Goal: Task Accomplishment & Management: Manage account settings

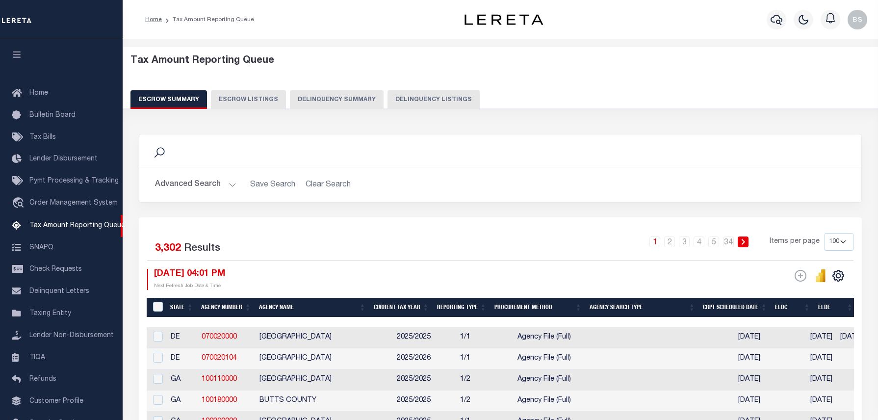
select select "100"
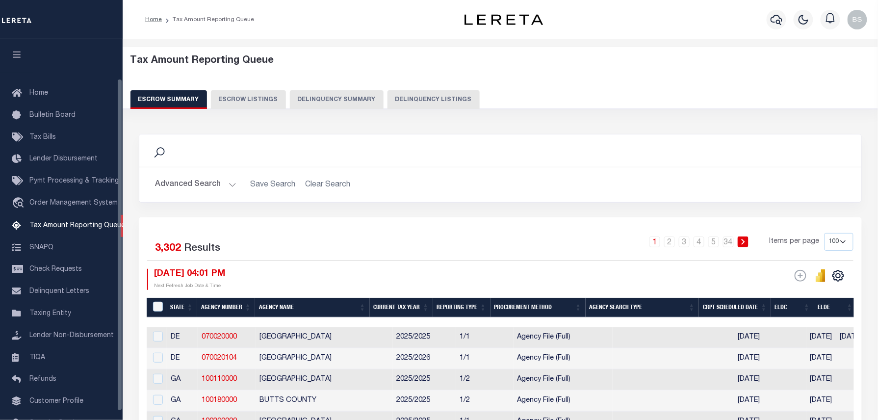
scroll to position [45, 0]
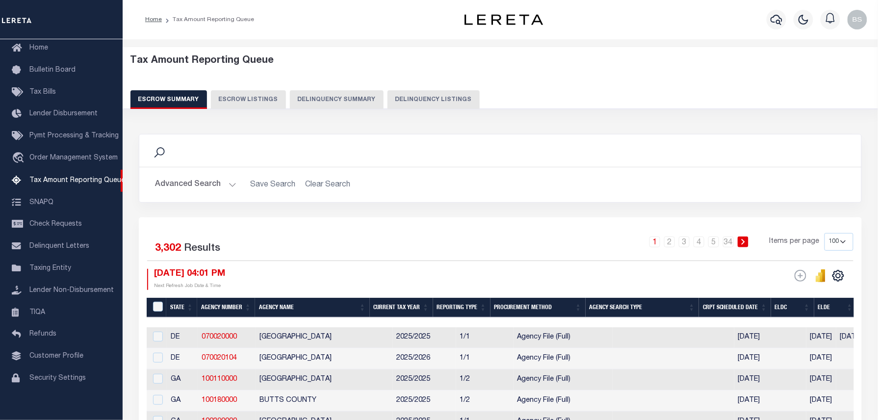
click at [428, 99] on button "Delinquency Listings" at bounding box center [433, 99] width 92 height 19
select select "KS"
select select "100"
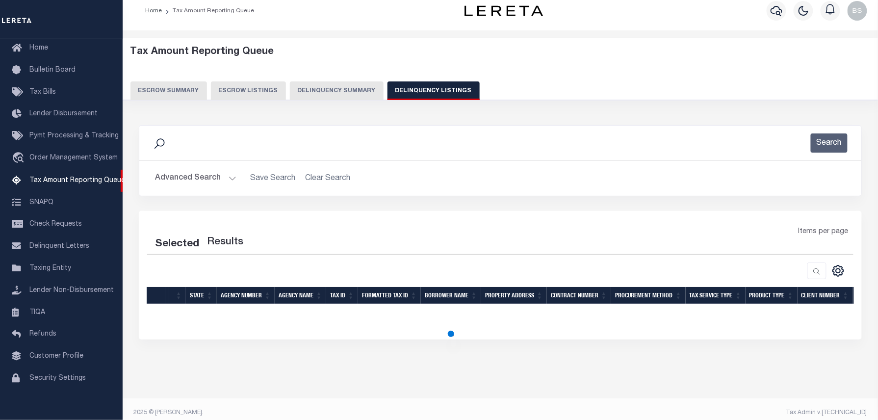
select select "100"
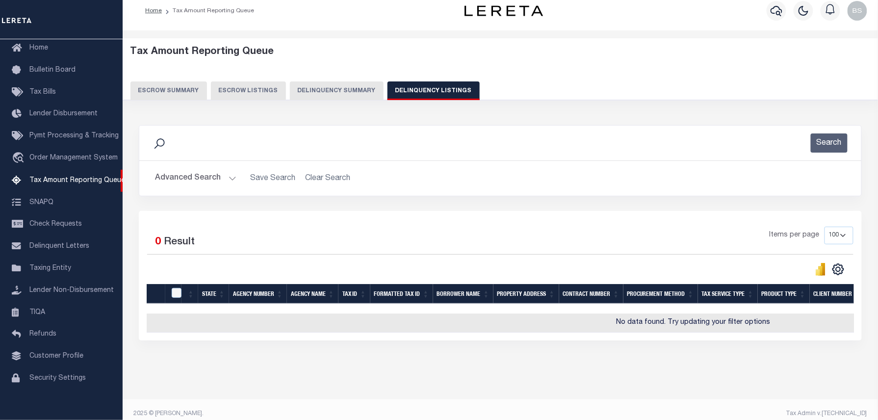
scroll to position [16, 0]
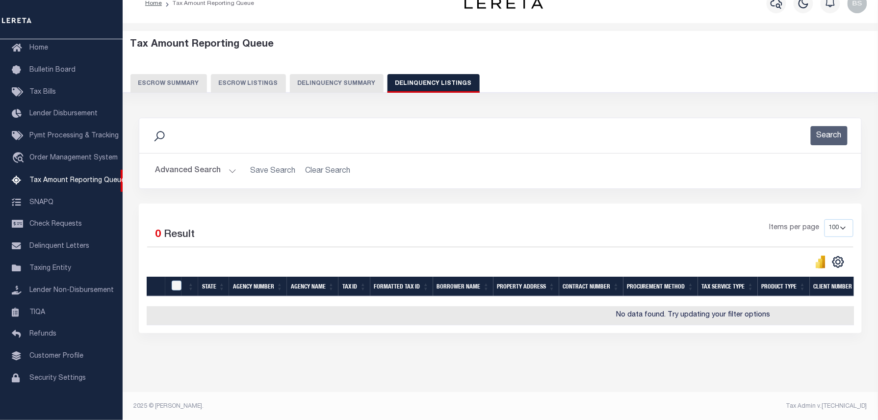
click at [216, 168] on button "Advanced Search" at bounding box center [195, 170] width 81 height 19
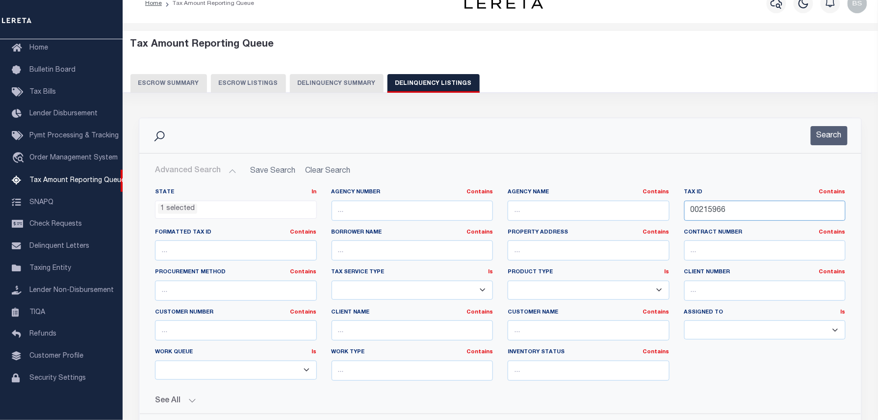
drag, startPoint x: 738, startPoint y: 206, endPoint x: 628, endPoint y: 213, distance: 110.0
click at [639, 216] on div "State In In AK AL AR AZ CA CO CT DC DE FL GA GU HI IA ID IL IN KS KY LA MA MD M…" at bounding box center [500, 288] width 705 height 200
paste input "84"
type input "00215984"
click at [848, 136] on div "Search" at bounding box center [500, 135] width 706 height 19
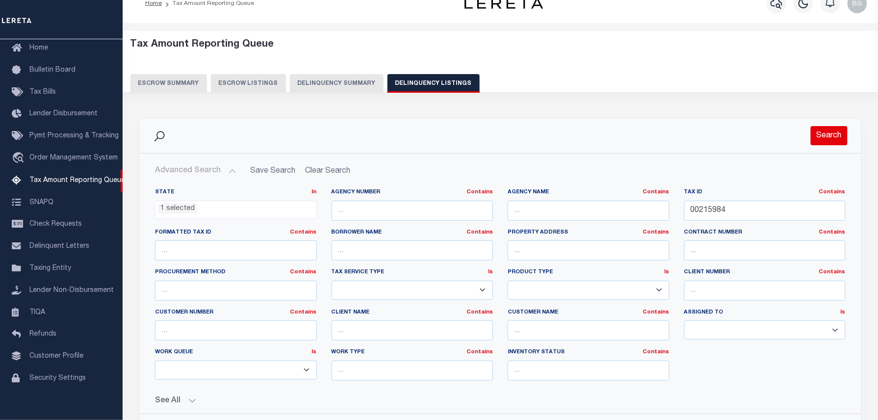
click at [819, 136] on button "Search" at bounding box center [829, 135] width 37 height 19
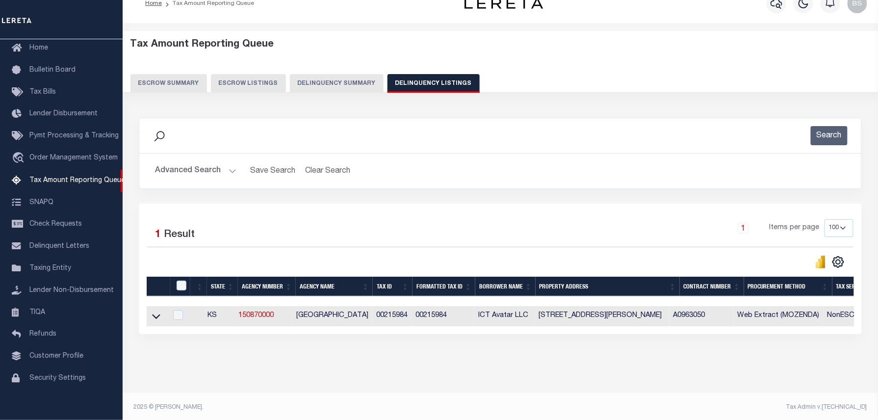
drag, startPoint x: 153, startPoint y: 319, endPoint x: 301, endPoint y: 252, distance: 162.4
click at [153, 319] on icon at bounding box center [156, 316] width 8 height 5
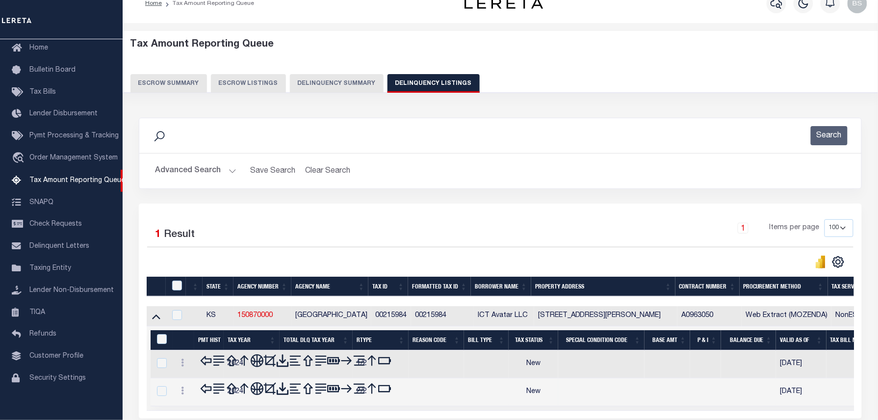
scroll to position [100, 0]
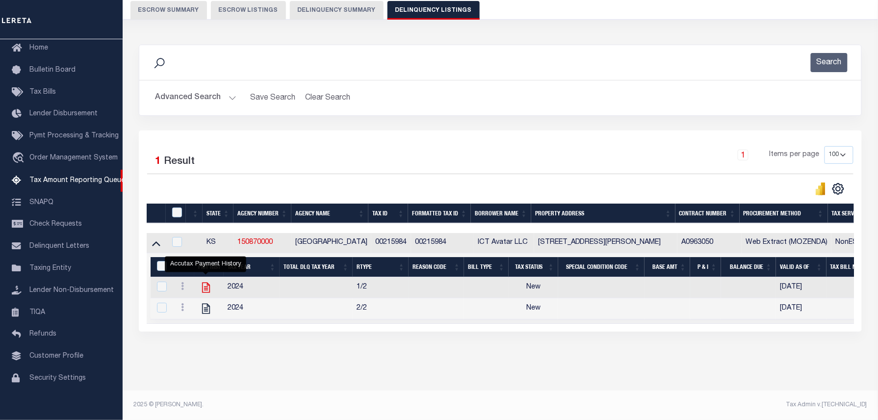
click at [201, 281] on icon "" at bounding box center [206, 287] width 13 height 13
checkbox input "true"
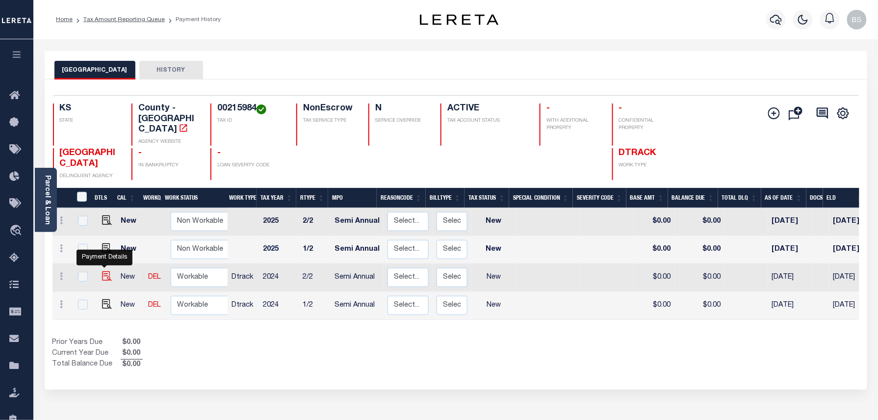
click at [103, 271] on img "" at bounding box center [107, 276] width 10 height 10
checkbox input "true"
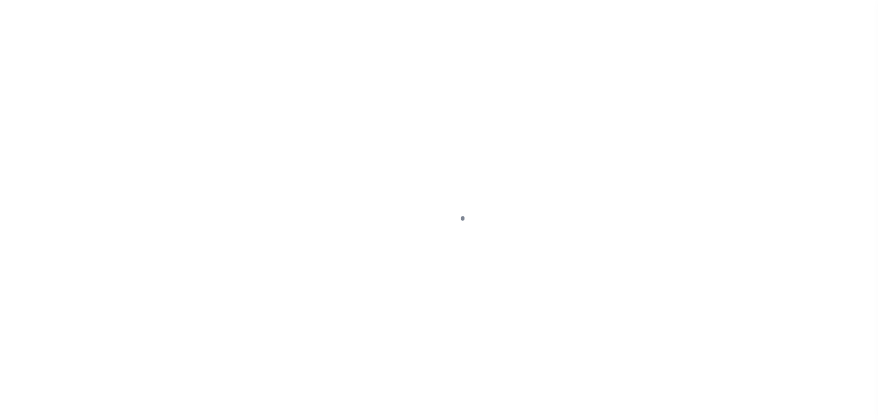
select select "NW2"
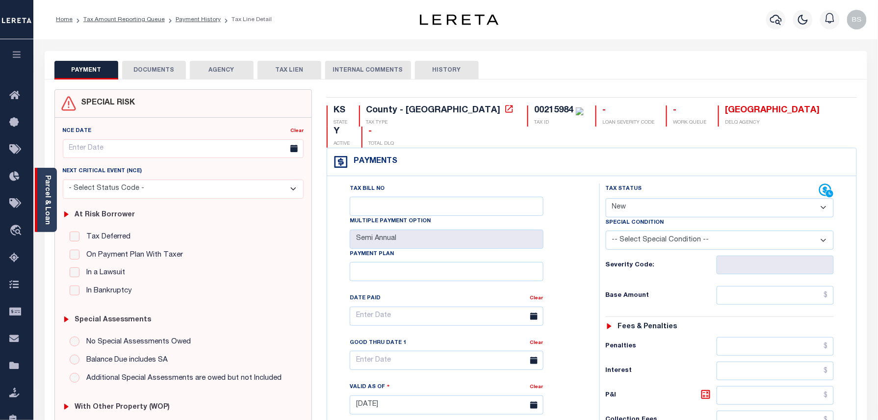
click at [50, 206] on link "Parcel & Loan" at bounding box center [47, 200] width 7 height 50
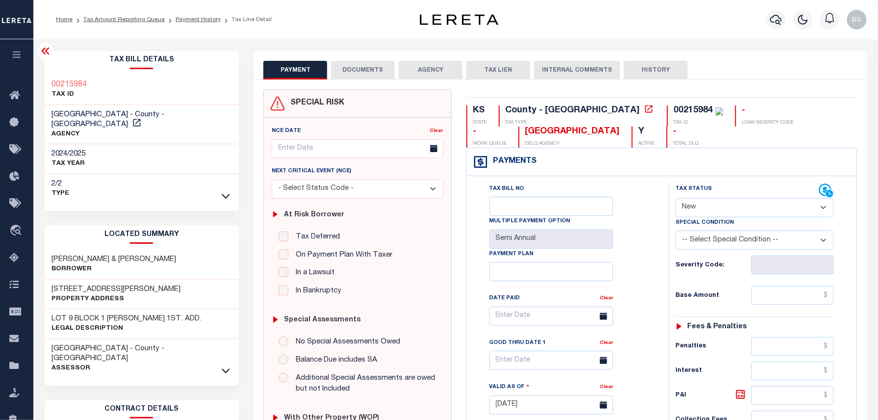
click at [172, 117] on h3 "[GEOGRAPHIC_DATA] - County - [GEOGRAPHIC_DATA]" at bounding box center [142, 120] width 180 height 20
click at [142, 118] on icon at bounding box center [137, 123] width 10 height 10
click at [193, 17] on link "Payment History" at bounding box center [198, 20] width 45 height 6
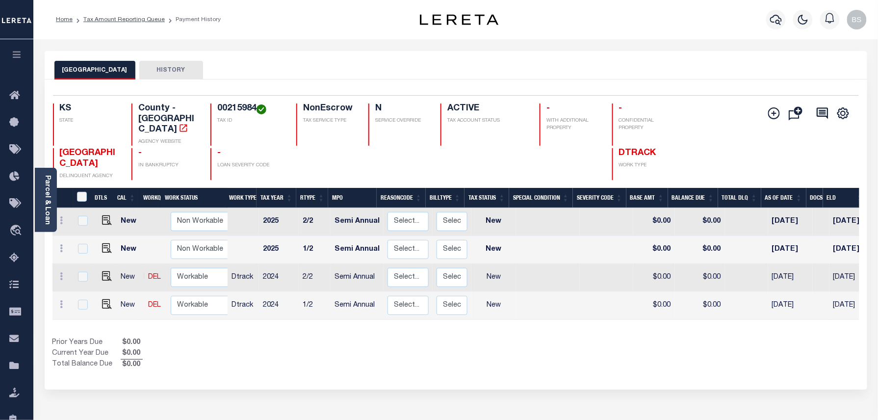
click at [356, 249] on tbody "New Non Workable Workable 2025 2/2 Semi Annual Select... Payment Reversal Taxab…" at bounding box center [545, 264] width 987 height 112
click at [59, 302] on link at bounding box center [61, 306] width 11 height 8
click at [81, 280] on img at bounding box center [85, 285] width 10 height 10
select select "NW2"
type input "$0.00"
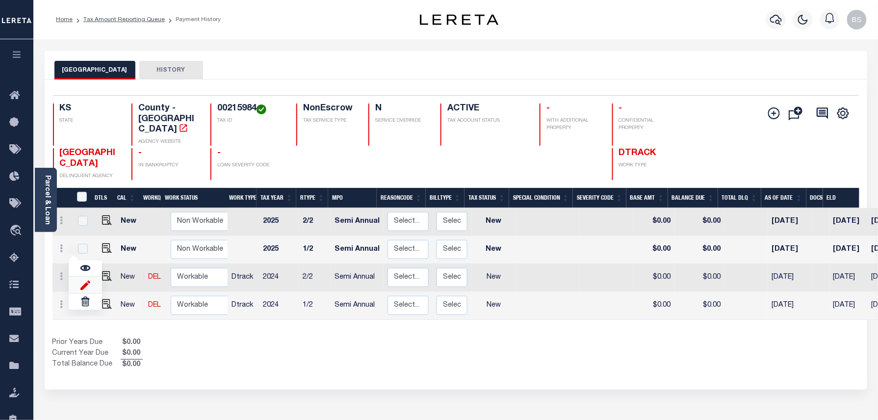
type input "$0.00"
type input "[DATE]"
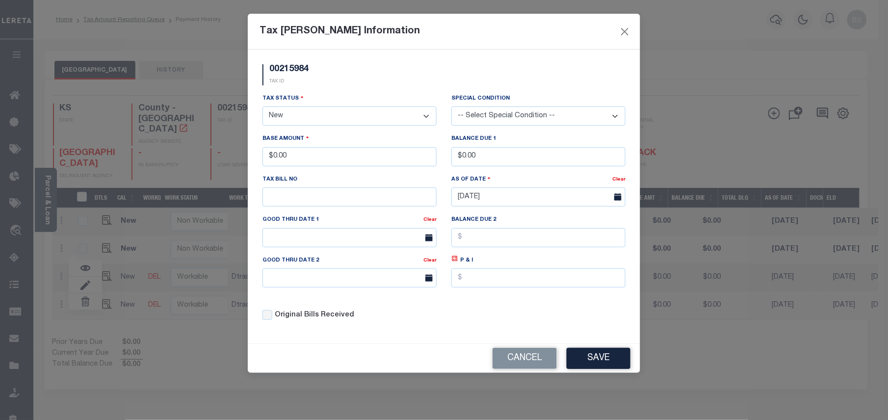
click at [310, 124] on select "- Select Status - Open Due/Unpaid Paid Incomplete No Tax Due Internal Refund Pr…" at bounding box center [349, 115] width 174 height 19
click at [312, 120] on select "- Select Status - Open Due/Unpaid Paid Incomplete No Tax Due Internal Refund Pr…" at bounding box center [349, 115] width 174 height 19
select select "PYD"
click at [262, 108] on select "- Select Status - Open Due/Unpaid Paid Incomplete No Tax Due Internal Refund Pr…" at bounding box center [349, 115] width 174 height 19
drag, startPoint x: 350, startPoint y: 165, endPoint x: 273, endPoint y: 162, distance: 76.6
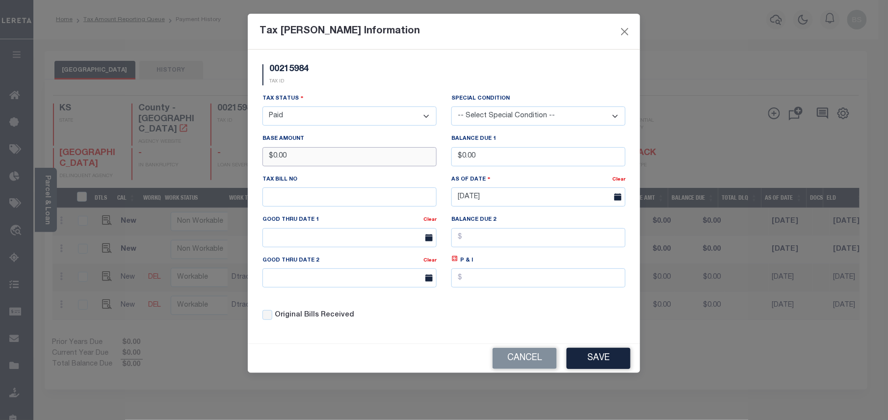
click at [273, 162] on input "$0.00" at bounding box center [349, 156] width 174 height 19
click at [616, 361] on button "Save" at bounding box center [598, 358] width 64 height 21
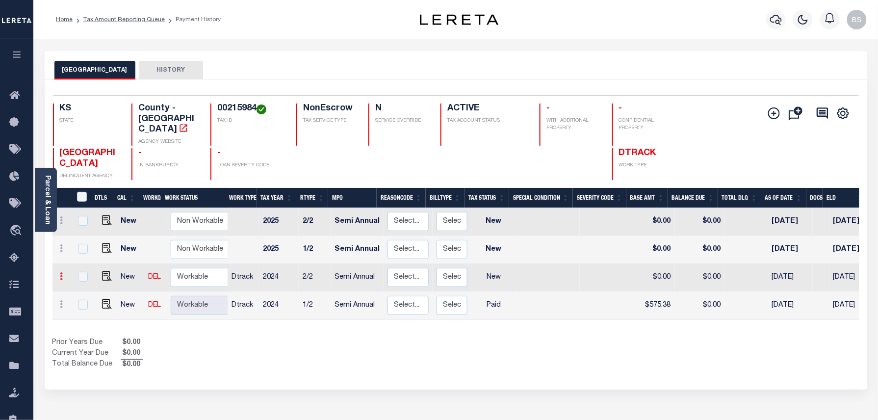
click at [61, 274] on link at bounding box center [61, 278] width 11 height 8
click at [88, 252] on img at bounding box center [85, 257] width 10 height 10
type input "$0.00"
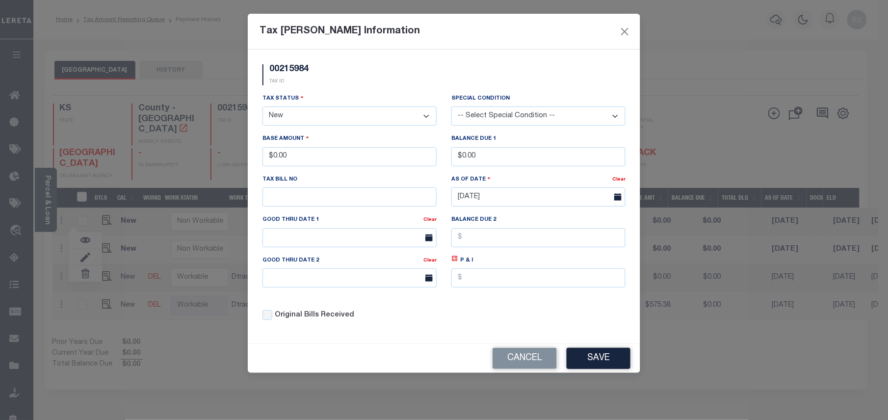
click at [301, 124] on select "- Select Status - Open Due/Unpaid Paid Incomplete No Tax Due Internal Refund Pr…" at bounding box center [349, 115] width 174 height 19
drag, startPoint x: 299, startPoint y: 119, endPoint x: 298, endPoint y: 127, distance: 7.9
click at [299, 119] on select "- Select Status - Open Due/Unpaid Paid Incomplete No Tax Due Internal Refund Pr…" at bounding box center [349, 115] width 174 height 19
select select "PYD"
click at [262, 108] on select "- Select Status - Open Due/Unpaid Paid Incomplete No Tax Due Internal Refund Pr…" at bounding box center [349, 115] width 174 height 19
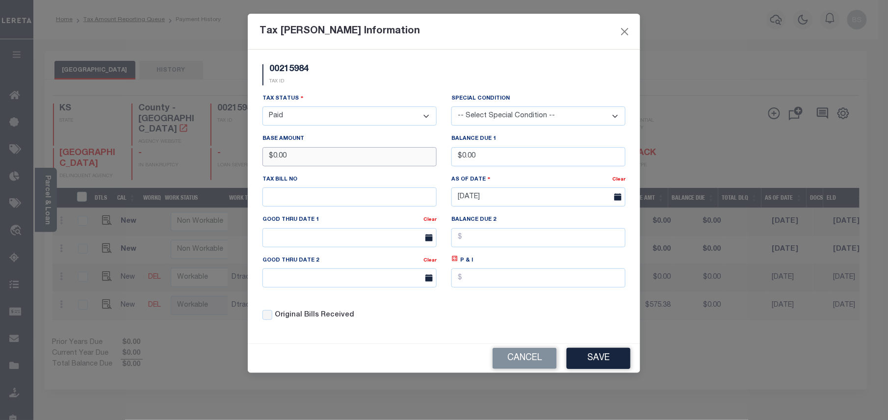
drag, startPoint x: 340, startPoint y: 162, endPoint x: 267, endPoint y: 155, distance: 73.4
click at [267, 155] on input "$0.00" at bounding box center [349, 156] width 174 height 19
type input "$575.39"
click at [595, 369] on button "Save" at bounding box center [598, 358] width 64 height 21
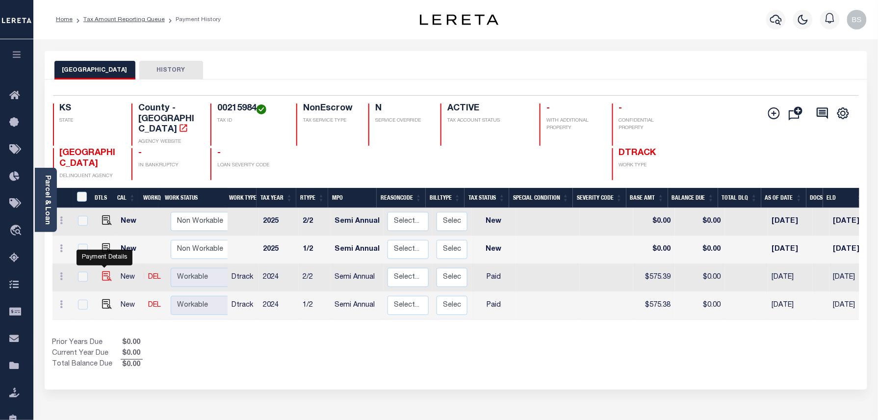
click at [103, 271] on img at bounding box center [107, 276] width 10 height 10
checkbox input "true"
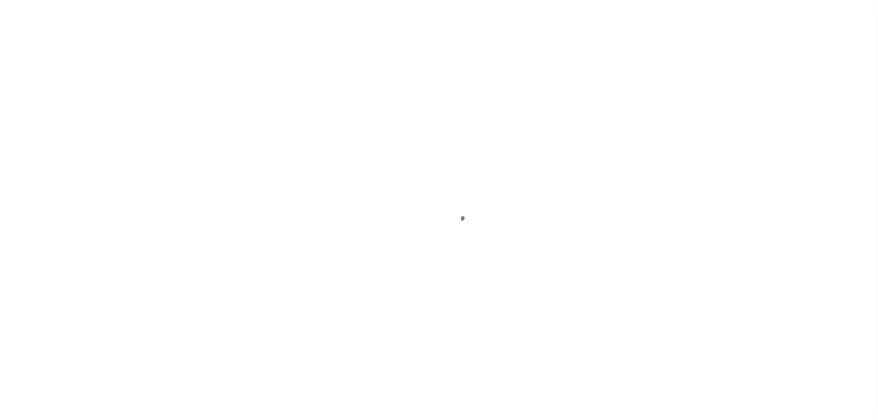
select select "PYD"
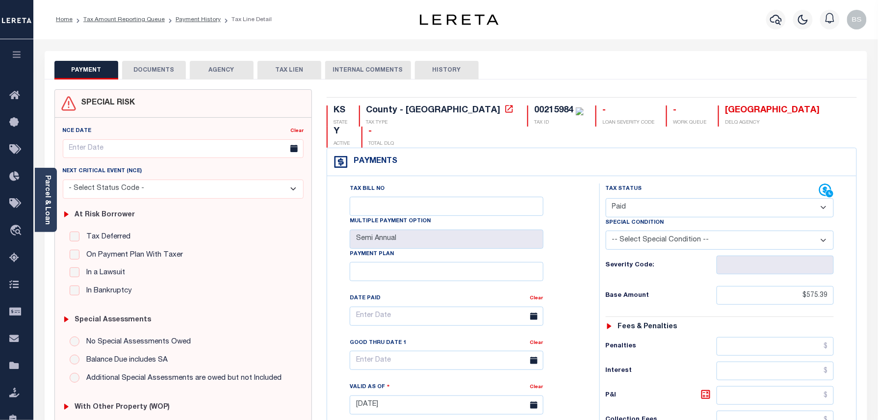
click at [154, 68] on button "DOCUMENTS" at bounding box center [154, 70] width 64 height 19
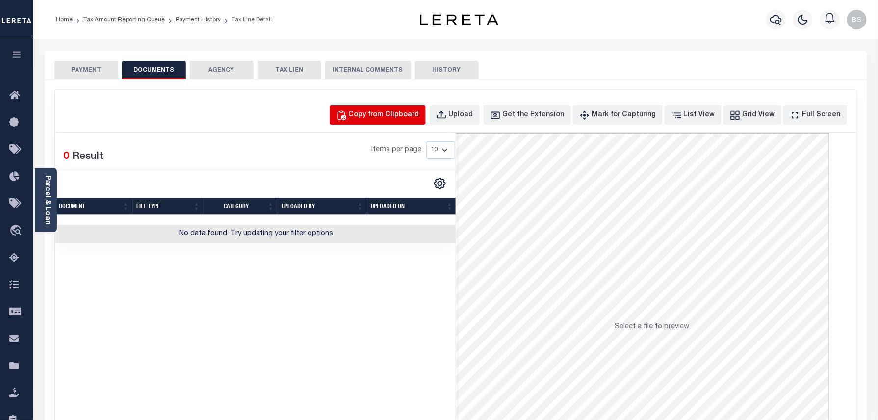
click at [395, 114] on div "Copy from Clipboard" at bounding box center [384, 115] width 71 height 11
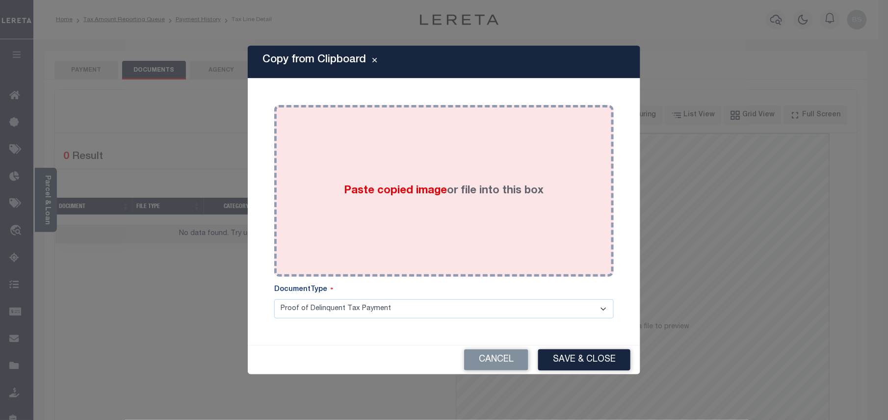
click at [438, 212] on div "Paste copied image or file into this box" at bounding box center [444, 190] width 325 height 157
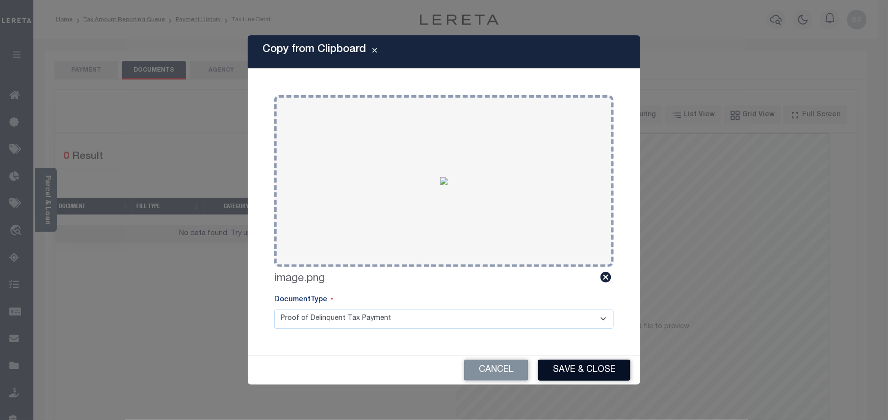
click at [595, 373] on button "Save & Close" at bounding box center [584, 369] width 92 height 21
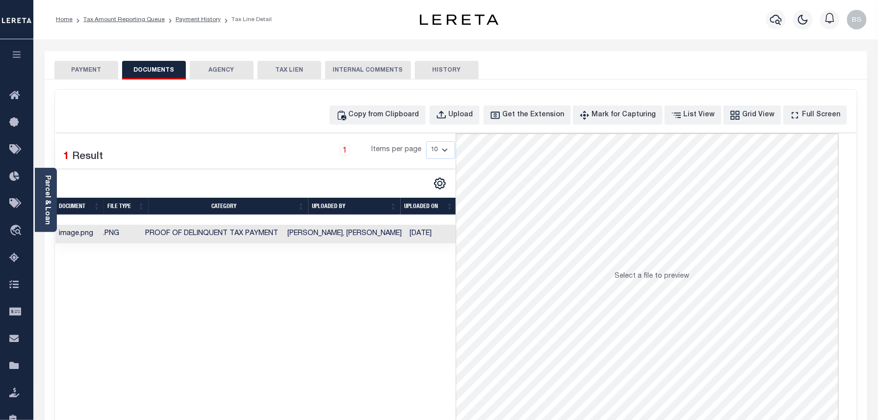
click at [191, 24] on ol "Home Tax Amount Reporting Queue Payment History Tax Line Detail" at bounding box center [163, 19] width 231 height 21
click at [196, 20] on link "Payment History" at bounding box center [198, 20] width 45 height 6
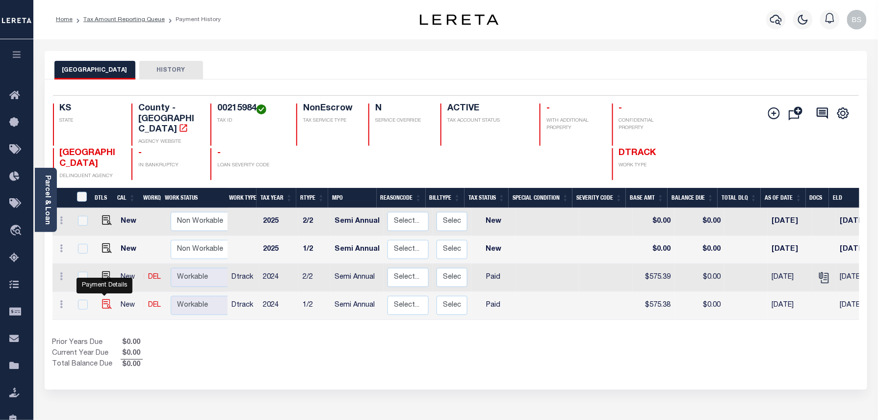
click at [103, 299] on img "" at bounding box center [107, 304] width 10 height 10
checkbox input "true"
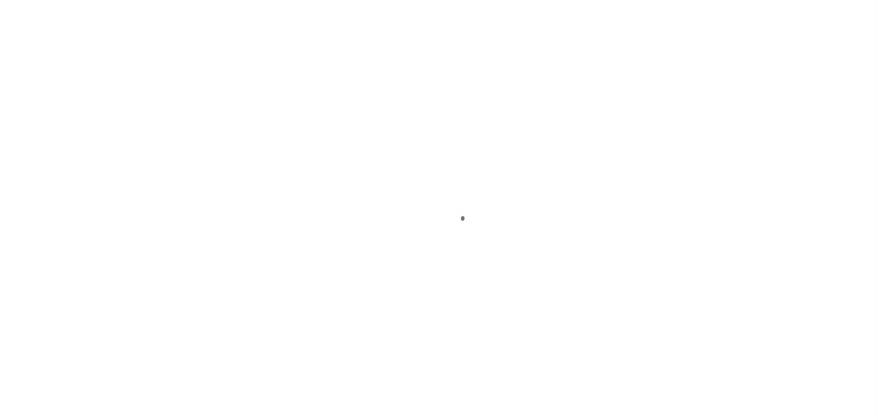
select select "PYD"
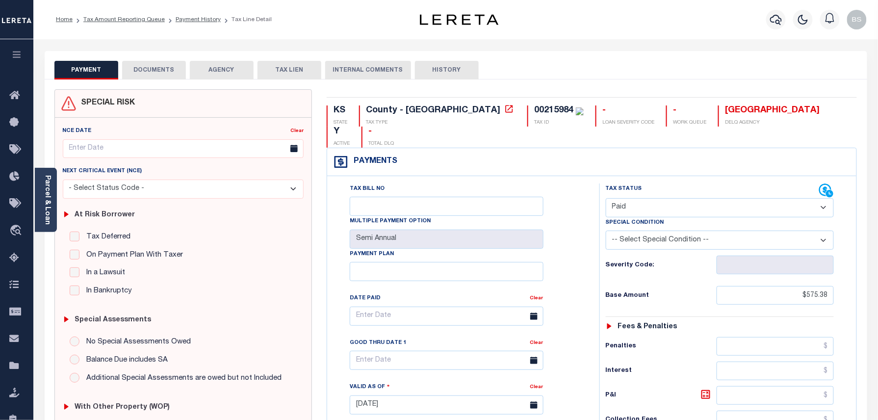
click at [152, 77] on button "DOCUMENTS" at bounding box center [154, 70] width 64 height 19
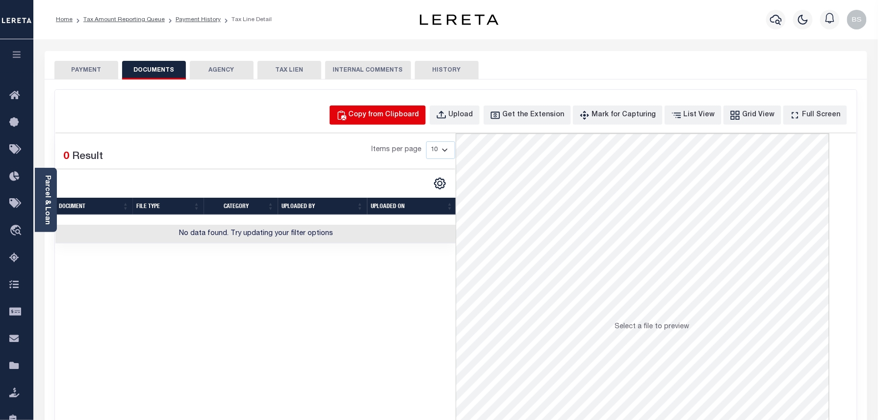
click at [412, 117] on div "Copy from Clipboard" at bounding box center [384, 115] width 71 height 11
select select "POP"
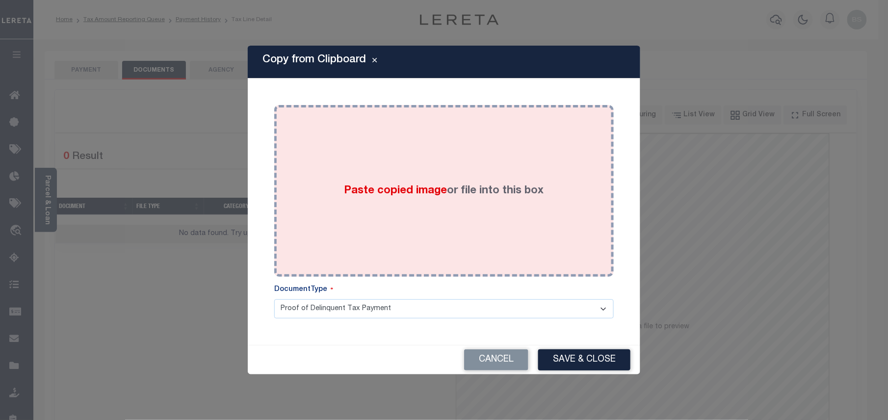
click at [473, 201] on div "Paste copied image or file into this box" at bounding box center [444, 190] width 325 height 157
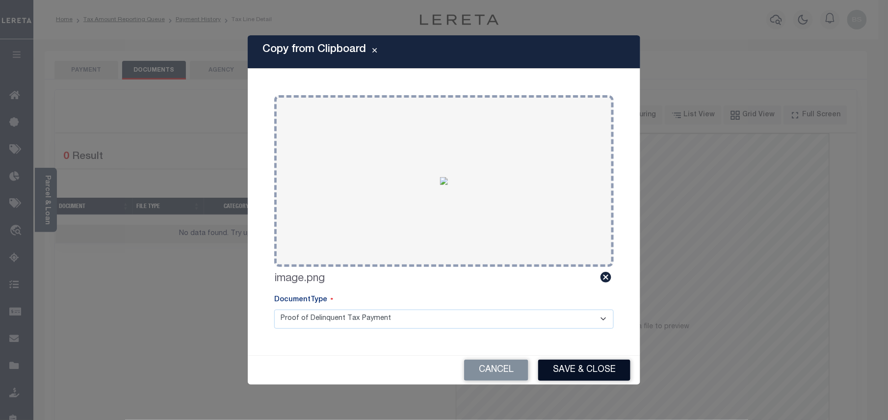
click at [583, 366] on button "Save & Close" at bounding box center [584, 369] width 92 height 21
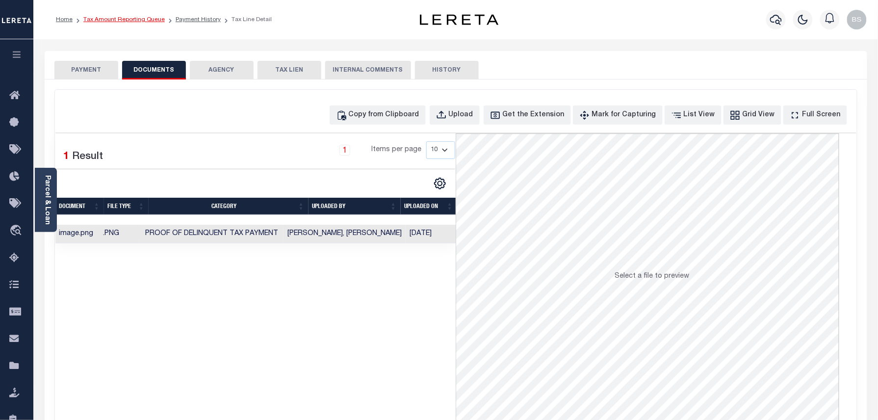
click at [128, 20] on link "Tax Amount Reporting Queue" at bounding box center [123, 20] width 81 height 6
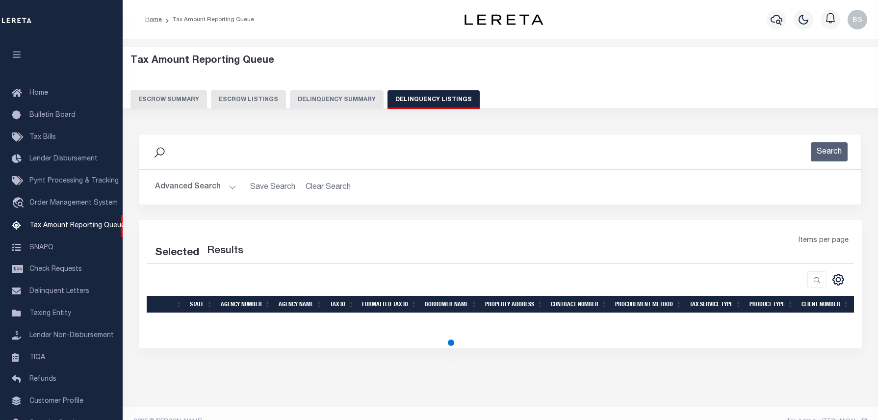
select select "100"
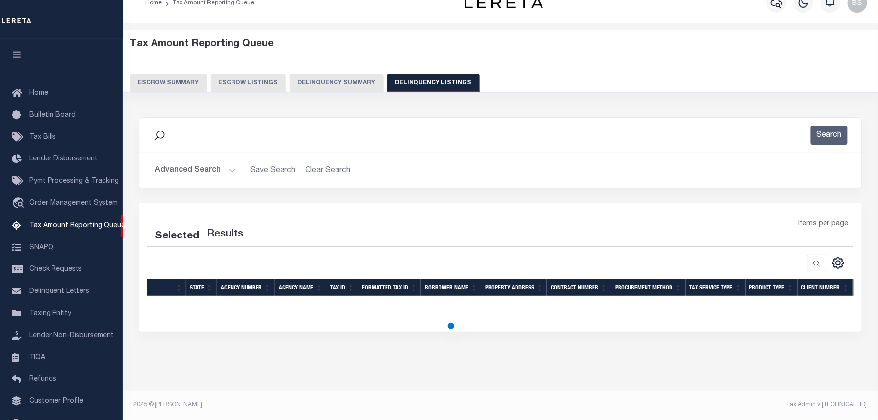
select select "100"
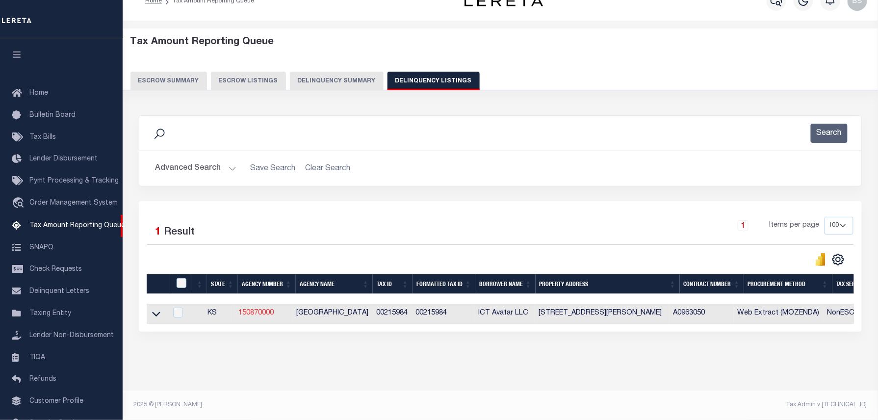
scroll to position [55, 0]
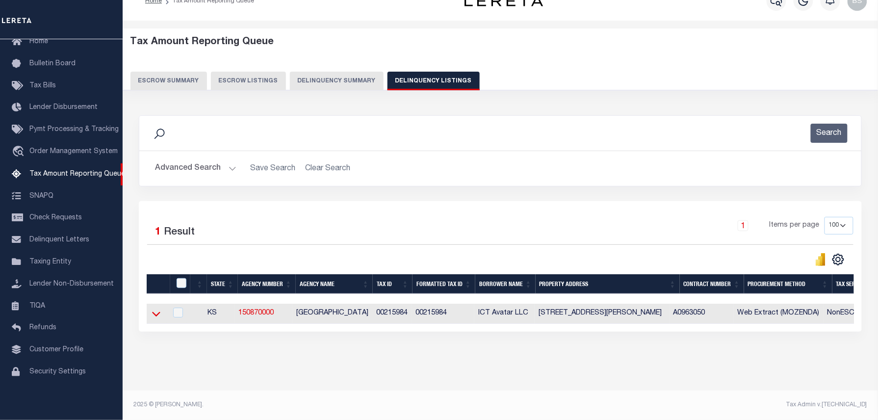
click at [156, 312] on icon at bounding box center [156, 313] width 8 height 10
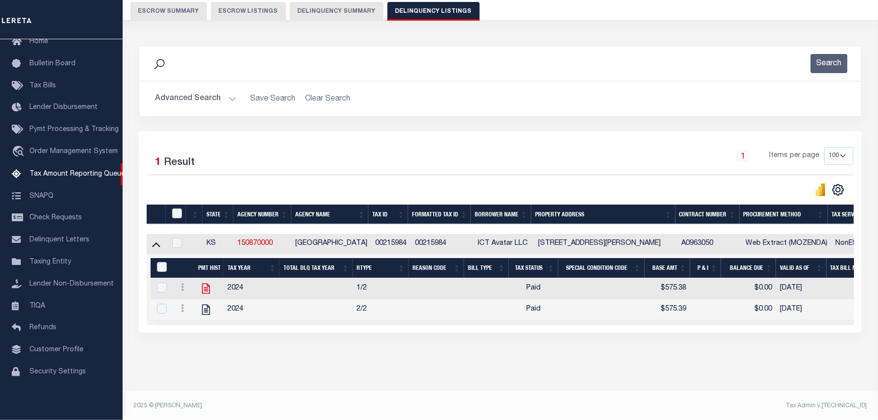
scroll to position [100, 0]
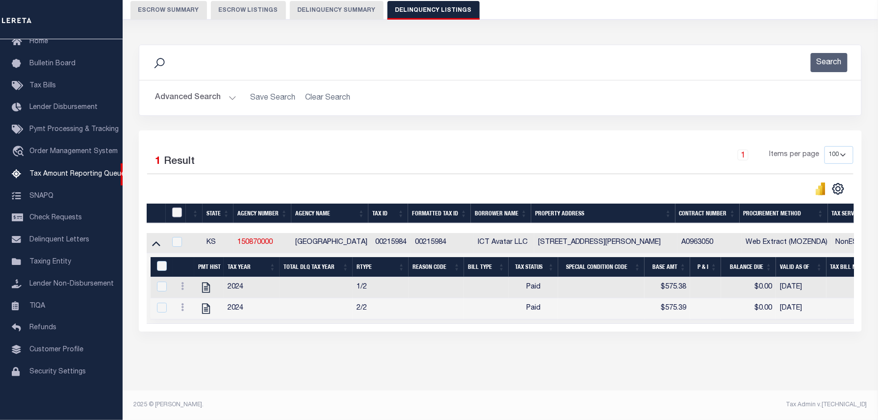
click at [175, 207] on input "checkbox" at bounding box center [177, 212] width 10 height 10
checkbox input "true"
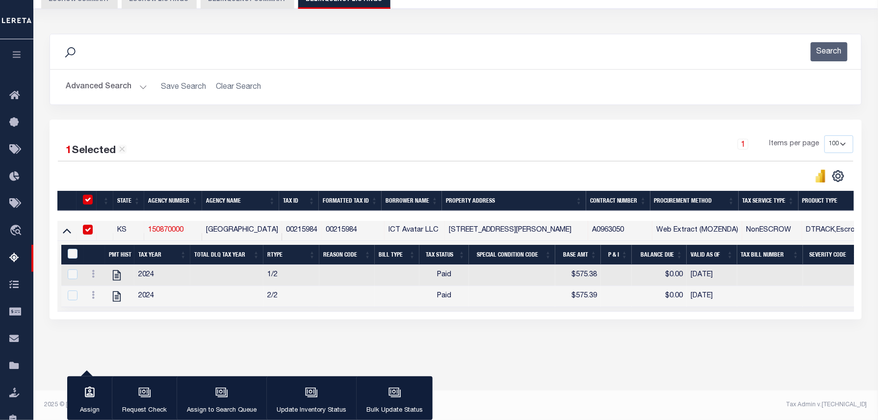
scroll to position [99, 0]
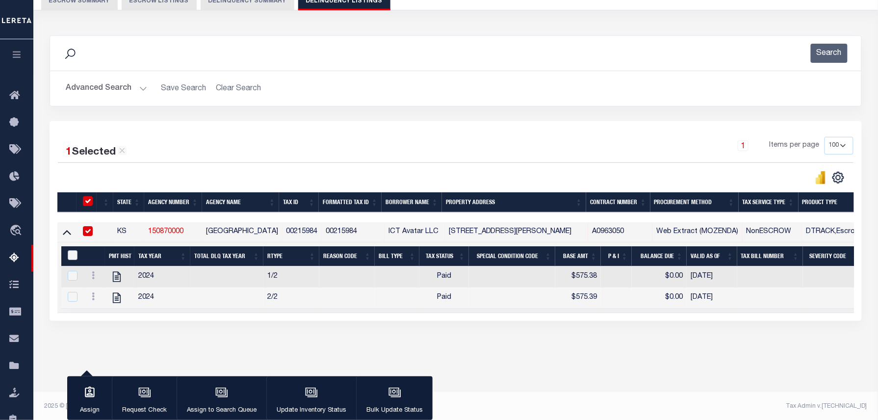
click at [74, 260] on input "&nbsp;" at bounding box center [73, 255] width 10 height 10
checkbox input "true"
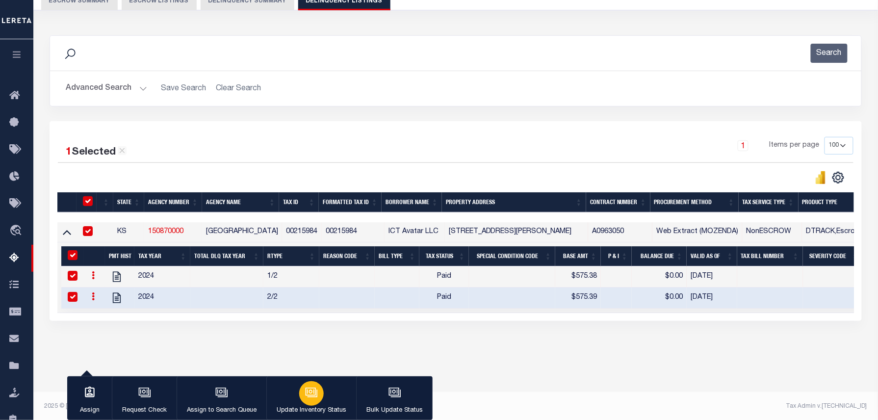
click at [347, 409] on button "Update Inventory Status" at bounding box center [311, 398] width 90 height 44
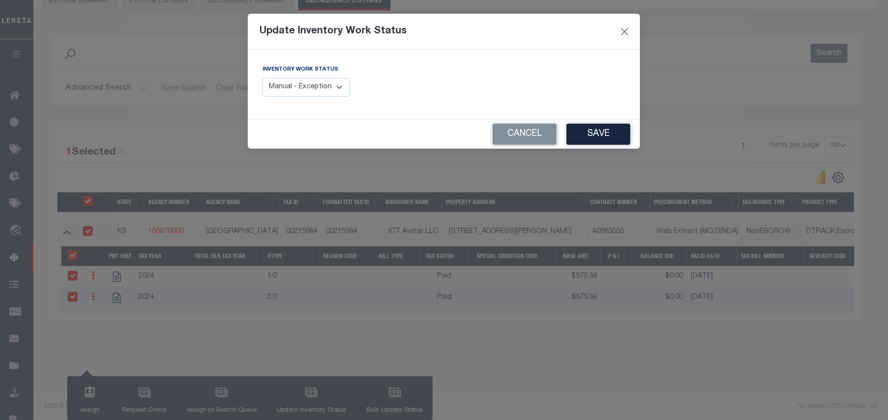
click at [329, 91] on select "Manual - Exception Pended - Awaiting Search Late Add Exception Completed" at bounding box center [305, 87] width 87 height 19
select select "4"
click at [262, 78] on select "Manual - Exception Pended - Awaiting Search Late Add Exception Completed" at bounding box center [305, 87] width 87 height 19
click at [576, 134] on button "Save" at bounding box center [598, 134] width 64 height 21
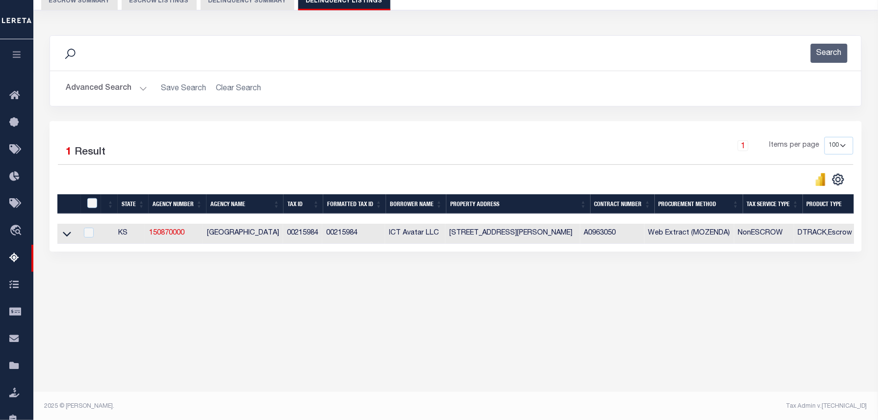
click at [108, 94] on button "Advanced Search" at bounding box center [106, 88] width 81 height 19
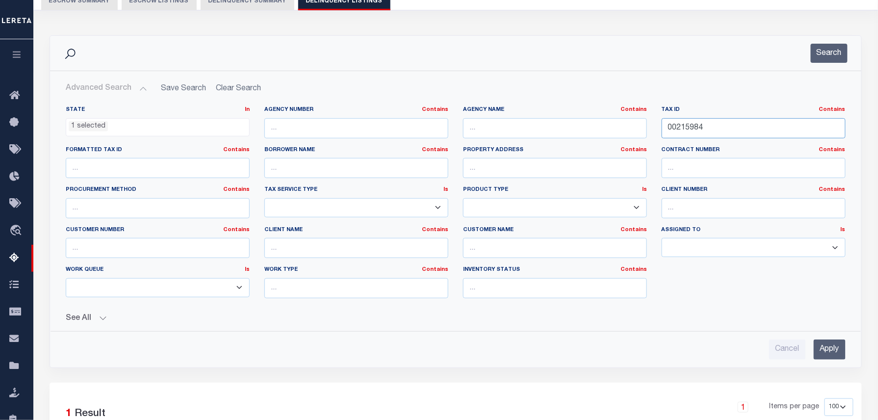
drag, startPoint x: 726, startPoint y: 134, endPoint x: 609, endPoint y: 135, distance: 116.7
click at [624, 134] on div "State In In AK AL AR AZ CA CO CT DC DE FL GA GU HI IA ID IL IN KS KY LA MA MD M…" at bounding box center [455, 206] width 795 height 200
paste input "6247"
type input "00216247"
click at [834, 59] on button "Search" at bounding box center [829, 53] width 37 height 19
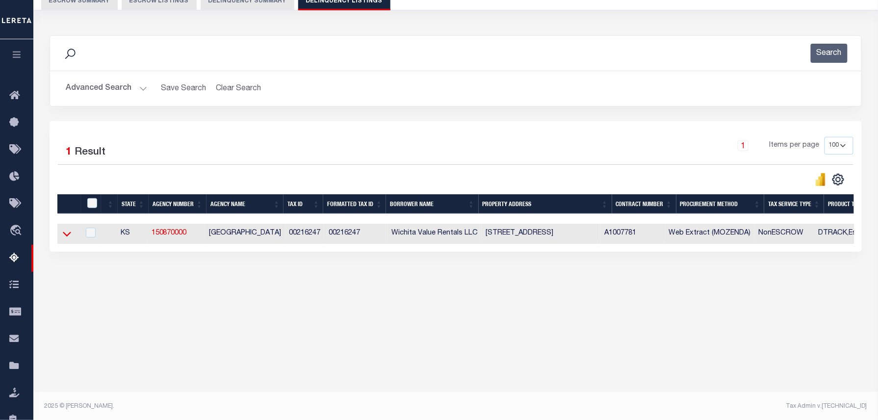
click at [66, 237] on icon at bounding box center [67, 234] width 8 height 10
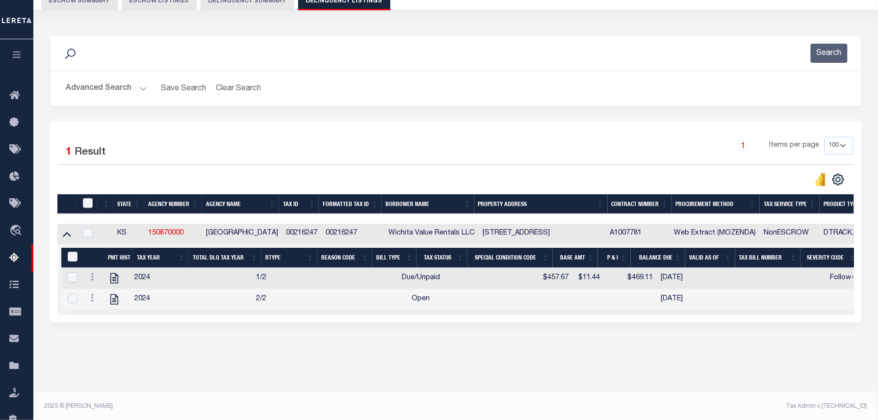
scroll to position [58, 0]
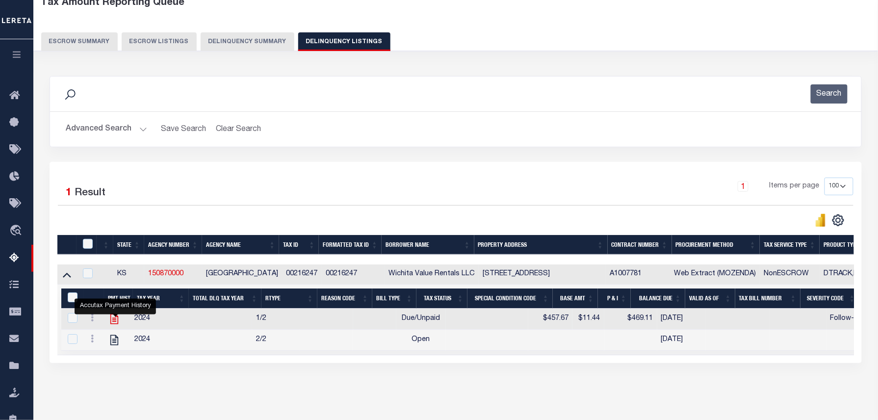
click at [113, 325] on icon "" at bounding box center [114, 318] width 13 height 13
checkbox input "false"
checkbox input "true"
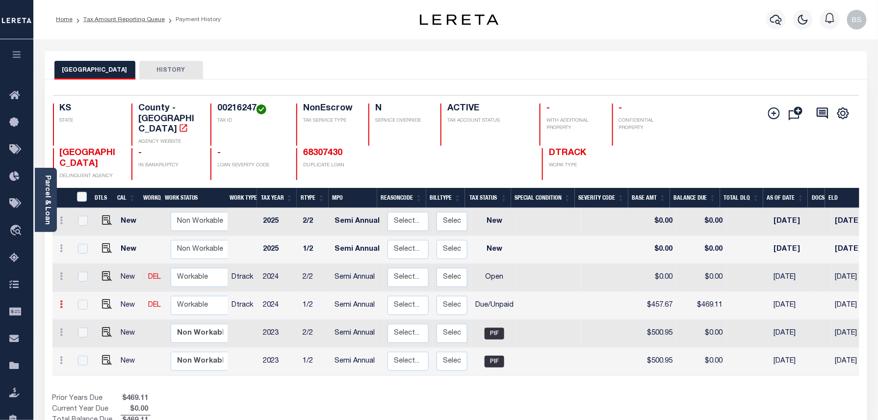
click at [61, 300] on icon at bounding box center [61, 304] width 3 height 8
click at [87, 333] on img at bounding box center [85, 338] width 10 height 10
select select "DUE"
type input "$457.67"
type input "$469.11"
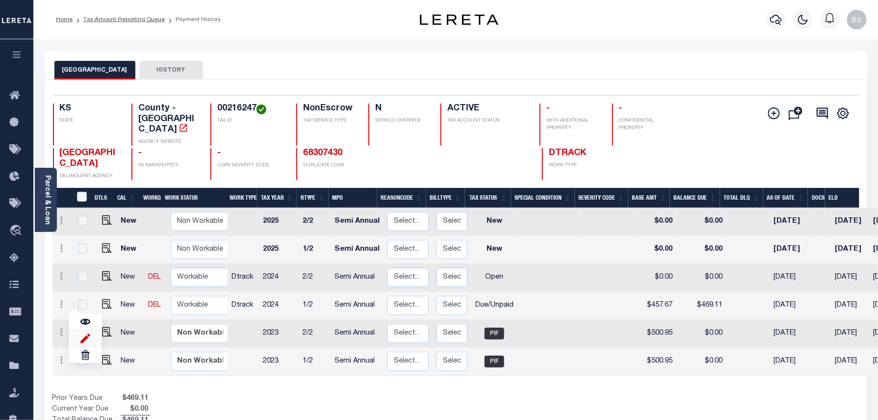
type input "[DATE]"
type input "$11.44"
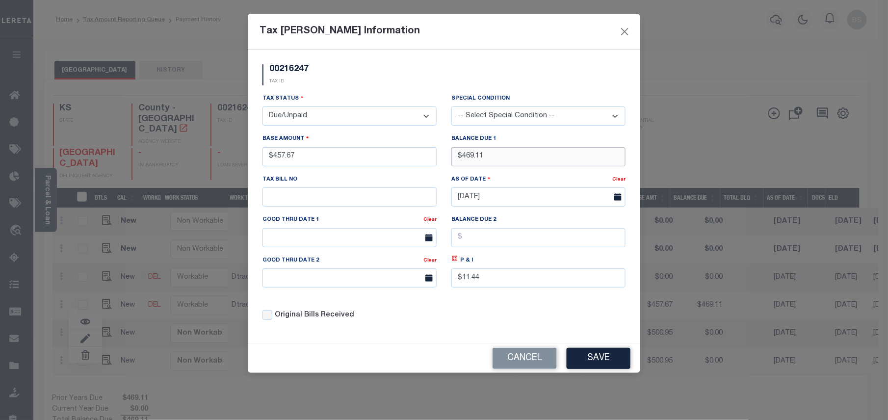
drag, startPoint x: 501, startPoint y: 159, endPoint x: 460, endPoint y: 159, distance: 41.7
click at [460, 159] on input "$469.11" at bounding box center [538, 156] width 174 height 19
type input "$503.57"
click at [452, 261] on icon at bounding box center [454, 258] width 5 height 5
type input "$45.90"
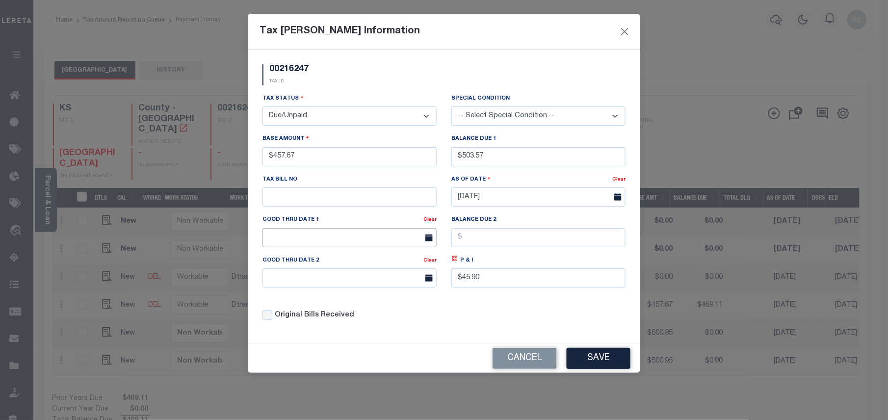
click at [325, 244] on input "text" at bounding box center [349, 237] width 174 height 19
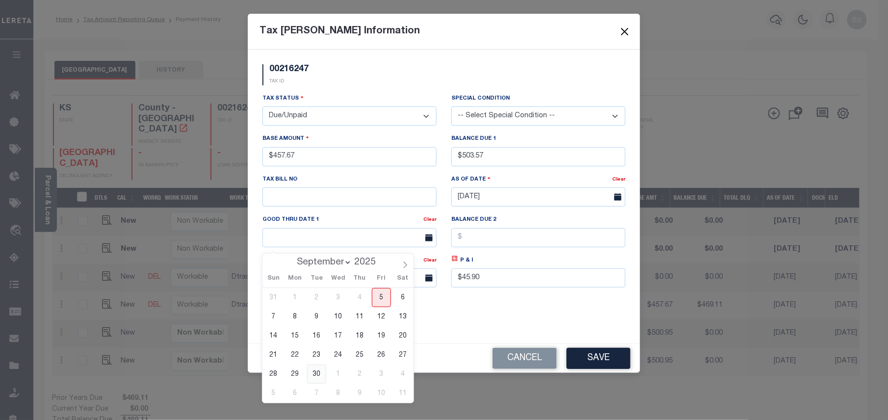
click at [313, 374] on span "30" at bounding box center [316, 373] width 19 height 19
type input "[DATE]"
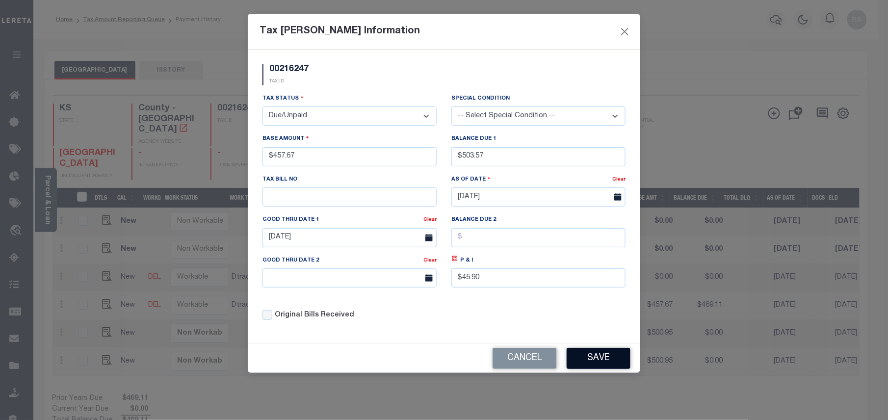
click at [611, 369] on button "Save" at bounding box center [598, 358] width 64 height 21
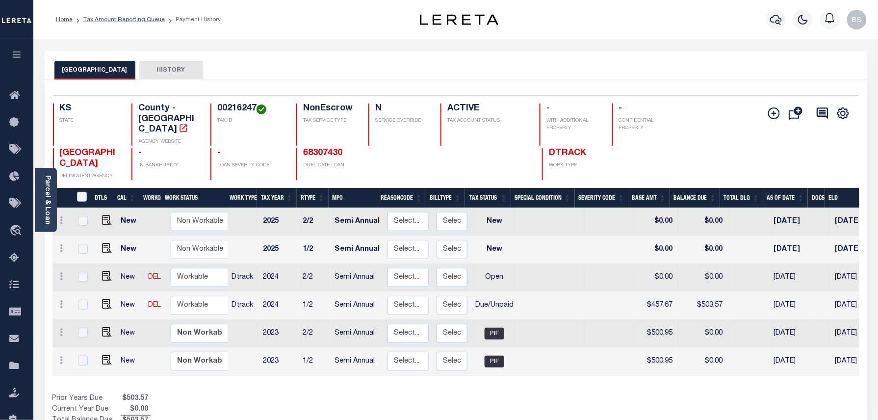
click at [61, 272] on div at bounding box center [62, 278] width 12 height 12
checkbox input "true"
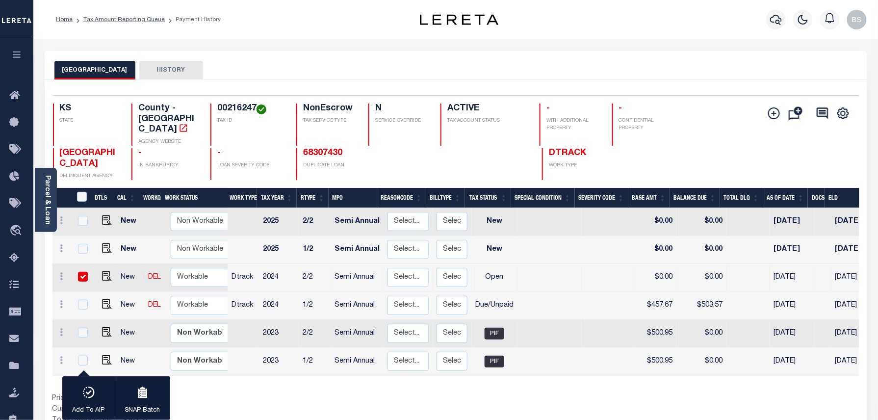
click at [79, 272] on input "checkbox" at bounding box center [83, 277] width 10 height 10
checkbox input "false"
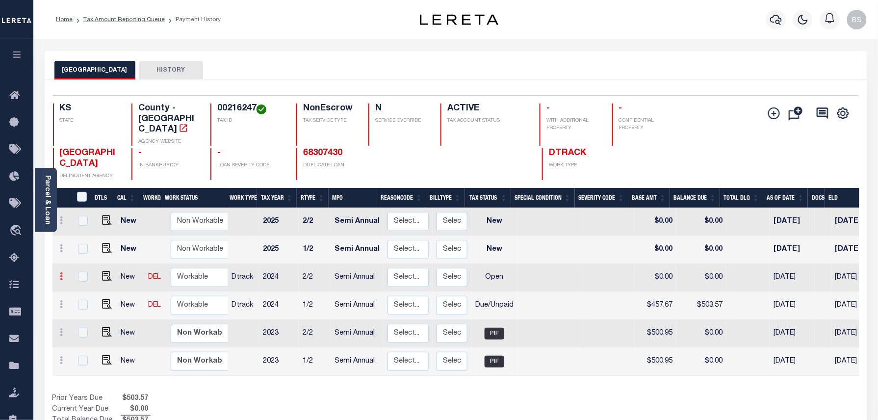
click at [60, 272] on icon at bounding box center [61, 276] width 3 height 8
click at [83, 305] on img at bounding box center [85, 310] width 10 height 10
select select "OP2"
type input "$0.00"
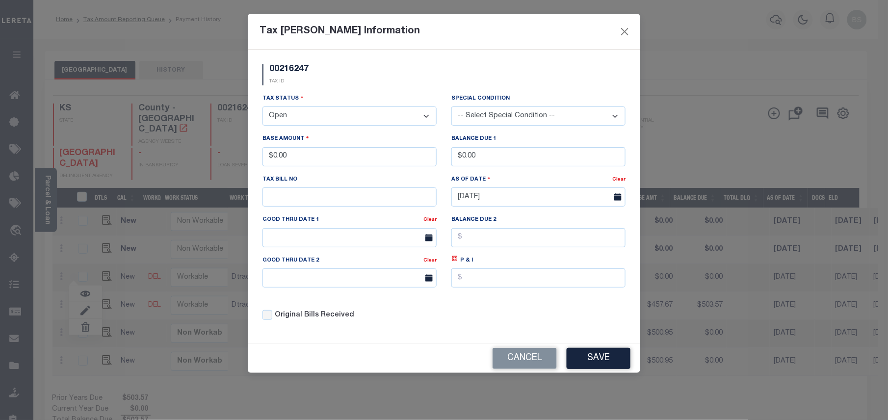
click at [324, 117] on select "- Select Status - Open Due/Unpaid Paid Incomplete No Tax Due Internal Refund Pr…" at bounding box center [349, 115] width 174 height 19
click at [324, 120] on select "- Select Status - Open Due/Unpaid Paid Incomplete No Tax Due Internal Refund Pr…" at bounding box center [349, 115] width 174 height 19
select select "DUE"
click at [262, 108] on select "- Select Status - Open Due/Unpaid Paid Incomplete No Tax Due Internal Refund Pr…" at bounding box center [349, 115] width 174 height 19
drag, startPoint x: 316, startPoint y: 155, endPoint x: 267, endPoint y: 161, distance: 49.4
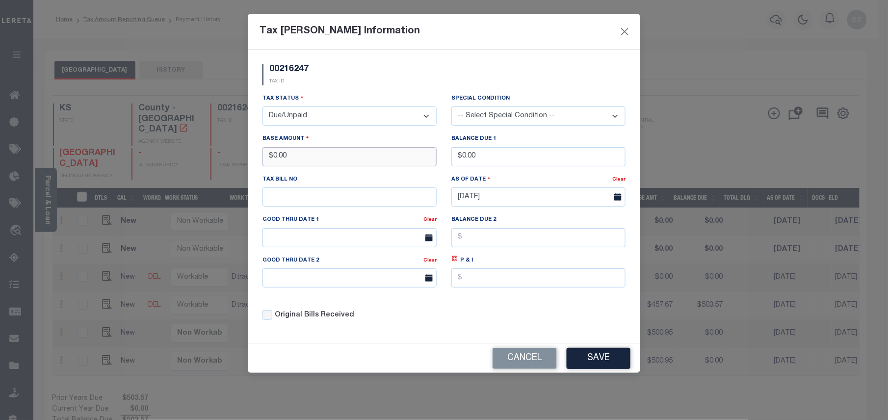
click at [267, 161] on input "$0.00" at bounding box center [349, 156] width 174 height 19
type input "$457.67"
drag, startPoint x: 494, startPoint y: 155, endPoint x: 452, endPoint y: 153, distance: 42.2
click at [452, 153] on input "$0.00" at bounding box center [538, 156] width 174 height 19
type input "$503.57"
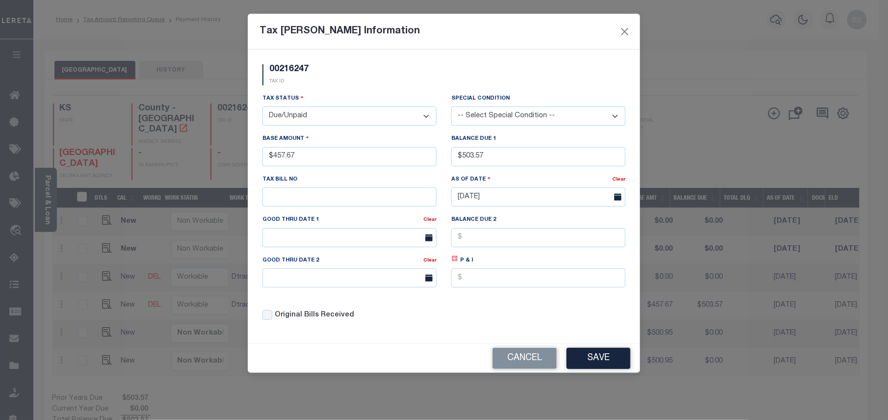
click at [454, 262] on icon at bounding box center [454, 258] width 7 height 7
type input "$45.90"
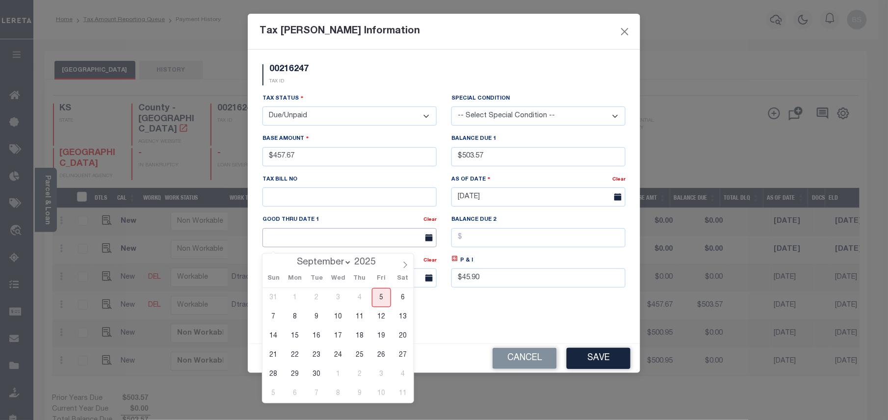
click at [347, 246] on input "text" at bounding box center [349, 237] width 174 height 19
click at [318, 367] on span "30" at bounding box center [316, 373] width 19 height 19
type input "[DATE]"
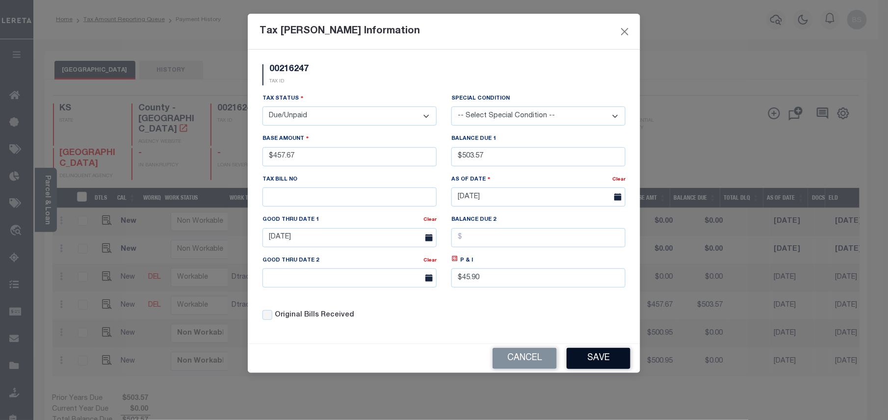
click at [601, 363] on button "Save" at bounding box center [598, 358] width 64 height 21
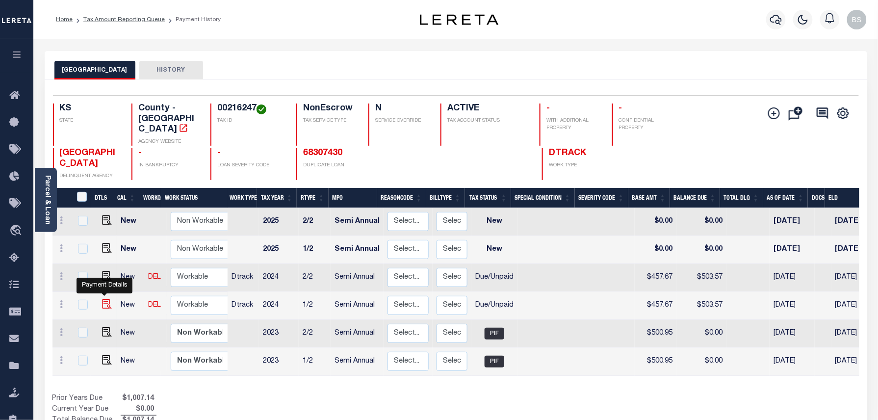
click at [104, 299] on img at bounding box center [107, 304] width 10 height 10
checkbox input "true"
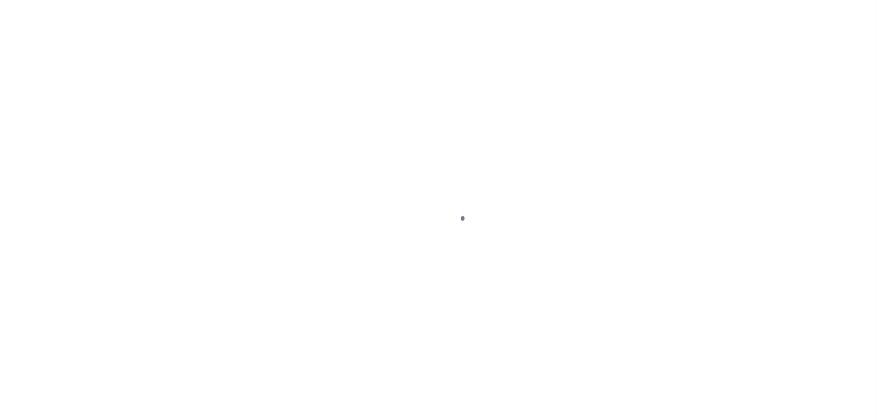
select select "DUE"
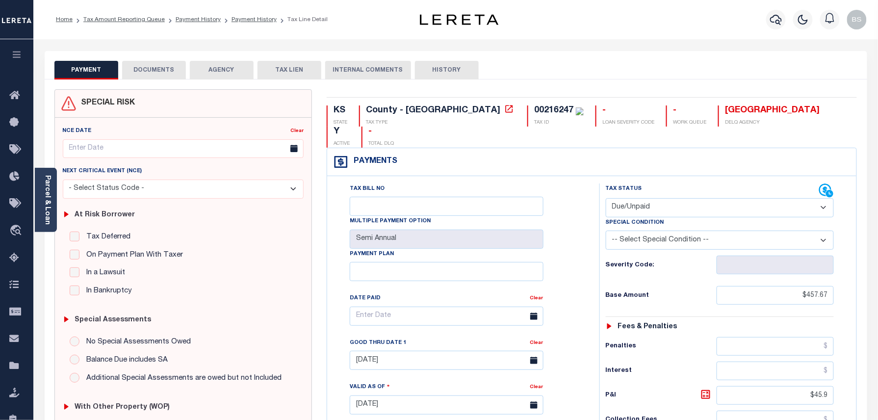
click at [175, 77] on button "DOCUMENTS" at bounding box center [154, 70] width 64 height 19
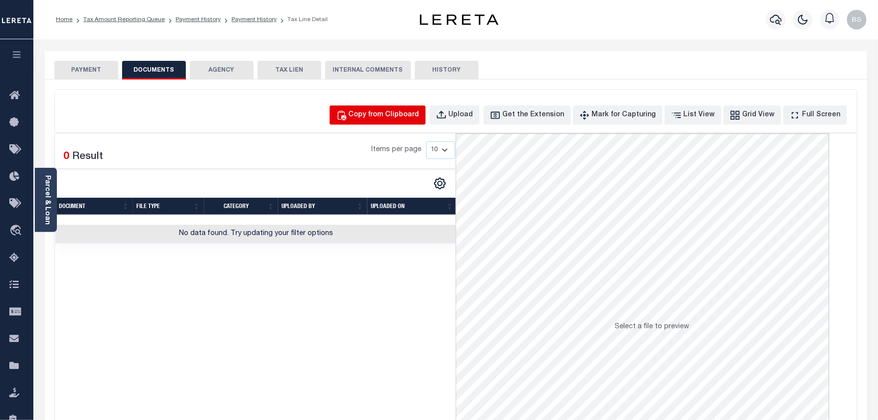
click at [419, 116] on div "Copy from Clipboard" at bounding box center [384, 115] width 71 height 11
select select "POP"
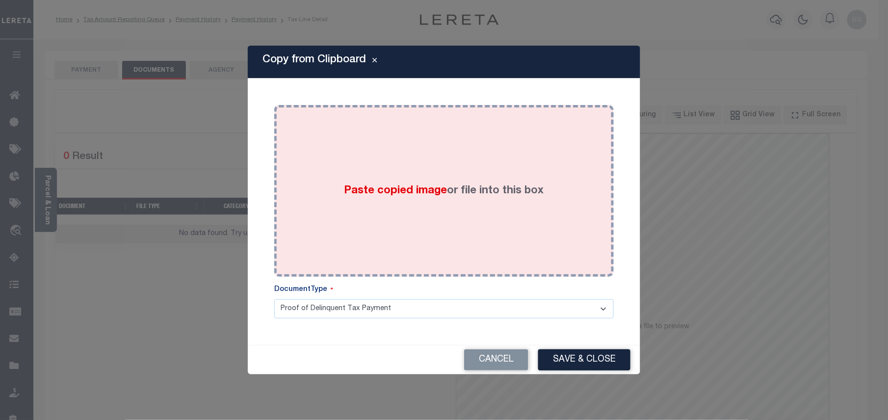
click at [428, 167] on div "Paste copied image or file into this box" at bounding box center [444, 190] width 325 height 157
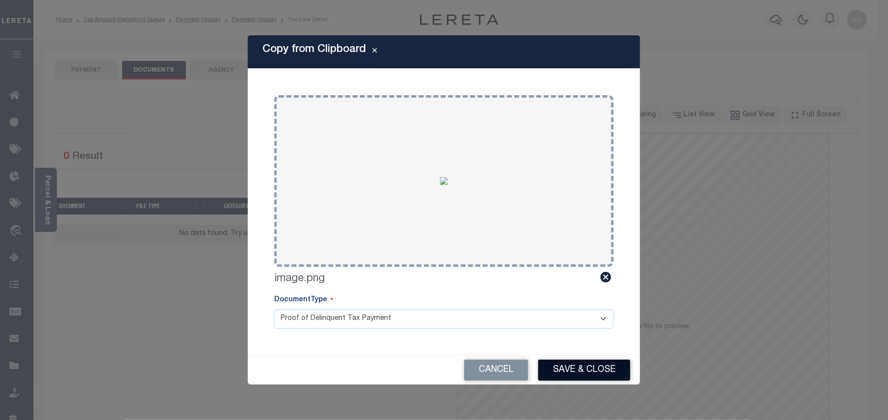
click at [568, 372] on button "Save & Close" at bounding box center [584, 369] width 92 height 21
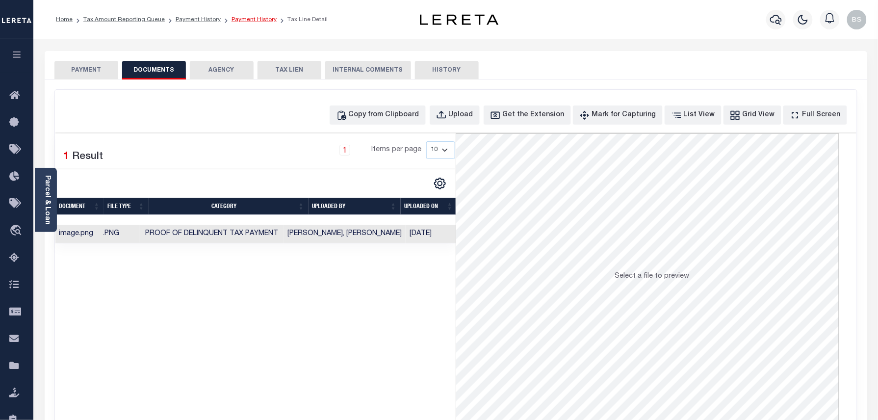
click at [243, 22] on link "Payment History" at bounding box center [253, 20] width 45 height 6
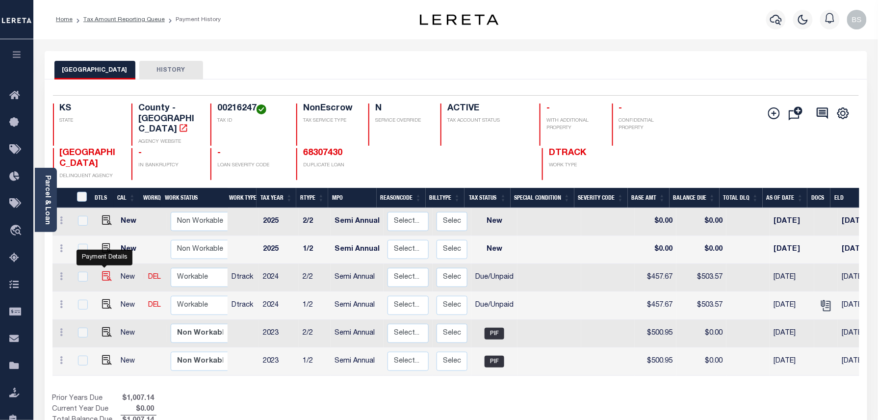
click at [106, 271] on img "" at bounding box center [107, 276] width 10 height 10
checkbox input "true"
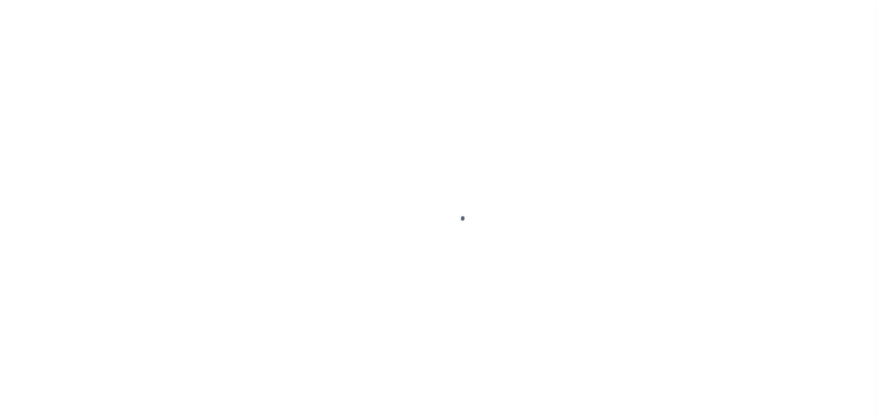
select select "DUE"
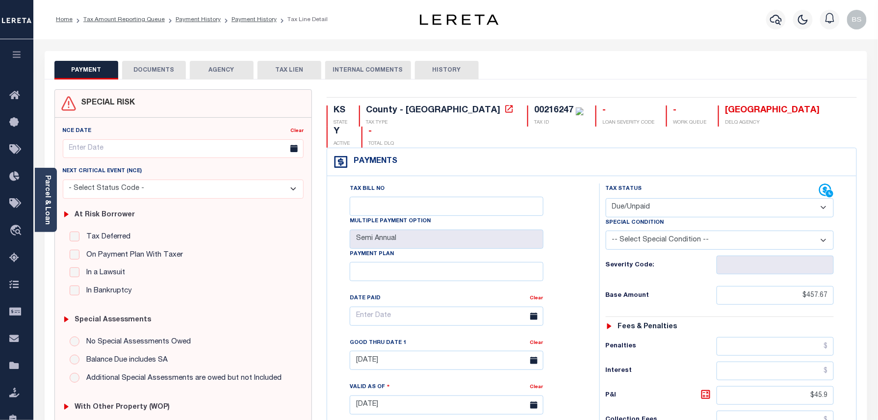
click at [142, 70] on button "DOCUMENTS" at bounding box center [154, 70] width 64 height 19
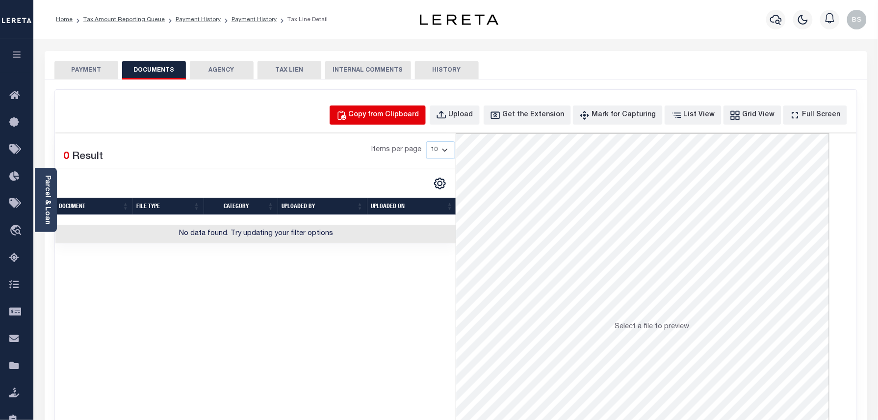
click at [398, 106] on button "Copy from Clipboard" at bounding box center [378, 114] width 96 height 19
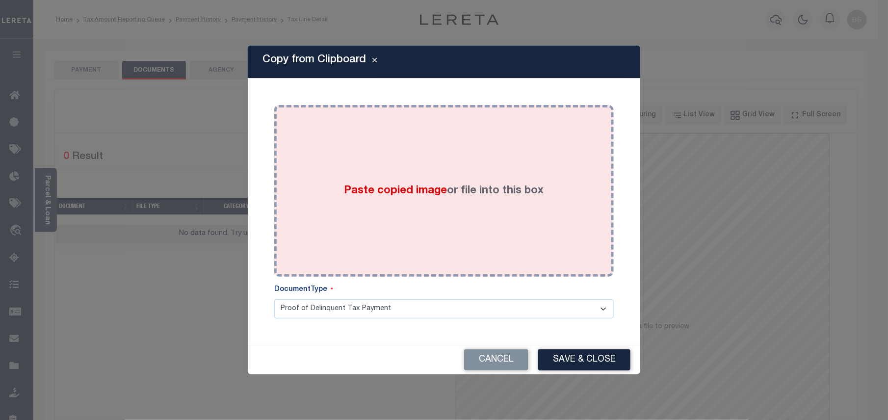
click at [412, 137] on div "Paste copied image or file into this box" at bounding box center [444, 190] width 325 height 157
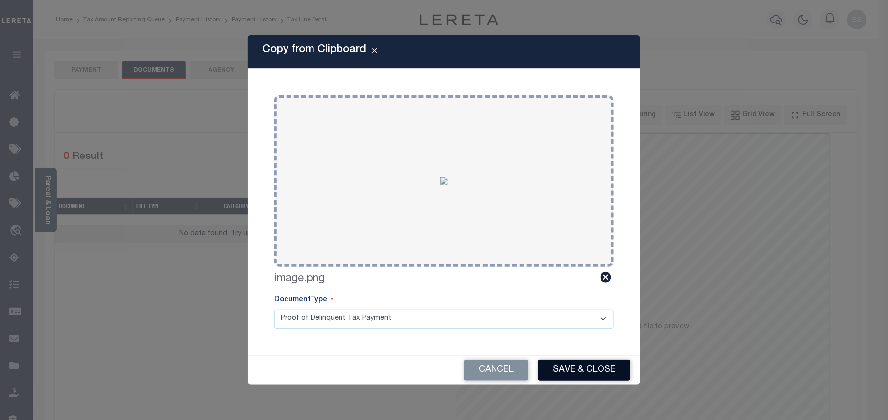
click at [595, 372] on button "Save & Close" at bounding box center [584, 369] width 92 height 21
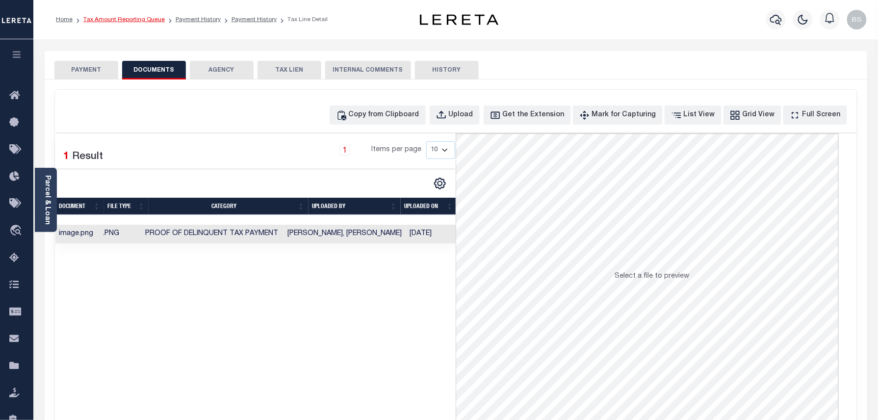
click at [146, 17] on link "Tax Amount Reporting Queue" at bounding box center [123, 20] width 81 height 6
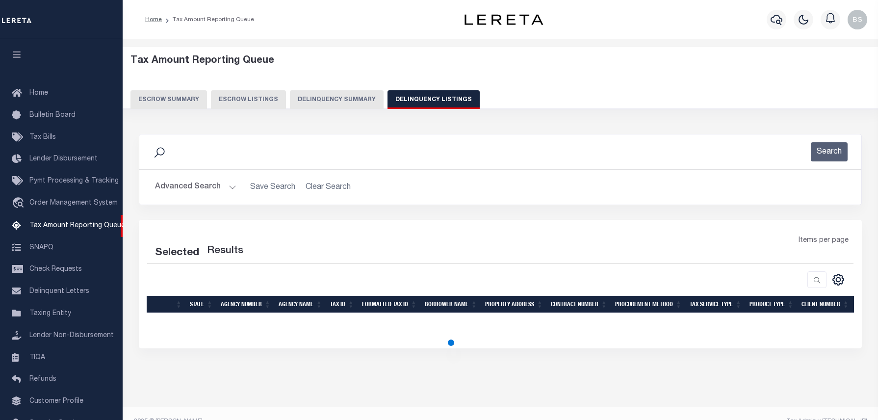
select select "100"
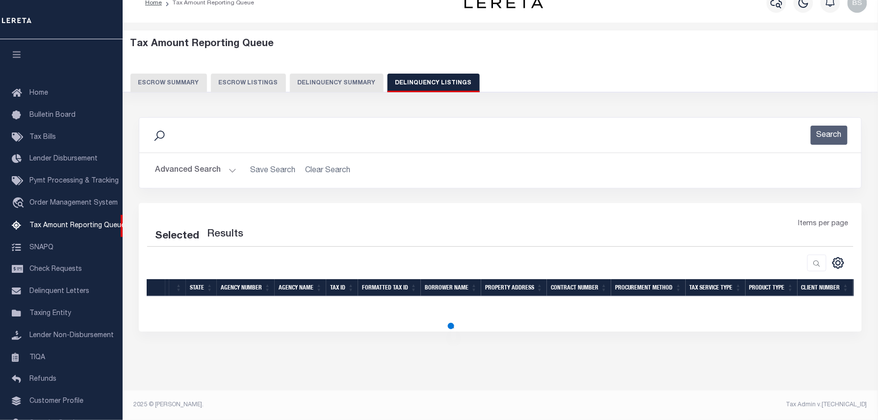
select select "100"
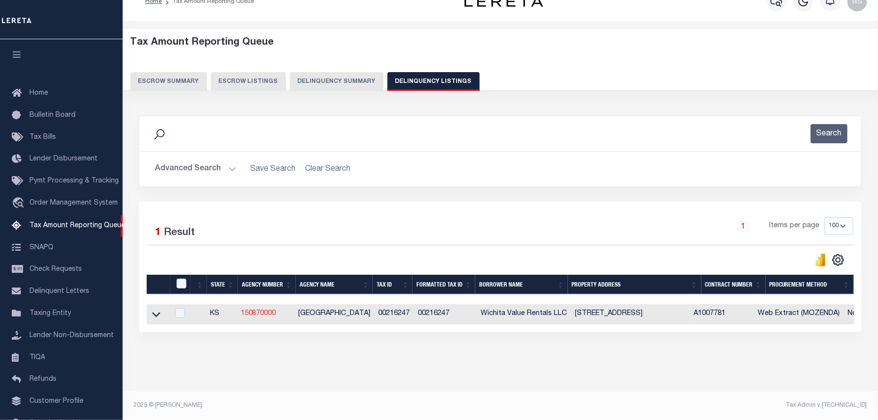
scroll to position [45, 0]
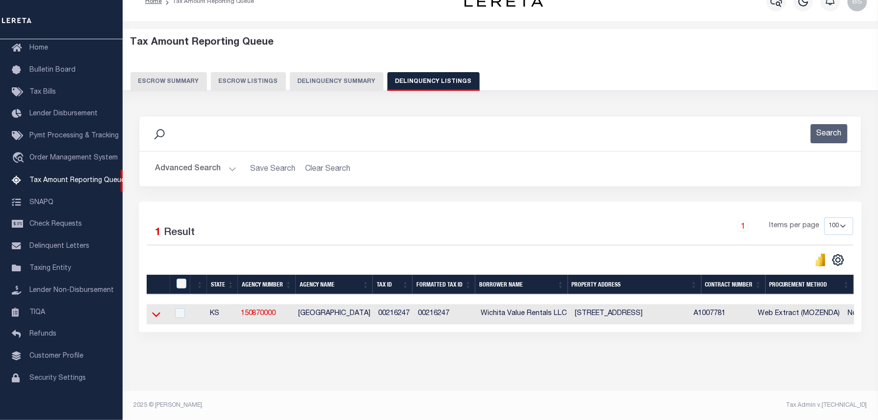
click at [155, 317] on icon at bounding box center [156, 314] width 8 height 5
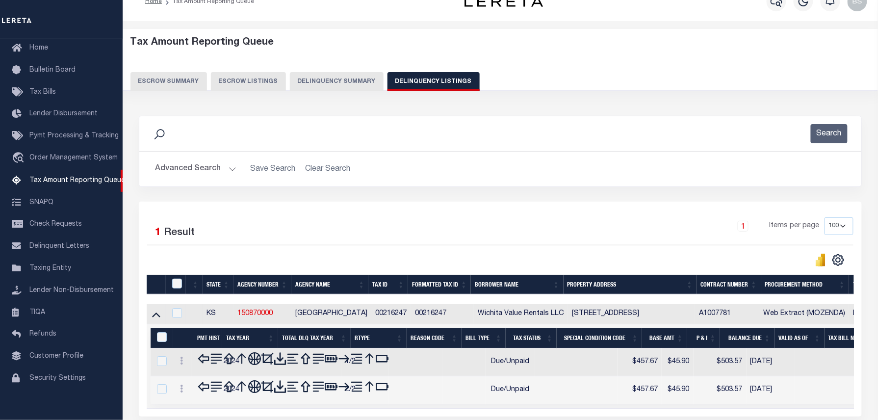
scroll to position [93, 0]
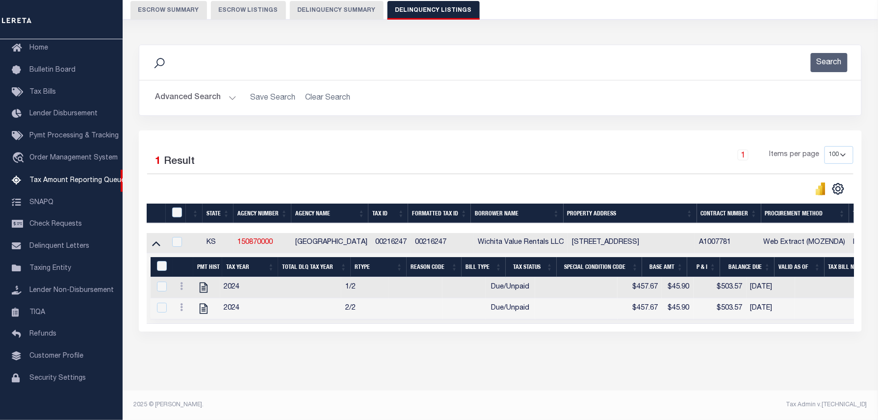
click at [171, 207] on div at bounding box center [178, 212] width 16 height 11
click at [178, 207] on input "checkbox" at bounding box center [177, 212] width 10 height 10
checkbox input "true"
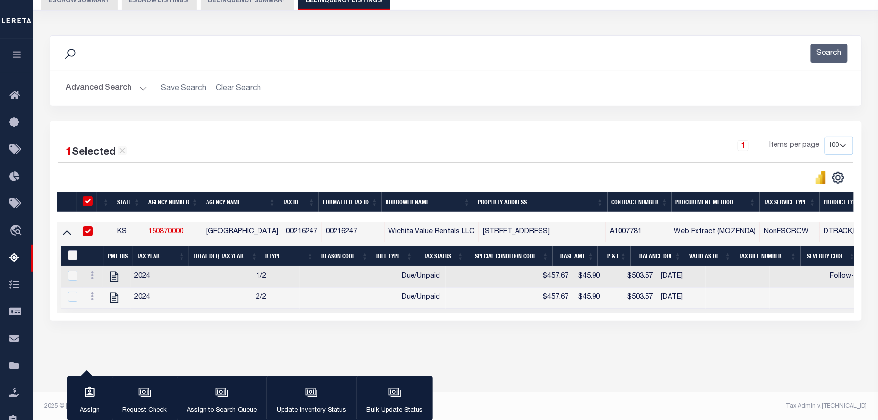
click at [74, 259] on input "&nbsp;" at bounding box center [73, 255] width 10 height 10
checkbox input "true"
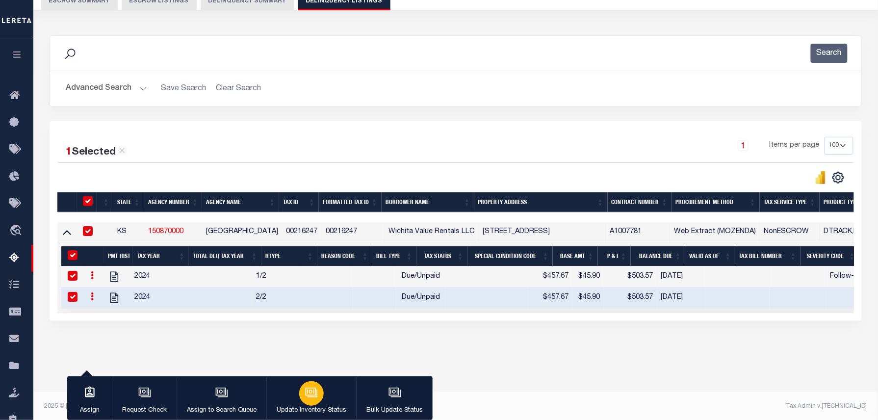
click at [312, 389] on icon "button" at bounding box center [311, 392] width 13 height 13
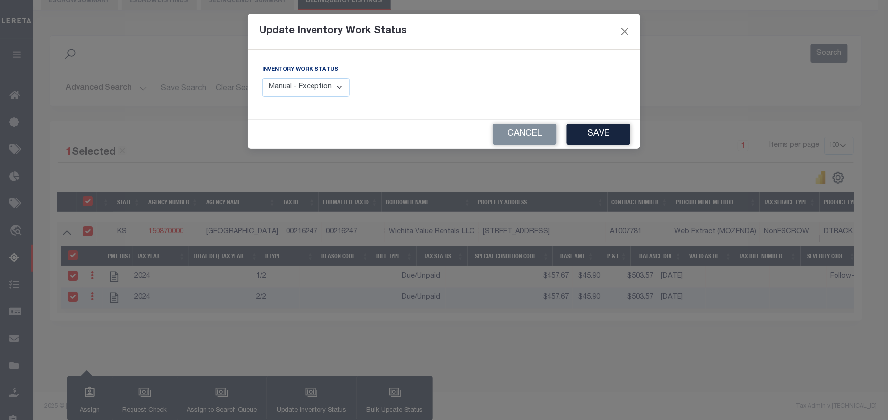
click at [341, 93] on select "Manual - Exception Pended - Awaiting Search Late Add Exception Completed" at bounding box center [305, 87] width 87 height 19
select select "4"
click at [262, 78] on select "Manual - Exception Pended - Awaiting Search Late Add Exception Completed" at bounding box center [305, 87] width 87 height 19
click at [589, 132] on button "Save" at bounding box center [598, 134] width 64 height 21
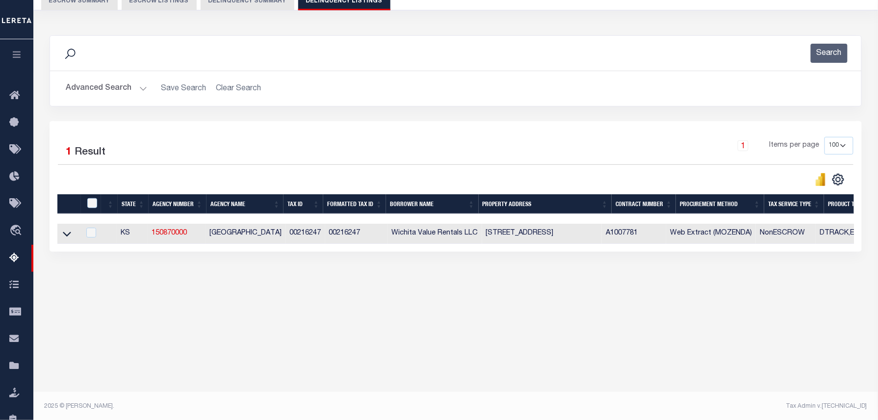
click at [114, 93] on button "Advanced Search" at bounding box center [106, 88] width 81 height 19
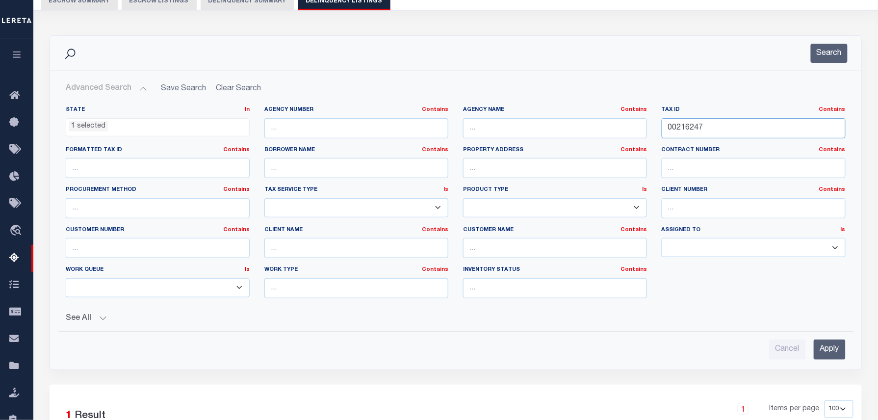
drag, startPoint x: 726, startPoint y: 136, endPoint x: 598, endPoint y: 123, distance: 128.3
click at [598, 123] on div "State In In AK AL AR AZ CA CO CT DC DE FL GA GU HI IA ID IL IN KS KY LA MA MD M…" at bounding box center [455, 206] width 795 height 200
paste input "59"
type input "00216259"
click at [834, 62] on button "Search" at bounding box center [829, 53] width 37 height 19
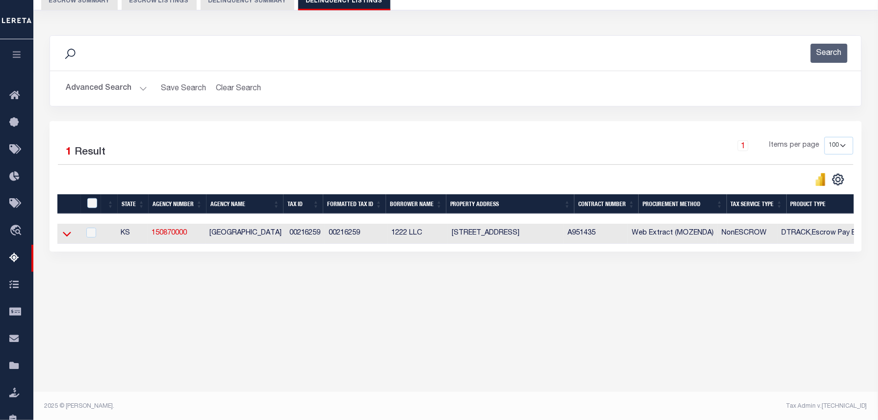
click at [66, 237] on icon at bounding box center [67, 234] width 8 height 5
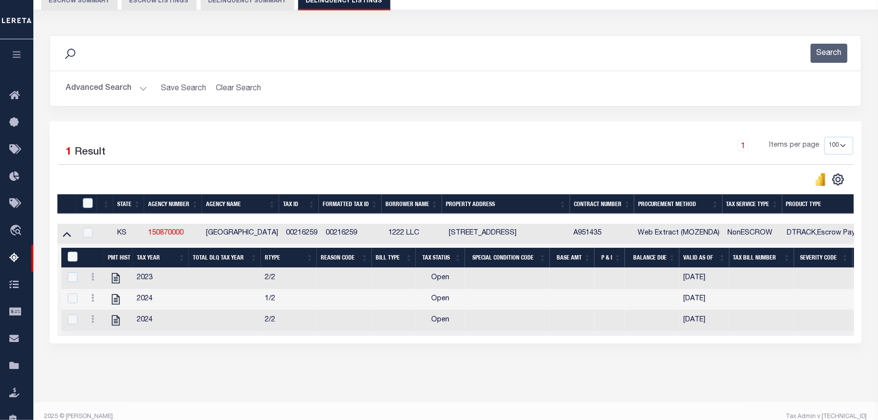
scroll to position [100, 0]
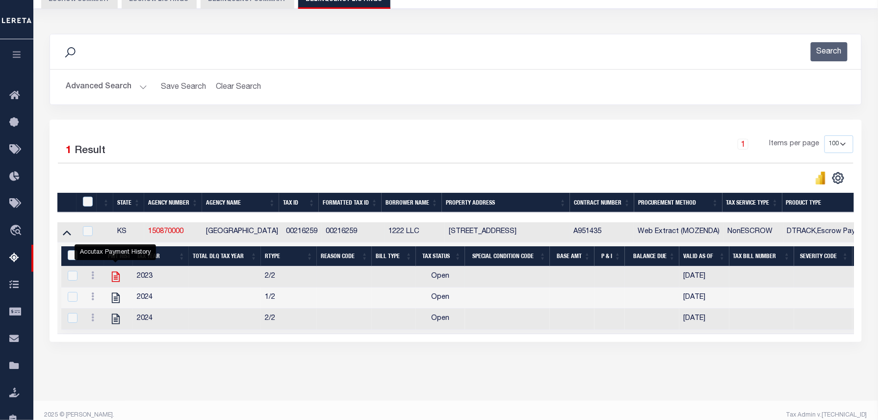
click at [118, 280] on icon "" at bounding box center [115, 276] width 13 height 13
checkbox input "false"
checkbox input "true"
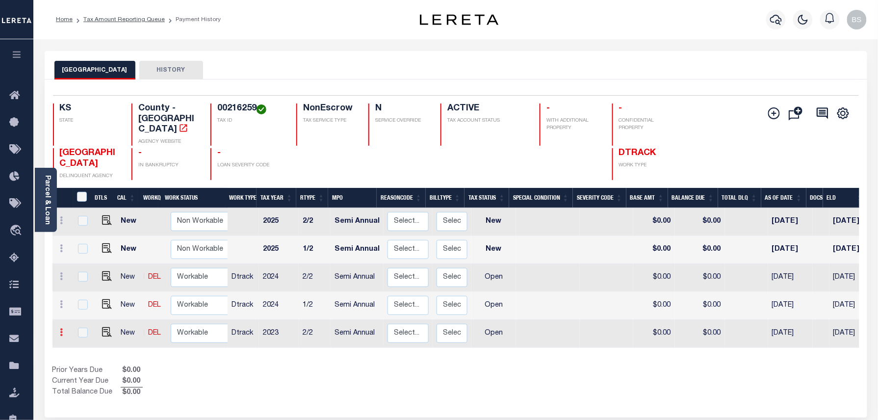
click at [61, 328] on icon at bounding box center [61, 332] width 3 height 8
click at [86, 308] on img at bounding box center [85, 313] width 10 height 10
select select "OP2"
type input "$0.00"
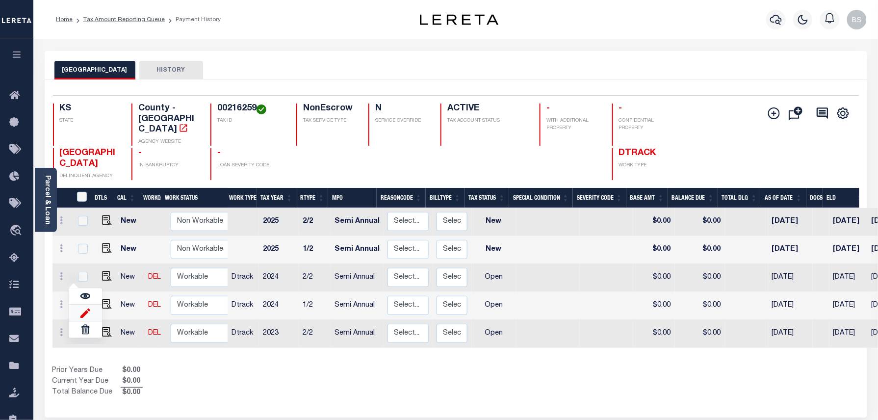
type input "[DATE]"
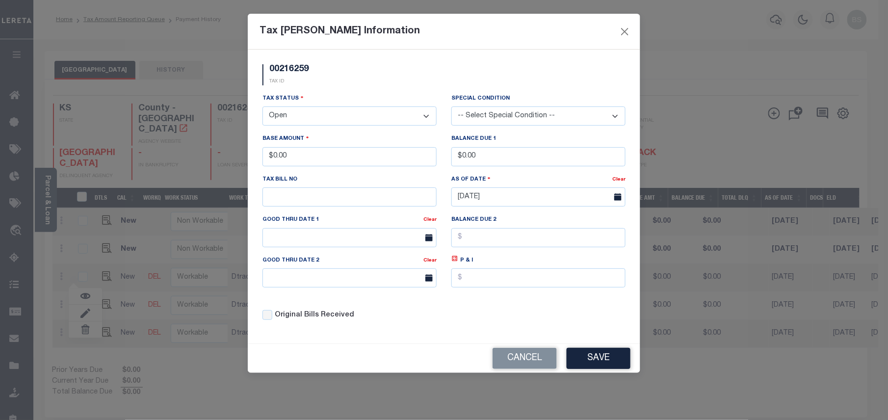
click at [317, 115] on select "- Select Status - Open Due/Unpaid Paid Incomplete No Tax Due Internal Refund Pr…" at bounding box center [349, 115] width 174 height 19
select select "PYD"
click at [262, 108] on select "- Select Status - Open Due/Unpaid Paid Incomplete No Tax Due Internal Refund Pr…" at bounding box center [349, 115] width 174 height 19
drag, startPoint x: 330, startPoint y: 154, endPoint x: 273, endPoint y: 154, distance: 56.4
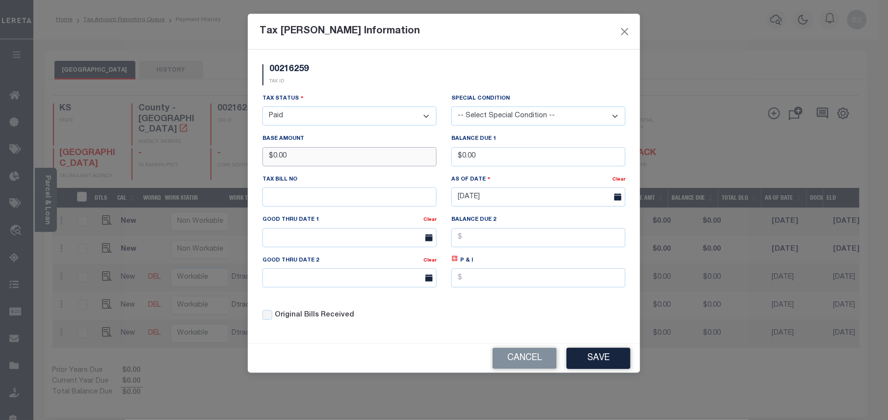
click at [273, 154] on input "$0.00" at bounding box center [349, 156] width 174 height 19
type input "$653.28"
click at [600, 360] on button "Save" at bounding box center [598, 358] width 64 height 21
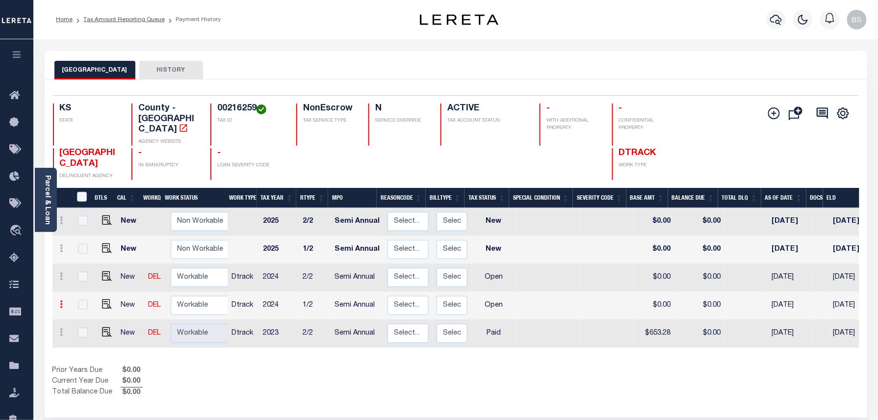
click at [63, 300] on icon at bounding box center [61, 304] width 3 height 8
click at [90, 277] on link at bounding box center [85, 285] width 33 height 16
select select "OP2"
type input "$0.00"
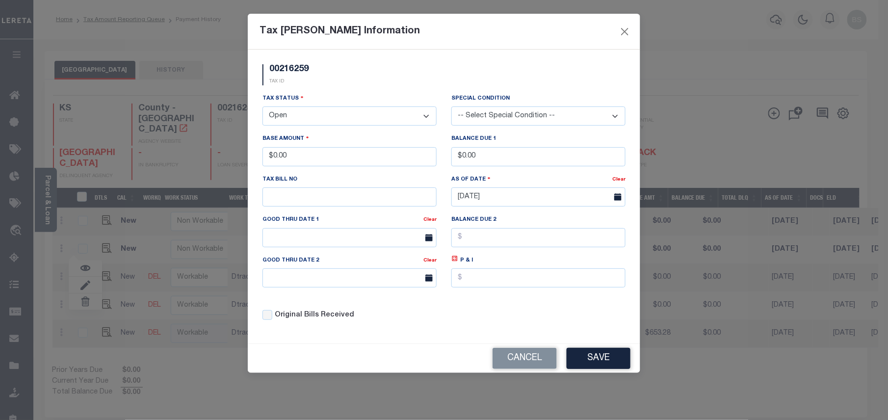
click at [313, 116] on select "- Select Status - Open Due/Unpaid Paid Incomplete No Tax Due Internal Refund Pr…" at bounding box center [349, 115] width 174 height 19
drag, startPoint x: 313, startPoint y: 116, endPoint x: 313, endPoint y: 124, distance: 7.8
click at [313, 116] on select "- Select Status - Open Due/Unpaid Paid Incomplete No Tax Due Internal Refund Pr…" at bounding box center [349, 115] width 174 height 19
select select "PYD"
click at [262, 108] on select "- Select Status - Open Due/Unpaid Paid Incomplete No Tax Due Internal Refund Pr…" at bounding box center [349, 115] width 174 height 19
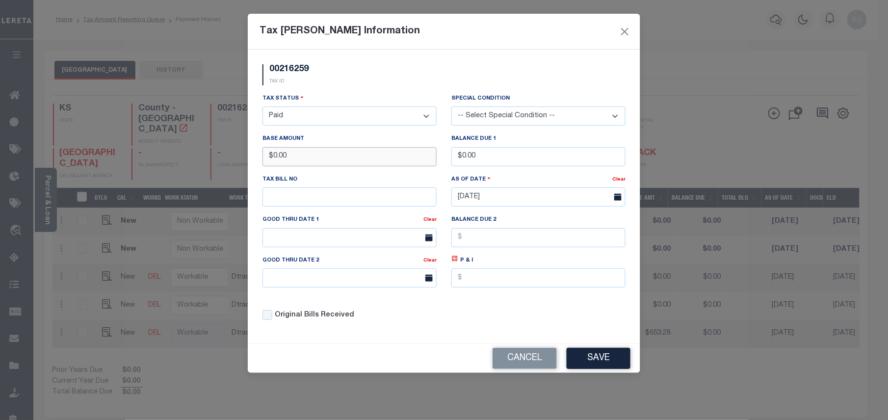
drag, startPoint x: 309, startPoint y: 163, endPoint x: 261, endPoint y: 163, distance: 47.6
click at [261, 163] on div "Base Amount $0.00" at bounding box center [349, 153] width 189 height 40
type input "$664.22"
click at [600, 365] on button "Save" at bounding box center [598, 358] width 64 height 21
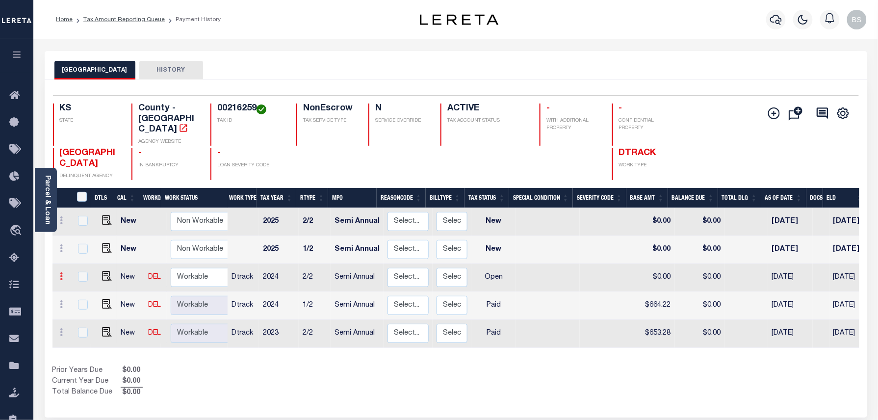
click at [62, 272] on icon at bounding box center [61, 276] width 3 height 8
click at [87, 305] on img at bounding box center [85, 310] width 10 height 10
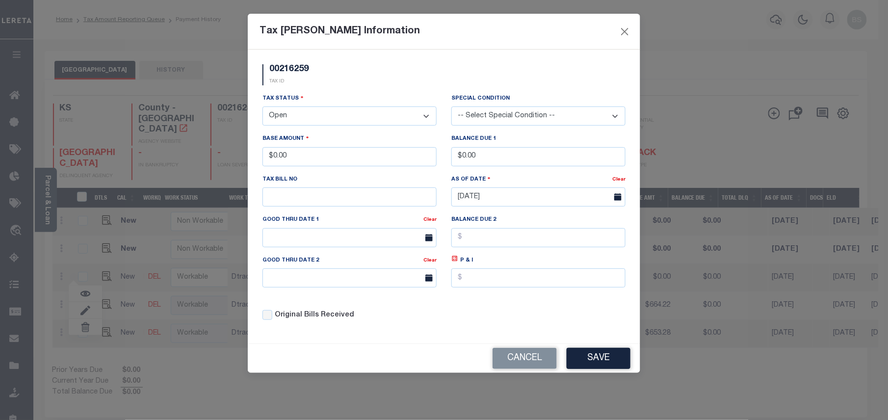
click at [342, 118] on select "- Select Status - Open Due/Unpaid Paid Incomplete No Tax Due Internal Refund Pr…" at bounding box center [349, 115] width 174 height 19
select select "PYD"
click at [262, 108] on select "- Select Status - Open Due/Unpaid Paid Incomplete No Tax Due Internal Refund Pr…" at bounding box center [349, 115] width 174 height 19
drag, startPoint x: 322, startPoint y: 160, endPoint x: 250, endPoint y: 163, distance: 72.6
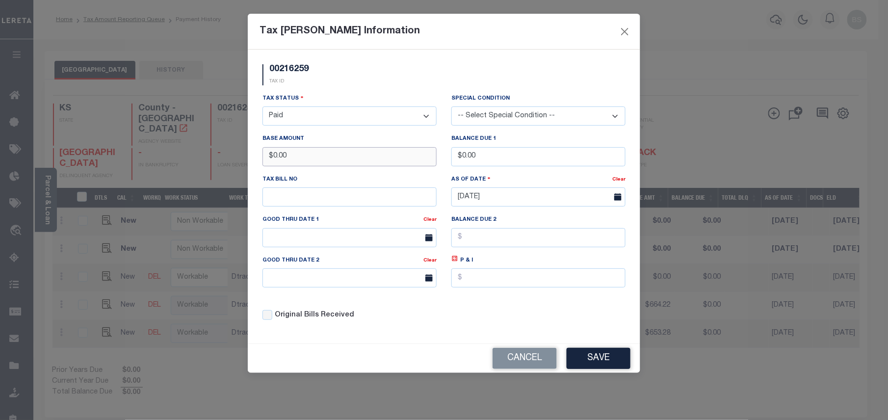
click at [250, 163] on div "00216259 TAX ID Installment: TaxID: 00216259 Tax Status" at bounding box center [444, 197] width 392 height 294
type input "$664.23"
click at [602, 359] on button "Save" at bounding box center [598, 358] width 64 height 21
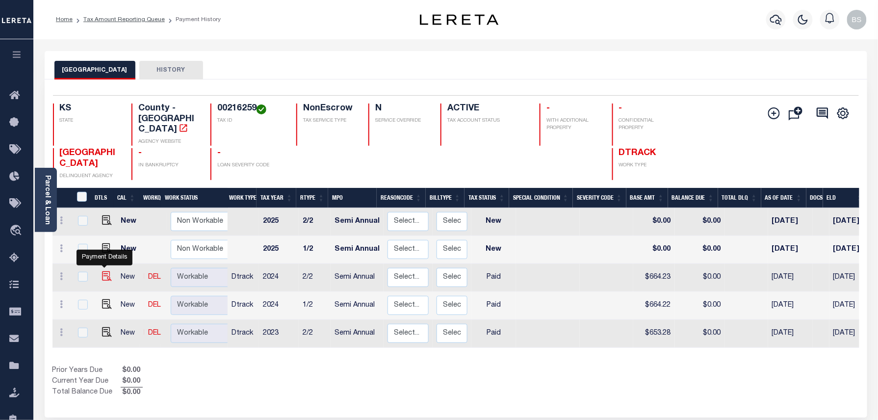
click at [104, 271] on img at bounding box center [107, 276] width 10 height 10
checkbox input "true"
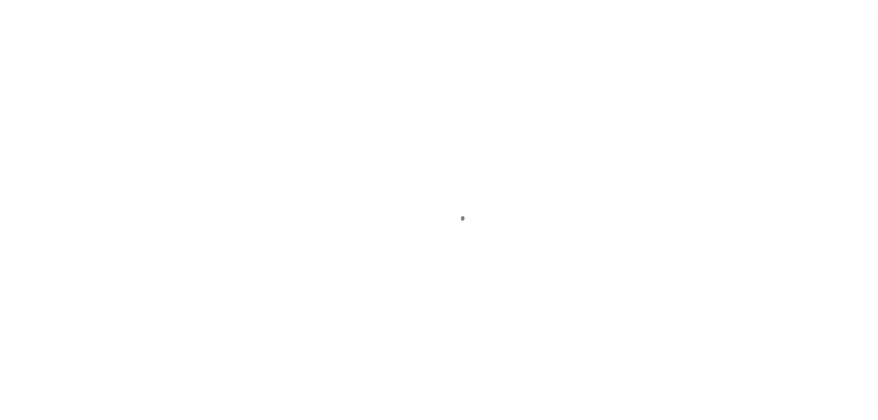
select select "PYD"
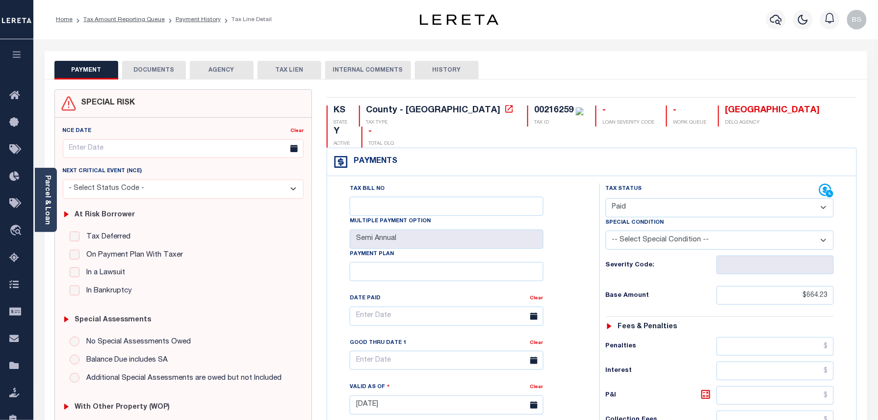
click at [165, 69] on button "DOCUMENTS" at bounding box center [154, 70] width 64 height 19
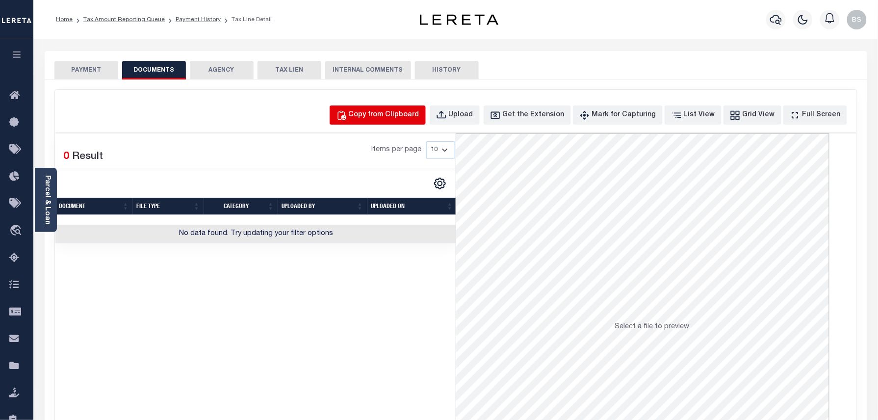
click at [417, 119] on div "Copy from Clipboard" at bounding box center [384, 115] width 71 height 11
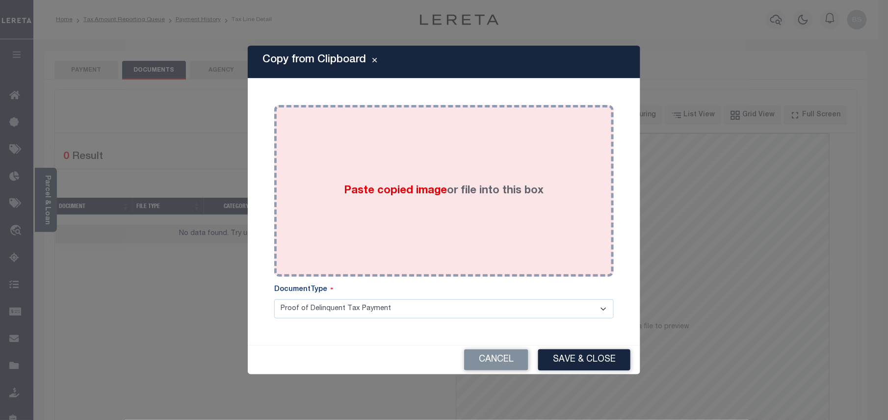
click at [440, 177] on div "Paste copied image or file into this box" at bounding box center [444, 190] width 325 height 157
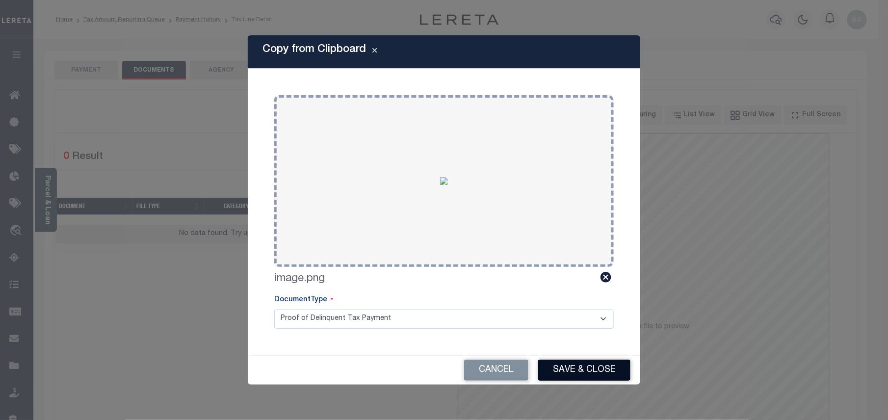
click at [569, 367] on button "Save & Close" at bounding box center [584, 369] width 92 height 21
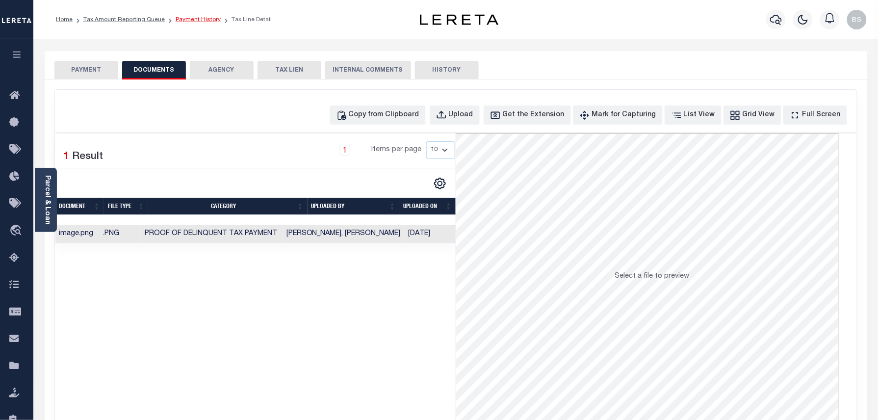
click at [205, 22] on link "Payment History" at bounding box center [198, 20] width 45 height 6
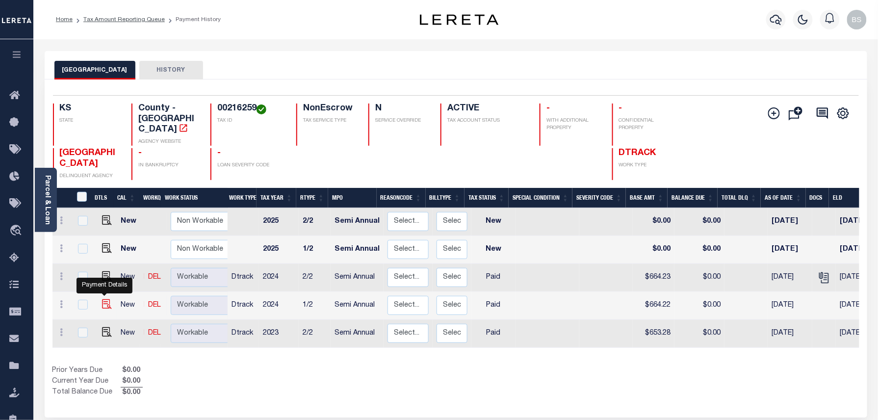
click at [103, 299] on img "" at bounding box center [107, 304] width 10 height 10
checkbox input "true"
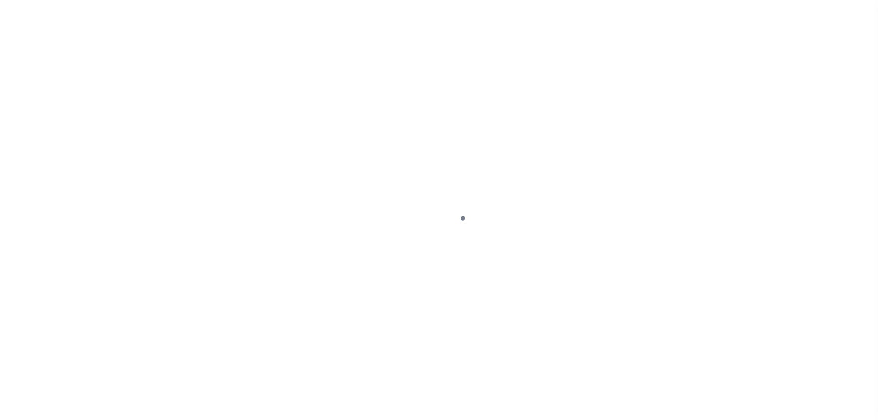
select select "PYD"
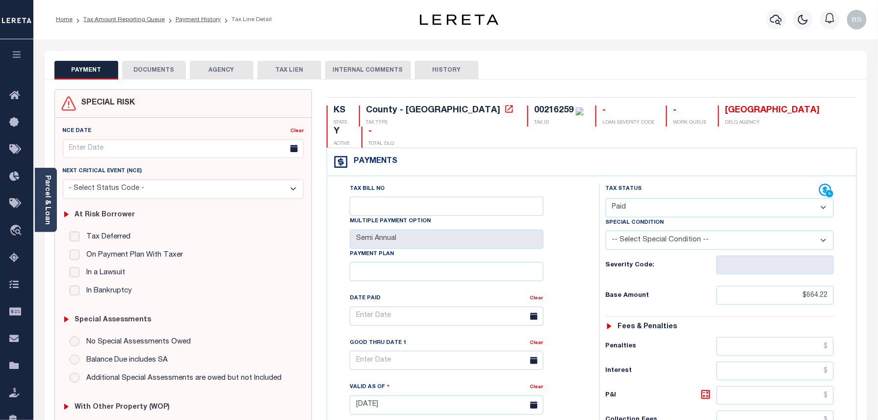
click at [171, 62] on button "DOCUMENTS" at bounding box center [154, 70] width 64 height 19
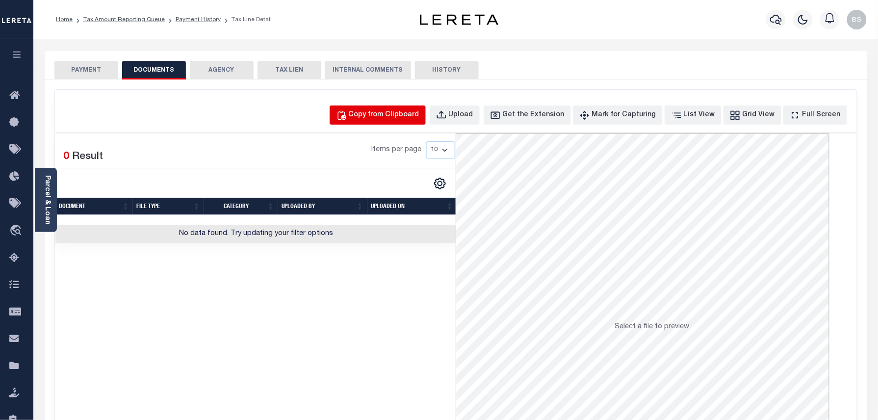
click at [403, 112] on div "Copy from Clipboard" at bounding box center [384, 115] width 71 height 11
select select "POP"
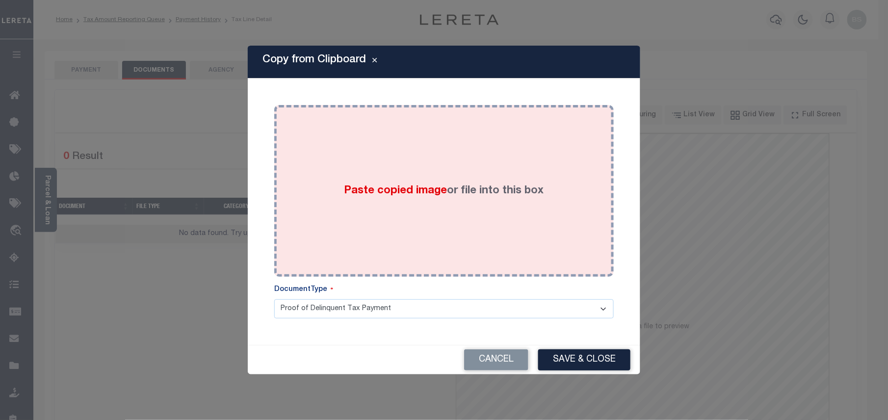
click at [390, 167] on div "Paste copied image or file into this box" at bounding box center [444, 190] width 325 height 157
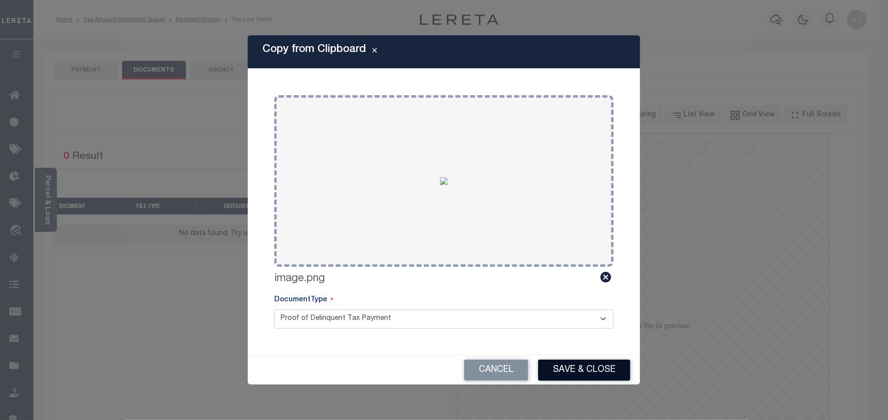
click at [587, 373] on button "Save & Close" at bounding box center [584, 369] width 92 height 21
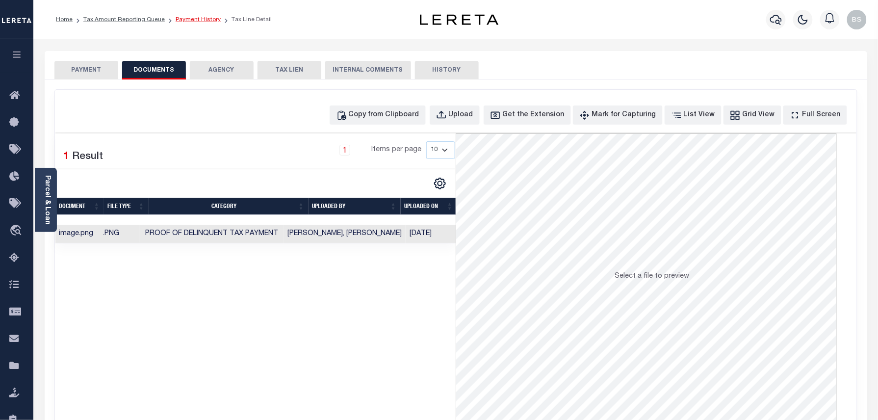
click at [197, 17] on link "Payment History" at bounding box center [198, 20] width 45 height 6
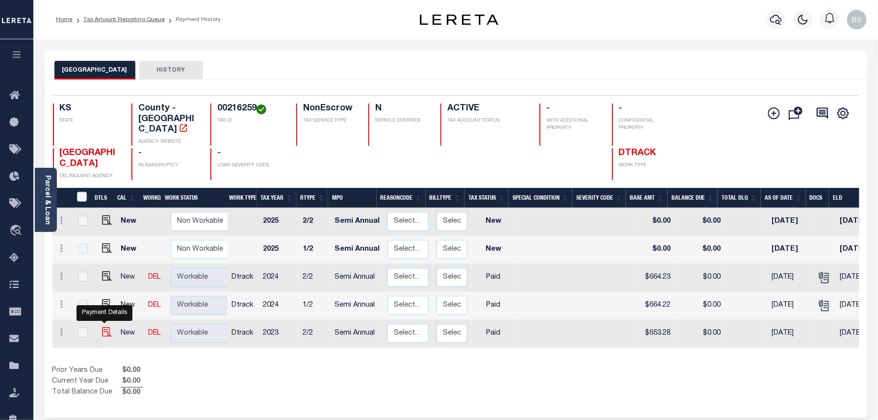
click at [106, 327] on img "" at bounding box center [107, 332] width 10 height 10
checkbox input "true"
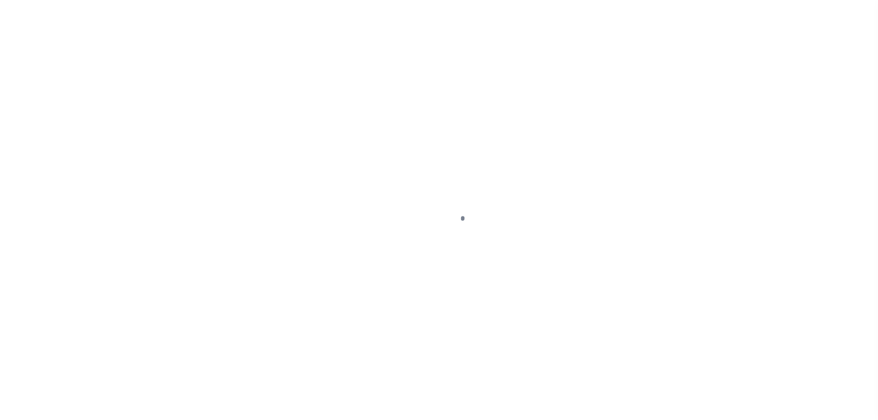
select select "PYD"
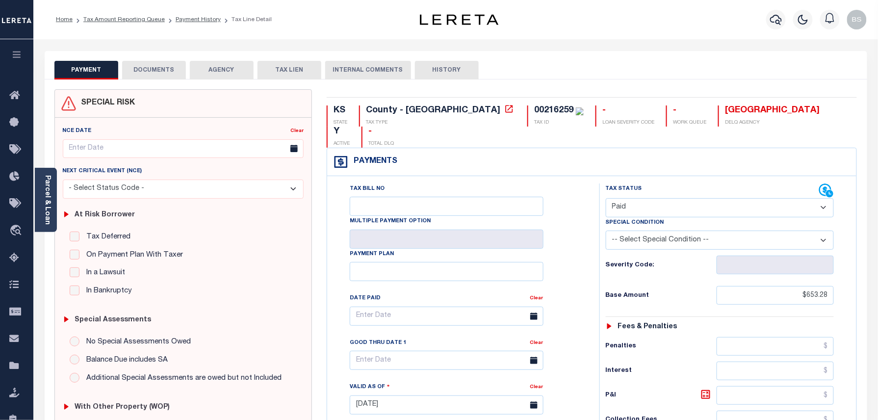
click at [152, 68] on button "DOCUMENTS" at bounding box center [154, 70] width 64 height 19
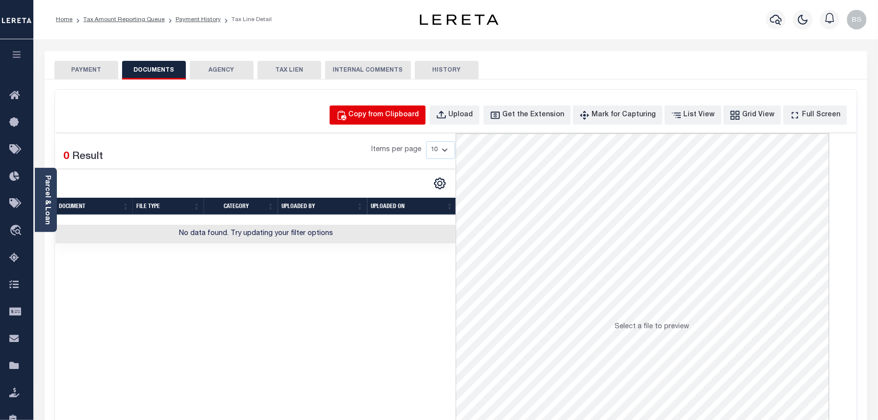
click at [399, 112] on div "Copy from Clipboard" at bounding box center [384, 115] width 71 height 11
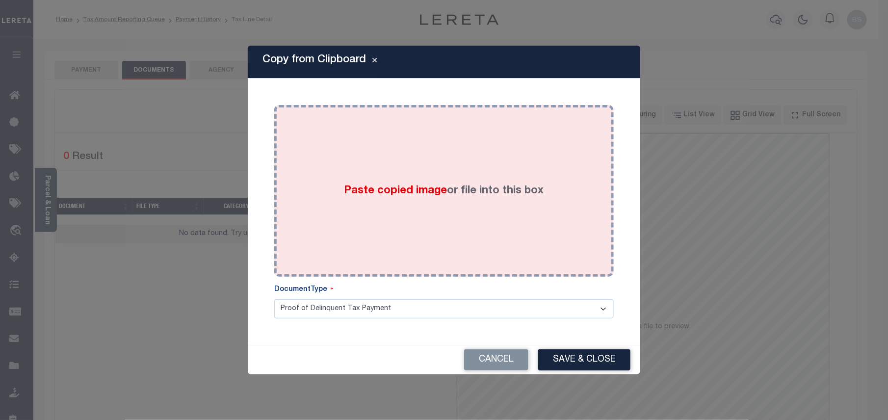
click at [344, 187] on span "Paste copied image" at bounding box center [395, 190] width 103 height 11
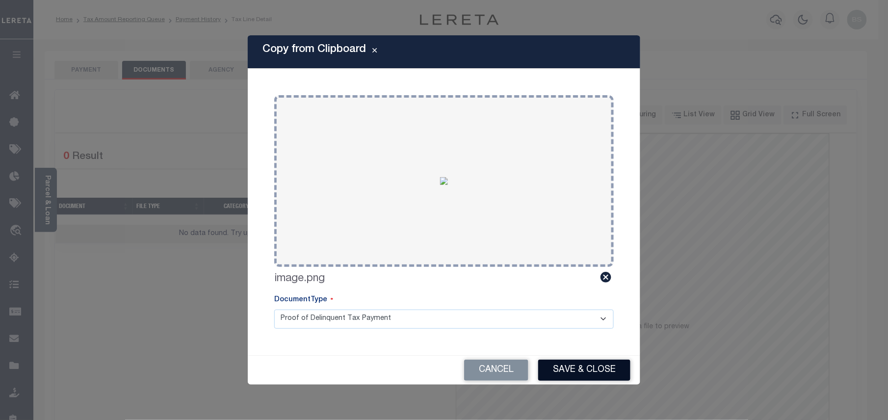
click at [588, 375] on button "Save & Close" at bounding box center [584, 369] width 92 height 21
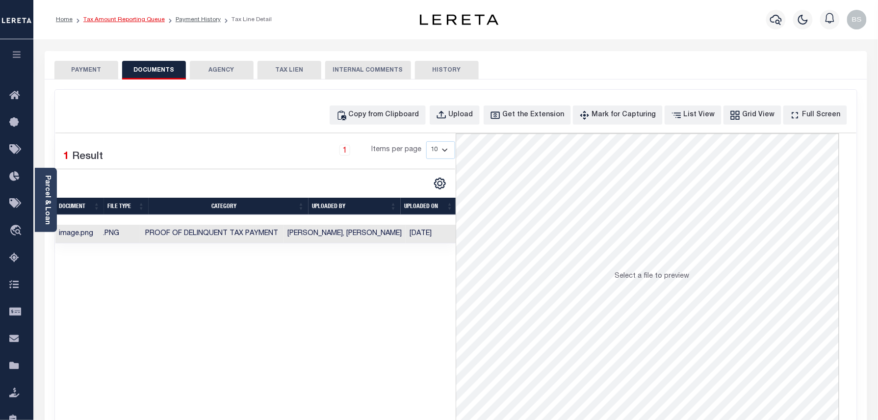
click at [144, 22] on link "Tax Amount Reporting Queue" at bounding box center [123, 20] width 81 height 6
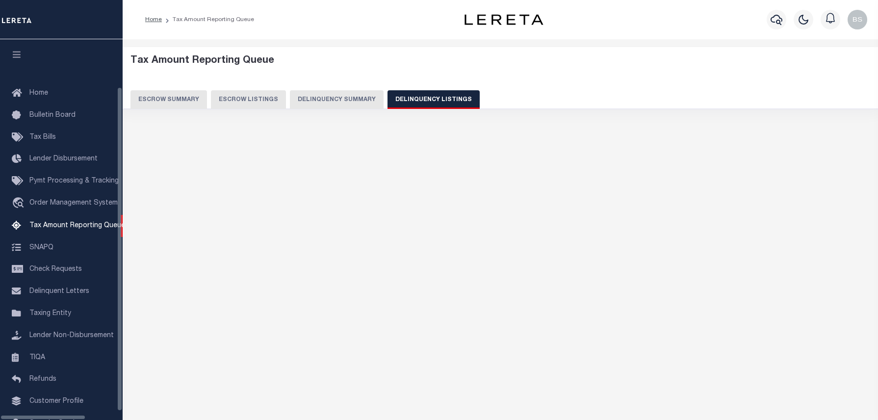
select select "100"
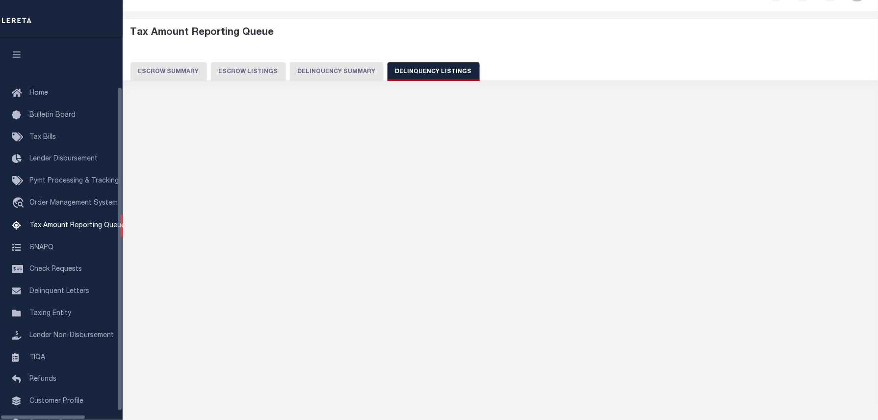
scroll to position [45, 0]
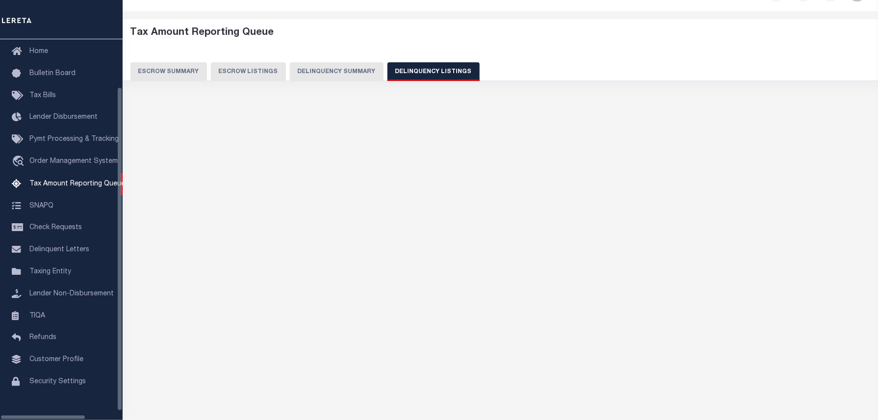
select select "100"
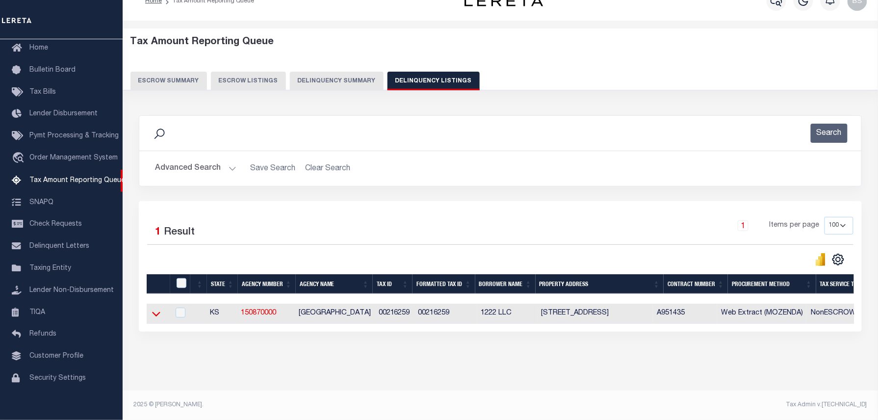
click at [155, 312] on icon at bounding box center [156, 314] width 8 height 5
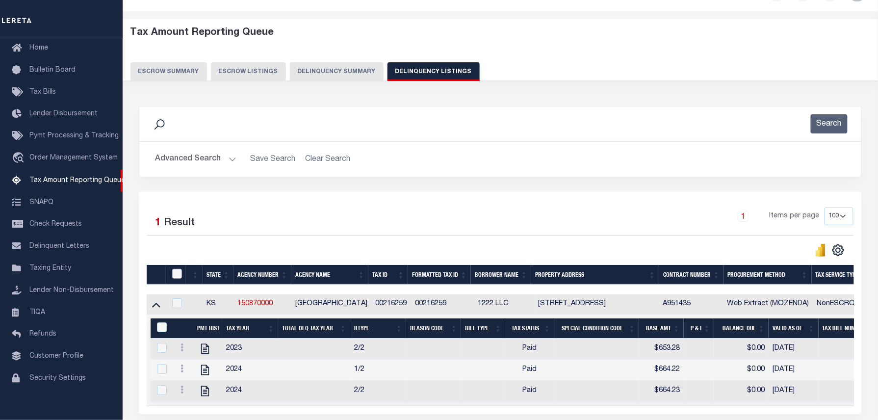
click at [176, 277] on input "checkbox" at bounding box center [177, 274] width 10 height 10
checkbox input "true"
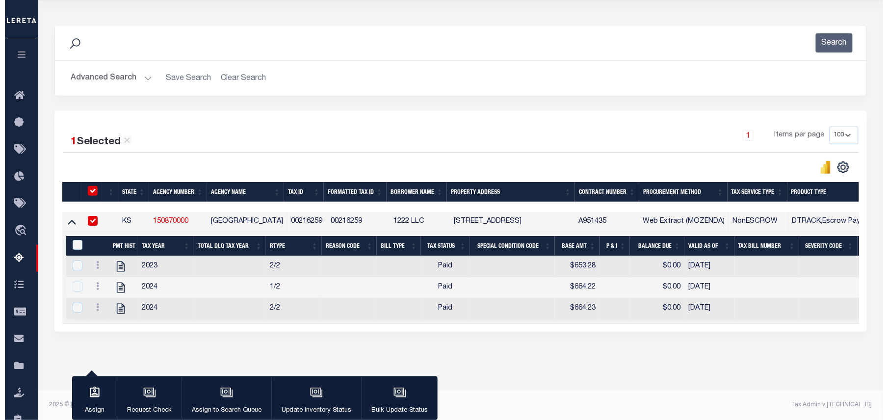
scroll to position [120, 0]
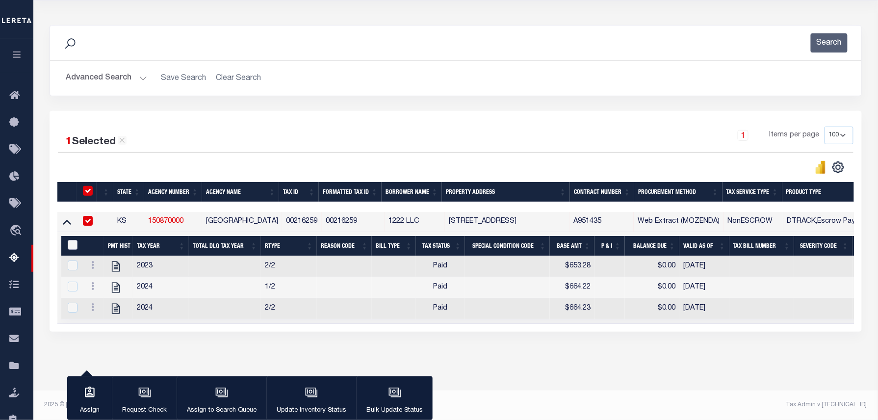
click at [74, 240] on input "&nbsp;" at bounding box center [73, 245] width 10 height 10
checkbox input "true"
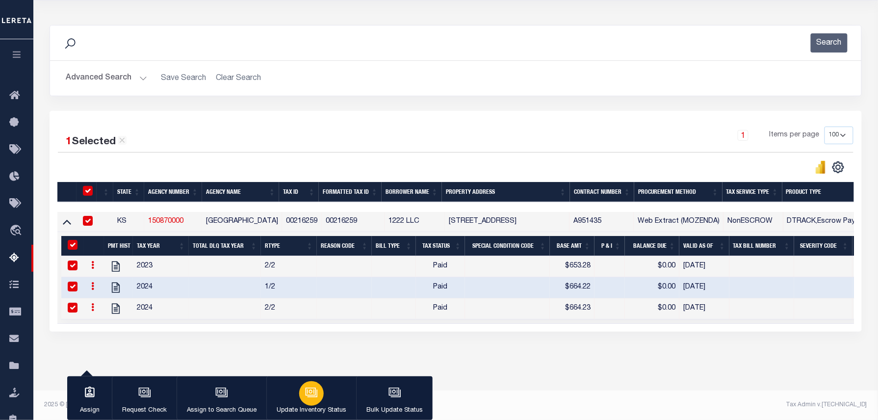
click at [317, 406] on p "Update Inventory Status" at bounding box center [312, 411] width 70 height 10
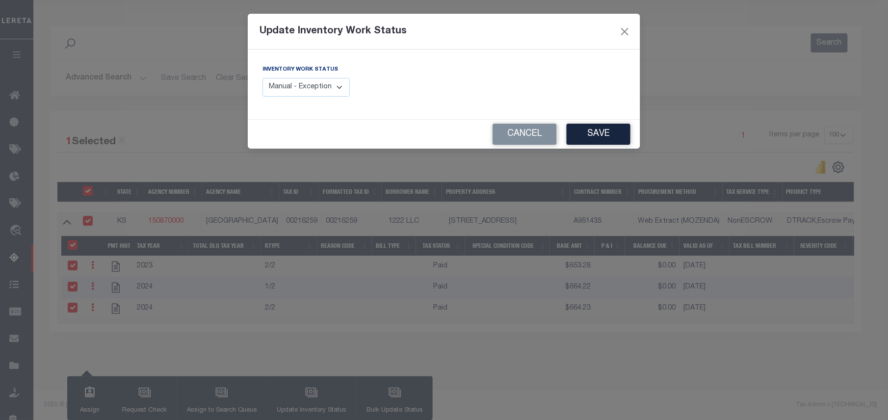
click at [310, 93] on select "Manual - Exception Pended - Awaiting Search Late Add Exception Completed" at bounding box center [305, 87] width 87 height 19
select select "4"
click at [262, 78] on select "Manual - Exception Pended - Awaiting Search Late Add Exception Completed" at bounding box center [305, 87] width 87 height 19
click at [578, 142] on button "Save" at bounding box center [598, 134] width 64 height 21
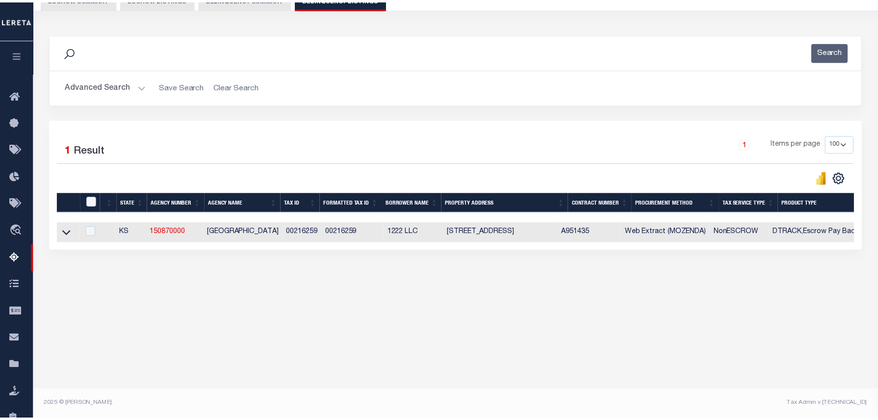
scroll to position [100, 0]
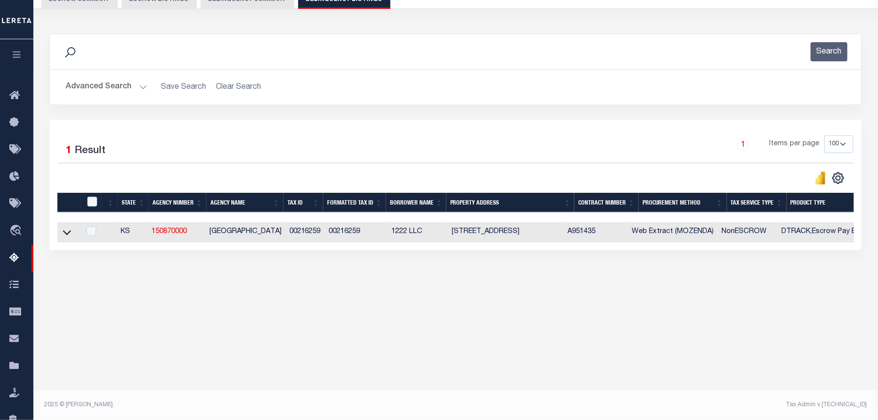
click at [115, 85] on button "Advanced Search" at bounding box center [106, 86] width 81 height 19
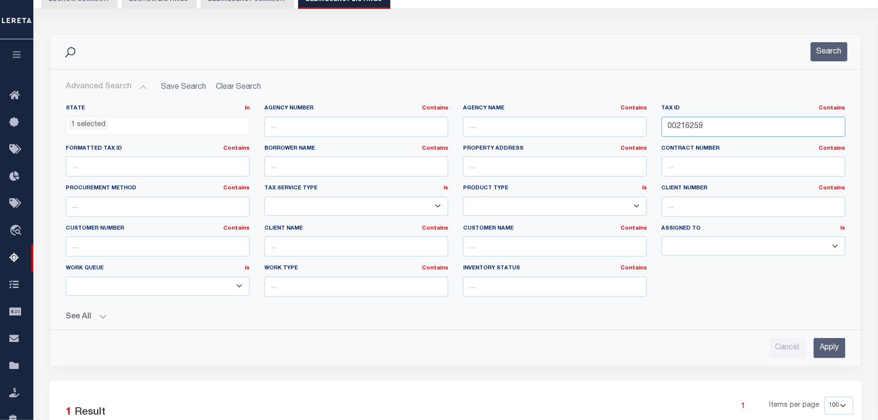
drag, startPoint x: 734, startPoint y: 125, endPoint x: 565, endPoint y: 124, distance: 168.2
click at [565, 124] on div "State In In AK AL AR AZ CA CO CT DC DE FL GA GU HI IA ID IL IN KS KY LA MA MD M…" at bounding box center [455, 204] width 795 height 200
paste input "82"
type input "00216282"
click at [835, 65] on div "Search" at bounding box center [455, 51] width 811 height 35
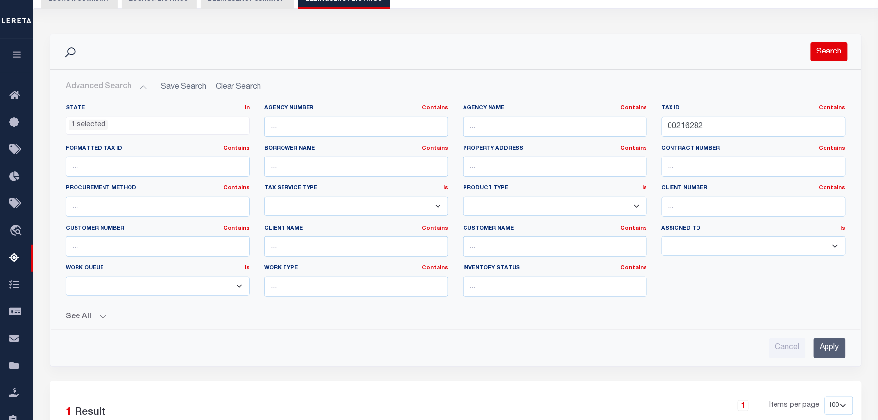
click at [834, 58] on button "Search" at bounding box center [829, 51] width 37 height 19
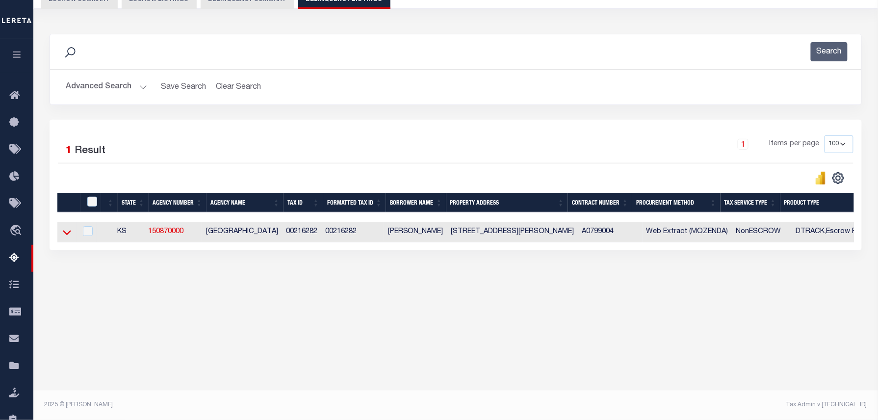
click at [67, 235] on icon at bounding box center [67, 233] width 8 height 5
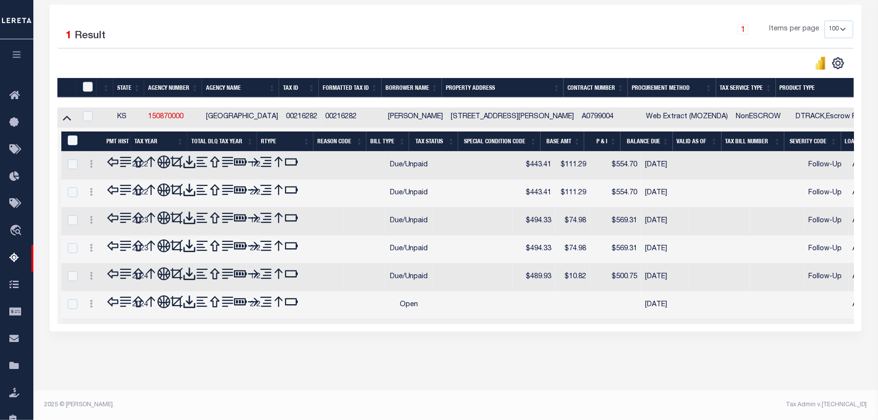
scroll to position [187, 0]
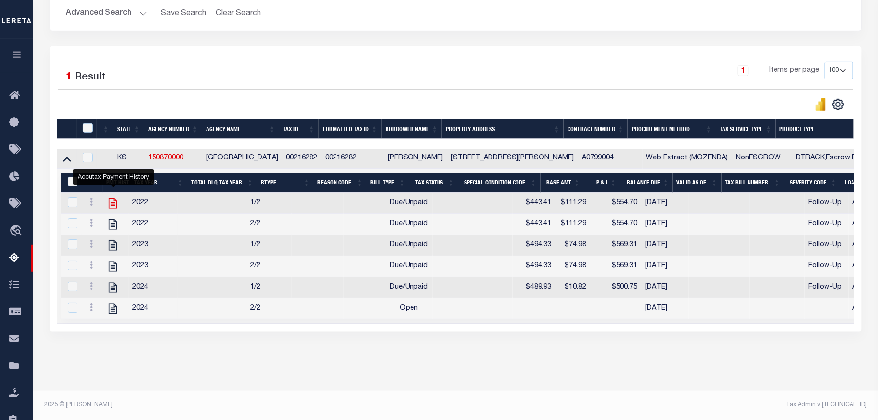
click at [111, 197] on icon "" at bounding box center [112, 203] width 13 height 13
checkbox input "false"
checkbox input "true"
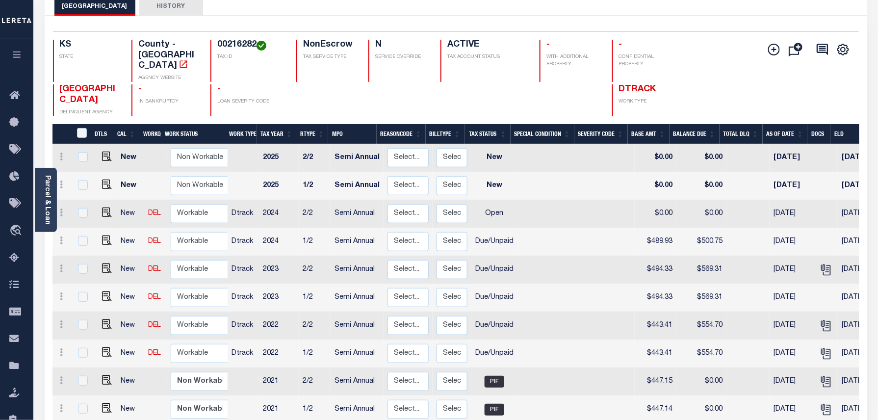
scroll to position [65, 0]
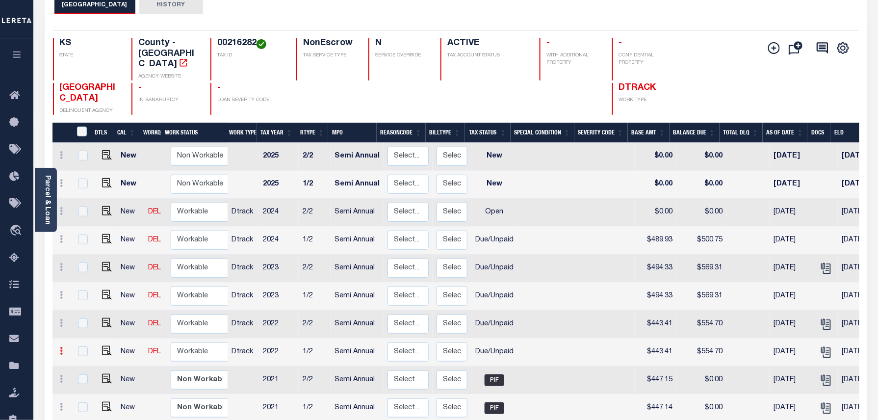
click at [62, 347] on icon at bounding box center [61, 351] width 3 height 8
click at [88, 380] on img at bounding box center [85, 385] width 10 height 10
select select "DUE"
type input "$443.41"
type input "$554.70"
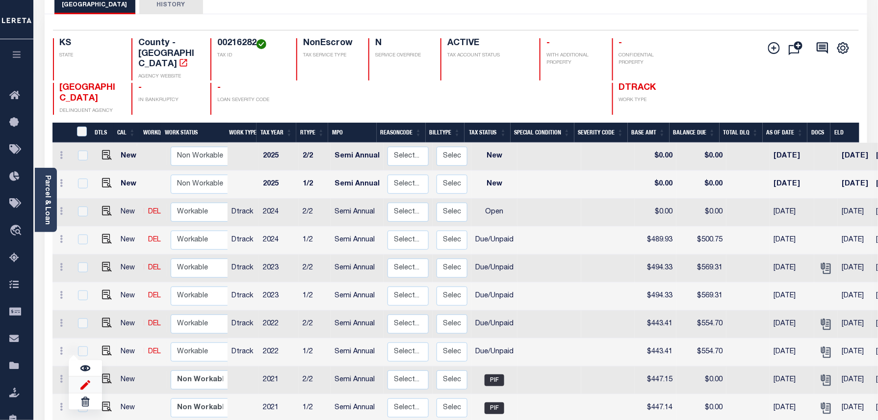
type input "[DATE]"
type input "$111.29"
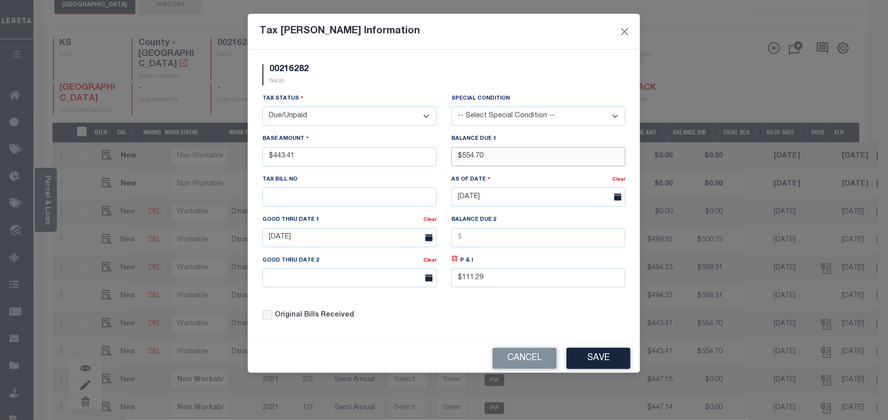
drag, startPoint x: 497, startPoint y: 158, endPoint x: 453, endPoint y: 161, distance: 44.3
click at [453, 161] on input "$554.70" at bounding box center [538, 156] width 174 height 19
type input "$581.84"
click at [454, 262] on icon at bounding box center [454, 258] width 7 height 7
type input "$138.43"
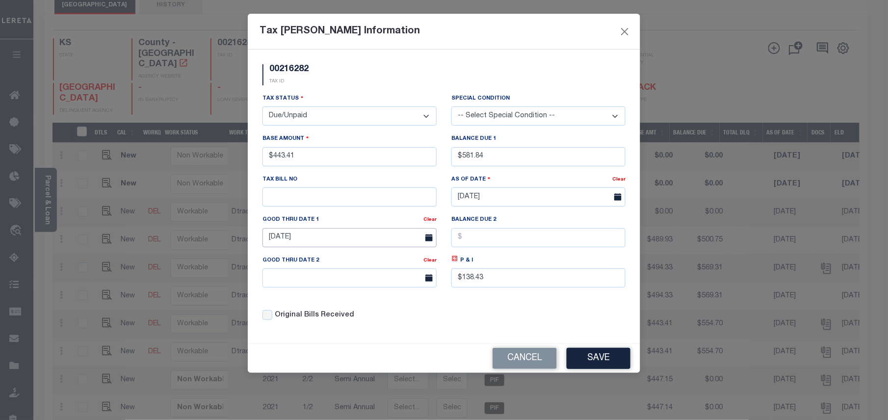
click at [344, 244] on input "[DATE]" at bounding box center [349, 237] width 174 height 19
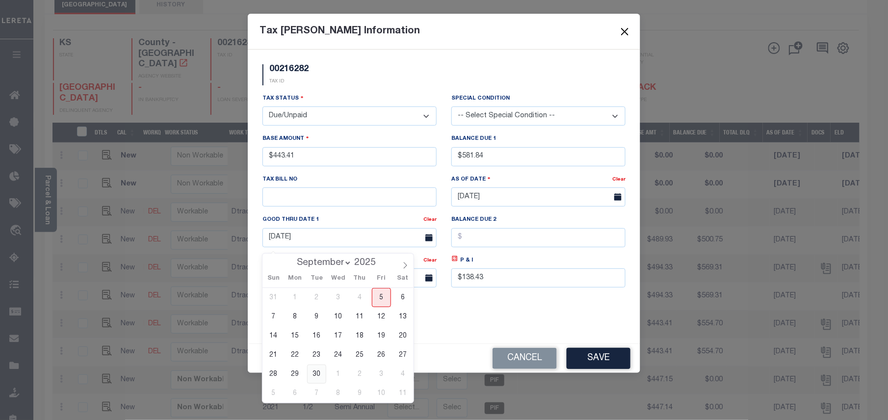
click at [310, 371] on span "30" at bounding box center [316, 373] width 19 height 19
type input "[DATE]"
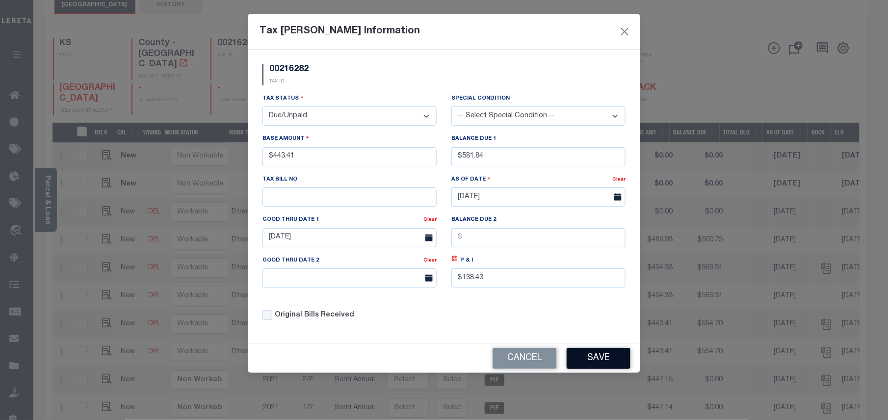
click at [602, 369] on button "Save" at bounding box center [598, 358] width 64 height 21
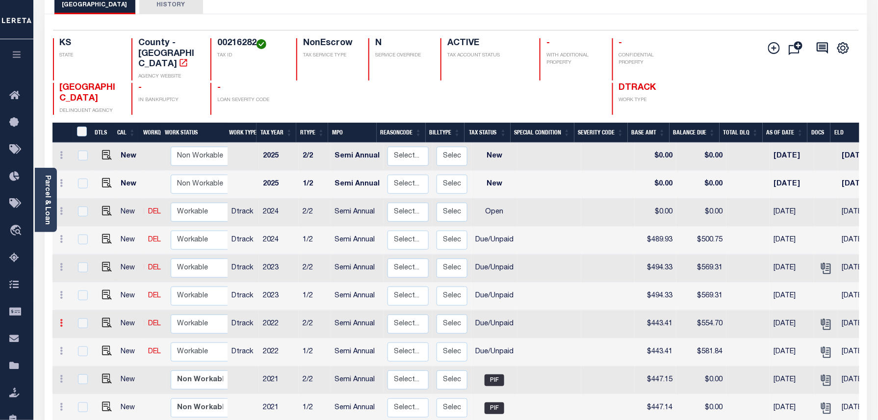
click at [61, 319] on icon at bounding box center [61, 323] width 3 height 8
click at [83, 352] on img at bounding box center [85, 357] width 10 height 10
type input "$443.41"
type input "$554.70"
type input "[DATE]"
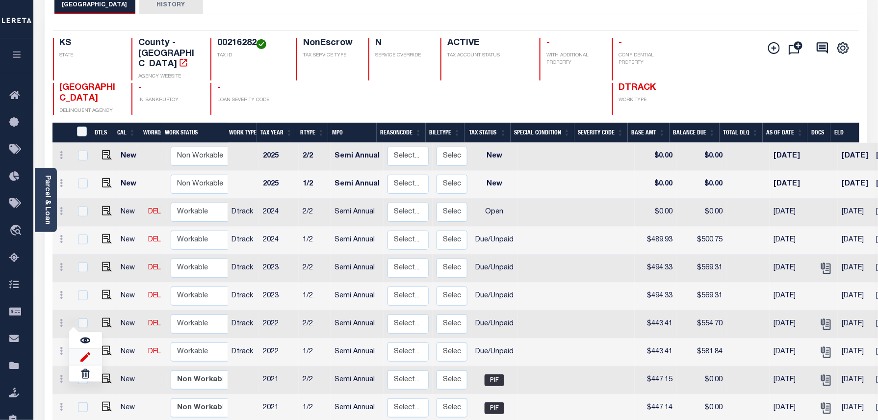
type input "$111.29"
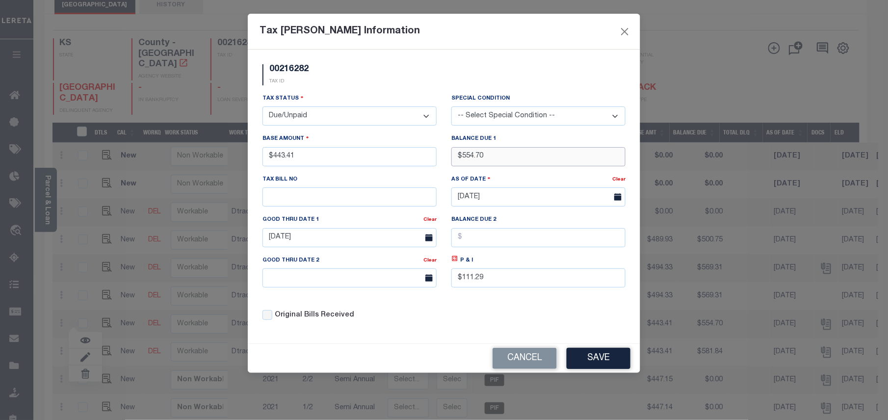
drag, startPoint x: 513, startPoint y: 157, endPoint x: 463, endPoint y: 157, distance: 49.5
click at [463, 157] on input "$554.70" at bounding box center [538, 156] width 174 height 19
type input "$581.84"
click at [456, 262] on icon at bounding box center [454, 258] width 7 height 7
type input "$138.43"
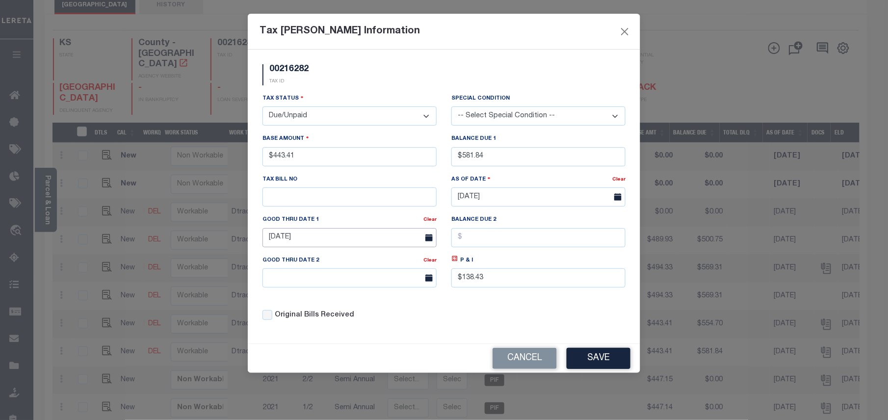
click at [314, 244] on input "10/01/2024" at bounding box center [349, 237] width 174 height 19
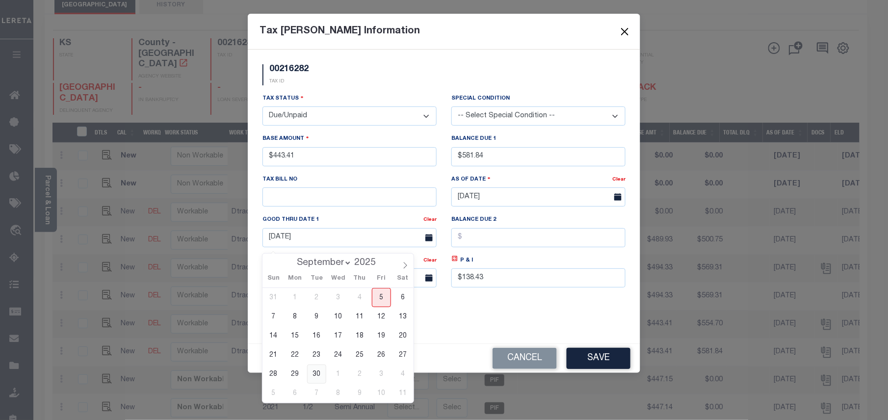
click at [322, 372] on span "30" at bounding box center [316, 373] width 19 height 19
type input "[DATE]"
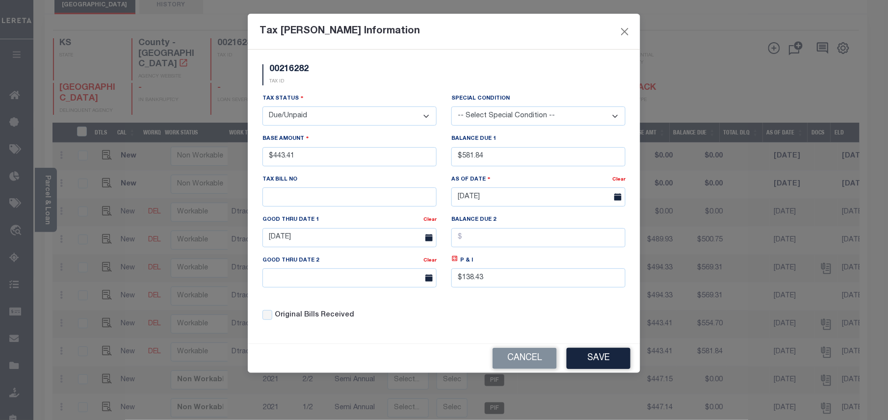
click at [587, 352] on div "Cancel Save" at bounding box center [444, 358] width 392 height 29
click at [590, 369] on button "Save" at bounding box center [598, 358] width 64 height 21
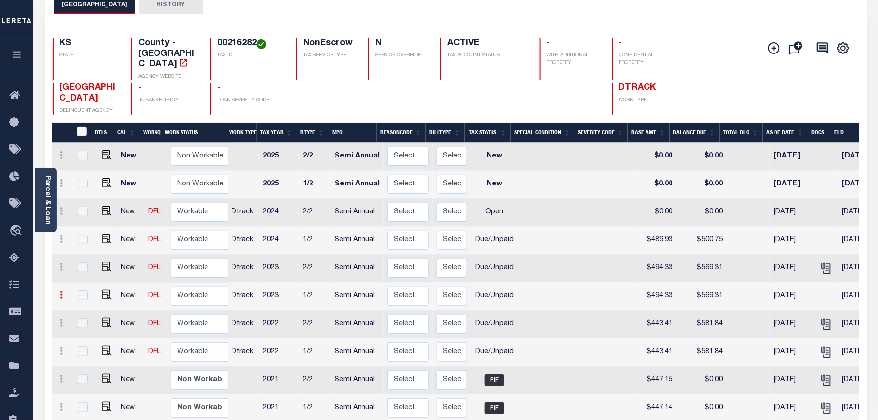
click at [61, 291] on icon at bounding box center [61, 295] width 3 height 8
click at [83, 324] on img at bounding box center [85, 329] width 10 height 10
type input "$494.33"
type input "$569.31"
type input "10/01/2024"
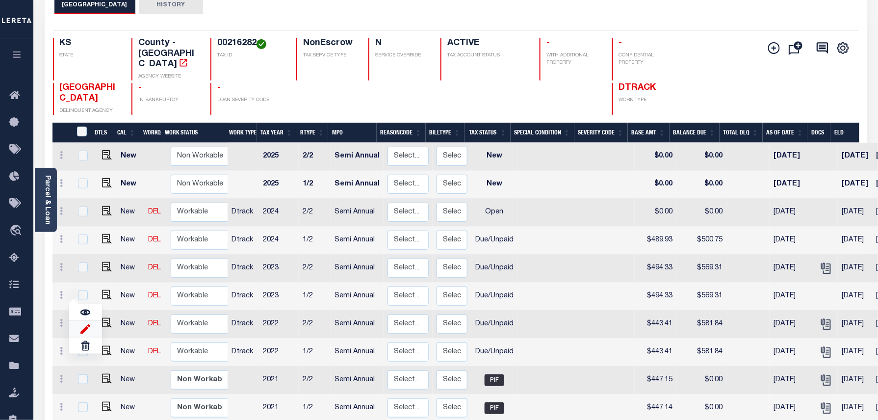
type input "$74.98"
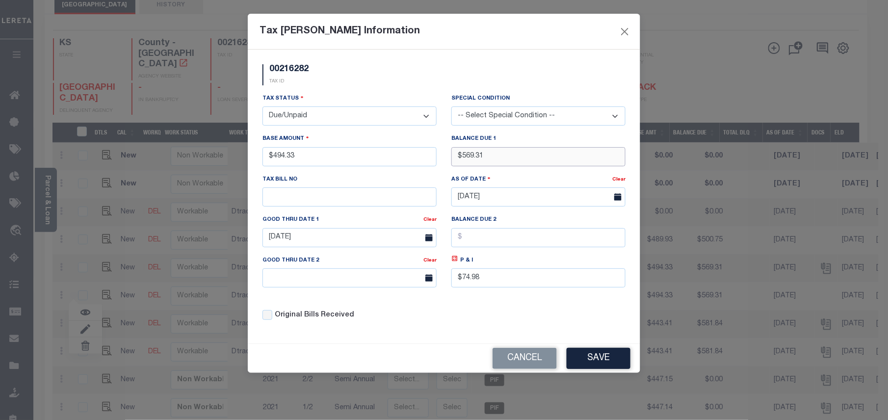
drag, startPoint x: 529, startPoint y: 157, endPoint x: 477, endPoint y: 158, distance: 51.5
click at [477, 158] on input "$569.31" at bounding box center [538, 156] width 174 height 19
click at [538, 158] on input "$569.31" at bounding box center [538, 156] width 174 height 19
drag, startPoint x: 538, startPoint y: 158, endPoint x: 466, endPoint y: 159, distance: 71.6
click at [466, 159] on input "$569.31" at bounding box center [538, 156] width 174 height 19
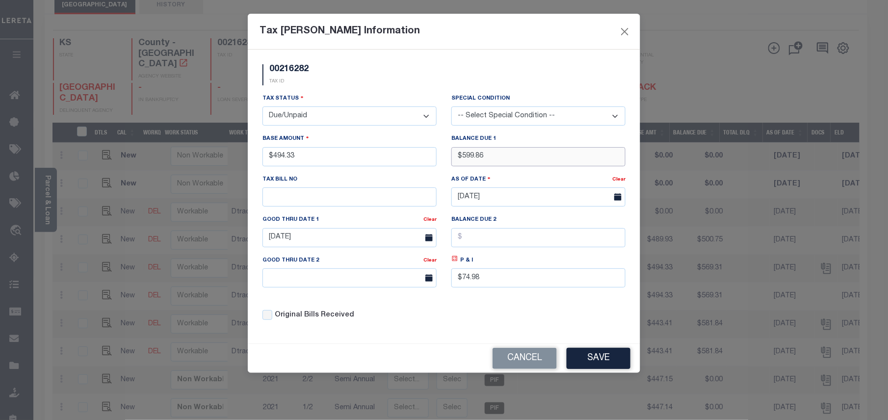
type input "$599.86"
click at [454, 261] on icon at bounding box center [454, 258] width 7 height 7
type input "$105.53"
click at [363, 247] on input "10/01/2024" at bounding box center [349, 237] width 174 height 19
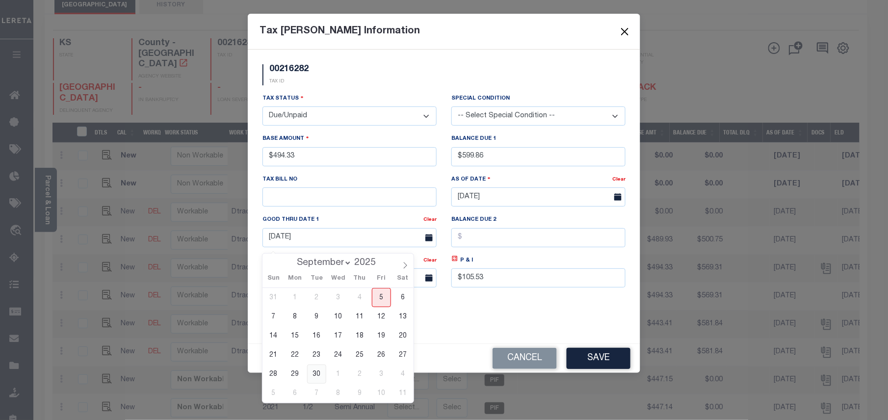
click at [318, 369] on span "30" at bounding box center [316, 373] width 19 height 19
type input "[DATE]"
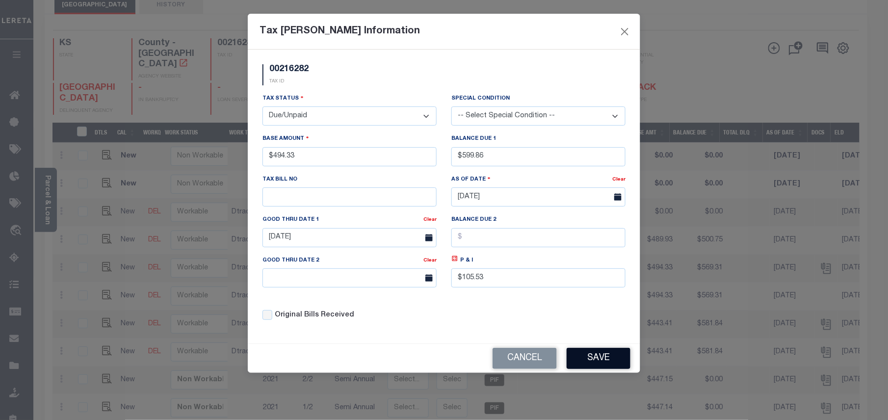
click at [598, 360] on button "Save" at bounding box center [598, 358] width 64 height 21
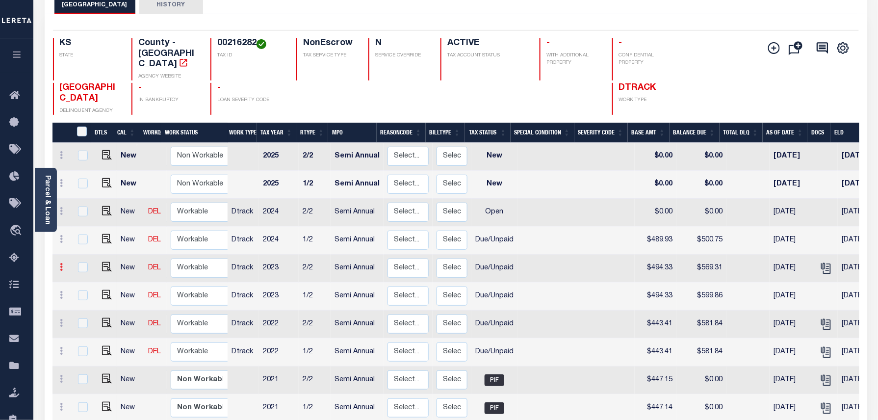
click at [63, 263] on icon at bounding box center [61, 267] width 3 height 8
click at [88, 297] on img at bounding box center [85, 301] width 10 height 10
type input "$494.33"
type input "$569.31"
type input "10/01/2024"
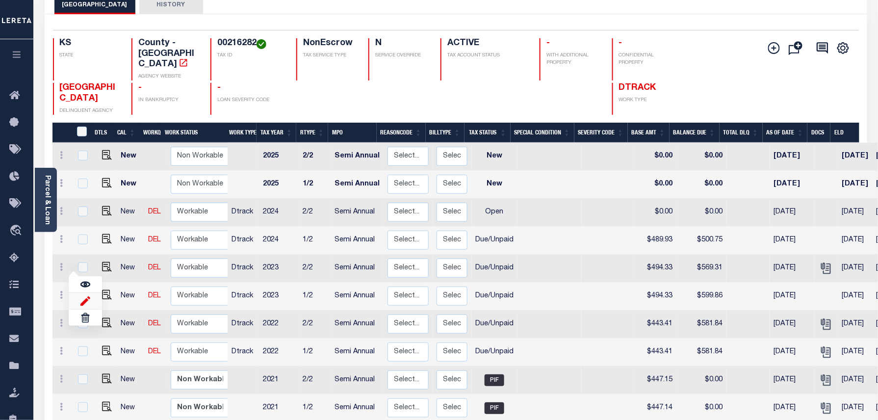
type input "$74.98"
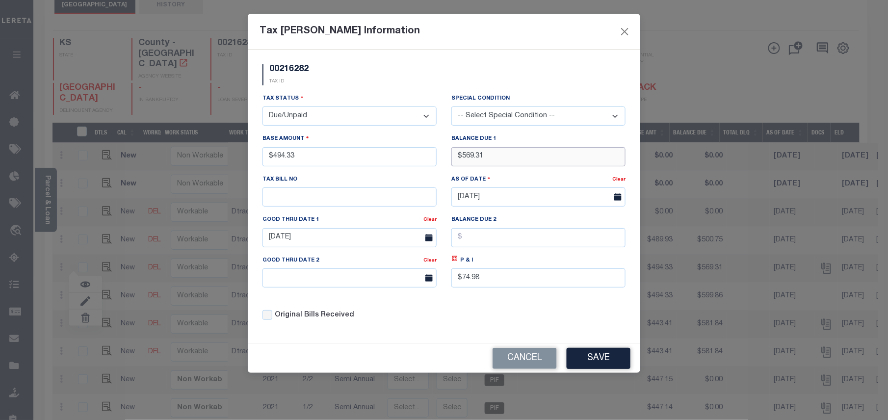
drag, startPoint x: 491, startPoint y: 162, endPoint x: 449, endPoint y: 159, distance: 41.8
click at [449, 159] on div "Balance Due 1 $569.31" at bounding box center [538, 153] width 189 height 40
click at [487, 158] on input "$569.31" at bounding box center [538, 156] width 174 height 19
drag, startPoint x: 485, startPoint y: 161, endPoint x: 448, endPoint y: 159, distance: 37.3
click at [448, 159] on div "Balance Due 1 $569.31" at bounding box center [538, 153] width 189 height 40
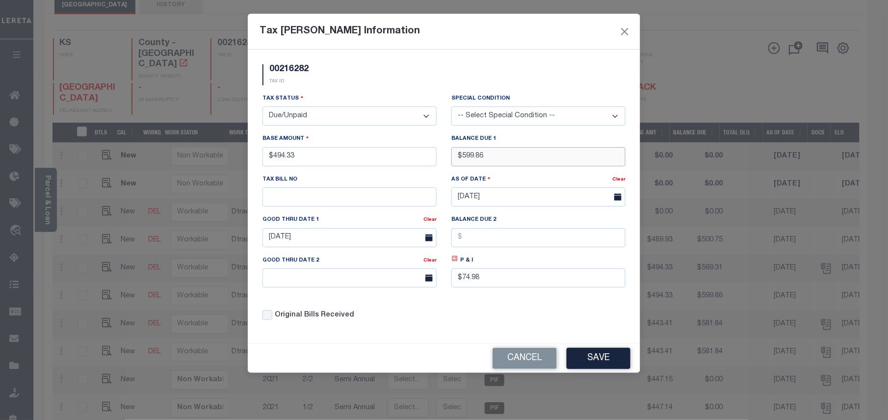
type input "$599.86"
click at [456, 261] on icon at bounding box center [454, 258] width 5 height 5
type input "$105.53"
click at [345, 247] on input "10/01/2024" at bounding box center [349, 237] width 174 height 19
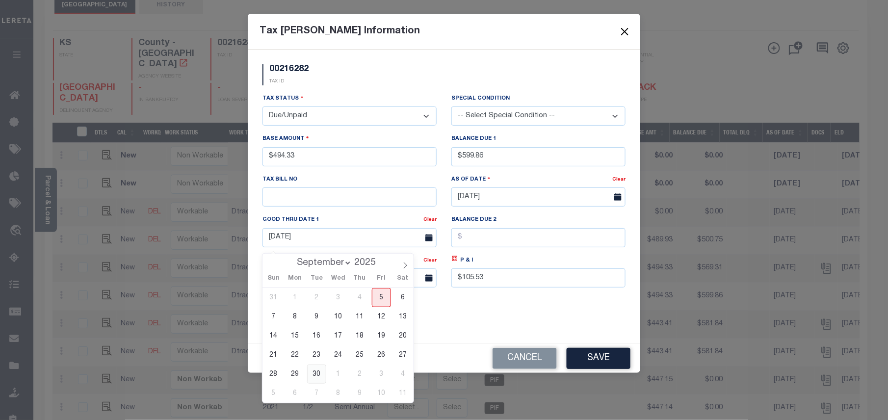
click at [322, 373] on span "30" at bounding box center [316, 373] width 19 height 19
type input "[DATE]"
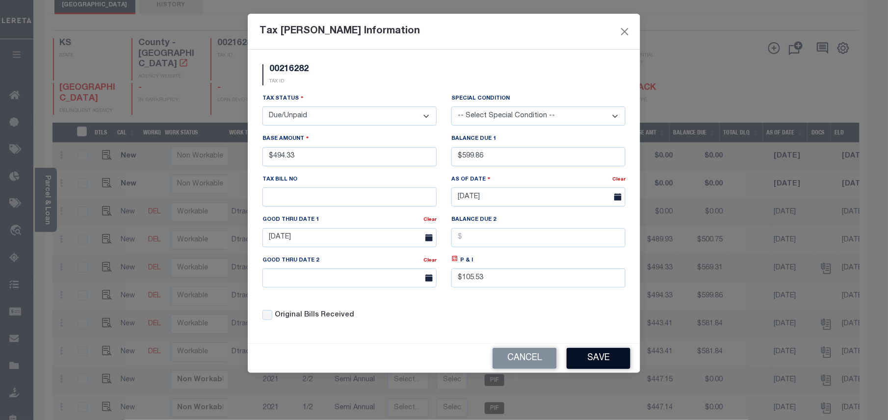
click at [599, 364] on button "Save" at bounding box center [598, 358] width 64 height 21
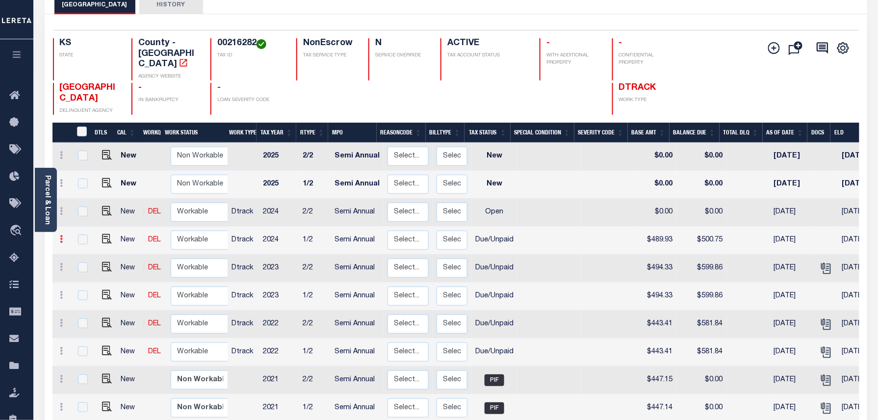
click at [61, 235] on icon at bounding box center [61, 239] width 3 height 8
click at [85, 268] on img at bounding box center [85, 273] width 10 height 10
type input "$489.93"
type input "$500.75"
type input "$10.82"
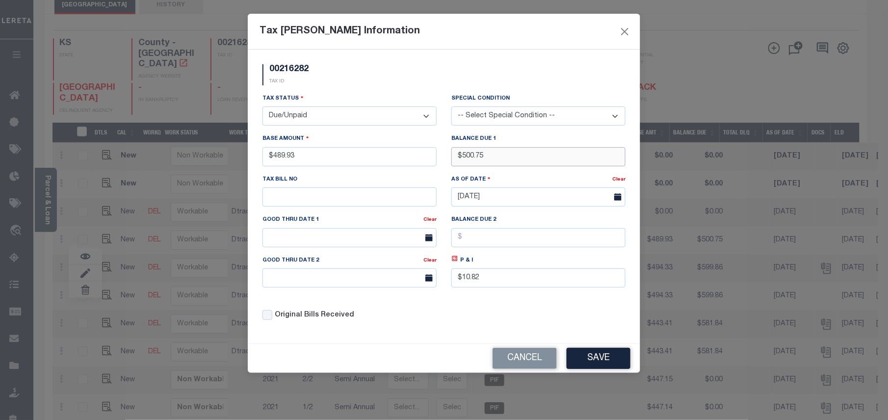
drag, startPoint x: 504, startPoint y: 152, endPoint x: 445, endPoint y: 152, distance: 58.9
click at [445, 152] on div "Balance Due 1 $500.75" at bounding box center [538, 153] width 189 height 40
type input "$535.10"
click at [453, 262] on icon at bounding box center [454, 258] width 7 height 7
type input "$45.17"
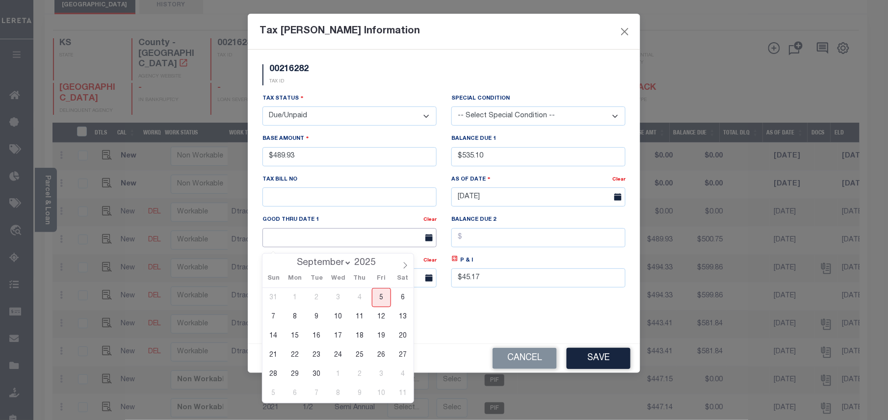
click at [364, 246] on input "text" at bounding box center [349, 237] width 174 height 19
click at [315, 377] on span "30" at bounding box center [316, 373] width 19 height 19
type input "[DATE]"
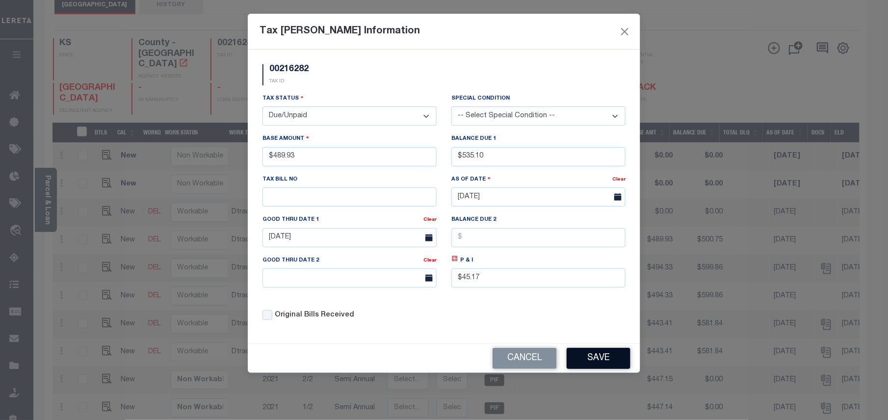
click at [607, 369] on button "Save" at bounding box center [598, 358] width 64 height 21
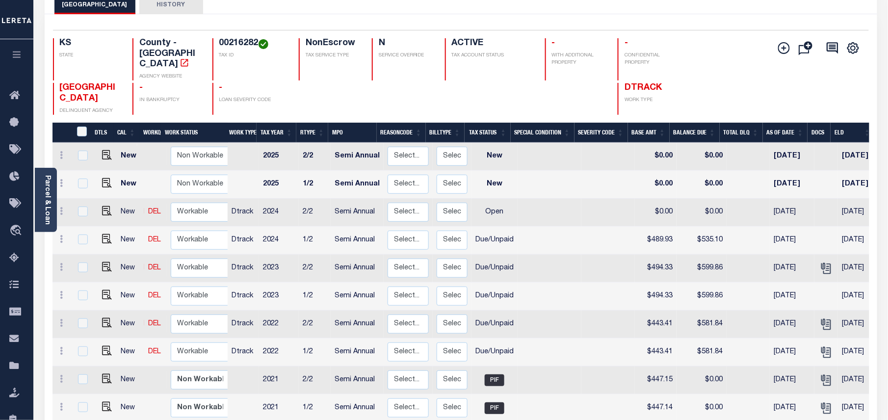
type input "$500.75"
type input "$10.82"
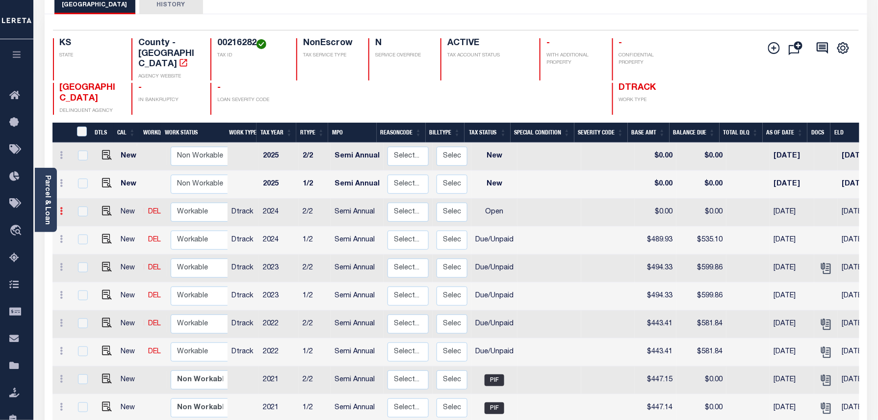
click at [65, 208] on link at bounding box center [61, 212] width 11 height 8
click at [88, 240] on img at bounding box center [85, 245] width 10 height 10
select select "OP2"
type input "$0.00"
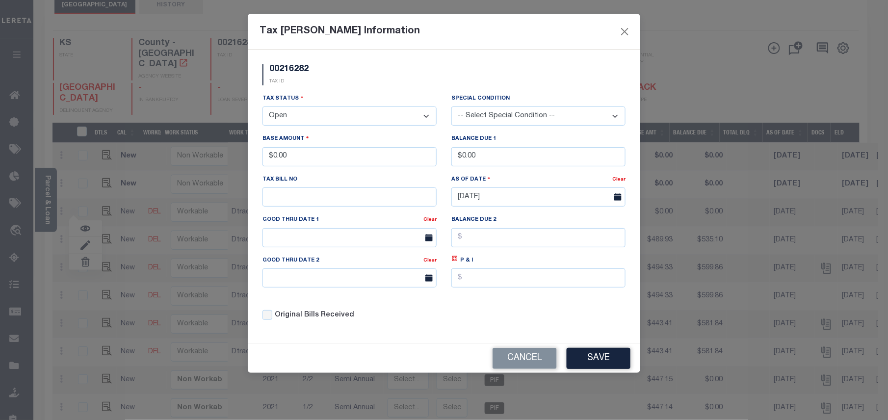
click at [329, 126] on select "- Select Status - Open Due/Unpaid Paid Incomplete No Tax Due Internal Refund Pr…" at bounding box center [349, 115] width 174 height 19
click at [335, 119] on select "- Select Status - Open Due/Unpaid Paid Incomplete No Tax Due Internal Refund Pr…" at bounding box center [349, 115] width 174 height 19
select select "DUE"
click at [262, 108] on select "- Select Status - Open Due/Unpaid Paid Incomplete No Tax Due Internal Refund Pr…" at bounding box center [349, 115] width 174 height 19
drag, startPoint x: 314, startPoint y: 161, endPoint x: 271, endPoint y: 163, distance: 43.2
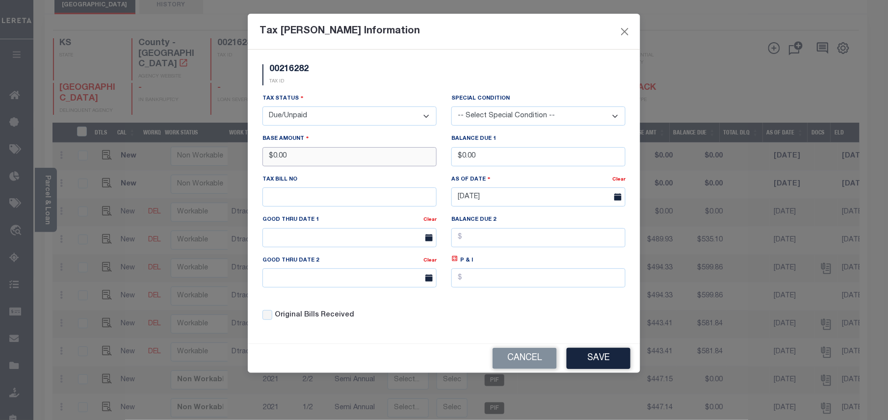
click at [271, 163] on input "$0.00" at bounding box center [349, 156] width 174 height 19
type input "$489.93"
click at [499, 160] on input "$0.00" at bounding box center [538, 156] width 174 height 19
drag, startPoint x: 499, startPoint y: 160, endPoint x: 443, endPoint y: 159, distance: 55.9
click at [443, 159] on div "Tax Status - Select Status - Open Due/Unpaid Paid Incomplete No Tax Due Interna…" at bounding box center [444, 210] width 378 height 235
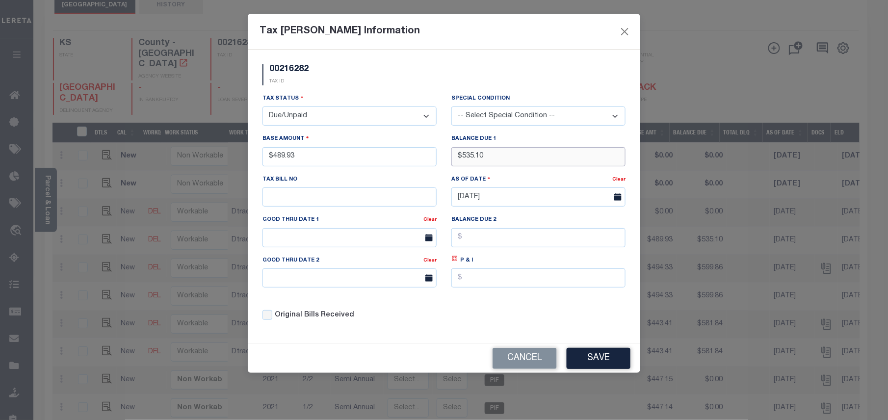
type input "$535.10"
click at [452, 261] on icon at bounding box center [454, 258] width 5 height 5
type input "$45.17"
click at [367, 247] on input "text" at bounding box center [349, 237] width 174 height 19
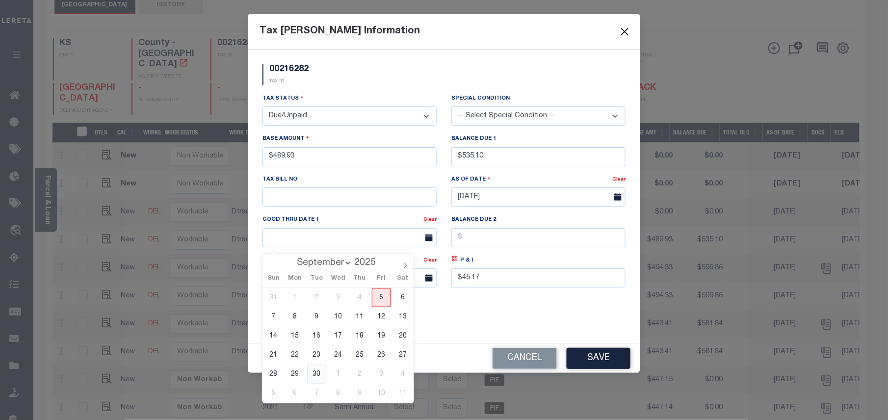
click at [318, 369] on span "30" at bounding box center [316, 373] width 19 height 19
type input "[DATE]"
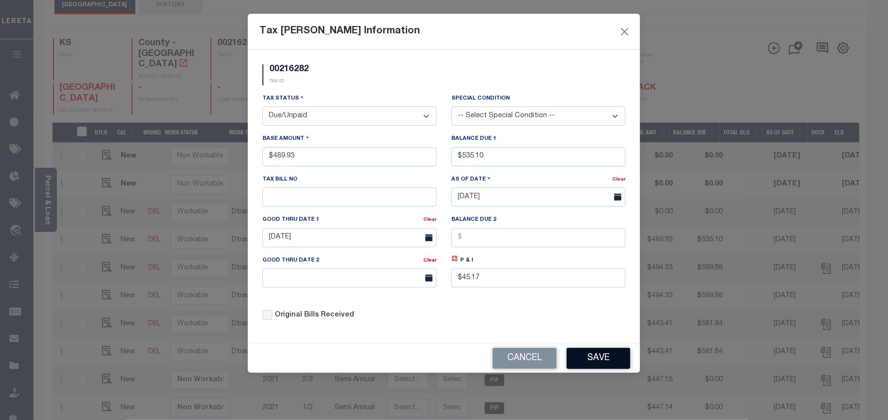
click at [601, 365] on button "Save" at bounding box center [598, 358] width 64 height 21
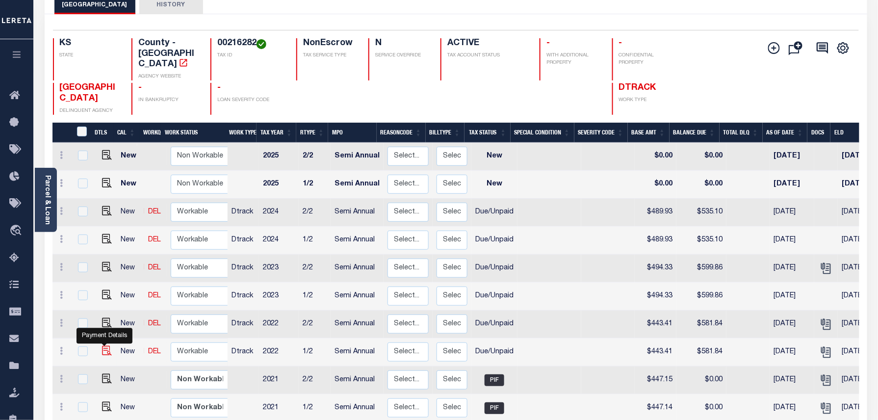
click at [106, 346] on img at bounding box center [107, 351] width 10 height 10
checkbox input "true"
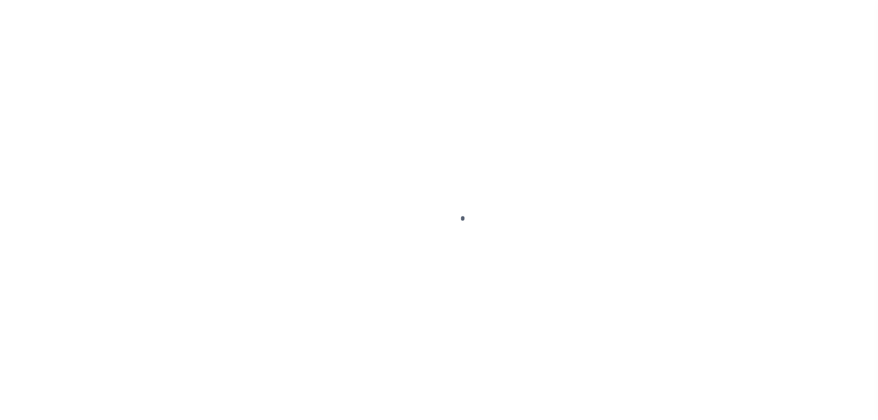
select select "DUE"
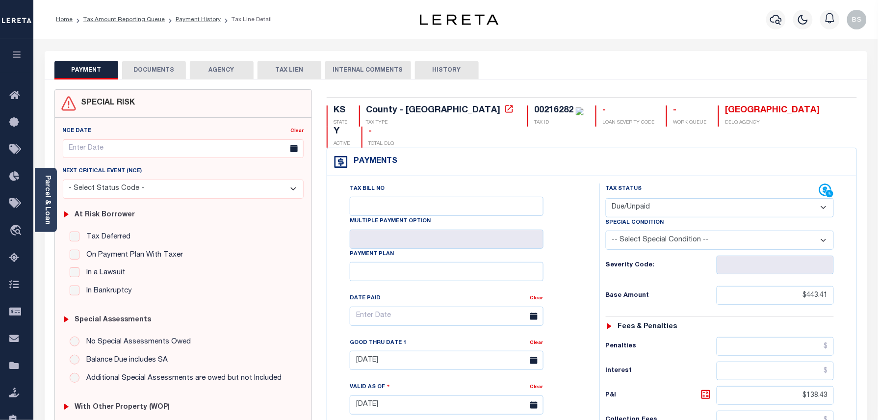
click at [159, 73] on button "DOCUMENTS" at bounding box center [154, 70] width 64 height 19
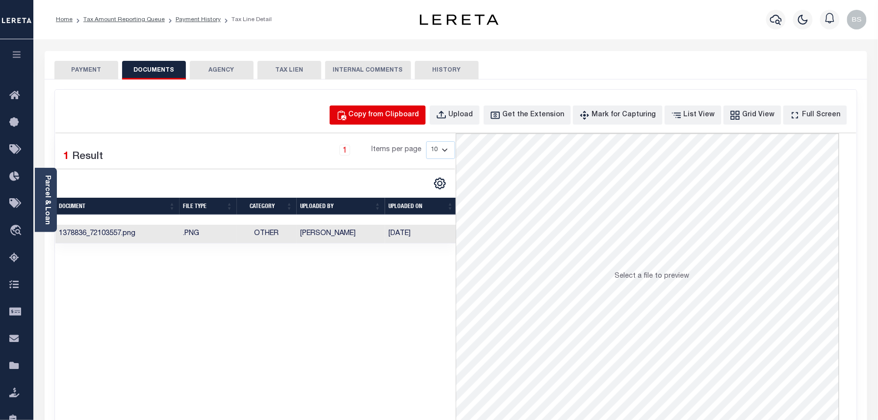
click at [419, 110] on div "Copy from Clipboard" at bounding box center [384, 115] width 71 height 11
select select "POP"
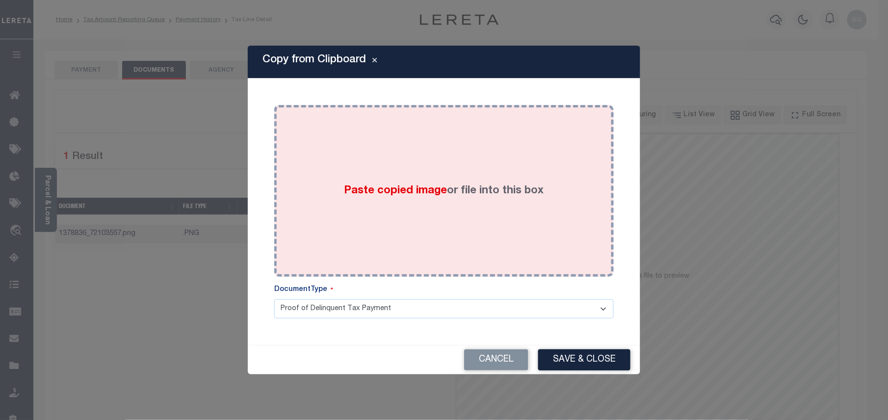
click at [453, 187] on label "Paste copied image or file into this box" at bounding box center [444, 191] width 200 height 16
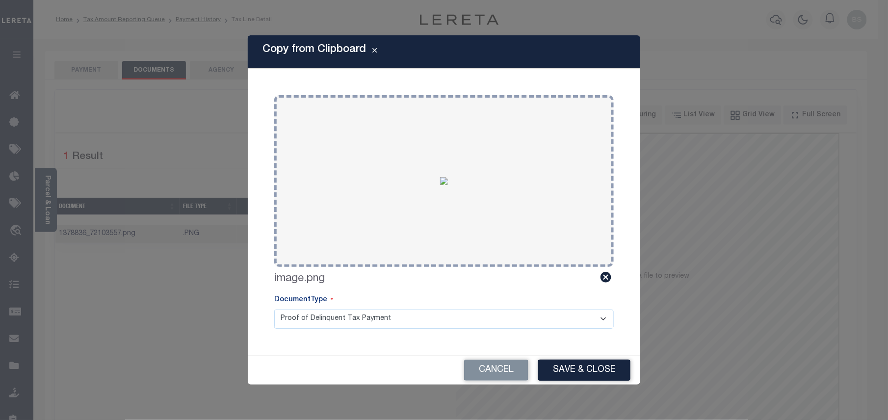
click at [569, 366] on button "Save & Close" at bounding box center [584, 369] width 92 height 21
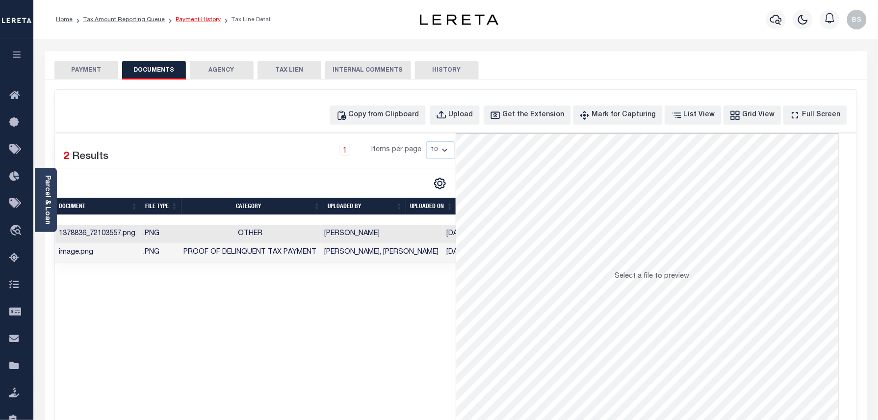
click at [183, 20] on link "Payment History" at bounding box center [198, 20] width 45 height 6
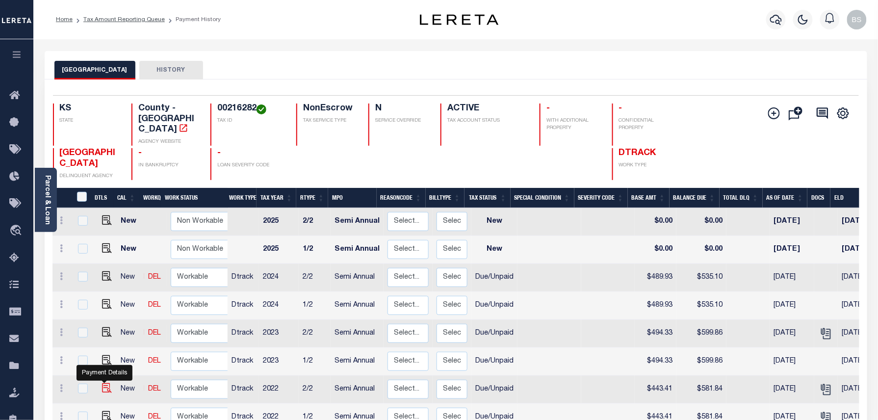
click at [104, 383] on img "" at bounding box center [107, 388] width 10 height 10
checkbox input "true"
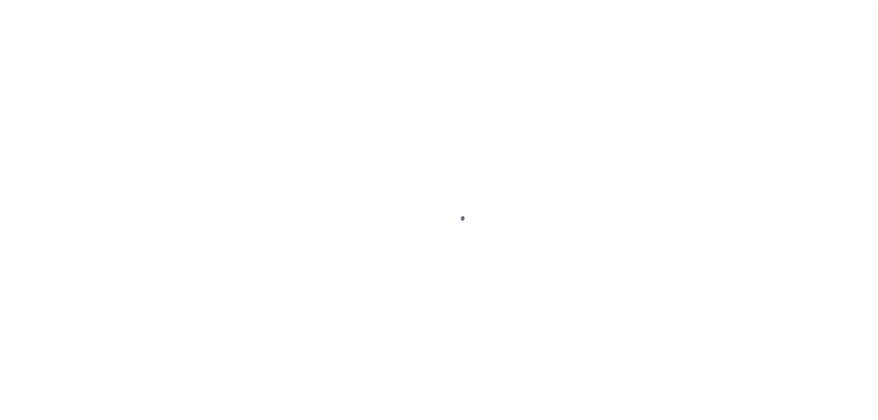
select select "DUE"
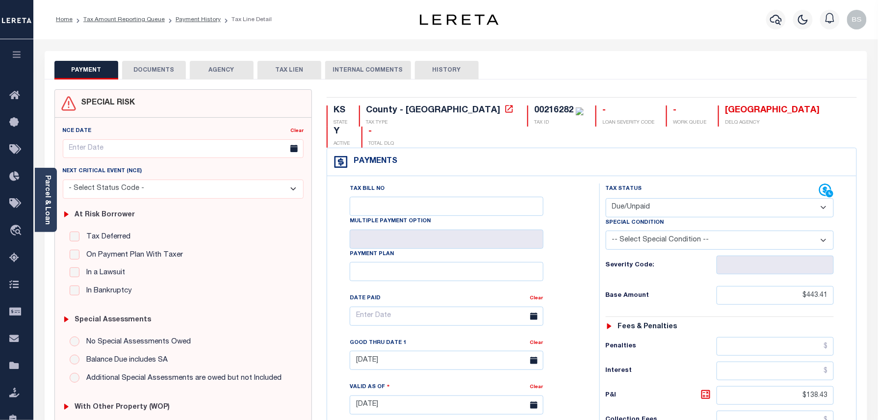
click at [150, 71] on button "DOCUMENTS" at bounding box center [154, 70] width 64 height 19
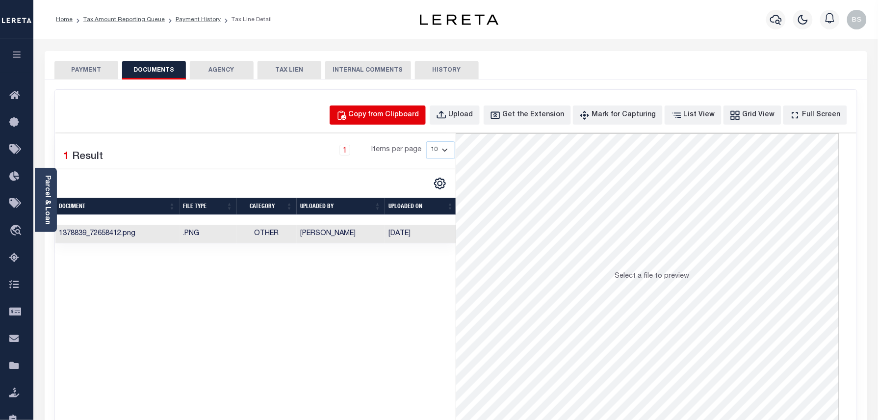
click at [385, 119] on div "Copy from Clipboard" at bounding box center [384, 115] width 71 height 11
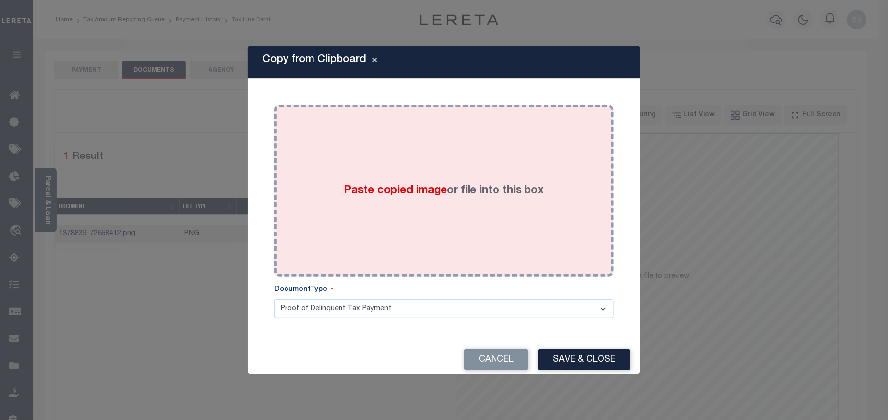
click at [379, 190] on span "Paste copied image" at bounding box center [395, 190] width 103 height 11
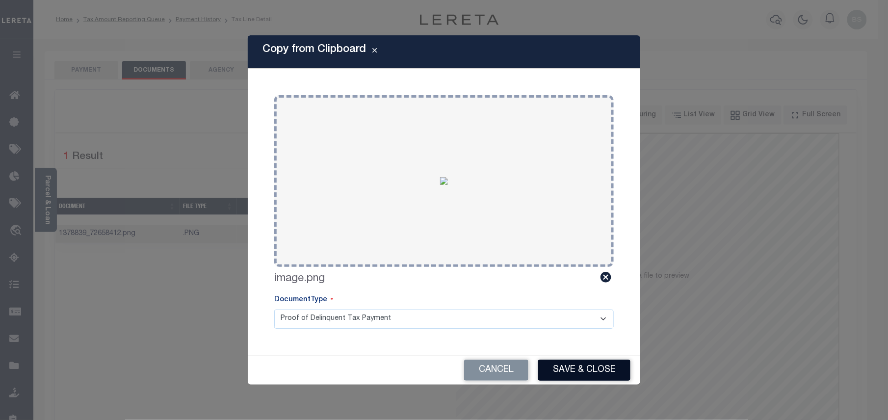
click at [593, 372] on button "Save & Close" at bounding box center [584, 369] width 92 height 21
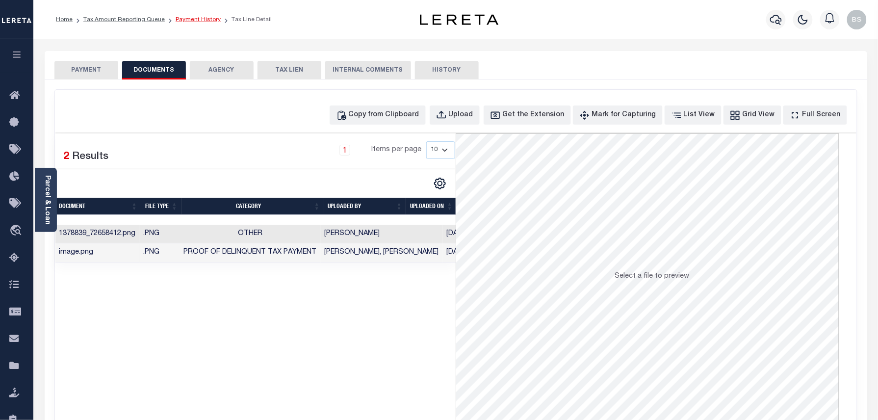
click at [197, 22] on link "Payment History" at bounding box center [198, 20] width 45 height 6
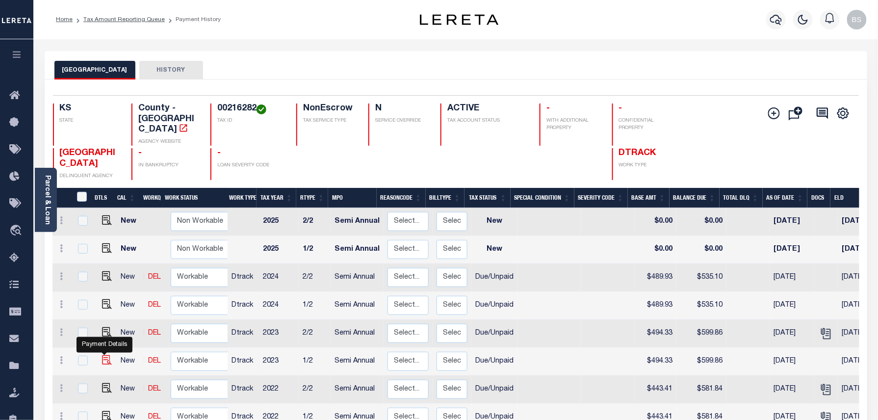
click at [102, 355] on img "" at bounding box center [107, 360] width 10 height 10
checkbox input "true"
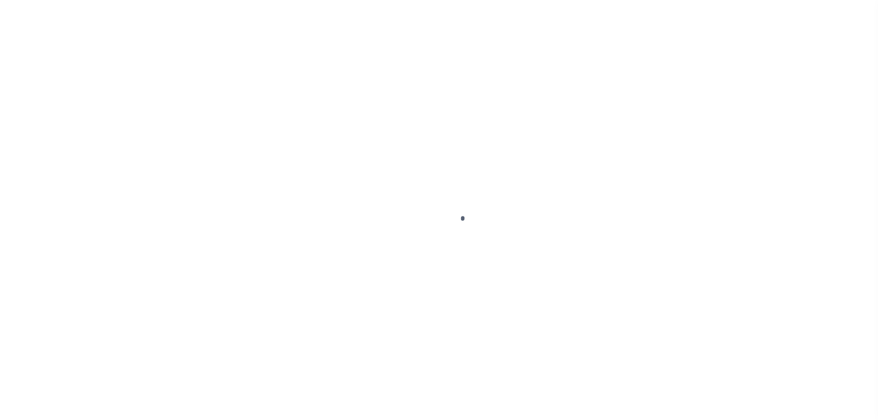
select select "DUE"
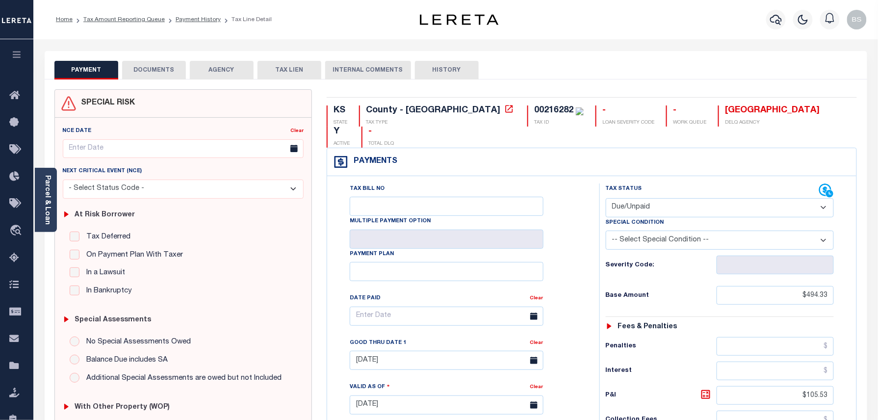
click at [154, 65] on button "DOCUMENTS" at bounding box center [154, 70] width 64 height 19
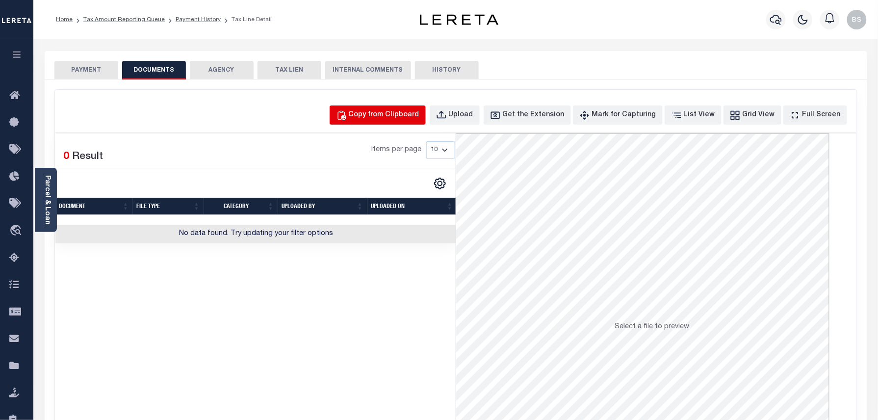
click at [394, 108] on button "Copy from Clipboard" at bounding box center [378, 114] width 96 height 19
select select "POP"
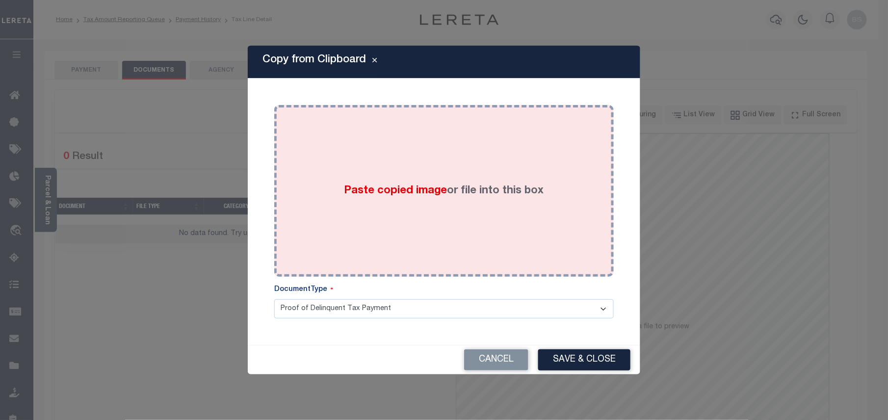
click at [424, 155] on div "Paste copied image or file into this box" at bounding box center [444, 190] width 325 height 157
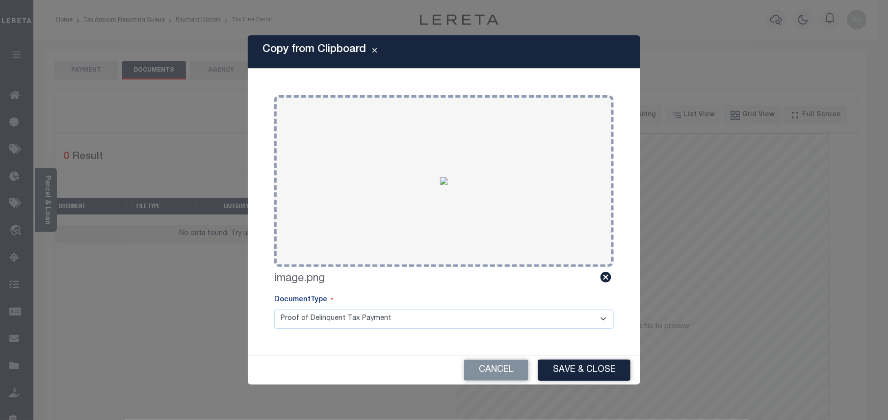
click at [575, 357] on div "Cancel Save & Close" at bounding box center [444, 370] width 392 height 29
click at [577, 365] on button "Save & Close" at bounding box center [584, 369] width 92 height 21
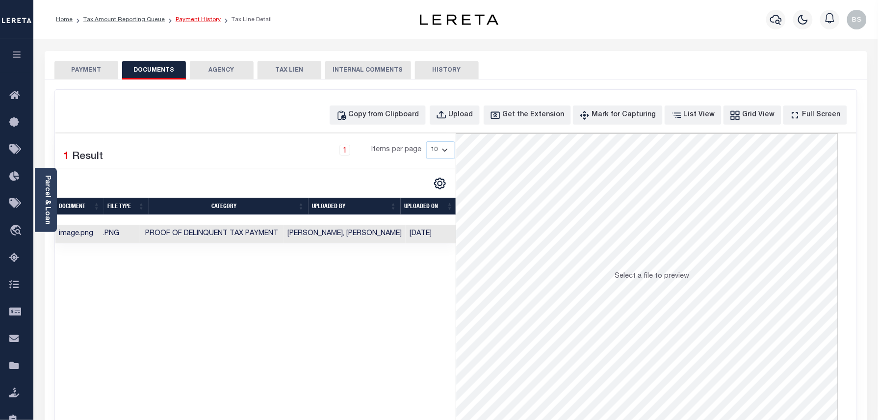
click at [208, 22] on link "Payment History" at bounding box center [198, 20] width 45 height 6
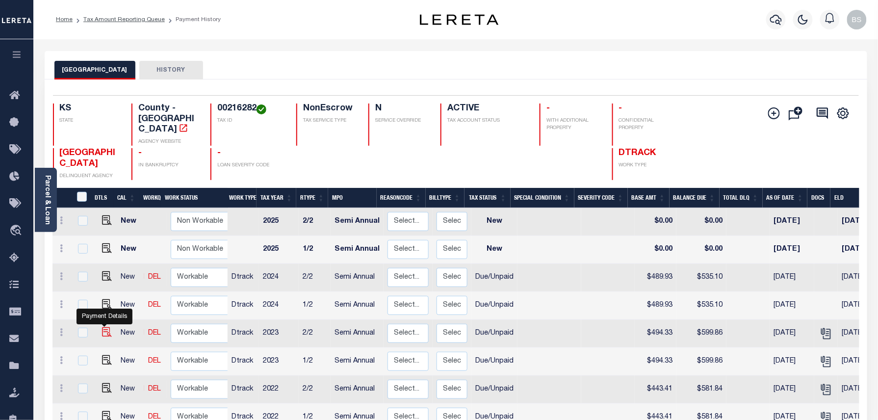
click at [102, 327] on img "" at bounding box center [107, 332] width 10 height 10
checkbox input "true"
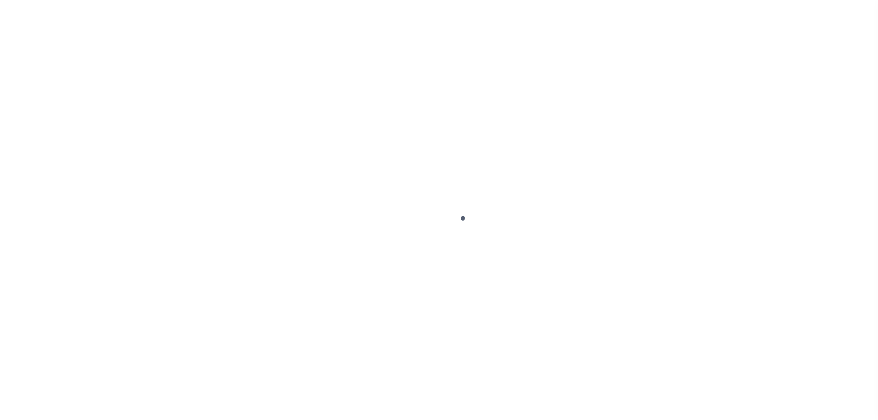
select select "DUE"
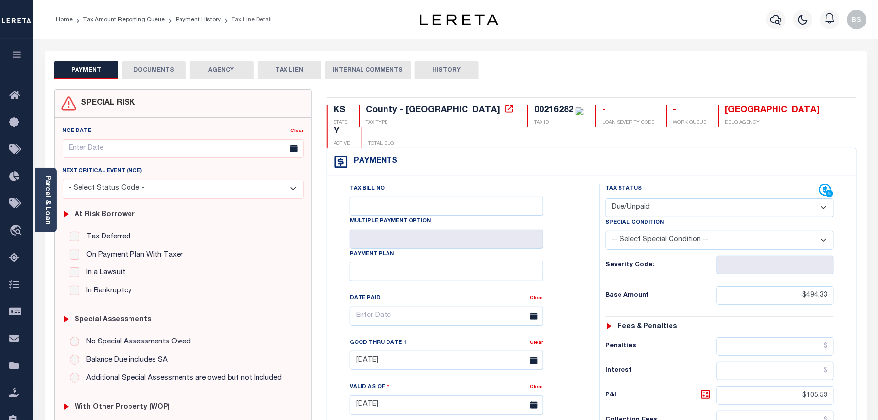
click at [168, 69] on button "DOCUMENTS" at bounding box center [154, 70] width 64 height 19
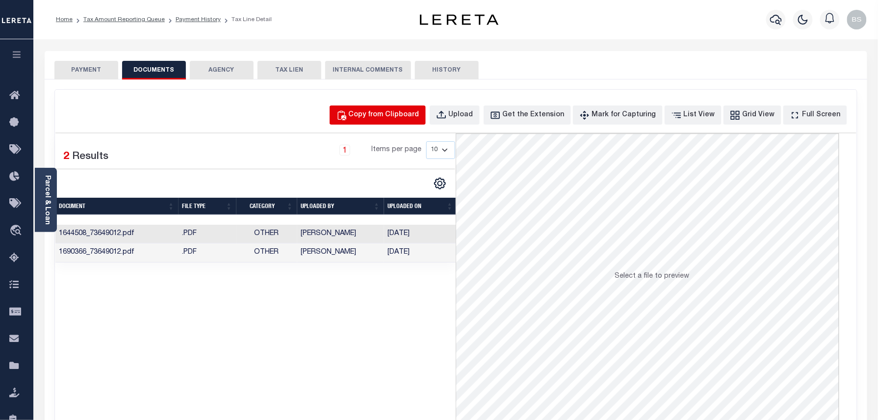
click at [395, 105] on button "Copy from Clipboard" at bounding box center [378, 114] width 96 height 19
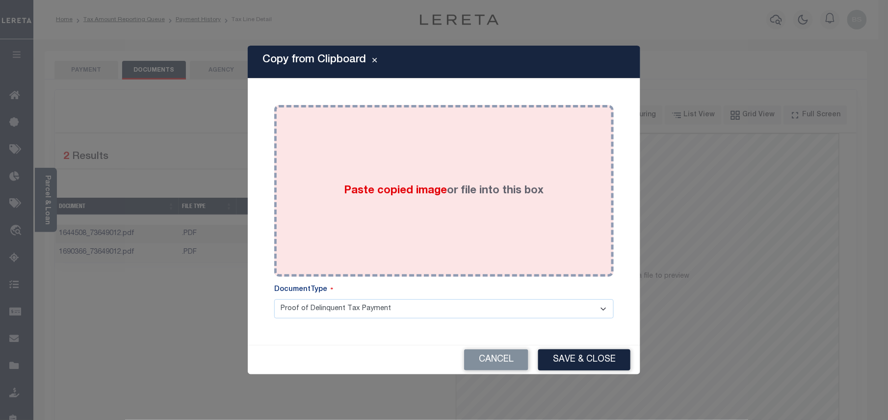
click at [428, 180] on div "Paste copied image or file into this box" at bounding box center [444, 190] width 325 height 157
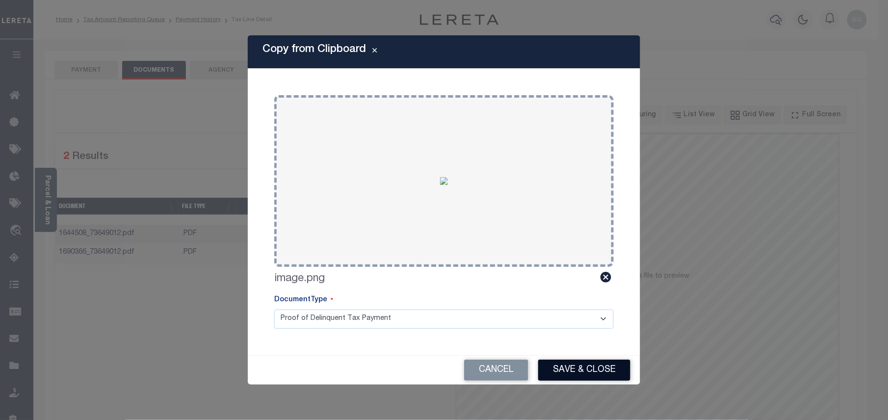
click at [563, 373] on button "Save & Close" at bounding box center [584, 369] width 92 height 21
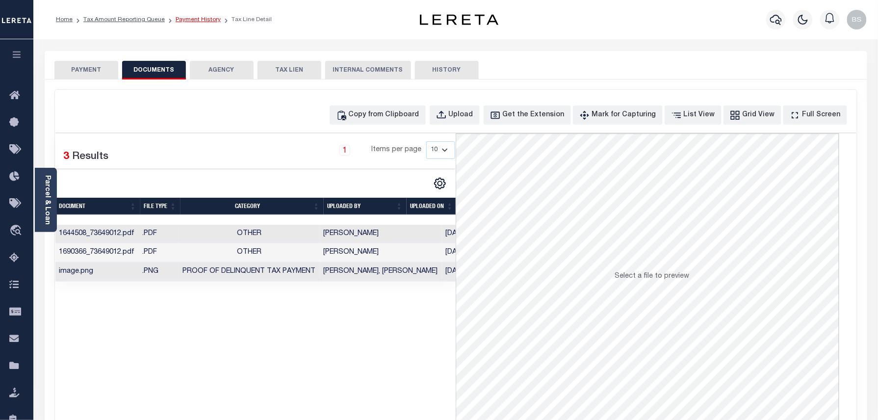
click at [197, 20] on link "Payment History" at bounding box center [198, 20] width 45 height 6
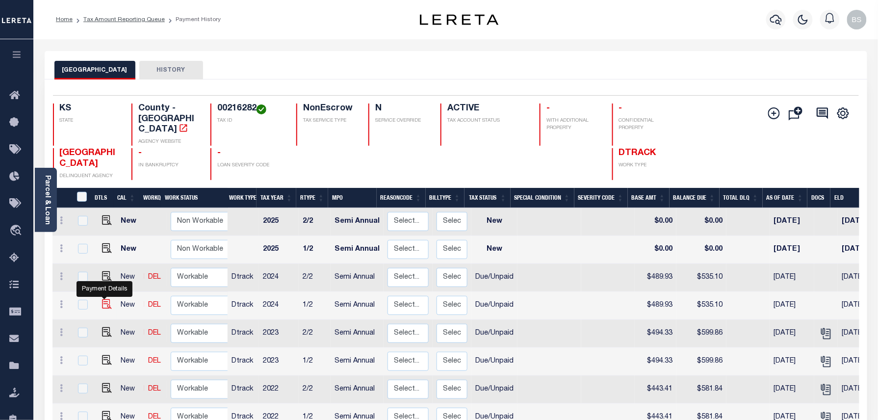
click at [102, 299] on img "" at bounding box center [107, 304] width 10 height 10
checkbox input "true"
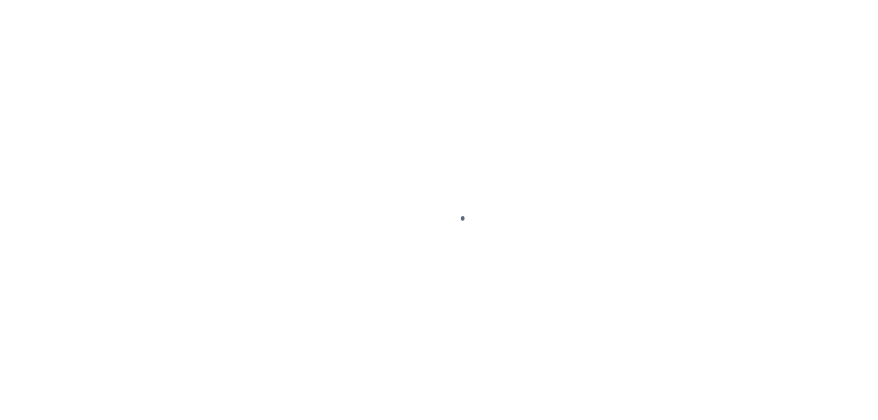
select select "DUE"
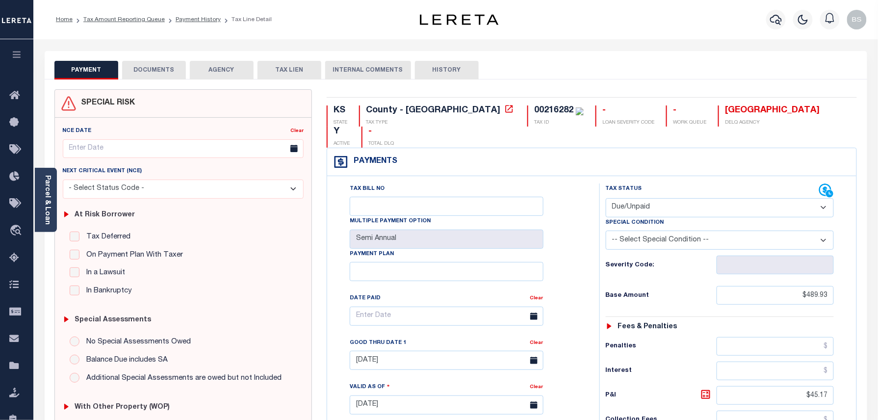
click at [150, 66] on button "DOCUMENTS" at bounding box center [154, 70] width 64 height 19
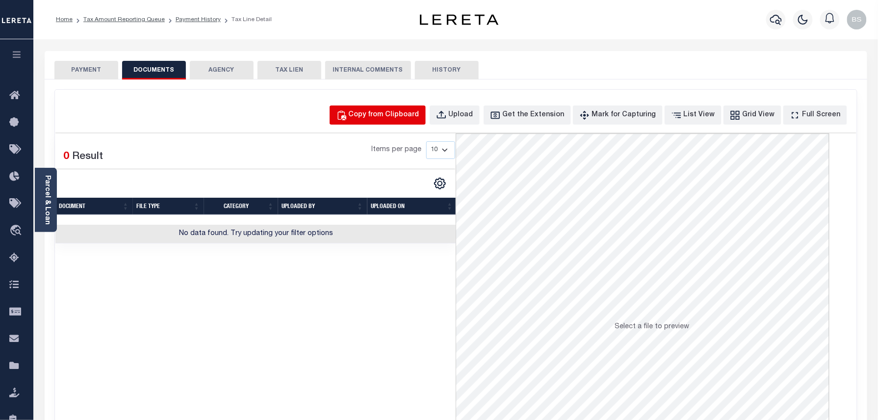
click at [401, 115] on div "Copy from Clipboard" at bounding box center [384, 115] width 71 height 11
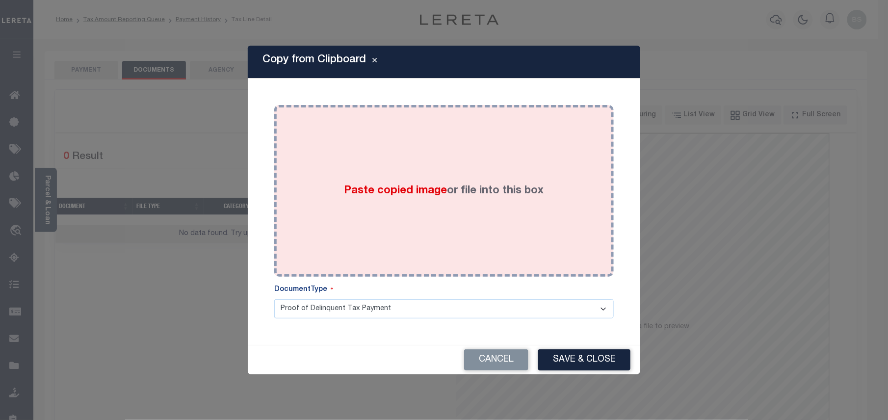
click at [427, 189] on span "Paste copied image" at bounding box center [395, 190] width 103 height 11
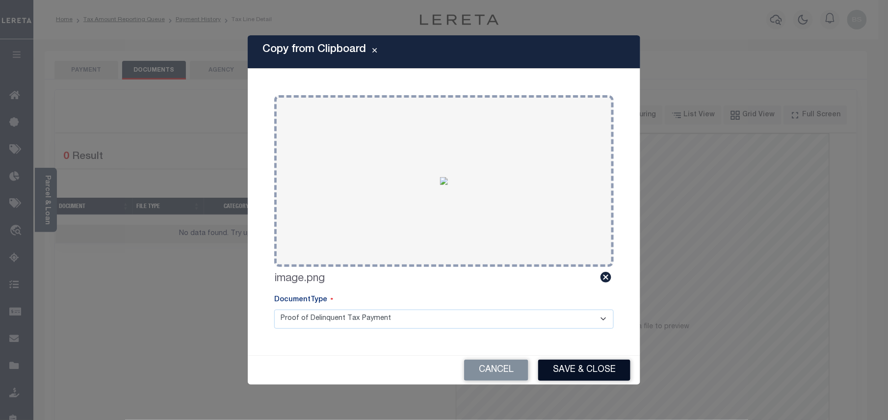
click at [558, 364] on button "Save & Close" at bounding box center [584, 369] width 92 height 21
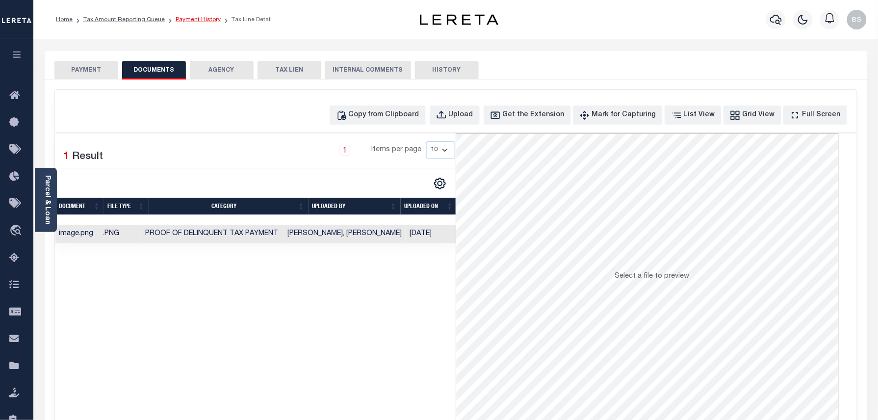
click at [193, 17] on link "Payment History" at bounding box center [198, 20] width 45 height 6
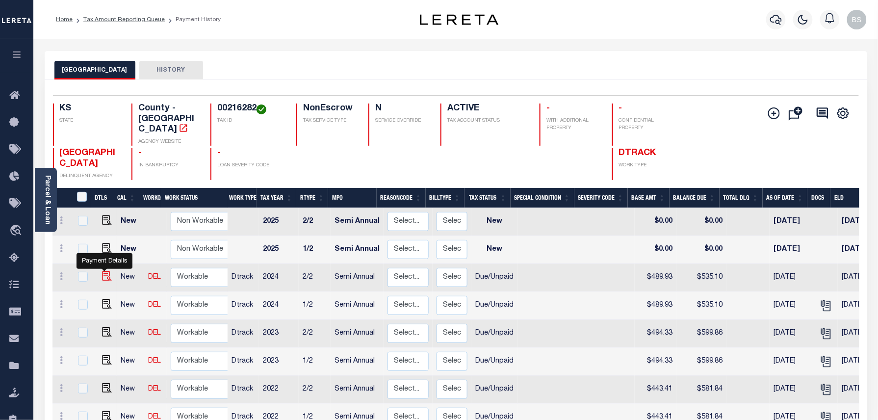
click at [104, 271] on img "" at bounding box center [107, 276] width 10 height 10
checkbox input "true"
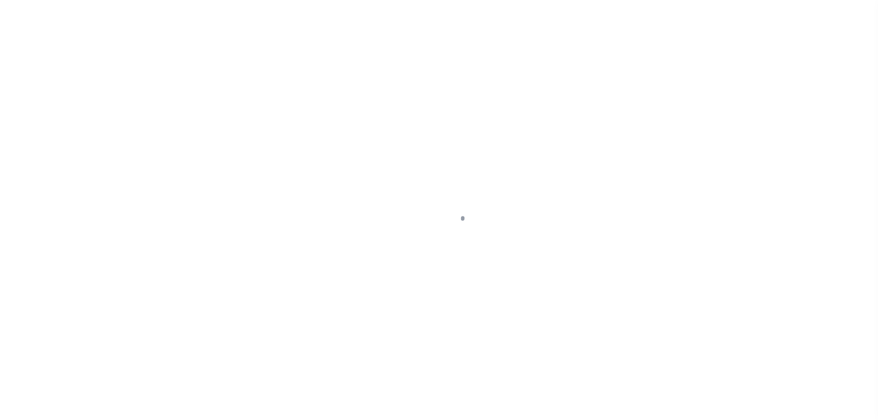
select select "DUE"
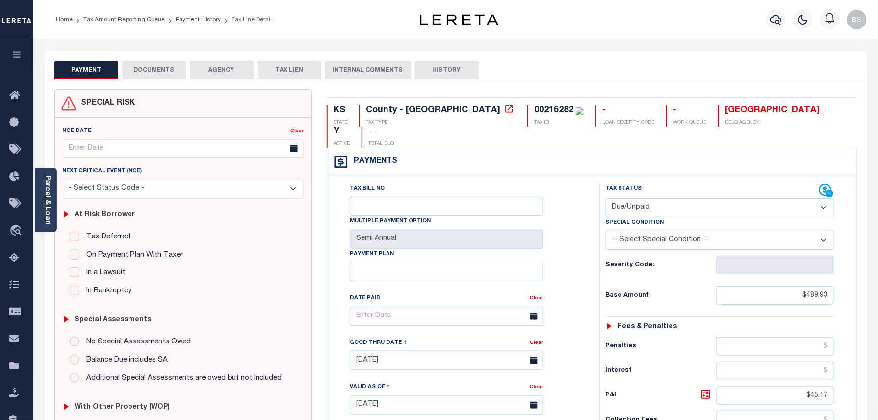
click at [152, 66] on button "DOCUMENTS" at bounding box center [154, 70] width 64 height 19
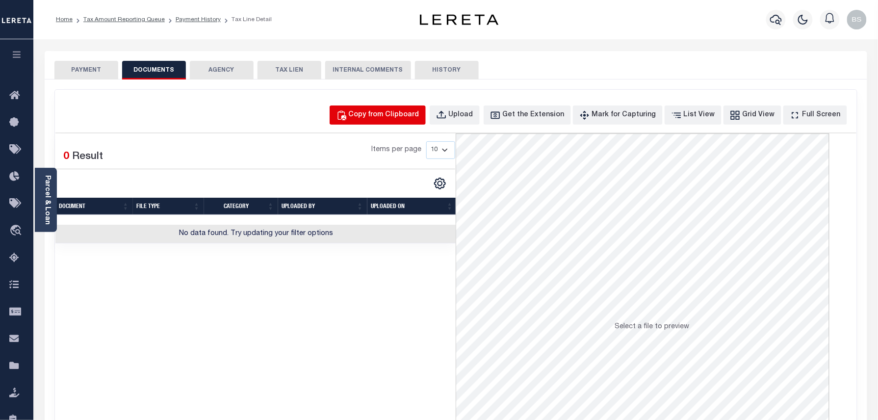
click at [391, 107] on button "Copy from Clipboard" at bounding box center [378, 114] width 96 height 19
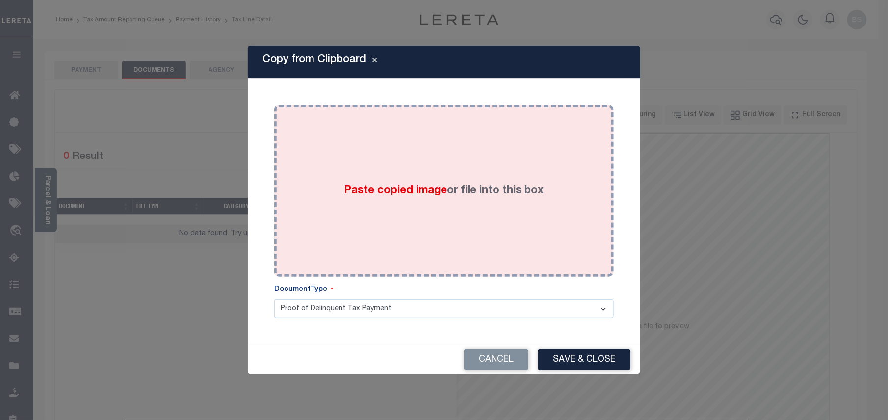
click at [409, 169] on div "Paste copied image or file into this box" at bounding box center [444, 190] width 325 height 157
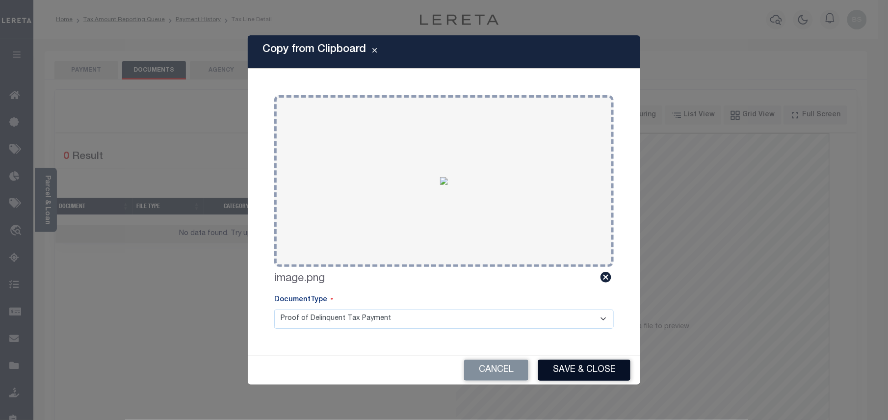
click at [571, 364] on button "Save & Close" at bounding box center [584, 369] width 92 height 21
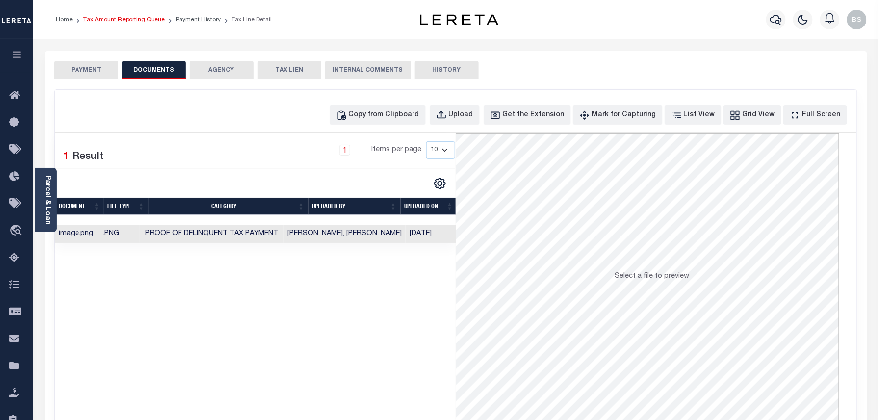
click at [126, 23] on link "Tax Amount Reporting Queue" at bounding box center [123, 20] width 81 height 6
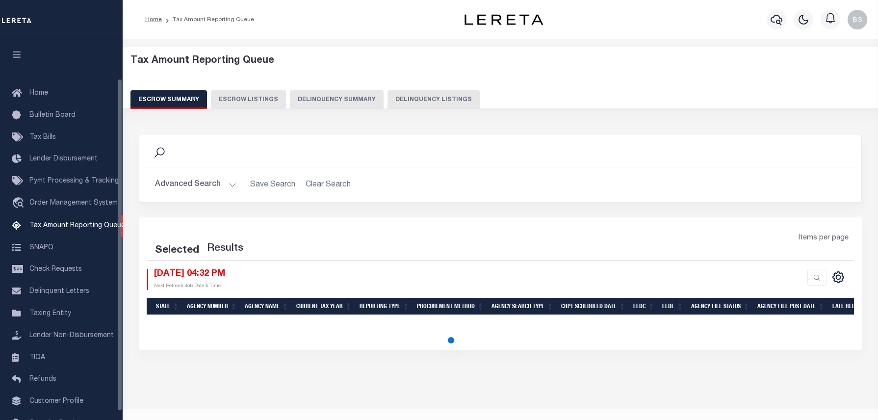
click at [448, 99] on button "Delinquency Listings" at bounding box center [433, 99] width 92 height 19
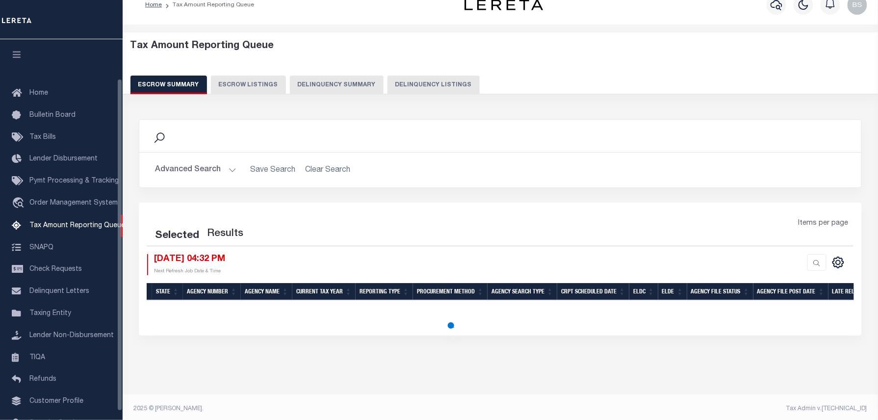
scroll to position [55, 0]
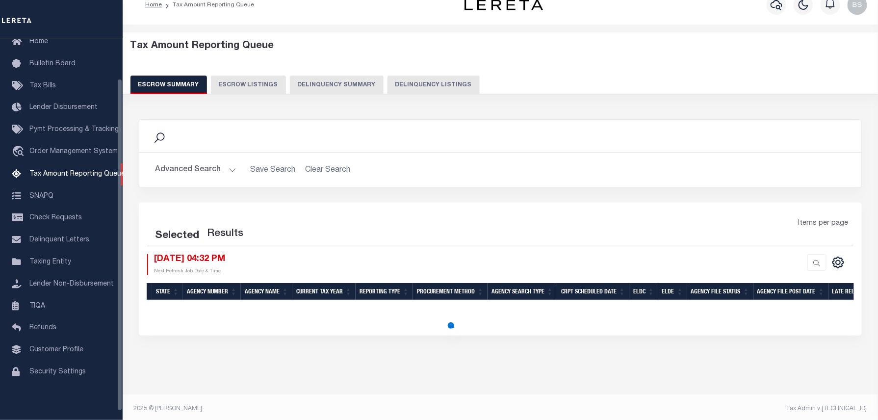
select select "100"
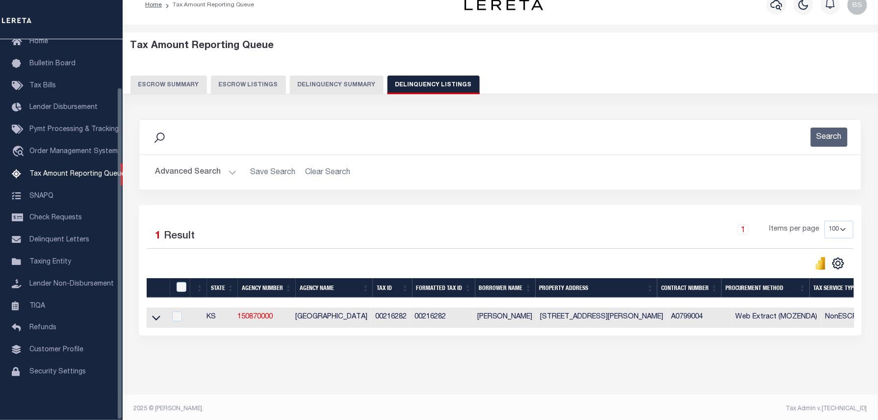
scroll to position [25, 0]
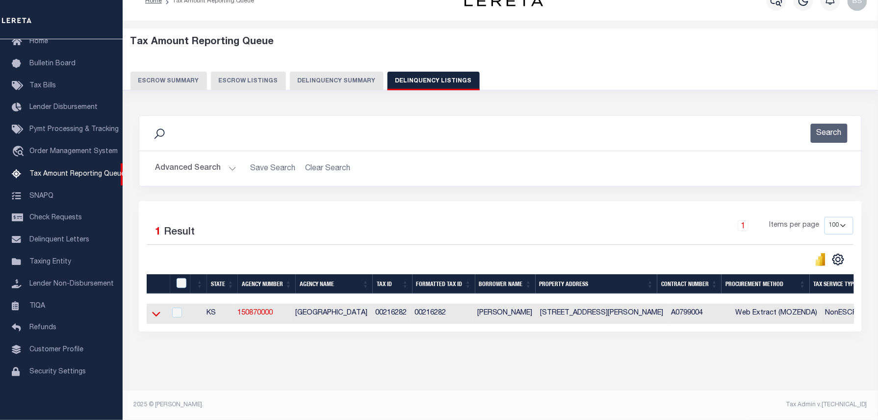
click at [155, 310] on icon at bounding box center [156, 313] width 8 height 10
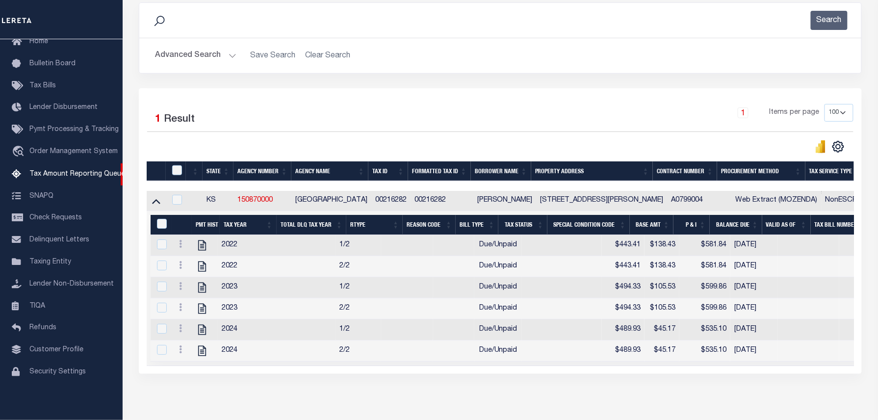
scroll to position [187, 0]
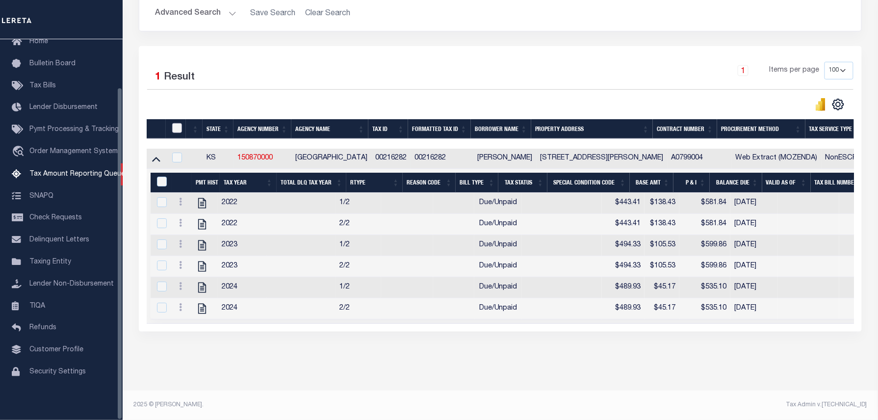
click at [175, 123] on input "checkbox" at bounding box center [177, 128] width 10 height 10
checkbox input "true"
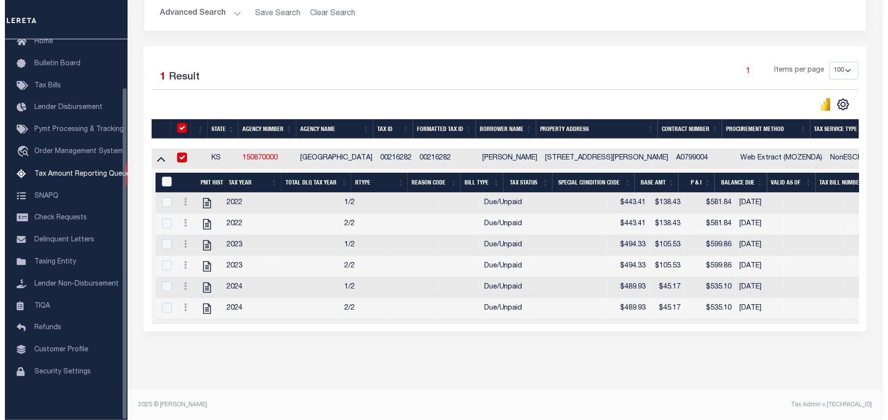
scroll to position [185, 0]
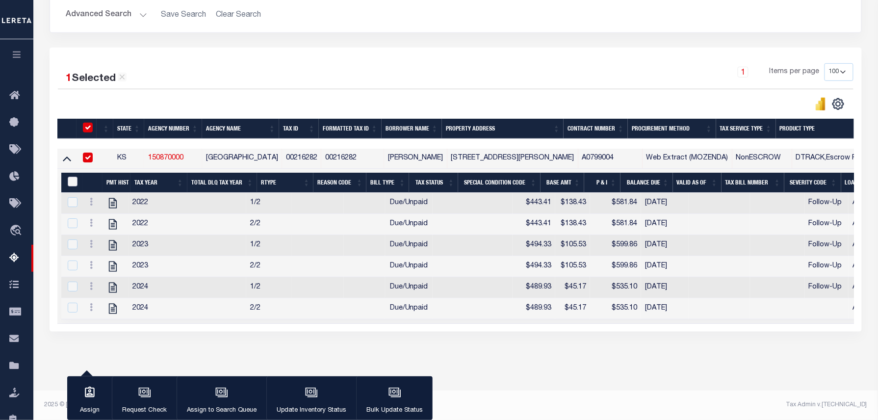
click at [69, 177] on input "&nbsp;" at bounding box center [73, 182] width 10 height 10
checkbox input "true"
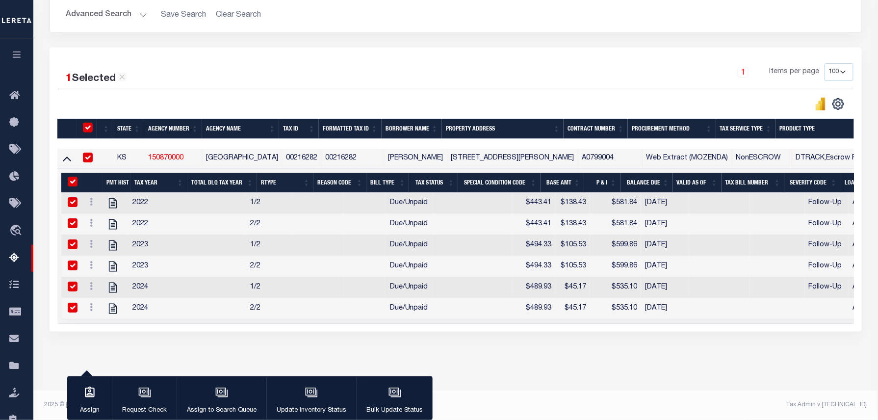
checkbox input "true"
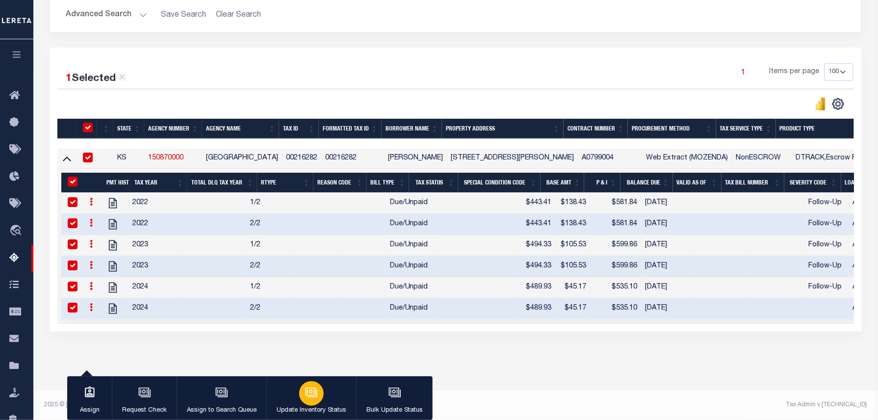
click at [319, 403] on button "Update Inventory Status" at bounding box center [311, 398] width 90 height 44
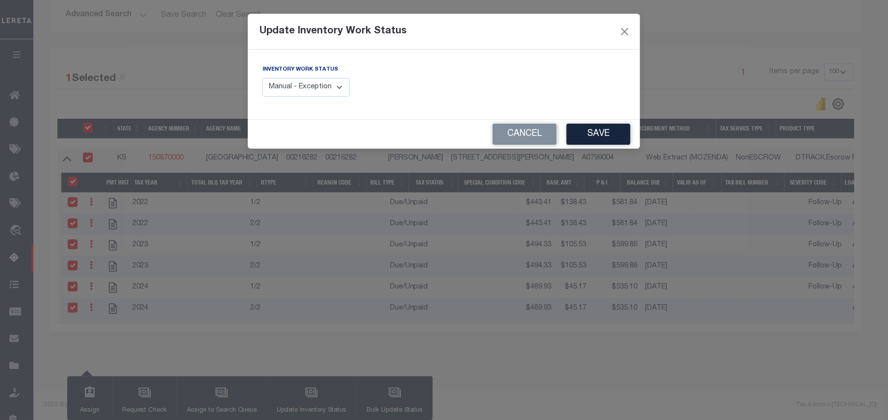
click at [307, 85] on select "Manual - Exception Pended - Awaiting Search Late Add Exception Completed" at bounding box center [305, 87] width 87 height 19
select select "4"
click at [262, 78] on select "Manual - Exception Pended - Awaiting Search Late Add Exception Completed" at bounding box center [305, 87] width 87 height 19
click at [606, 130] on button "Save" at bounding box center [598, 134] width 64 height 21
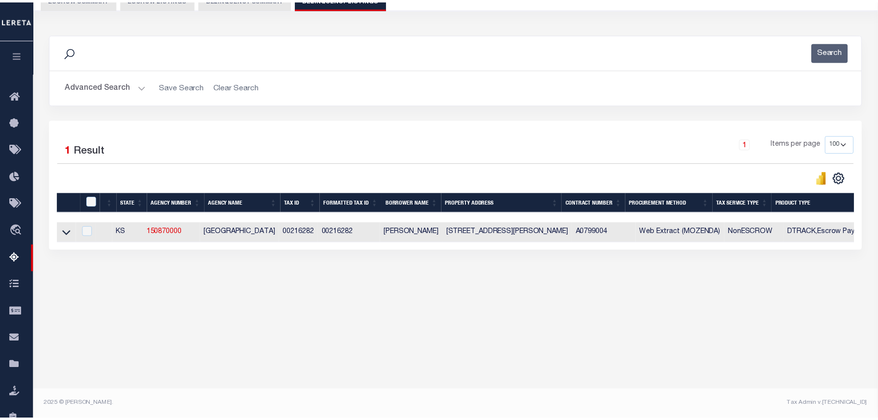
scroll to position [100, 0]
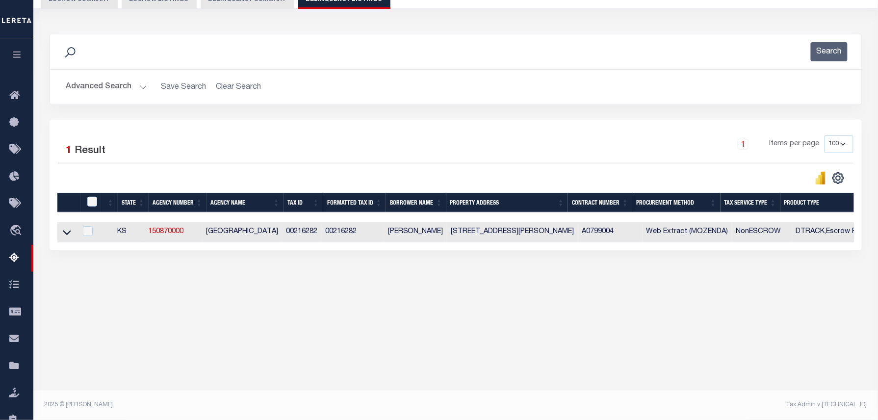
click at [101, 85] on button "Advanced Search" at bounding box center [106, 86] width 81 height 19
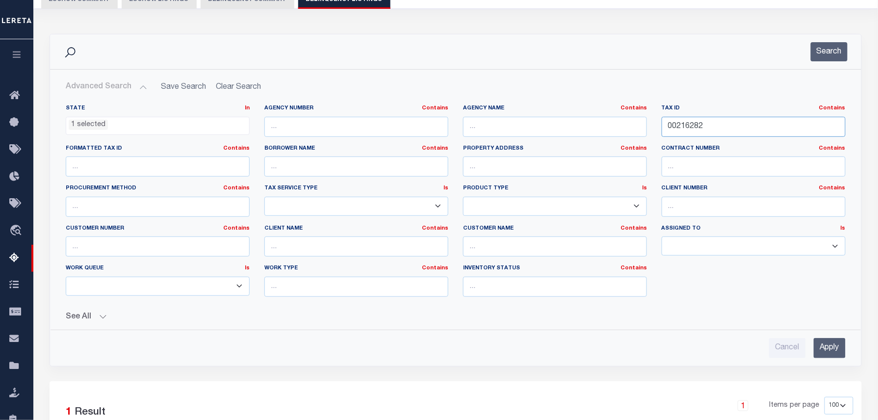
drag, startPoint x: 736, startPoint y: 130, endPoint x: 618, endPoint y: 130, distance: 117.7
click at [624, 130] on div "State In In AK AL AR AZ CA CO CT DC DE FL GA GU HI IA ID IL IN KS KY LA MA MD M…" at bounding box center [455, 204] width 795 height 200
paste input "67"
type input "00216672"
click at [818, 51] on button "Search" at bounding box center [829, 51] width 37 height 19
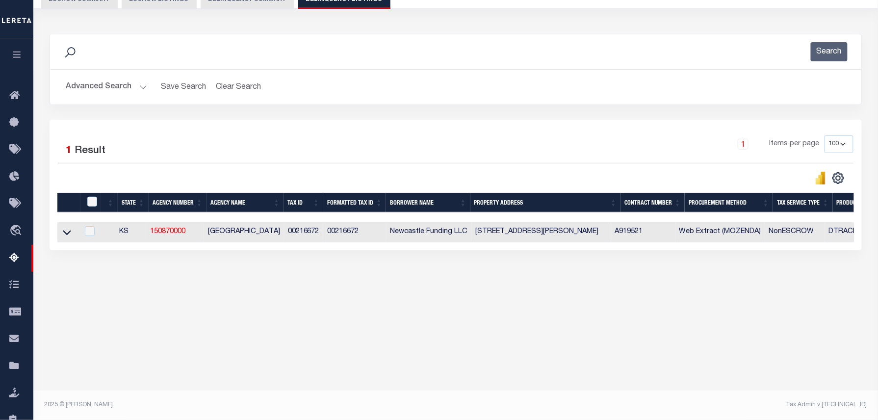
drag, startPoint x: 69, startPoint y: 234, endPoint x: 88, endPoint y: 169, distance: 68.4
click at [69, 234] on icon at bounding box center [67, 232] width 8 height 10
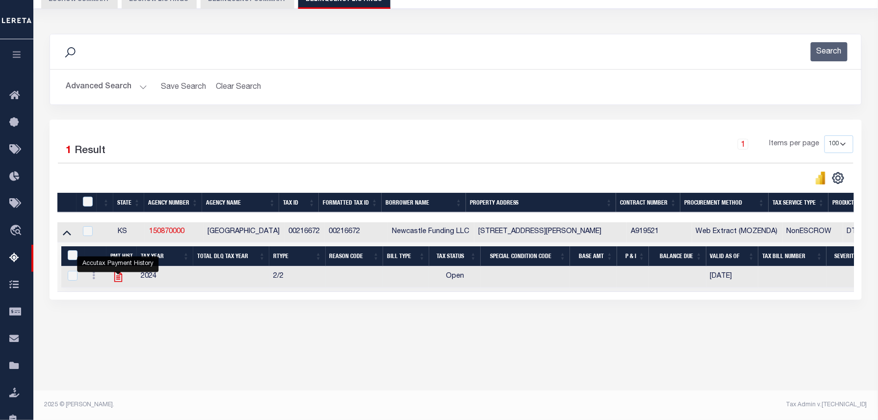
click at [118, 280] on icon "" at bounding box center [118, 277] width 8 height 10
checkbox input "true"
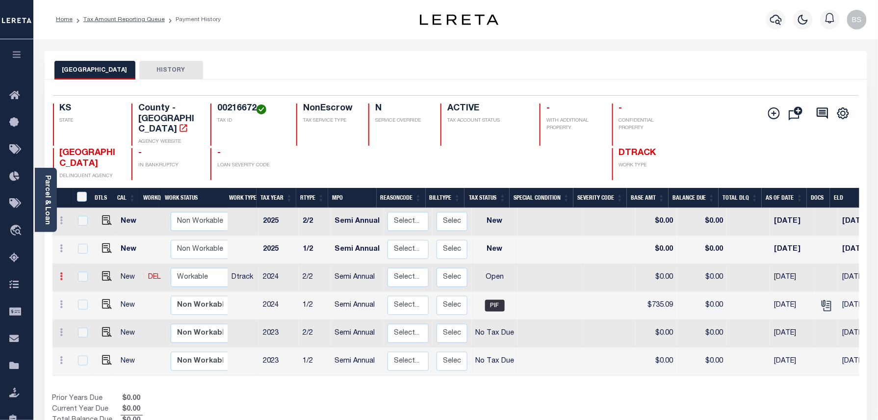
click at [63, 272] on icon at bounding box center [61, 276] width 3 height 8
click at [81, 305] on img at bounding box center [85, 310] width 10 height 10
select select "OP2"
type input "$0.00"
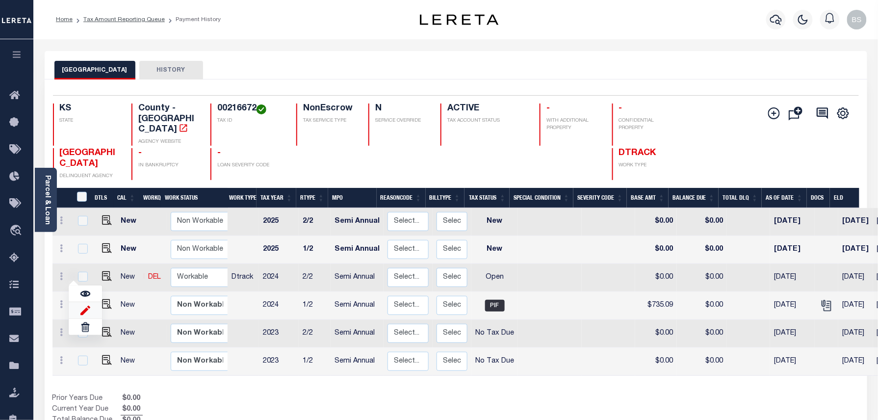
type input "[DATE]"
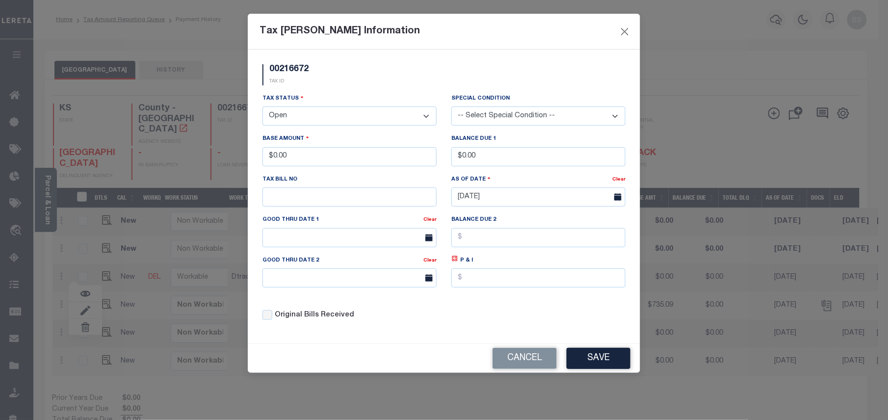
click at [301, 121] on select "- Select Status - Open Due/Unpaid Paid Incomplete No Tax Due Internal Refund Pr…" at bounding box center [349, 115] width 174 height 19
select select "PYD"
click at [262, 108] on select "- Select Status - Open Due/Unpaid Paid Incomplete No Tax Due Internal Refund Pr…" at bounding box center [349, 115] width 174 height 19
drag, startPoint x: 296, startPoint y: 162, endPoint x: 248, endPoint y: 164, distance: 48.1
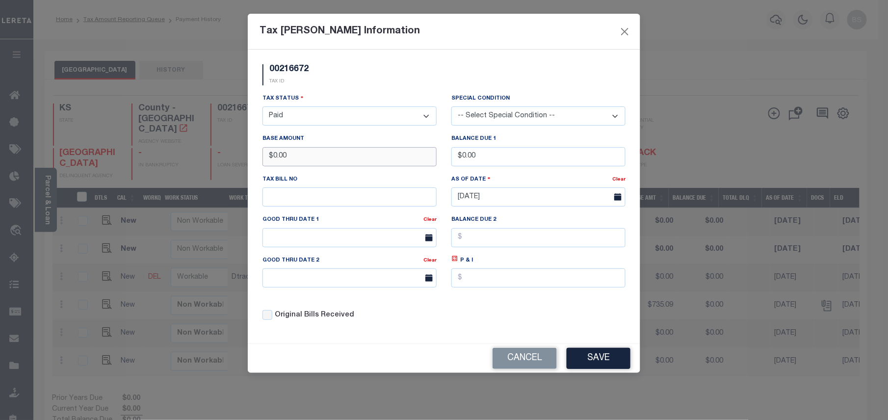
click at [248, 164] on div "00216672 TAX ID Installment: TaxID: 00216672 Tax Status" at bounding box center [444, 197] width 392 height 294
type input "$735.09"
click at [589, 369] on button "Save" at bounding box center [598, 358] width 64 height 21
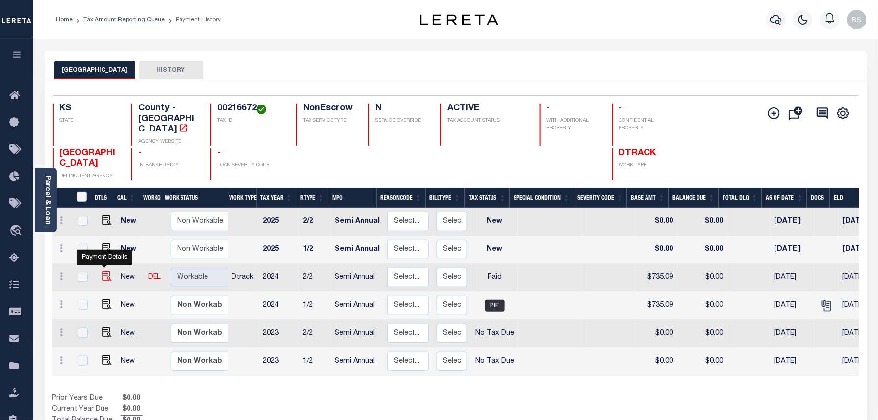
click at [103, 271] on img at bounding box center [107, 276] width 10 height 10
checkbox input "true"
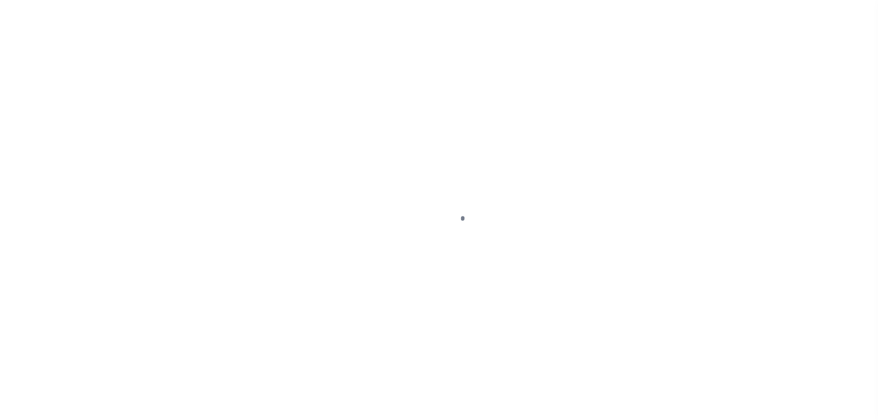
select select "PYD"
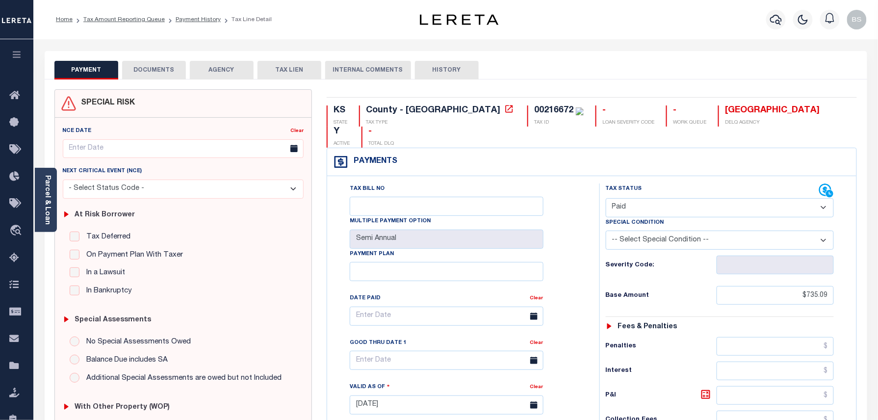
click at [166, 63] on button "DOCUMENTS" at bounding box center [154, 70] width 64 height 19
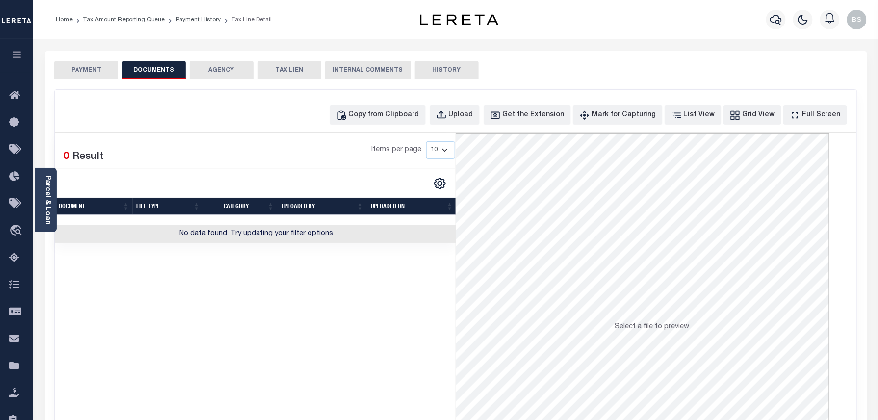
click at [423, 104] on div "Copy from Clipboard Upload Get the Extension Mark for Capturing Got it List Vie…" at bounding box center [456, 263] width 802 height 346
click at [419, 112] on div "Copy from Clipboard" at bounding box center [384, 115] width 71 height 11
select select "POP"
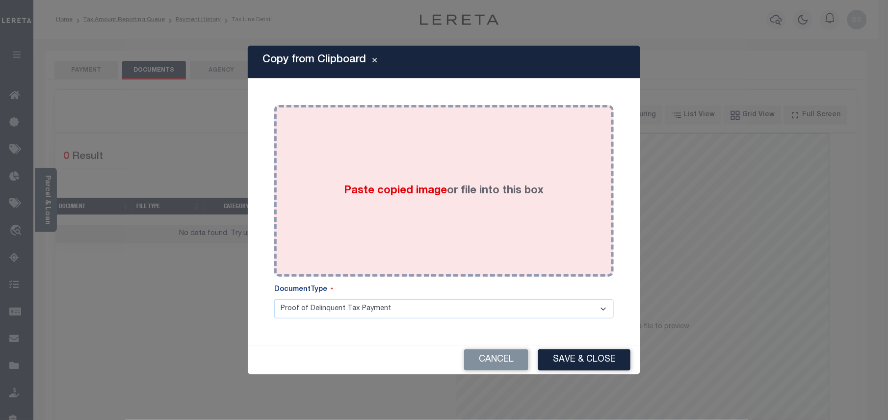
click at [456, 196] on label "Paste copied image or file into this box" at bounding box center [444, 191] width 200 height 16
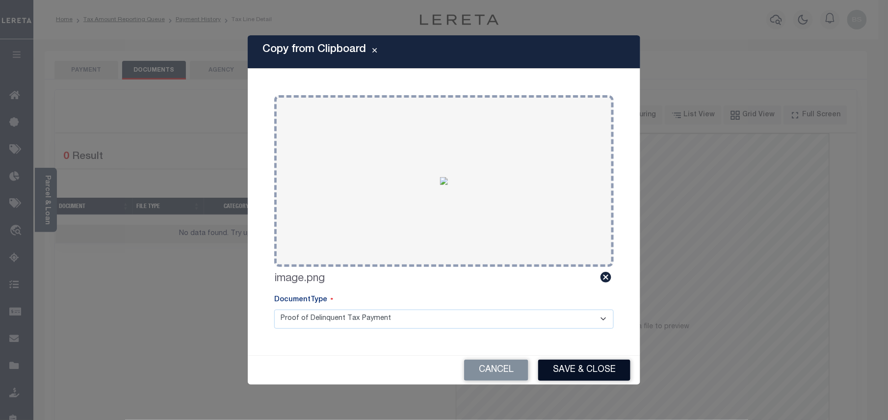
click at [579, 375] on button "Save & Close" at bounding box center [584, 369] width 92 height 21
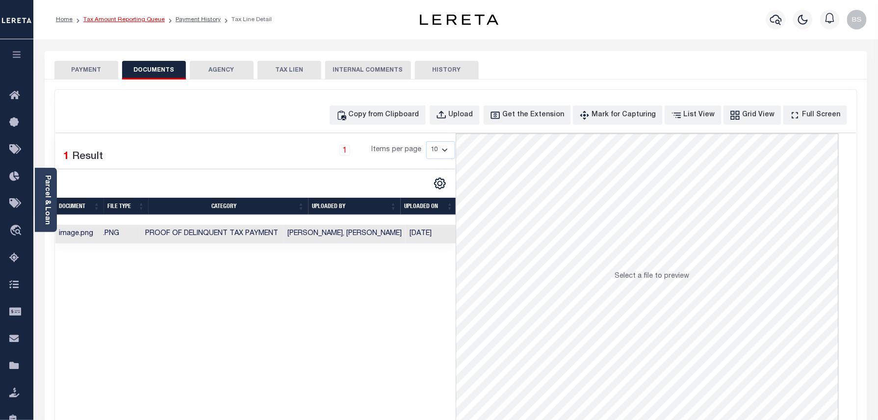
click at [140, 18] on link "Tax Amount Reporting Queue" at bounding box center [123, 20] width 81 height 6
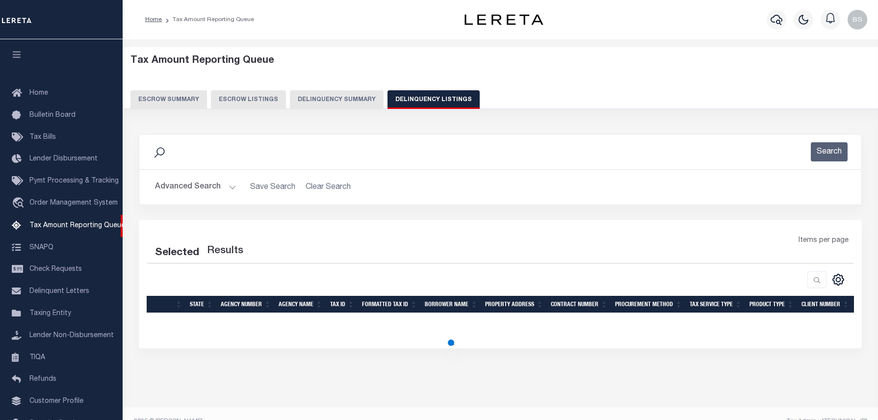
select select "100"
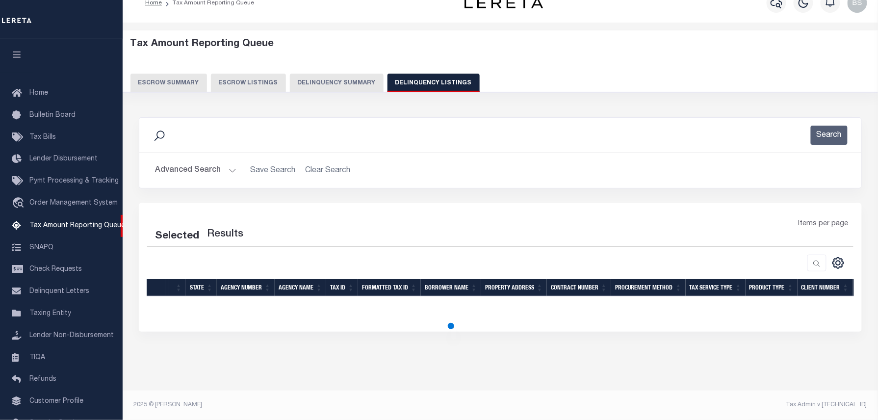
select select "100"
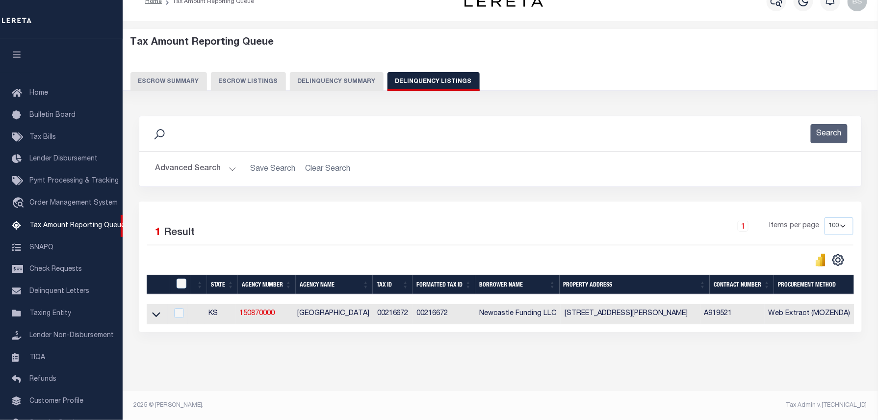
scroll to position [55, 0]
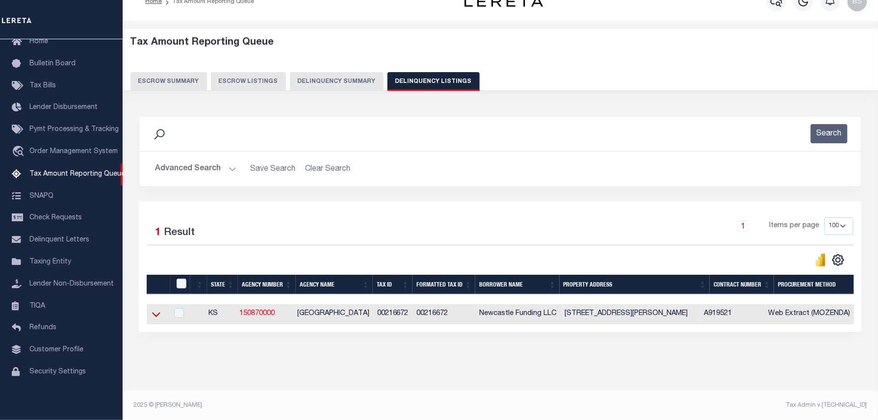
click at [154, 317] on icon at bounding box center [156, 314] width 8 height 5
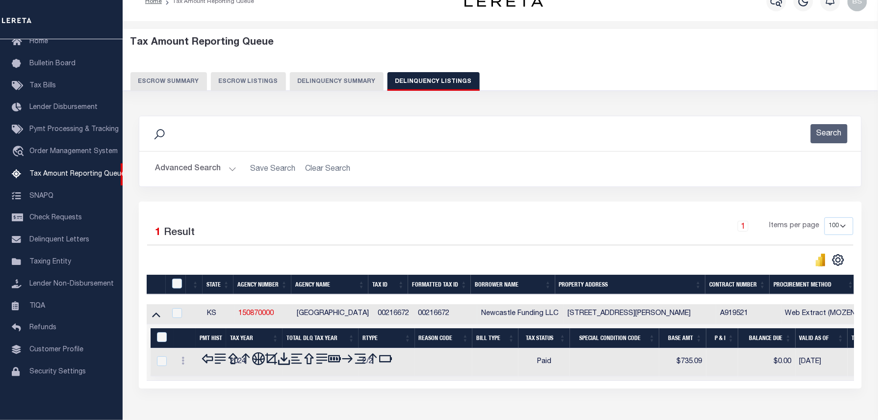
scroll to position [28, 0]
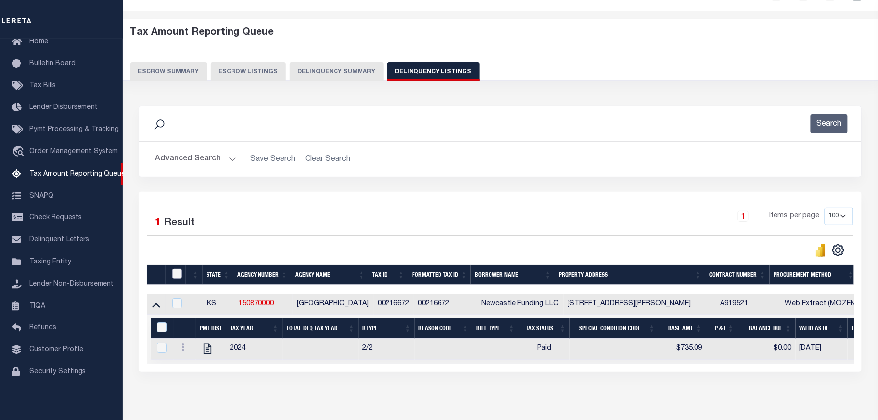
click at [178, 277] on input "checkbox" at bounding box center [177, 274] width 10 height 10
checkbox input "true"
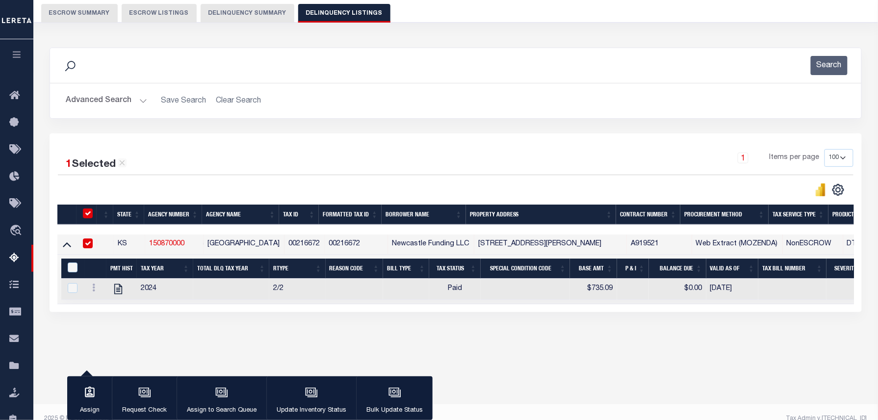
scroll to position [100, 0]
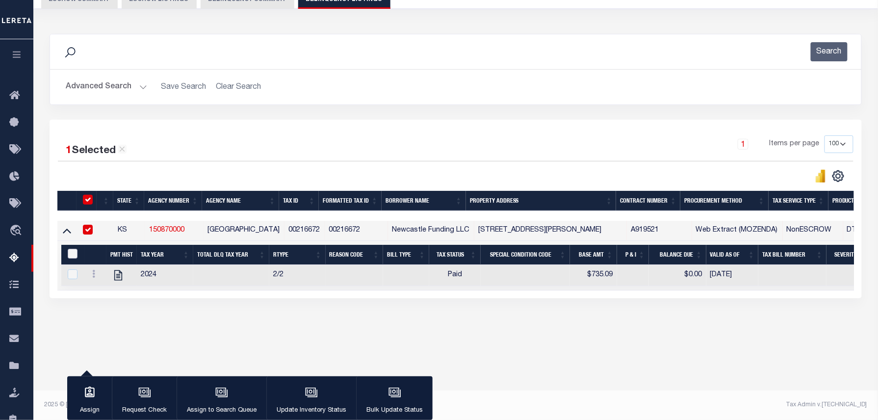
click at [73, 256] on input "&nbsp;" at bounding box center [73, 254] width 10 height 10
checkbox input "true"
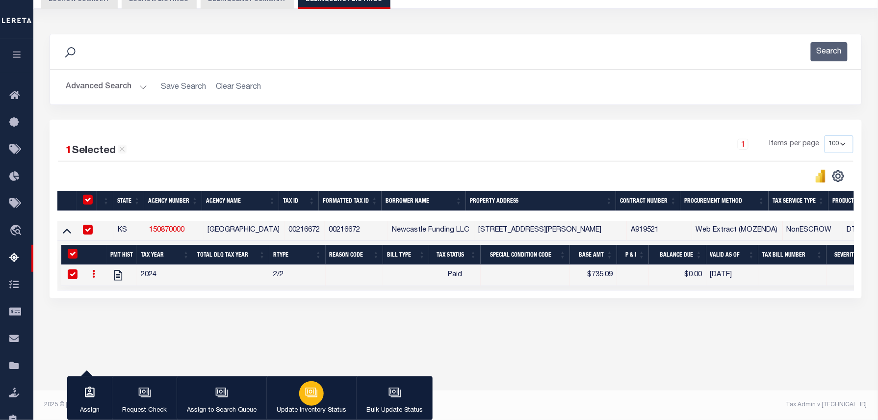
click at [316, 389] on icon "button" at bounding box center [311, 392] width 13 height 13
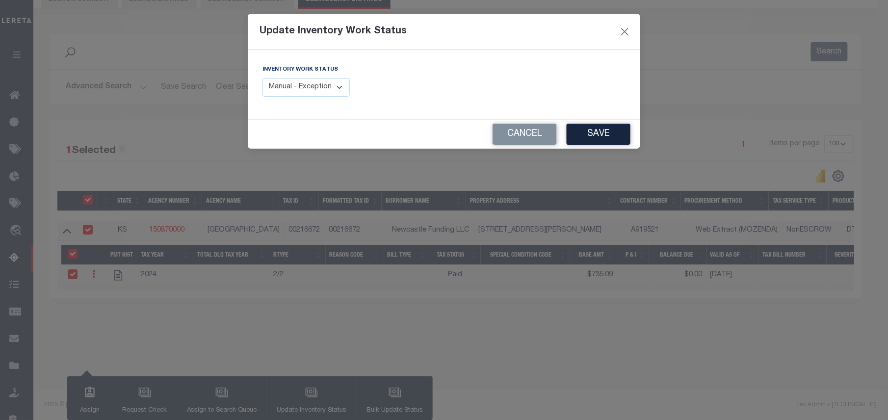
click at [320, 90] on select "Manual - Exception Pended - Awaiting Search Late Add Exception Completed" at bounding box center [305, 87] width 87 height 19
select select "4"
click at [262, 78] on select "Manual - Exception Pended - Awaiting Search Late Add Exception Completed" at bounding box center [305, 87] width 87 height 19
click at [594, 139] on button "Save" at bounding box center [598, 134] width 64 height 21
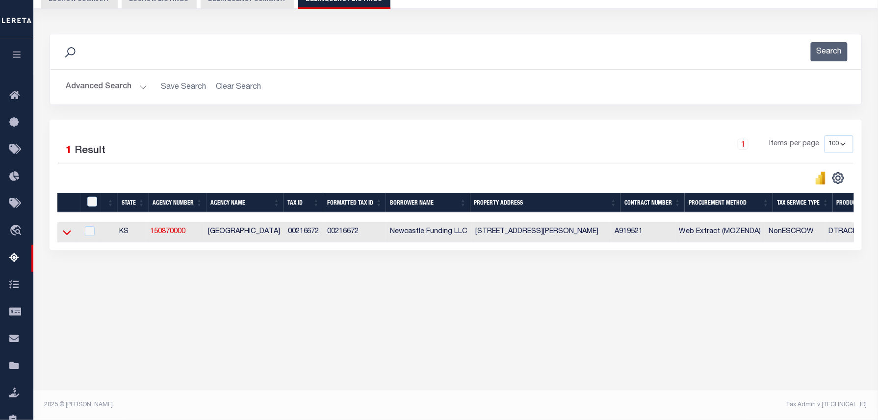
click at [69, 234] on icon at bounding box center [67, 232] width 8 height 10
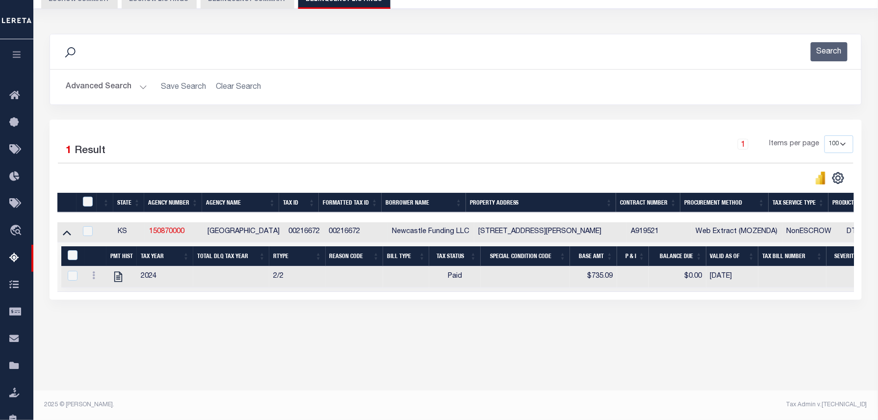
click at [104, 84] on button "Advanced Search" at bounding box center [106, 86] width 81 height 19
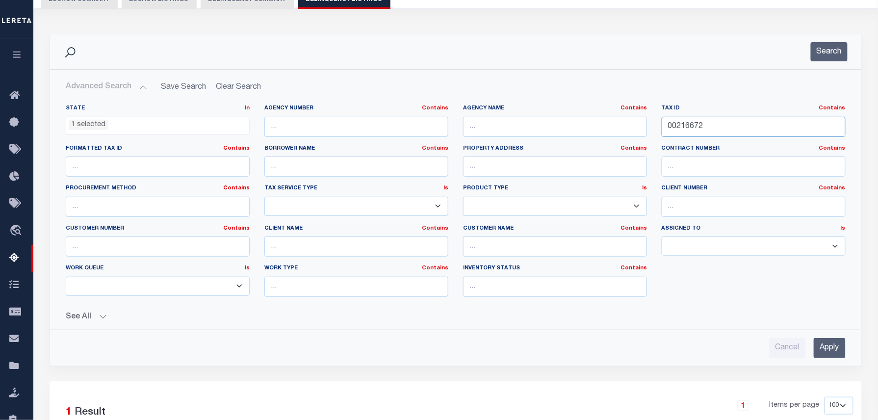
drag, startPoint x: 711, startPoint y: 122, endPoint x: 612, endPoint y: 122, distance: 98.6
click at [612, 122] on div "State In In AK AL AR AZ CA CO CT DC DE FL GA GU HI IA ID IL IN KS KY LA MA MD M…" at bounding box center [455, 204] width 795 height 200
paste input "806"
type input "00216806"
click at [830, 51] on button "Search" at bounding box center [829, 51] width 37 height 19
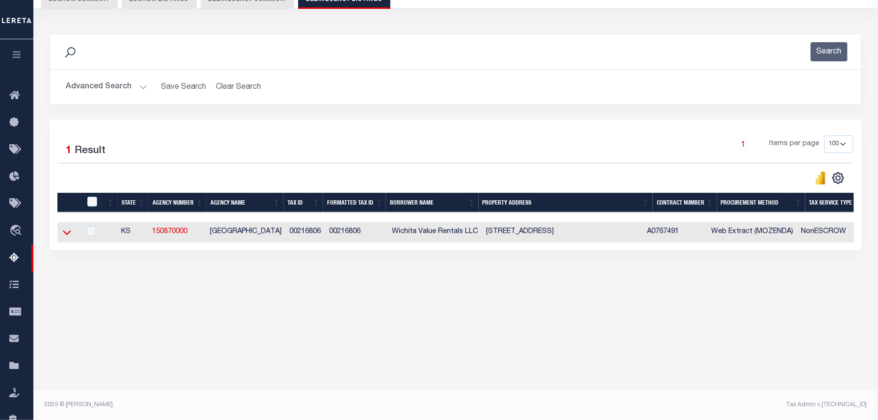
click at [65, 233] on icon at bounding box center [67, 232] width 8 height 10
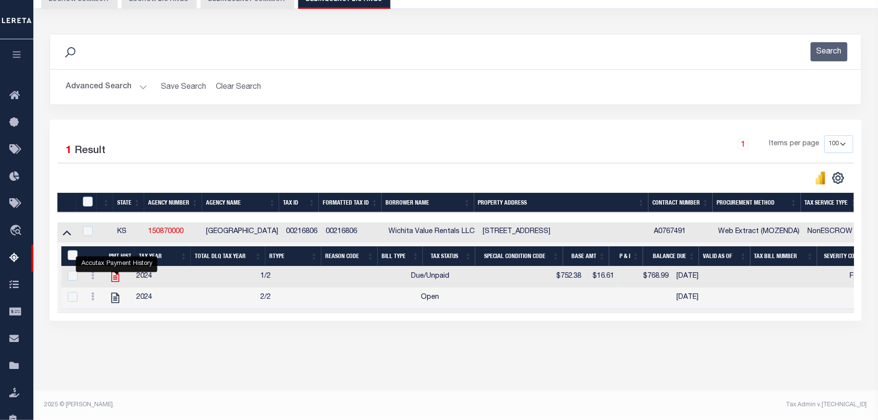
click at [111, 275] on icon "" at bounding box center [115, 276] width 13 height 13
checkbox input "false"
checkbox input "true"
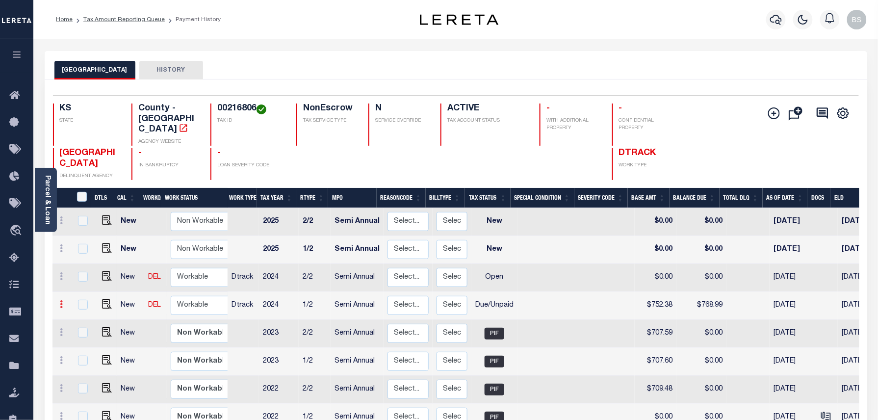
click at [60, 300] on icon at bounding box center [61, 304] width 3 height 8
click at [81, 334] on img at bounding box center [85, 338] width 10 height 10
select select "DUE"
type input "$752.38"
type input "$768.99"
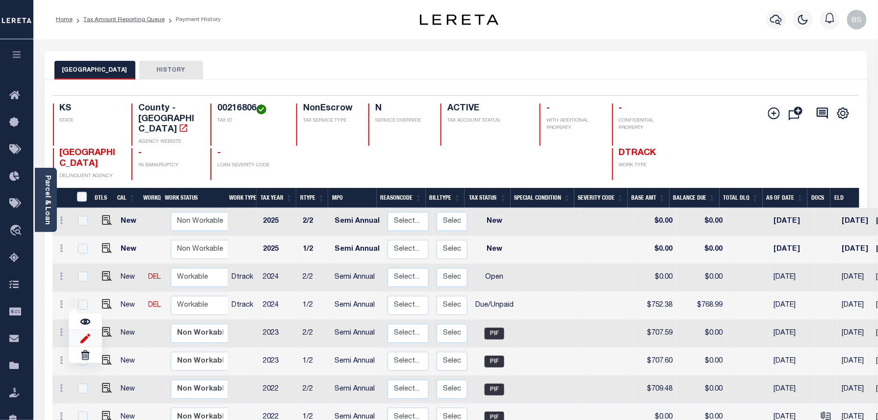
type input "[DATE]"
type input "$16.61"
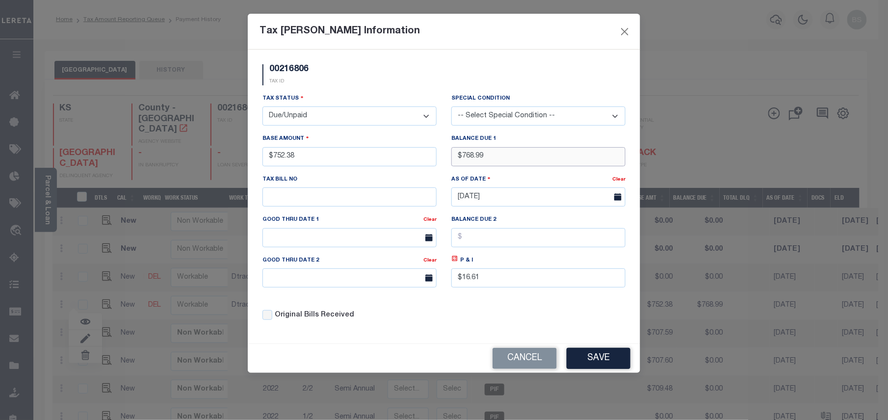
drag, startPoint x: 511, startPoint y: 156, endPoint x: 460, endPoint y: 163, distance: 51.0
click at [460, 163] on input "$768.99" at bounding box center [538, 156] width 174 height 19
type input "$0.00"
drag, startPoint x: 501, startPoint y: 283, endPoint x: 418, endPoint y: 282, distance: 82.4
click at [418, 282] on div "Tax Status - Select Status - Open Due/Unpaid Paid Incomplete No Tax Due Interna…" at bounding box center [444, 210] width 378 height 235
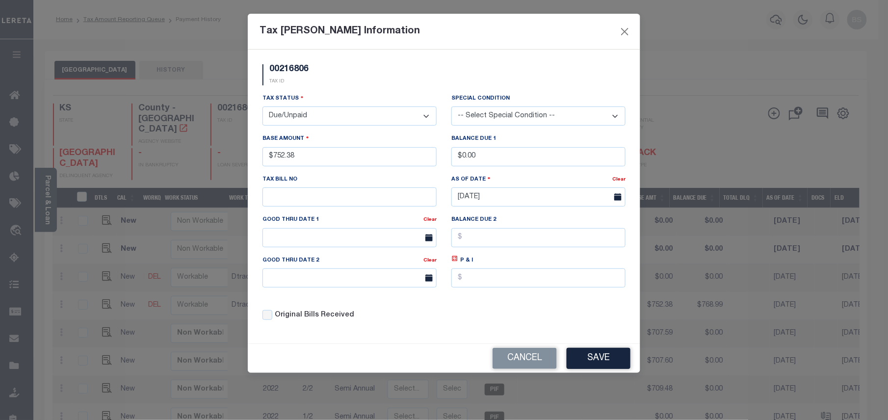
click at [286, 103] on label "Tax Status" at bounding box center [282, 98] width 41 height 9
drag, startPoint x: 301, startPoint y: 116, endPoint x: 298, endPoint y: 124, distance: 8.8
click at [301, 116] on select "- Select Status - Open Due/Unpaid Paid Incomplete No Tax Due Internal Refund Pr…" at bounding box center [349, 115] width 174 height 19
click at [262, 108] on select "- Select Status - Open Due/Unpaid Paid Incomplete No Tax Due Internal Refund Pr…" at bounding box center [349, 115] width 174 height 19
click at [603, 363] on button "Save" at bounding box center [598, 358] width 64 height 21
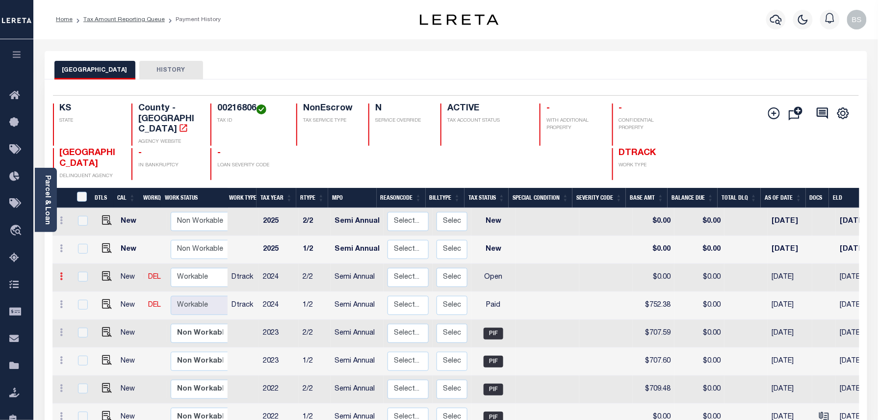
click at [60, 272] on icon at bounding box center [61, 276] width 3 height 8
click at [86, 305] on img at bounding box center [85, 310] width 10 height 10
select select "OP2"
type input "$0.00"
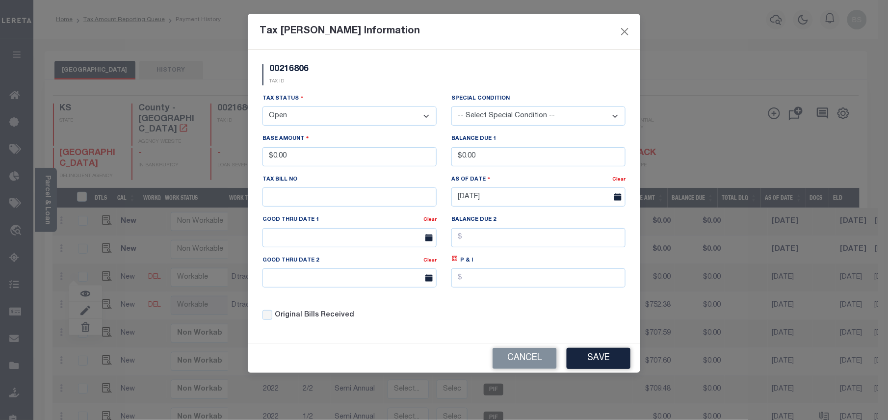
click at [332, 115] on select "- Select Status - Open Due/Unpaid Paid Incomplete No Tax Due Internal Refund Pr…" at bounding box center [349, 115] width 174 height 19
select select "PYD"
click at [262, 108] on select "- Select Status - Open Due/Unpaid Paid Incomplete No Tax Due Internal Refund Pr…" at bounding box center [349, 115] width 174 height 19
drag, startPoint x: 313, startPoint y: 161, endPoint x: 257, endPoint y: 161, distance: 55.9
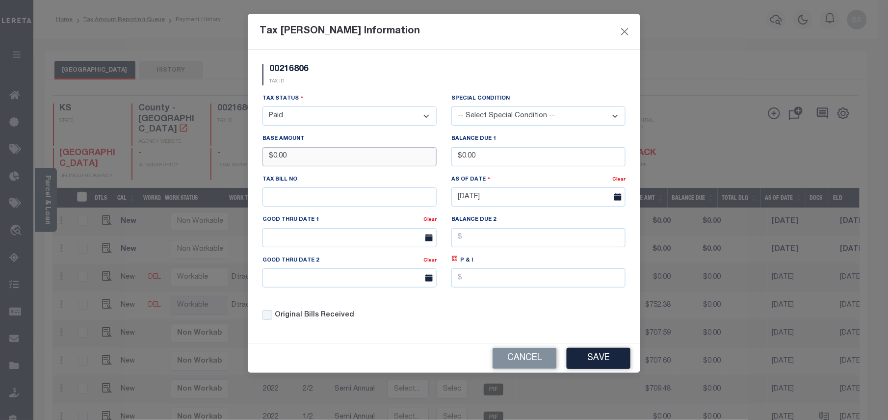
click at [257, 161] on div "Base Amount $0.00" at bounding box center [349, 153] width 189 height 40
type input "$752.38"
click at [601, 367] on button "Save" at bounding box center [598, 358] width 64 height 21
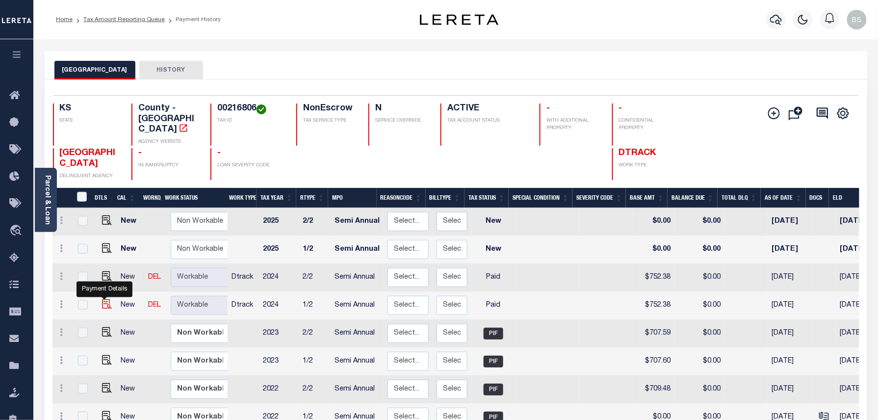
click at [103, 299] on img at bounding box center [107, 304] width 10 height 10
checkbox input "true"
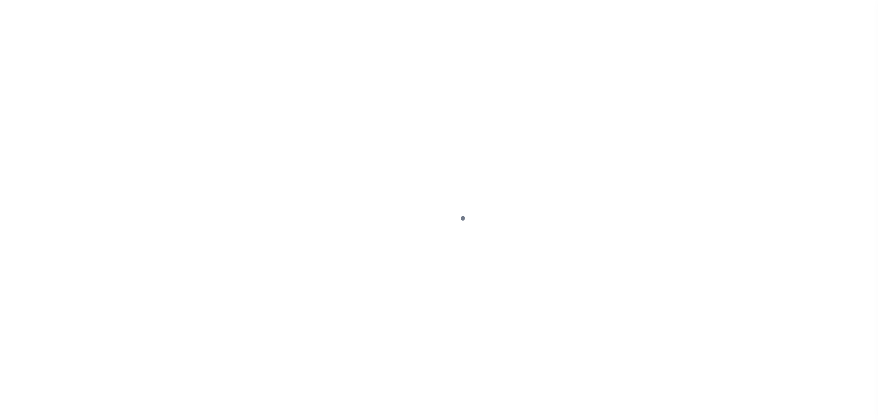
select select "PYD"
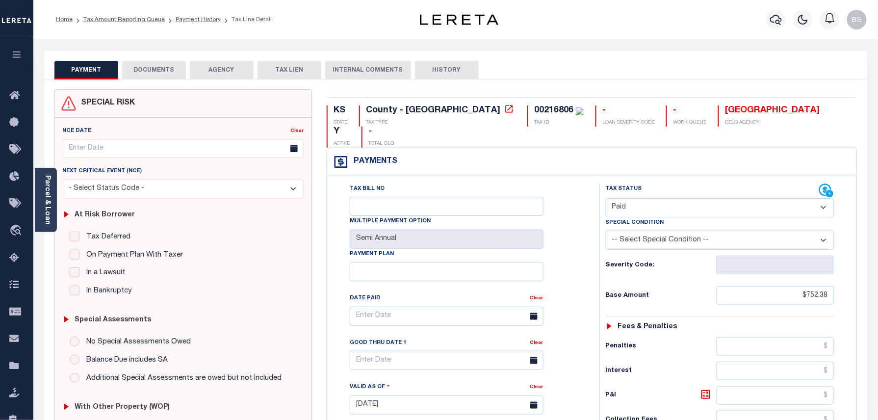
click at [166, 72] on button "DOCUMENTS" at bounding box center [154, 70] width 64 height 19
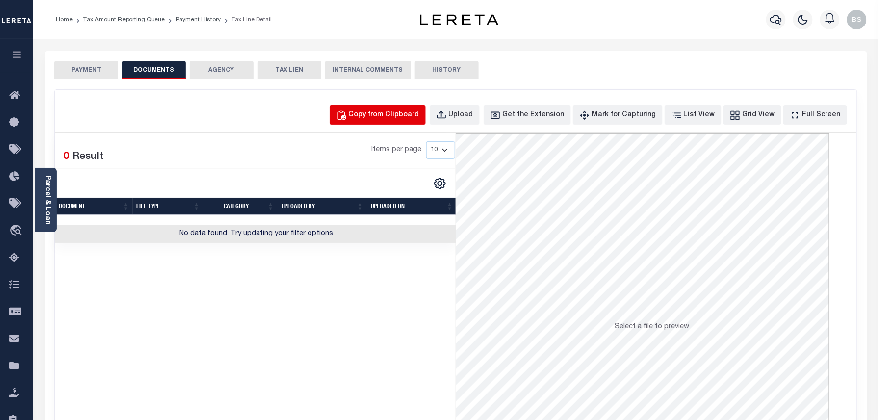
click at [388, 118] on div "Copy from Clipboard" at bounding box center [384, 115] width 71 height 11
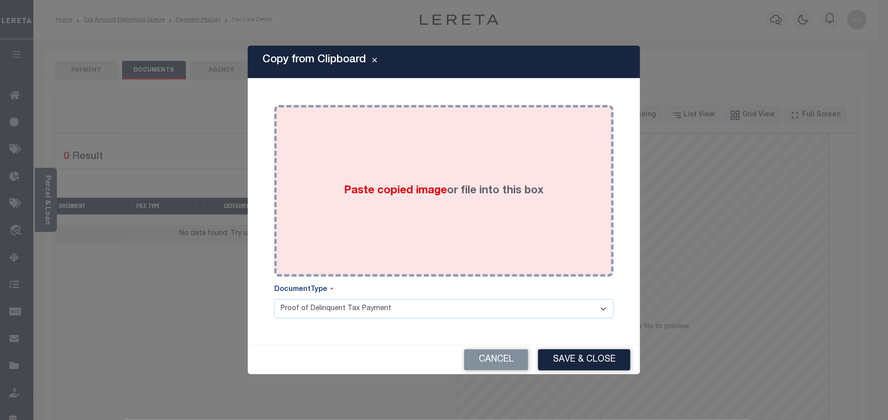
click at [432, 183] on label "Paste copied image or file into this box" at bounding box center [444, 191] width 200 height 16
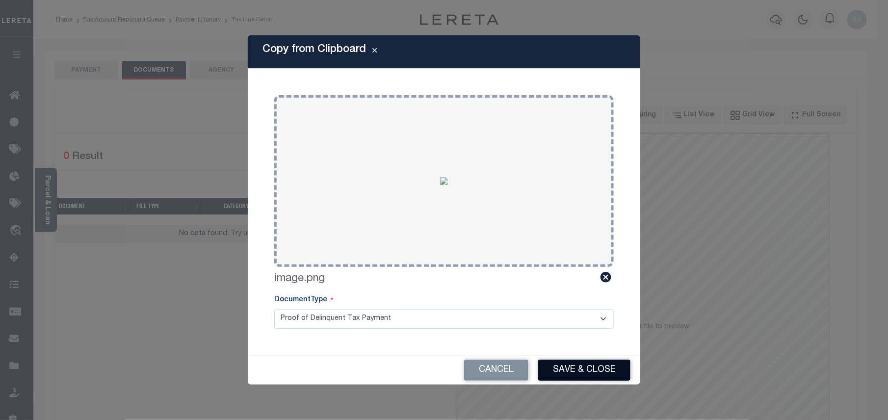
click at [588, 365] on button "Save & Close" at bounding box center [584, 369] width 92 height 21
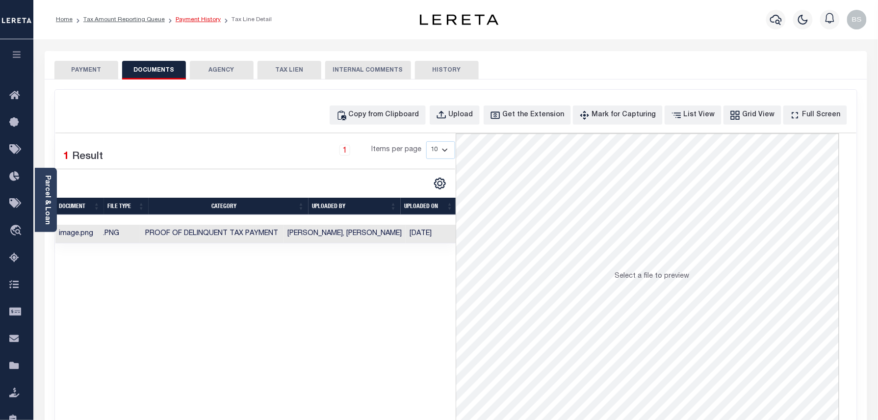
click at [197, 21] on link "Payment History" at bounding box center [198, 20] width 45 height 6
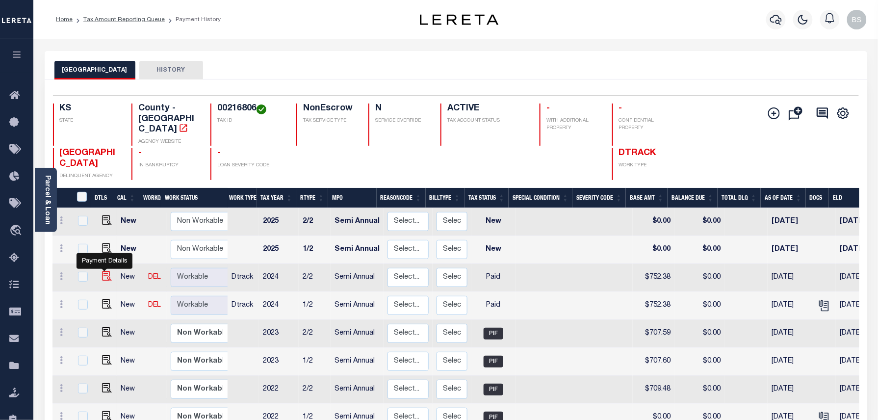
click at [102, 271] on img "" at bounding box center [107, 276] width 10 height 10
checkbox input "true"
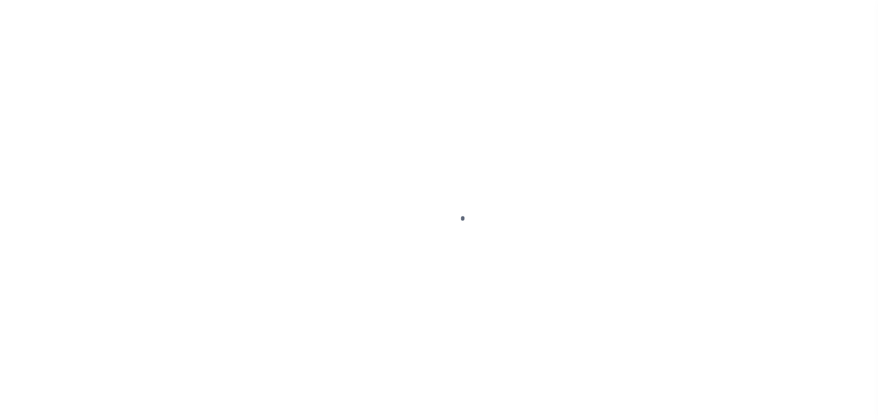
select select "PYD"
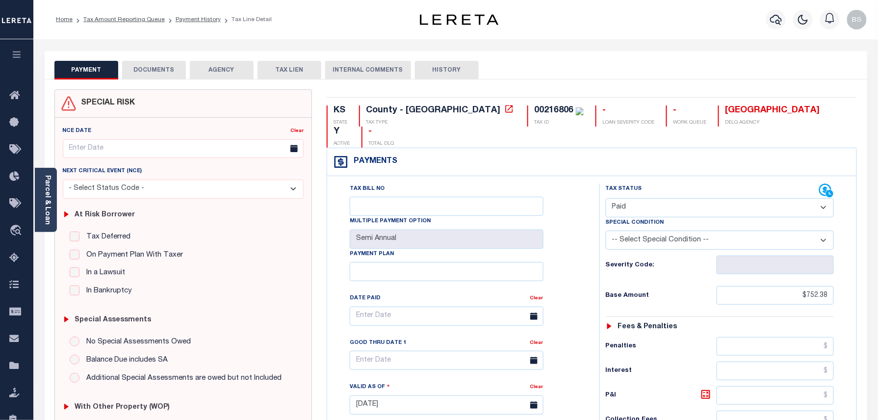
click at [157, 76] on button "DOCUMENTS" at bounding box center [154, 70] width 64 height 19
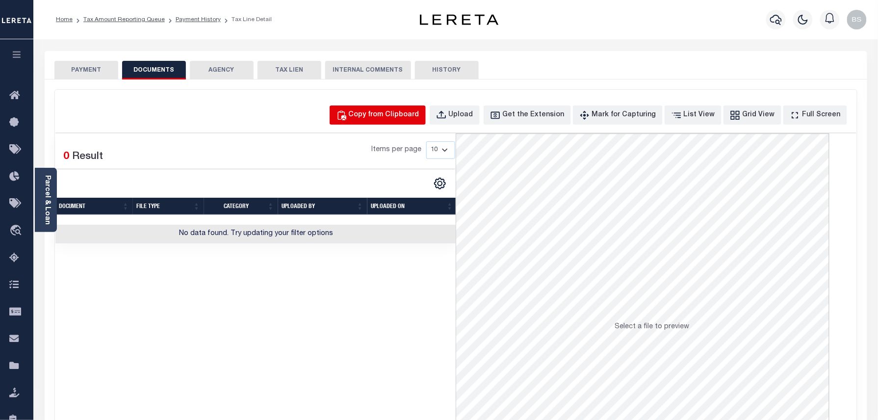
click at [407, 110] on button "Copy from Clipboard" at bounding box center [378, 114] width 96 height 19
select select "POP"
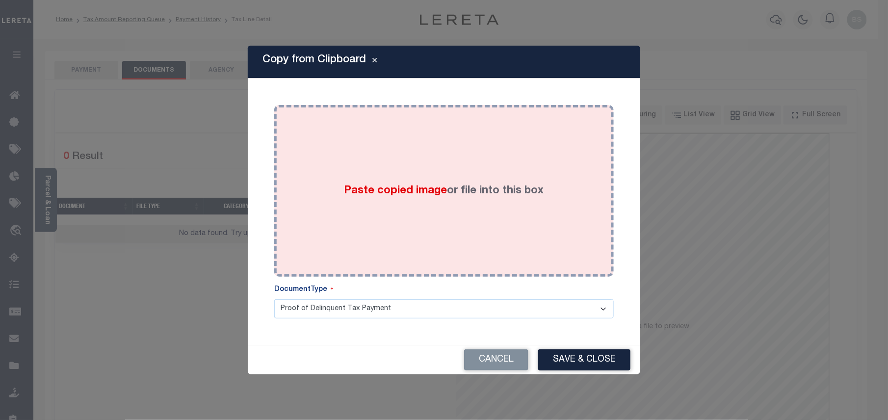
click at [444, 221] on div "Paste copied image or file into this box" at bounding box center [444, 190] width 325 height 157
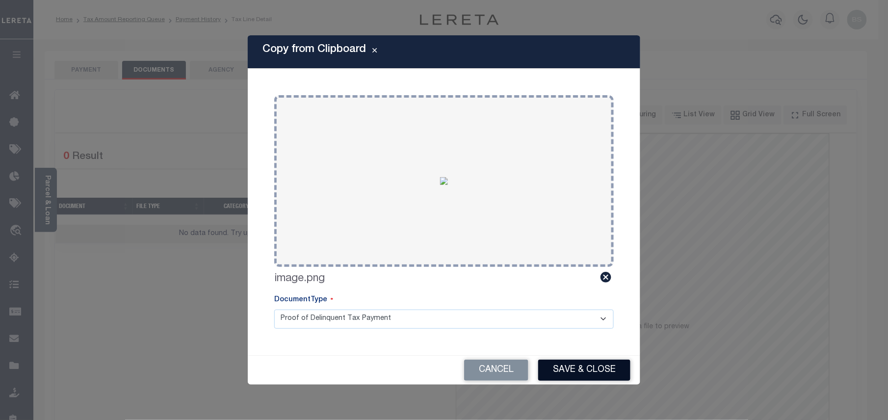
click at [564, 372] on button "Save & Close" at bounding box center [584, 369] width 92 height 21
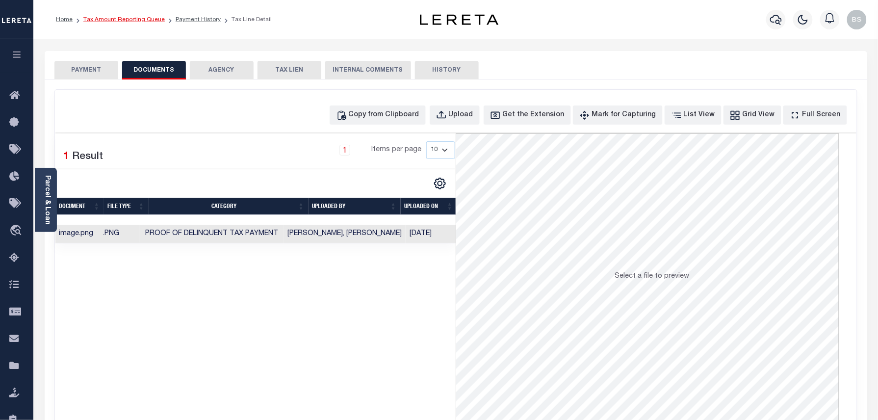
click at [138, 20] on link "Tax Amount Reporting Queue" at bounding box center [123, 20] width 81 height 6
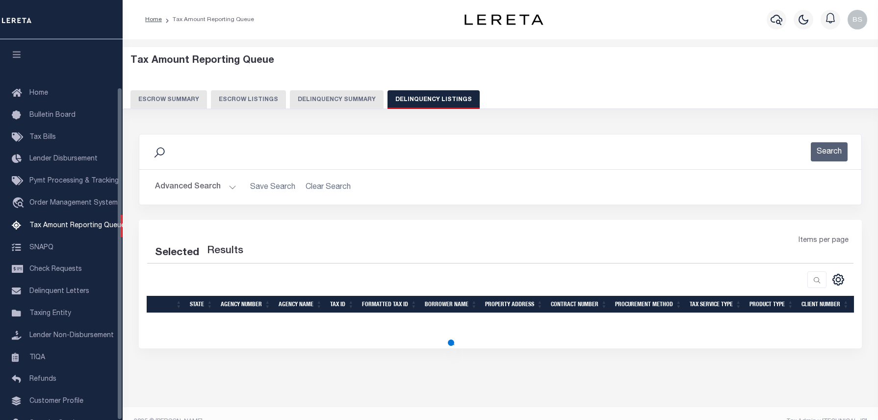
select select "100"
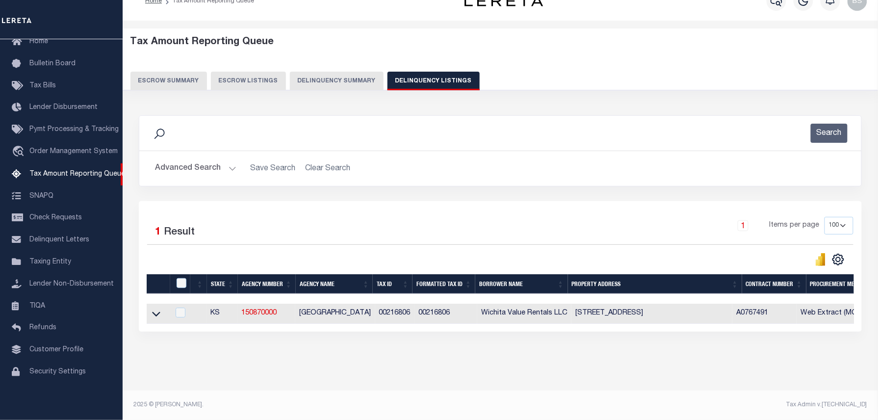
scroll to position [28, 0]
click at [153, 312] on icon at bounding box center [156, 314] width 8 height 5
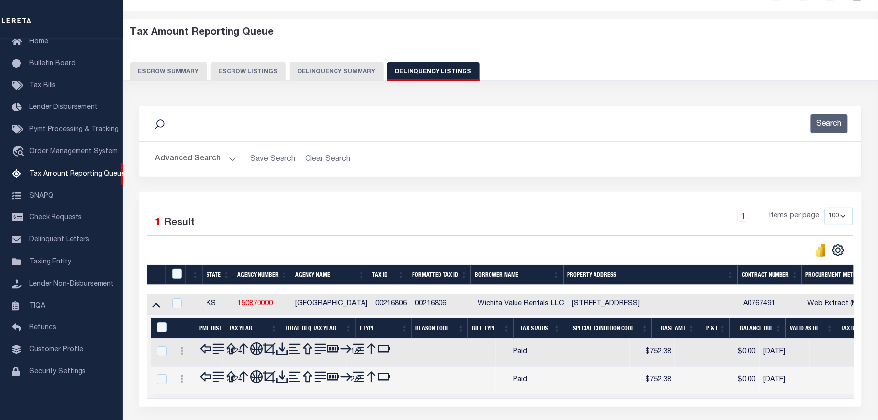
scroll to position [100, 0]
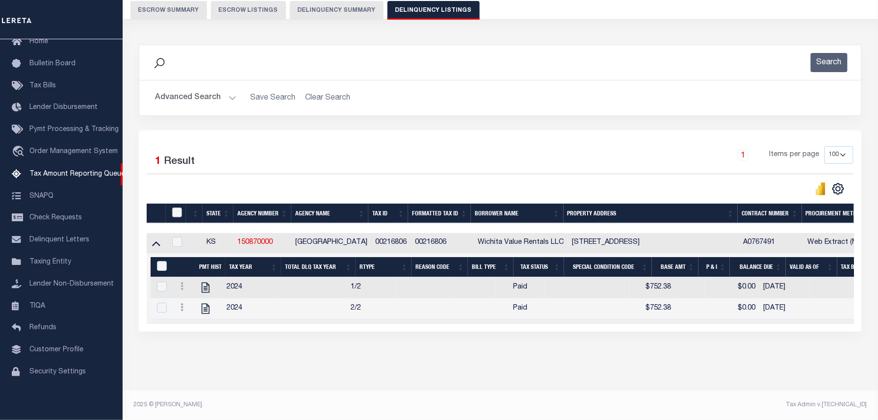
click at [177, 207] on input "checkbox" at bounding box center [177, 212] width 10 height 10
checkbox input "true"
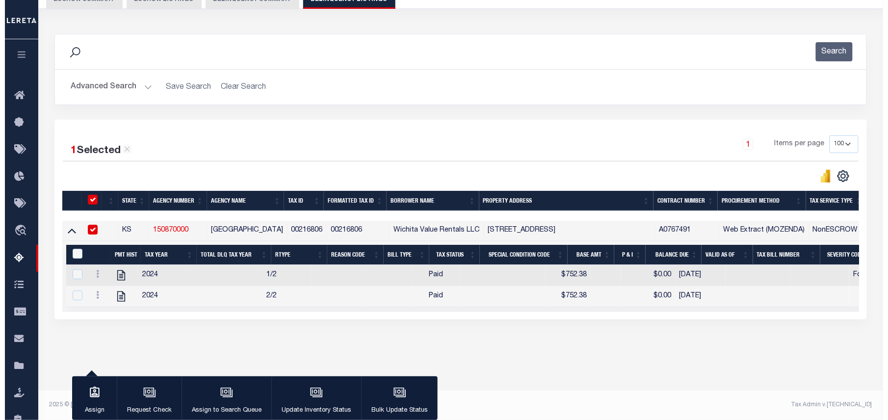
scroll to position [99, 0]
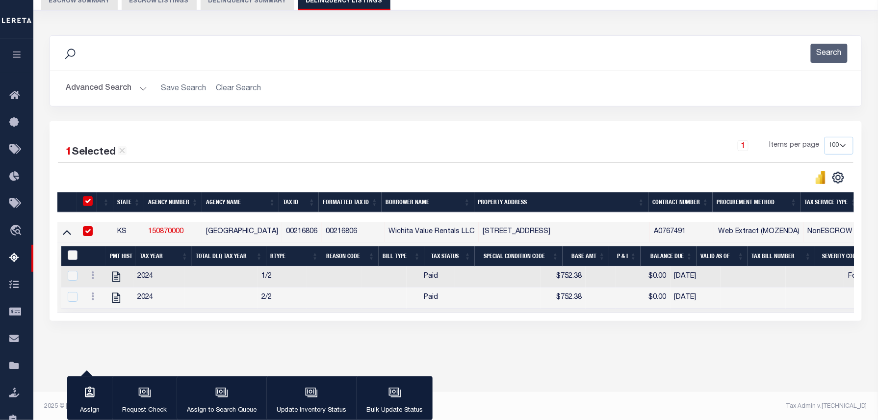
click at [71, 259] on input "&nbsp;" at bounding box center [73, 255] width 10 height 10
checkbox input "true"
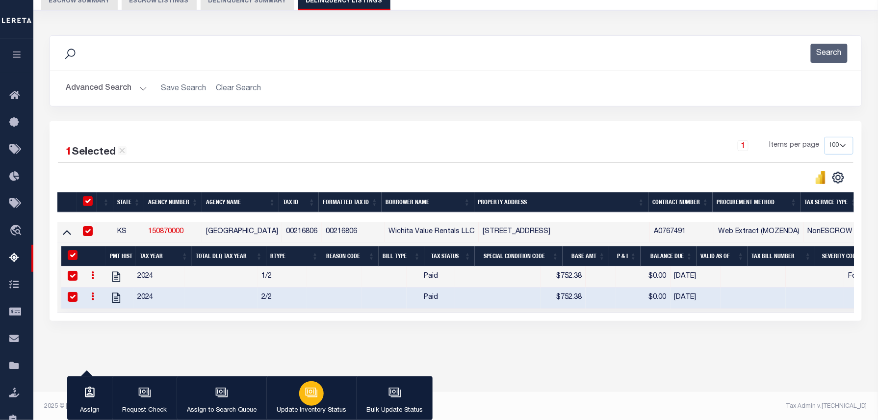
click at [305, 411] on p "Update Inventory Status" at bounding box center [312, 411] width 70 height 10
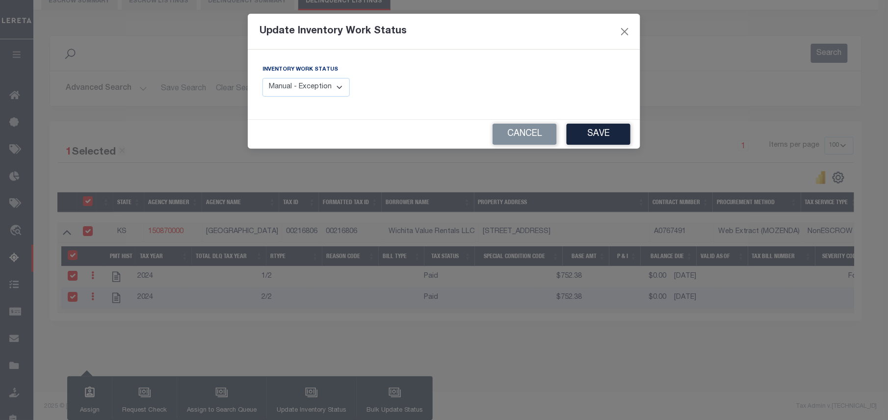
click at [340, 89] on select "Manual - Exception Pended - Awaiting Search Late Add Exception Completed" at bounding box center [305, 87] width 87 height 19
select select "4"
click at [262, 78] on select "Manual - Exception Pended - Awaiting Search Late Add Exception Completed" at bounding box center [305, 87] width 87 height 19
click at [595, 139] on button "Save" at bounding box center [598, 134] width 64 height 21
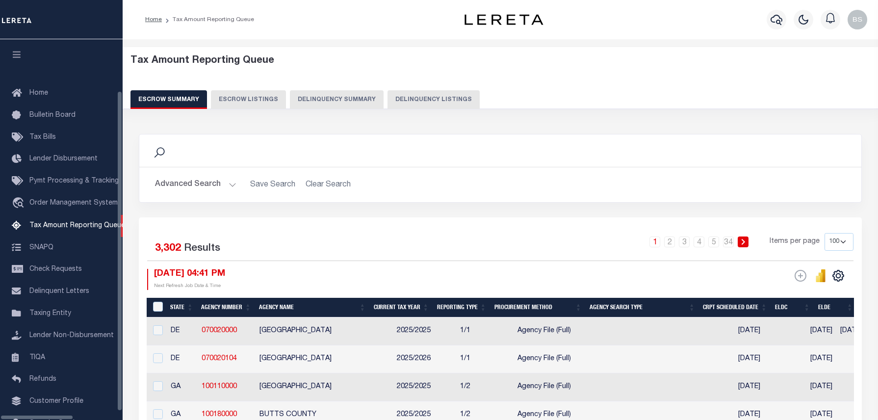
select select "100"
click at [367, 90] on div "Escrow Summary Escrow Listings Delinquency Summary Delinquency Listings" at bounding box center [500, 99] width 740 height 18
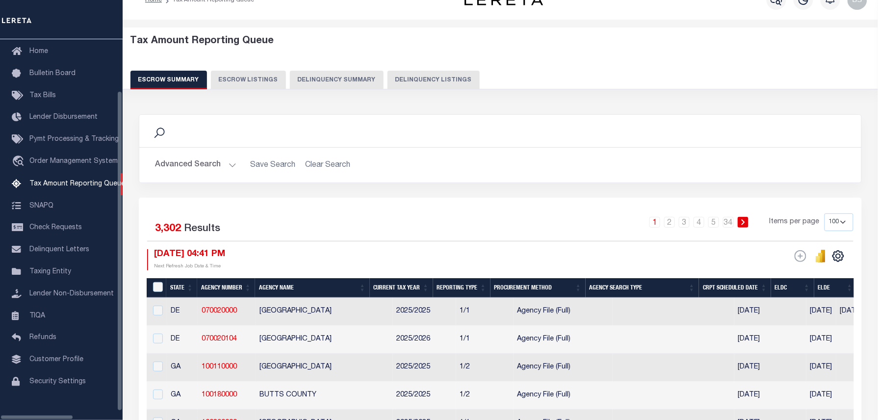
scroll to position [20, 0]
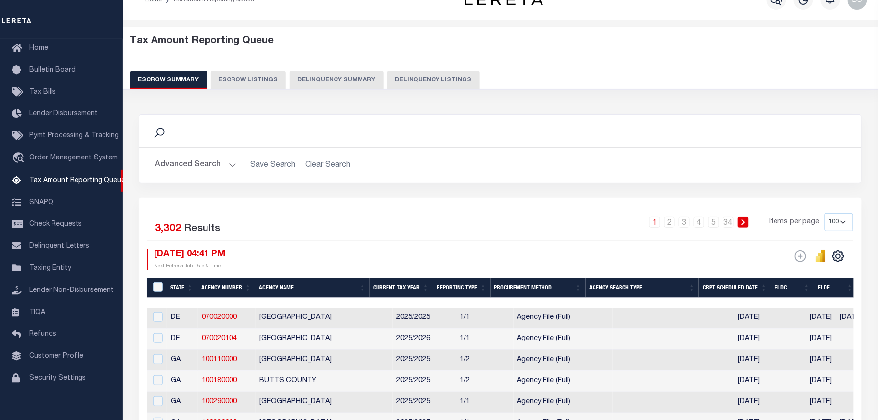
click at [413, 82] on button "Delinquency Listings" at bounding box center [433, 80] width 92 height 19
select select "KS"
select select "100"
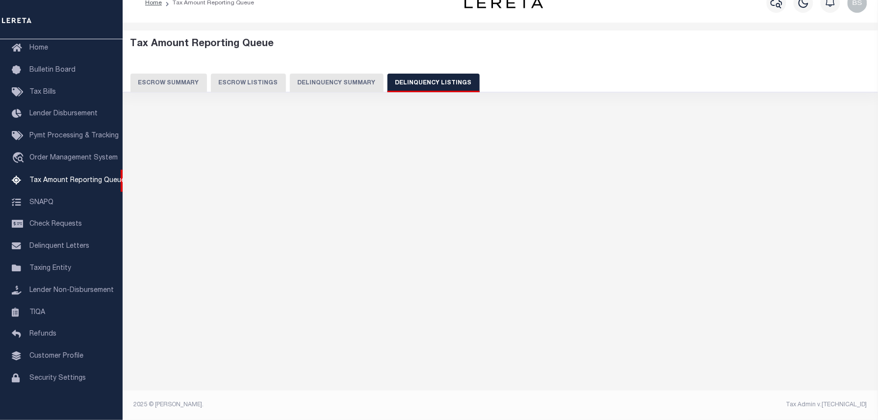
select select "100"
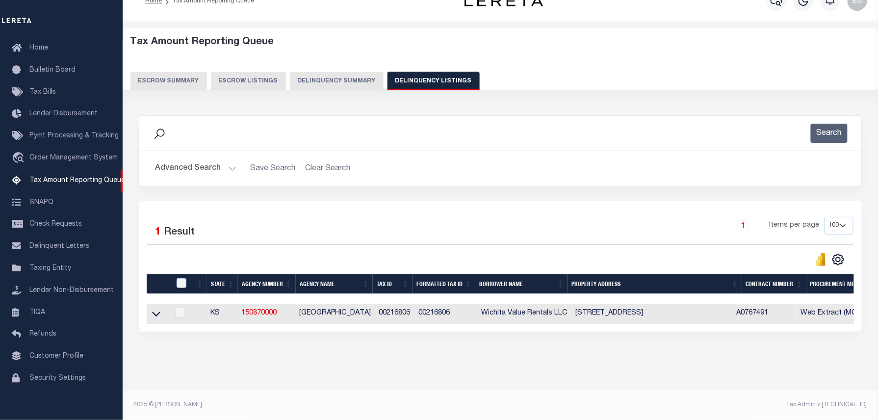
click at [189, 169] on button "Advanced Search" at bounding box center [195, 168] width 81 height 19
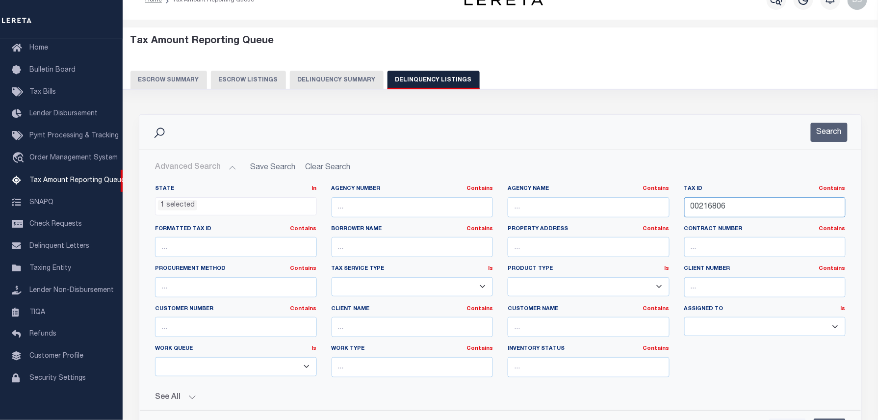
drag, startPoint x: 747, startPoint y: 204, endPoint x: 574, endPoint y: 204, distance: 173.6
click at [575, 204] on div "State In In AK AL AR AZ CA CO CT DC DE FL GA GU HI IA ID IL IN KS [GEOGRAPHIC_D…" at bounding box center [500, 285] width 705 height 200
paste input "38"
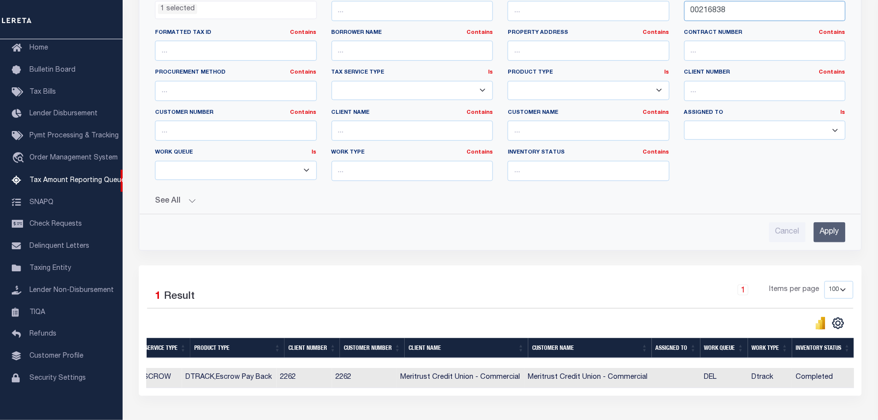
scroll to position [0, 0]
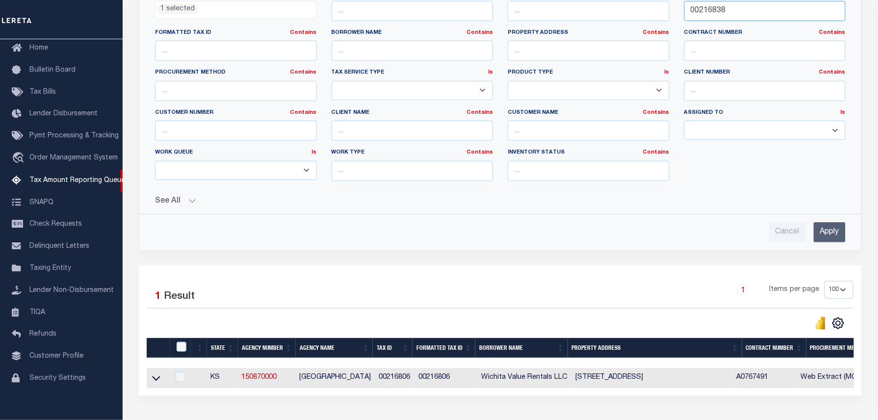
type input "00216838"
click at [826, 231] on input "Apply" at bounding box center [830, 232] width 32 height 20
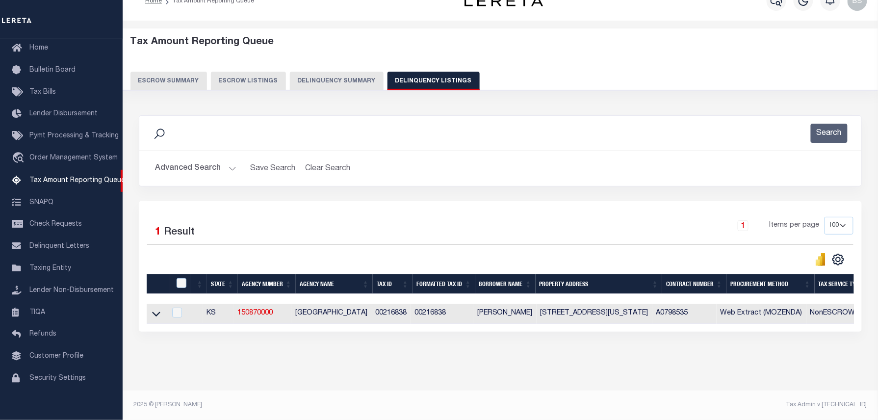
scroll to position [28, 0]
drag, startPoint x: 154, startPoint y: 303, endPoint x: 248, endPoint y: 271, distance: 100.0
click at [154, 308] on icon at bounding box center [156, 313] width 8 height 10
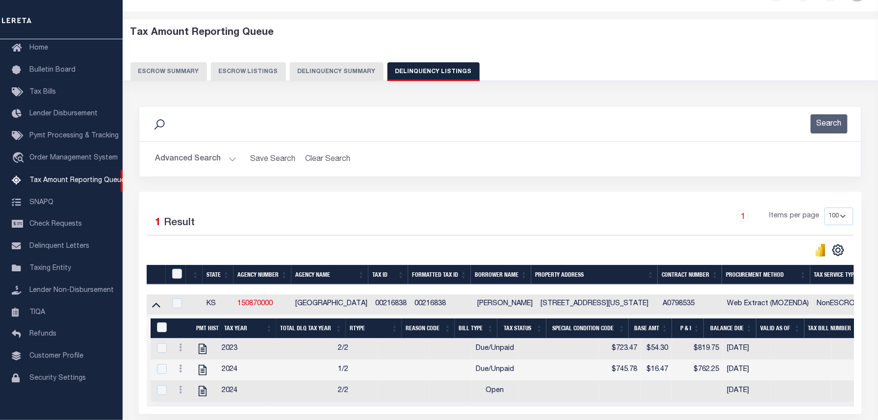
scroll to position [122, 0]
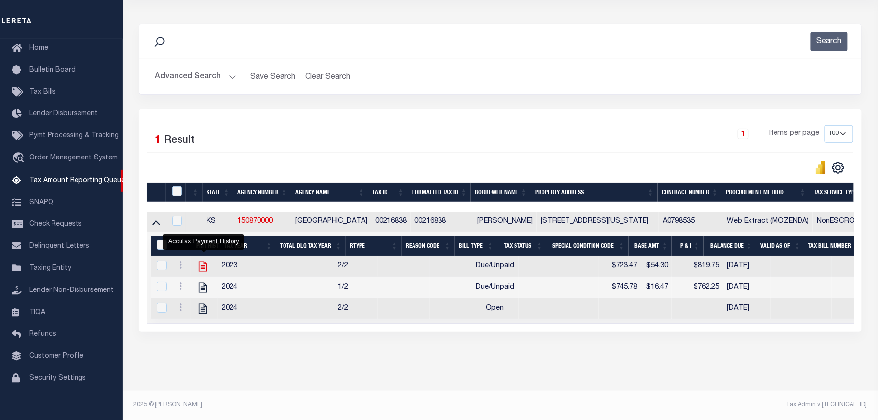
click at [202, 260] on icon "" at bounding box center [202, 266] width 13 height 13
checkbox input "true"
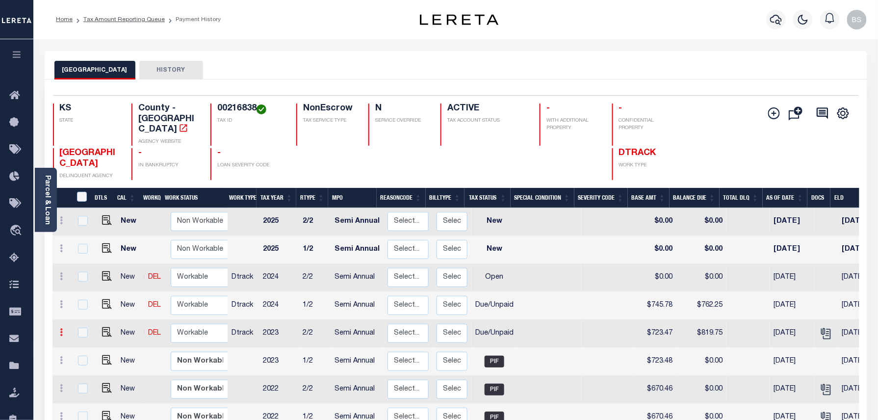
click at [60, 328] on icon at bounding box center [61, 332] width 3 height 8
click at [83, 361] on img at bounding box center [85, 366] width 10 height 10
select select "DUE"
type input "$723.47"
type input "$819.75"
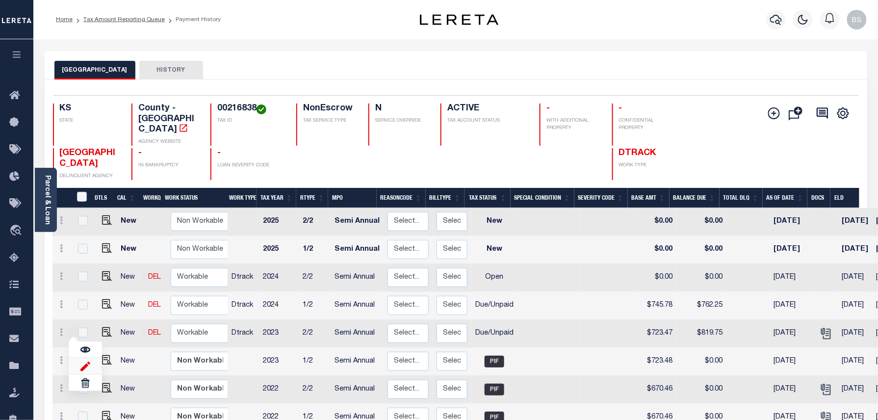
type input "[DATE]"
type input "$54.30"
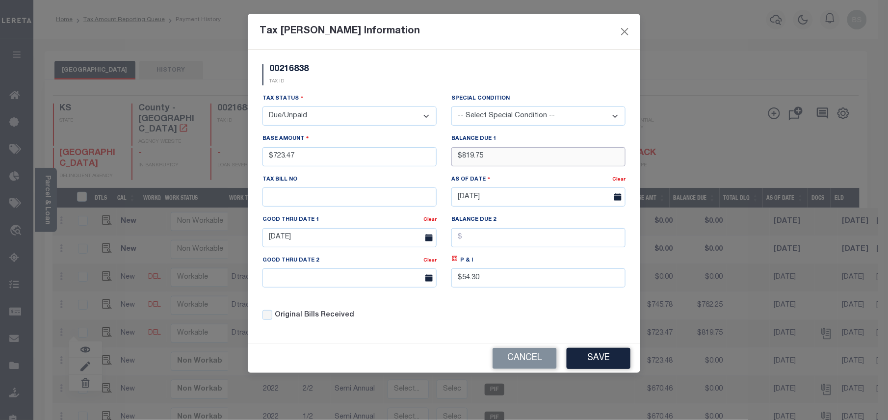
drag, startPoint x: 511, startPoint y: 161, endPoint x: 427, endPoint y: 161, distance: 83.9
click at [427, 161] on div "Tax Status - Select Status - Open Due/Unpaid Paid Incomplete No Tax Due Interna…" at bounding box center [444, 210] width 378 height 235
type input "$863.50"
click at [456, 262] on icon at bounding box center [454, 258] width 7 height 7
type input "$140.03"
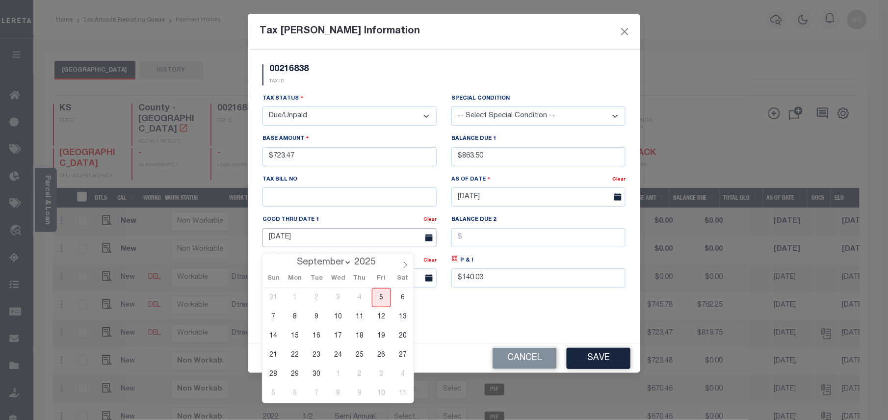
click at [352, 250] on body "Home Tax Amount Reporting Queue Payment History" at bounding box center [444, 314] width 888 height 628
click at [320, 371] on span "30" at bounding box center [316, 373] width 19 height 19
type input "[DATE]"
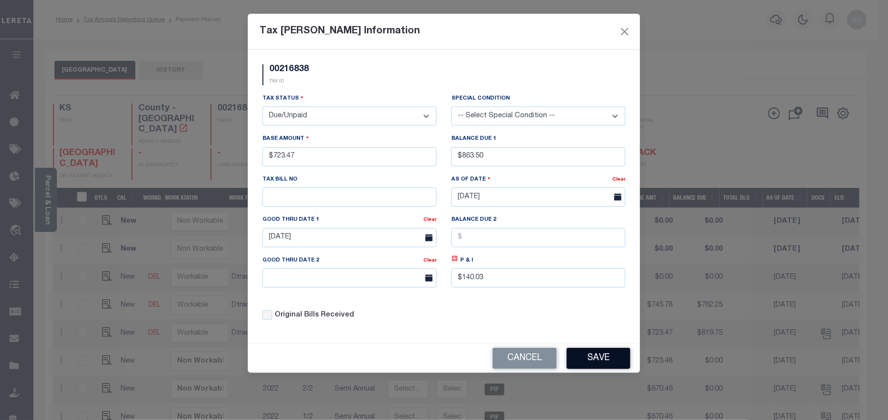
click at [601, 368] on button "Save" at bounding box center [598, 358] width 64 height 21
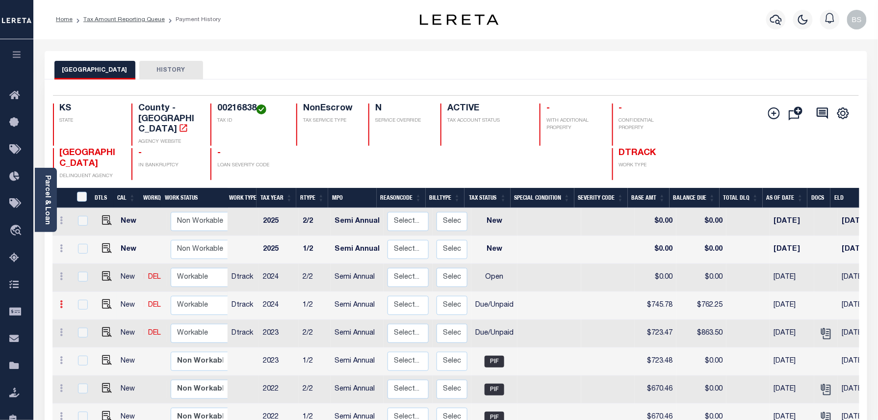
click at [58, 302] on link at bounding box center [61, 306] width 11 height 8
click at [82, 333] on img at bounding box center [85, 338] width 10 height 10
type input "$745.78"
type input "$762.25"
type input "$16.47"
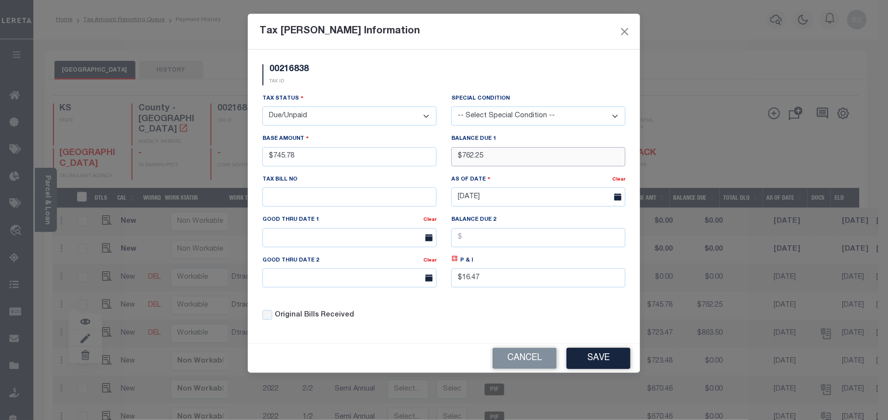
drag, startPoint x: 495, startPoint y: 159, endPoint x: 460, endPoint y: 155, distance: 35.0
click at [461, 155] on input "$762.25" at bounding box center [538, 156] width 174 height 19
type input "$810.38"
click at [456, 262] on icon at bounding box center [454, 258] width 7 height 7
type input "$64.60"
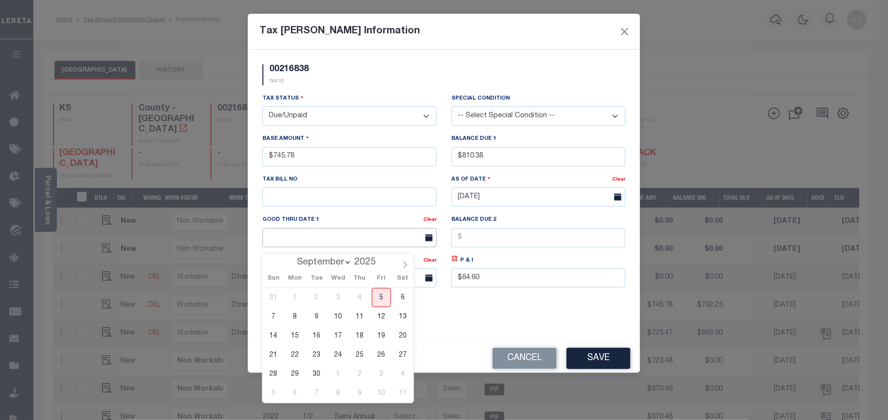
click at [330, 249] on body "Home Tax Amount Reporting Queue Payment History" at bounding box center [444, 313] width 888 height 627
click at [318, 375] on span "30" at bounding box center [316, 373] width 19 height 19
type input "[DATE]"
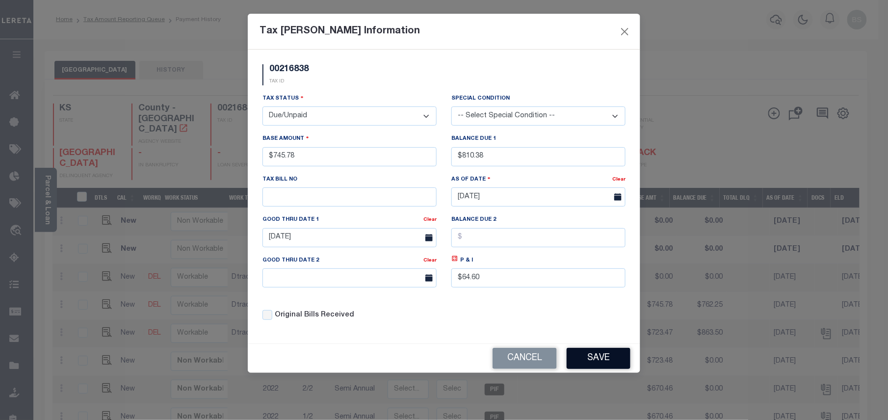
click at [599, 360] on button "Save" at bounding box center [598, 358] width 64 height 21
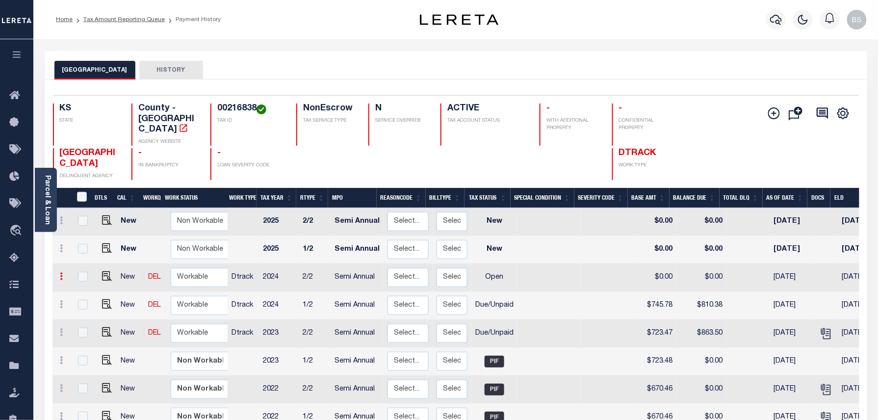
click at [61, 272] on icon at bounding box center [61, 276] width 3 height 8
click at [81, 308] on link at bounding box center [85, 310] width 33 height 16
select select "OP2"
type input "$0.00"
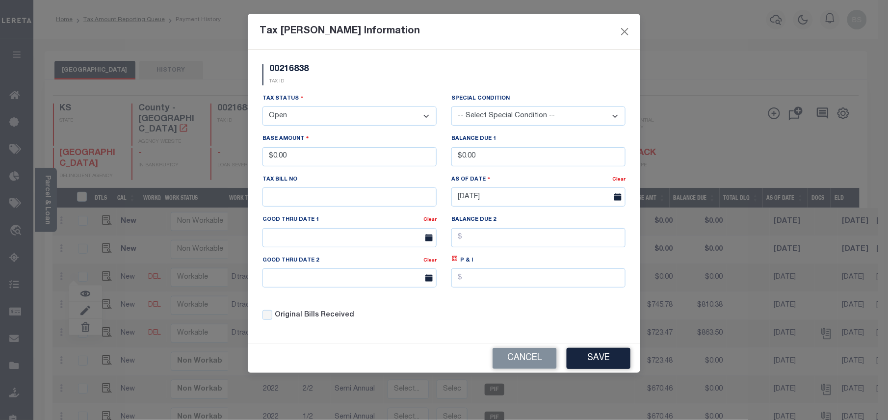
click at [307, 109] on select "- Select Status - Open Due/Unpaid Paid Incomplete No Tax Due Internal Refund Pr…" at bounding box center [349, 115] width 174 height 19
click at [308, 117] on select "- Select Status - Open Due/Unpaid Paid Incomplete No Tax Due Internal Refund Pr…" at bounding box center [349, 115] width 174 height 19
select select "DUE"
click at [262, 108] on select "- Select Status - Open Due/Unpaid Paid Incomplete No Tax Due Internal Refund Pr…" at bounding box center [349, 115] width 174 height 19
drag, startPoint x: 299, startPoint y: 160, endPoint x: 269, endPoint y: 160, distance: 29.4
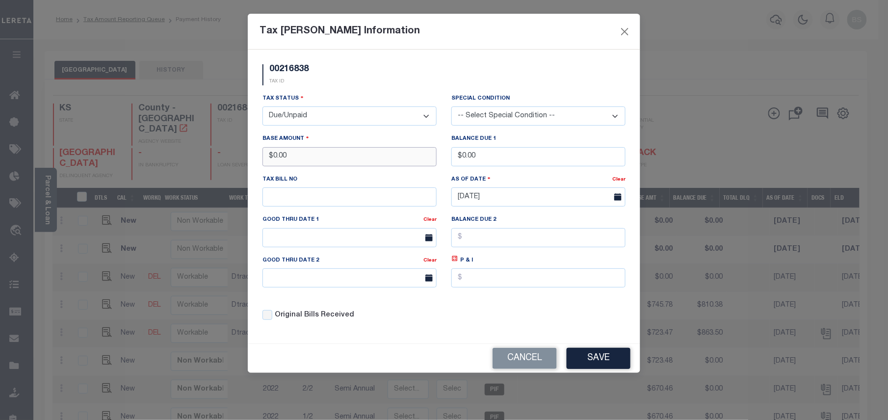
click at [269, 160] on input "$0.00" at bounding box center [349, 156] width 174 height 19
type input "$745.78"
drag, startPoint x: 489, startPoint y: 152, endPoint x: 463, endPoint y: 150, distance: 26.1
click at [463, 150] on input "$0.00" at bounding box center [538, 156] width 174 height 19
type input "$810.38"
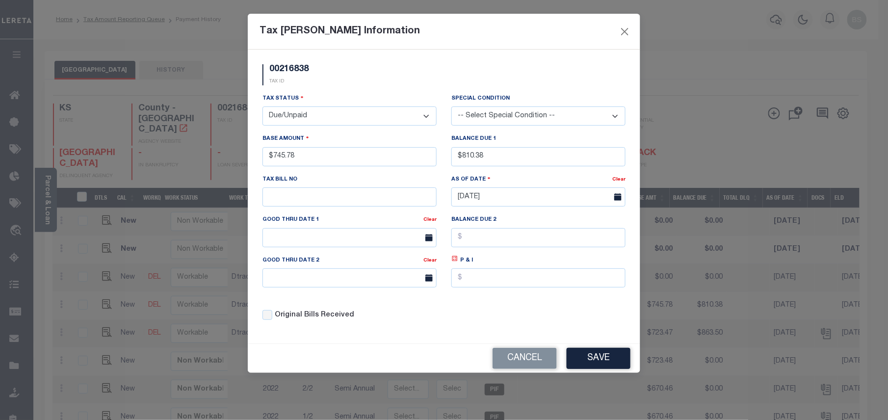
click at [455, 262] on icon at bounding box center [454, 258] width 7 height 7
type input "$64.60"
click at [364, 248] on body "Home Tax Amount Reporting Queue Payment History" at bounding box center [444, 313] width 888 height 627
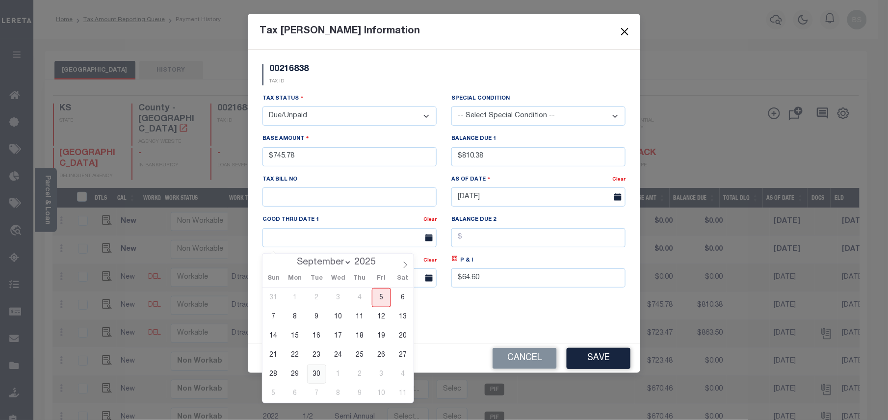
click at [318, 371] on span "30" at bounding box center [316, 373] width 19 height 19
type input "[DATE]"
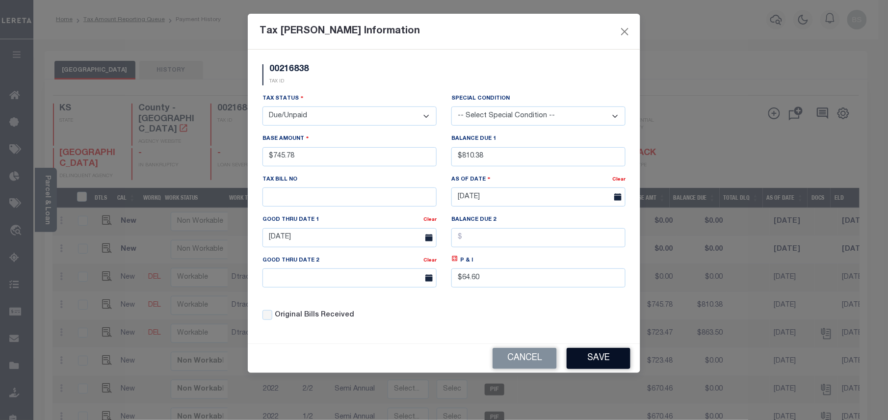
click at [599, 359] on button "Save" at bounding box center [598, 358] width 64 height 21
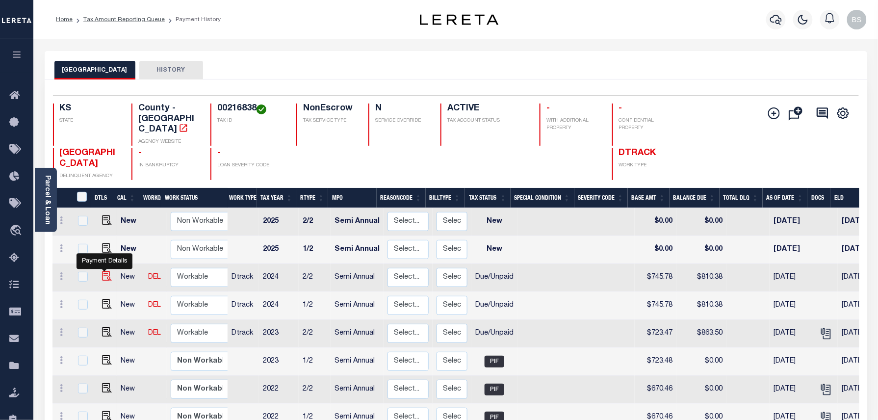
click at [103, 271] on img at bounding box center [107, 276] width 10 height 10
checkbox input "true"
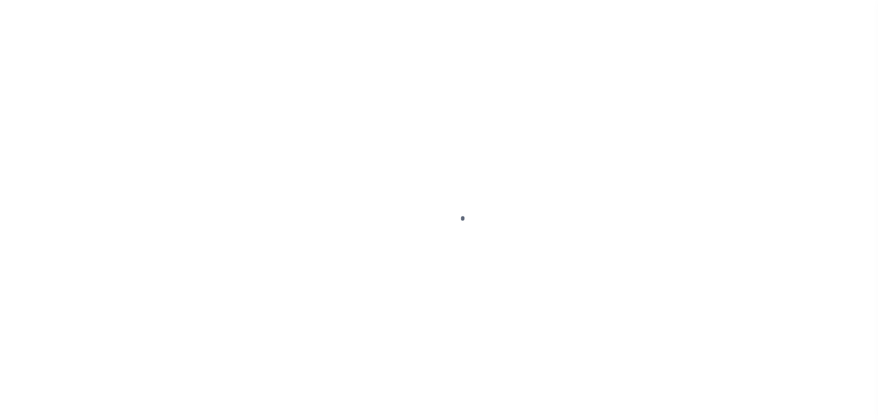
select select "DUE"
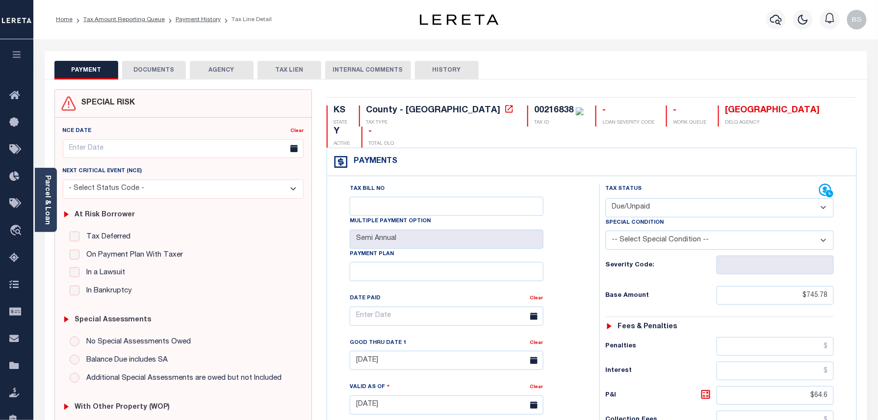
click at [191, 77] on button "AGENCY" at bounding box center [222, 70] width 64 height 19
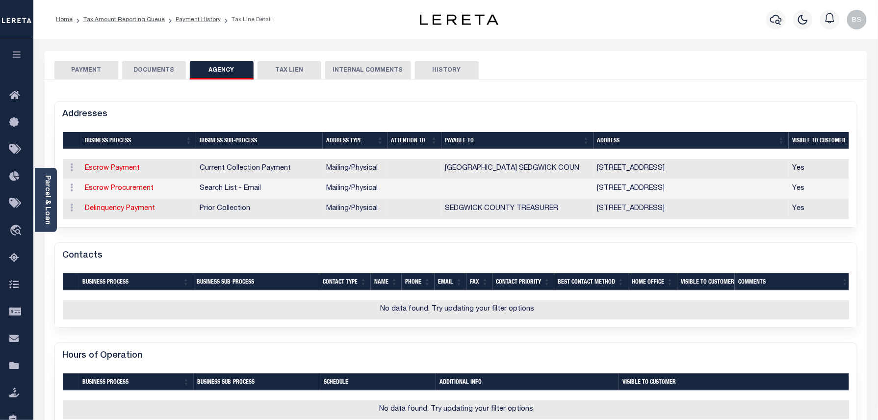
click at [163, 74] on button "DOCUMENTS" at bounding box center [154, 70] width 64 height 19
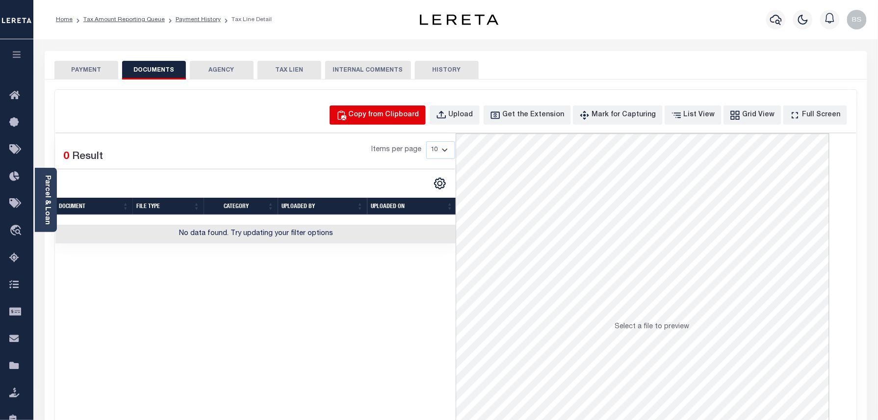
click at [408, 118] on div "Copy from Clipboard" at bounding box center [384, 115] width 71 height 11
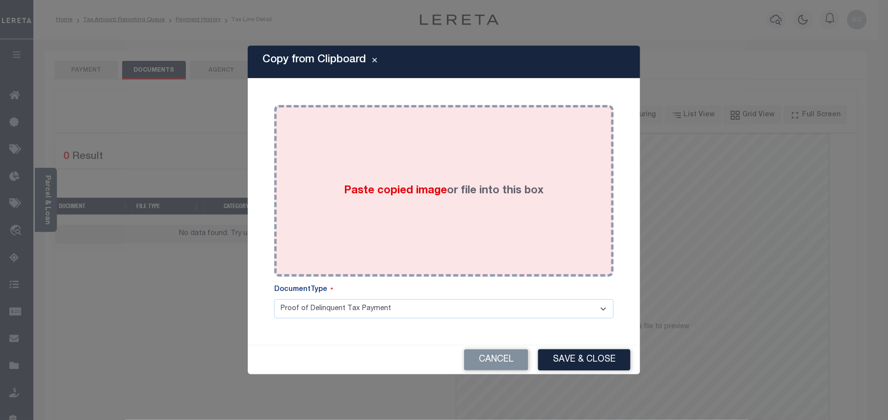
click at [405, 162] on div "Paste copied image or file into this box" at bounding box center [444, 190] width 325 height 157
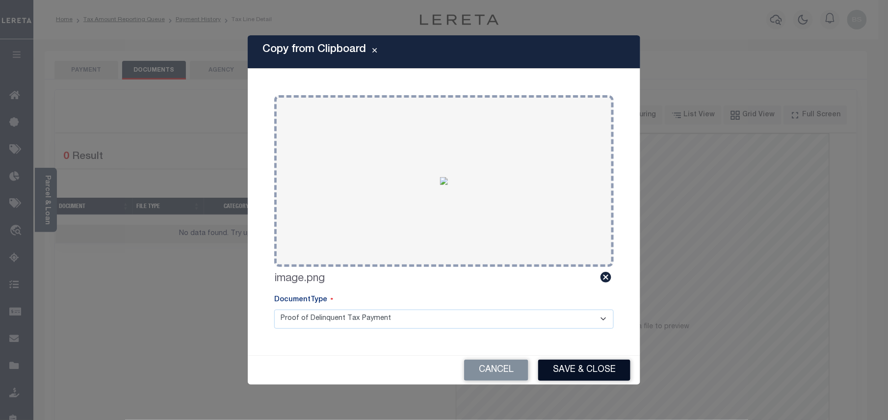
click at [577, 369] on button "Save & Close" at bounding box center [584, 369] width 92 height 21
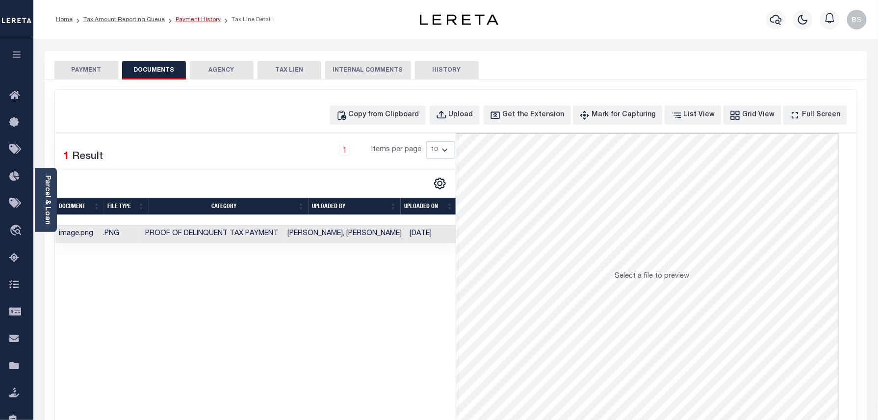
click at [191, 21] on link "Payment History" at bounding box center [198, 20] width 45 height 6
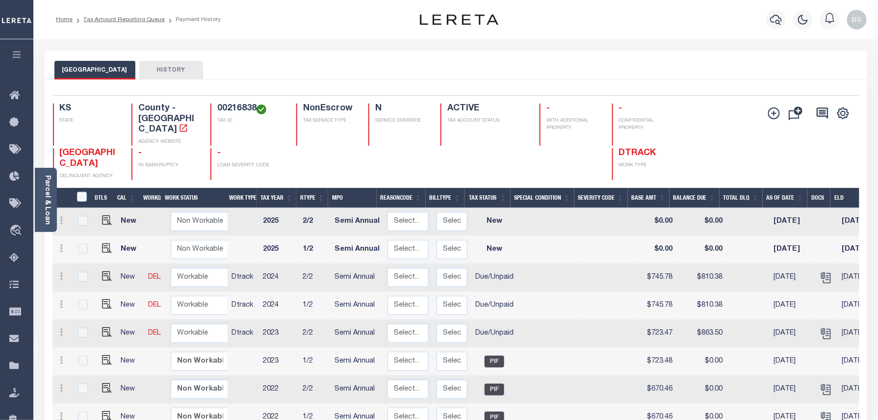
scroll to position [130, 0]
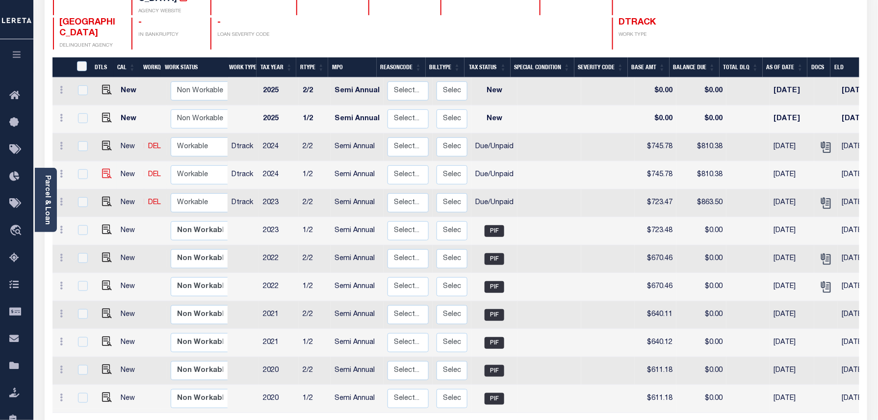
click at [102, 169] on img "" at bounding box center [107, 174] width 10 height 10
checkbox input "true"
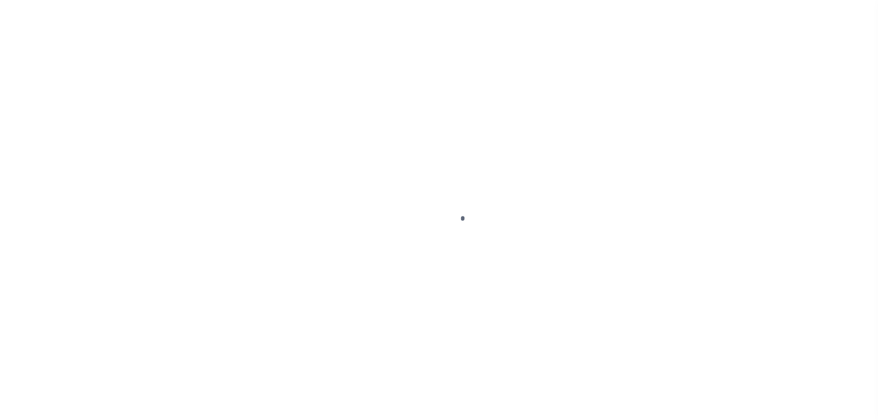
select select "DUE"
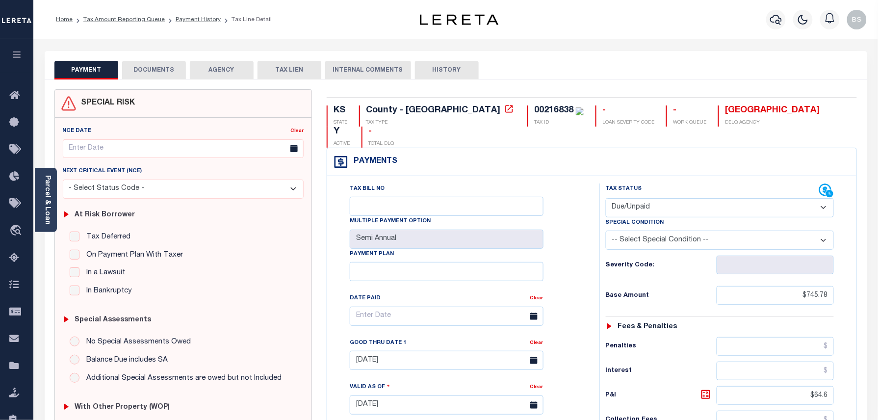
click at [138, 61] on button "DOCUMENTS" at bounding box center [154, 70] width 64 height 19
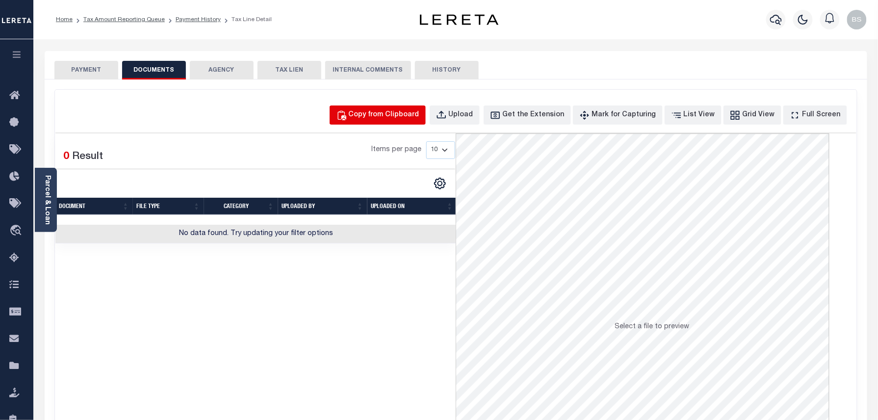
click at [401, 109] on button "Copy from Clipboard" at bounding box center [378, 114] width 96 height 19
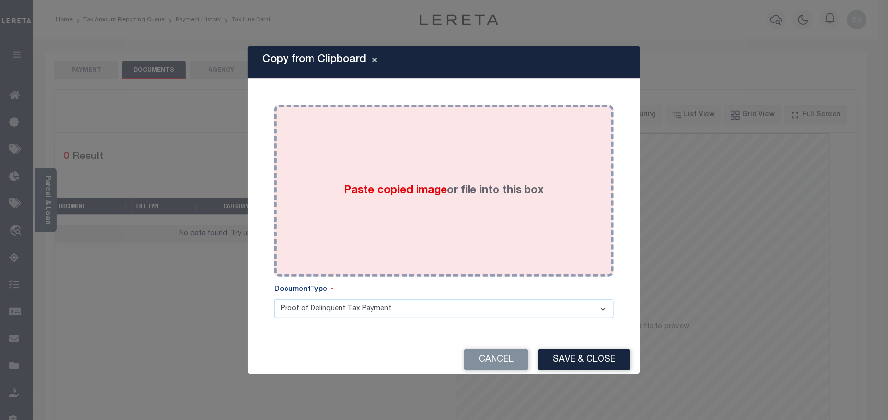
click at [349, 169] on div "Paste copied image or file into this box" at bounding box center [444, 190] width 325 height 157
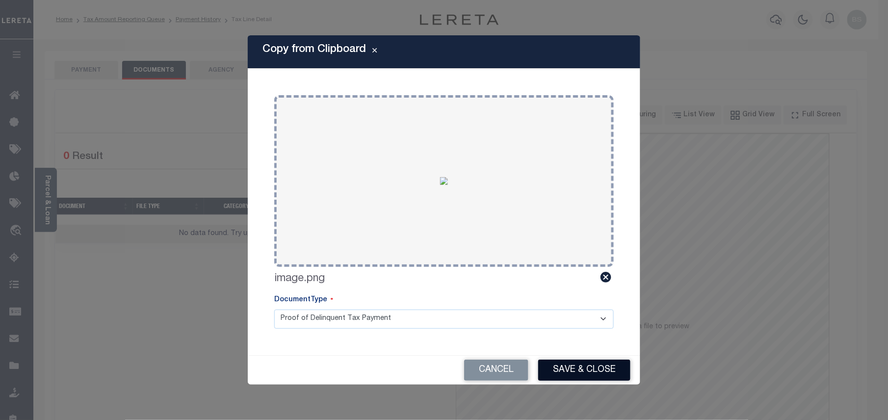
click at [605, 365] on button "Save & Close" at bounding box center [584, 369] width 92 height 21
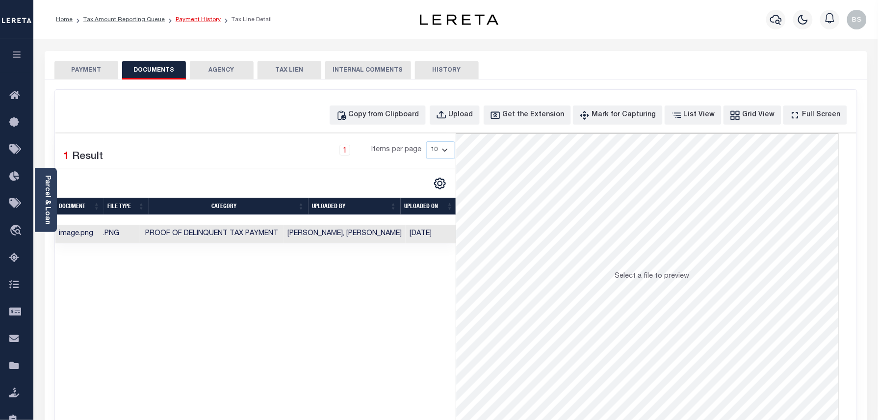
click at [204, 20] on link "Payment History" at bounding box center [198, 20] width 45 height 6
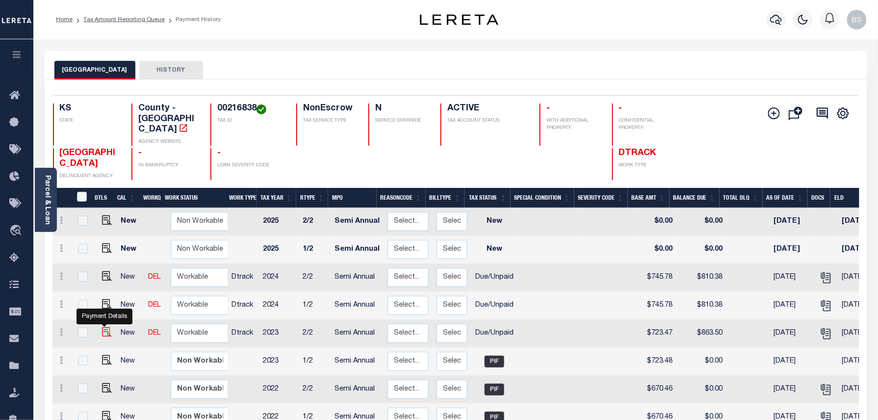
click at [103, 327] on img "" at bounding box center [107, 332] width 10 height 10
checkbox input "true"
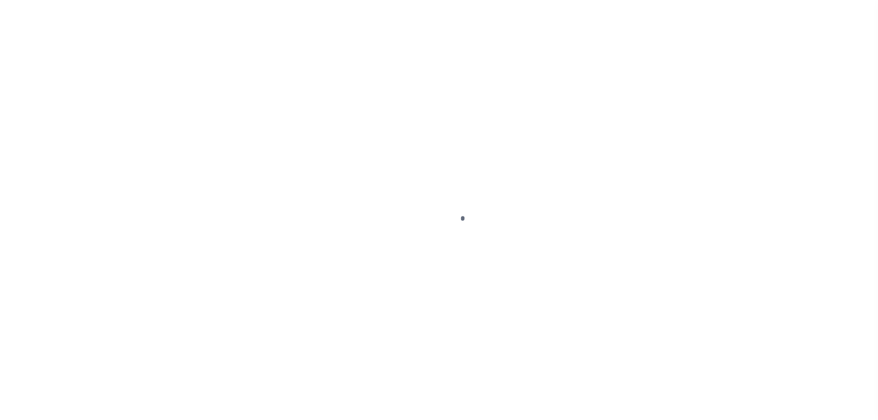
select select "DUE"
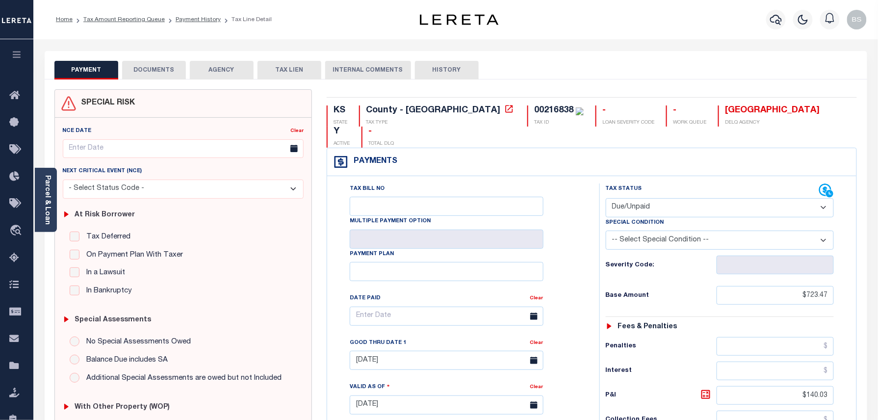
click at [157, 69] on button "DOCUMENTS" at bounding box center [154, 70] width 64 height 19
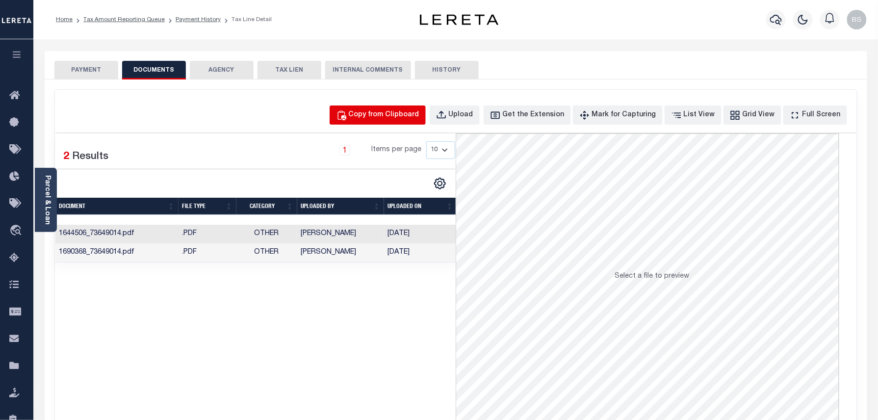
click at [384, 122] on button "Copy from Clipboard" at bounding box center [378, 114] width 96 height 19
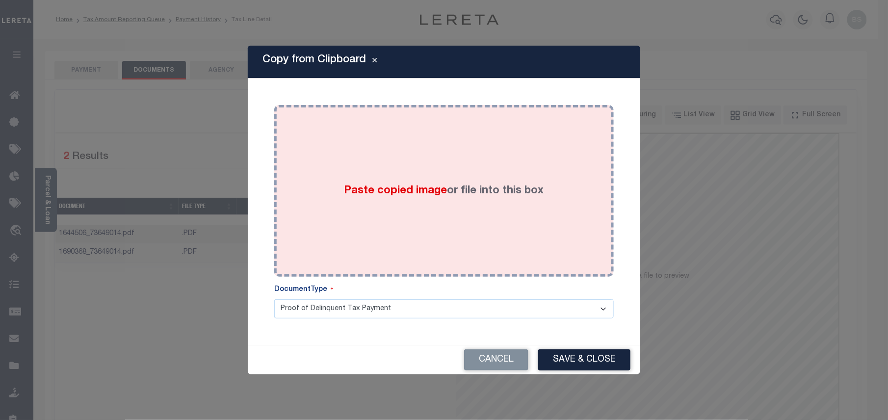
click at [361, 171] on div "Paste copied image or file into this box" at bounding box center [444, 190] width 325 height 157
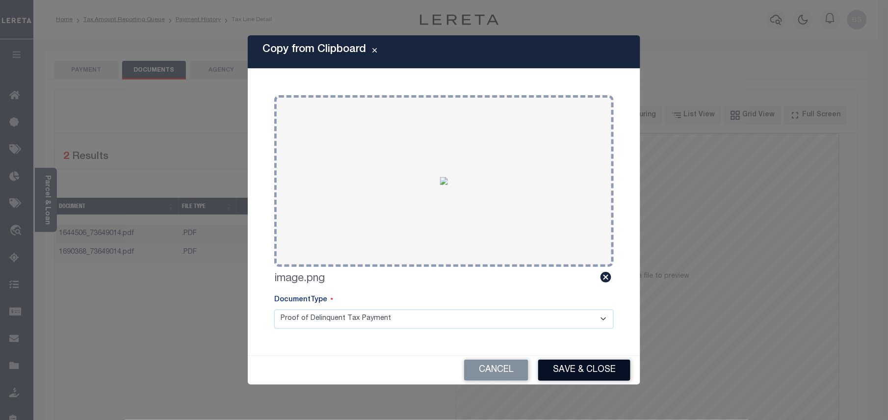
click at [577, 368] on button "Save & Close" at bounding box center [584, 369] width 92 height 21
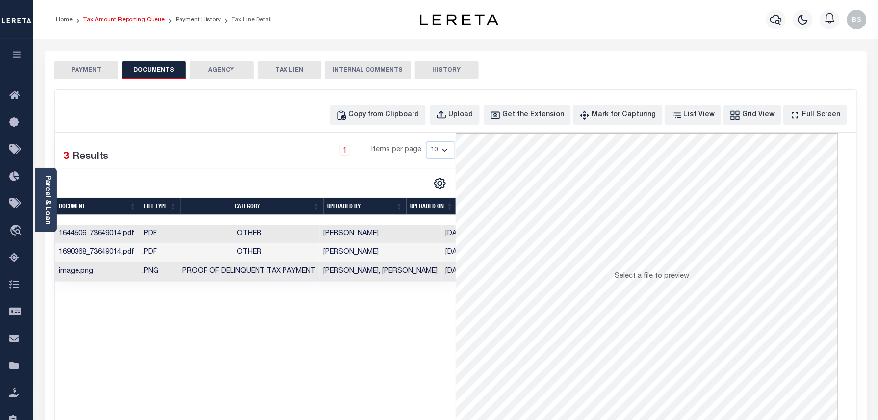
click at [126, 18] on link "Tax Amount Reporting Queue" at bounding box center [123, 20] width 81 height 6
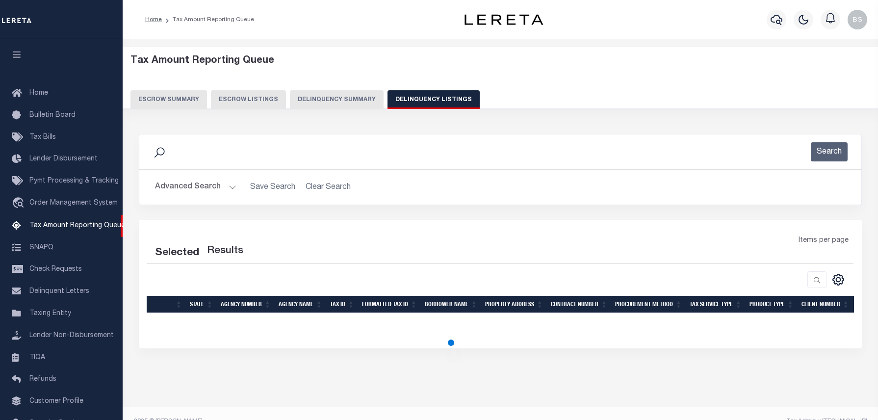
select select "100"
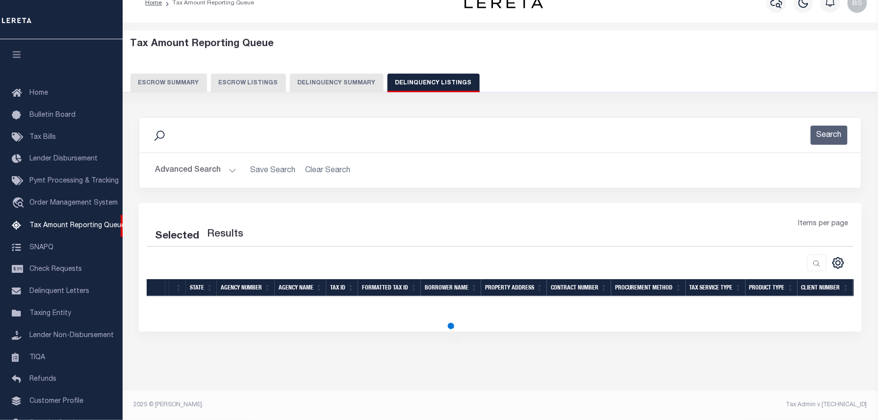
select select "100"
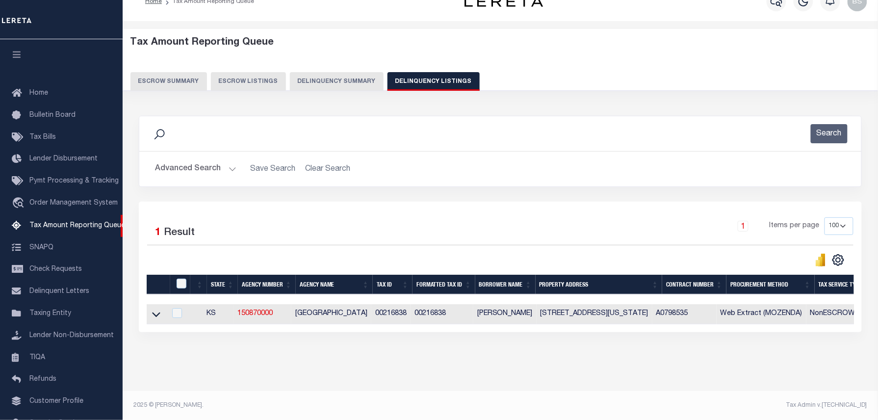
scroll to position [45, 0]
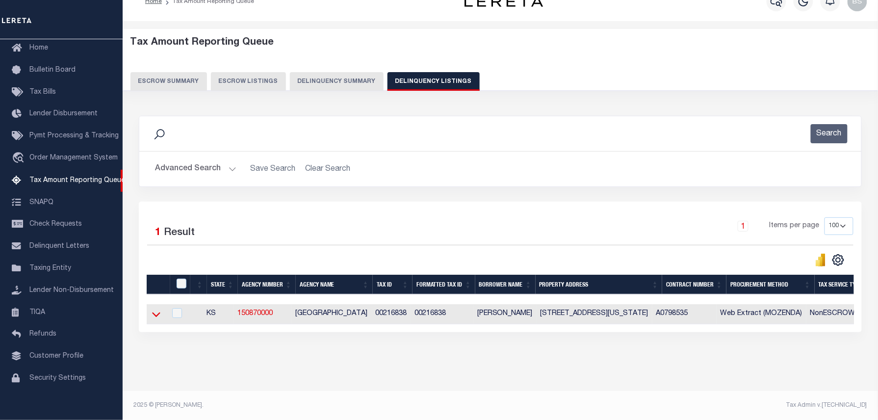
click at [157, 318] on icon at bounding box center [156, 314] width 8 height 10
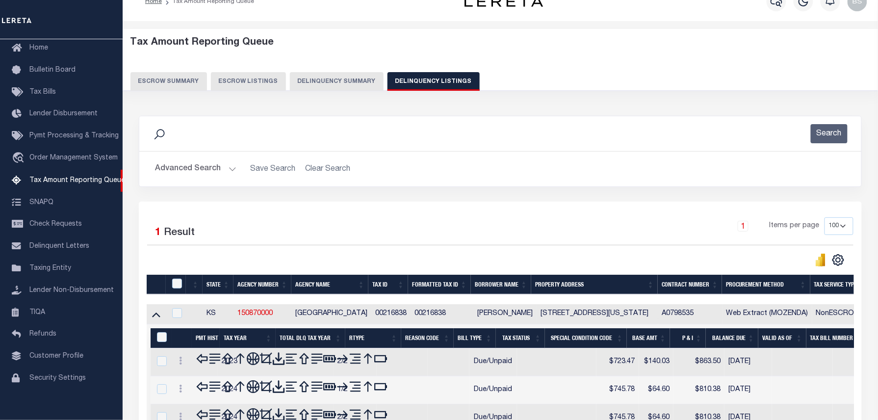
scroll to position [93, 0]
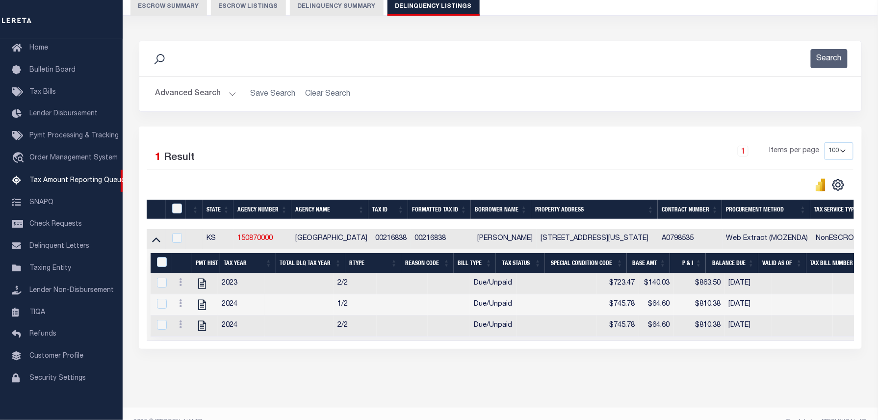
click at [173, 203] on th at bounding box center [176, 210] width 20 height 20
click at [173, 208] on input "checkbox" at bounding box center [177, 209] width 10 height 10
checkbox input "true"
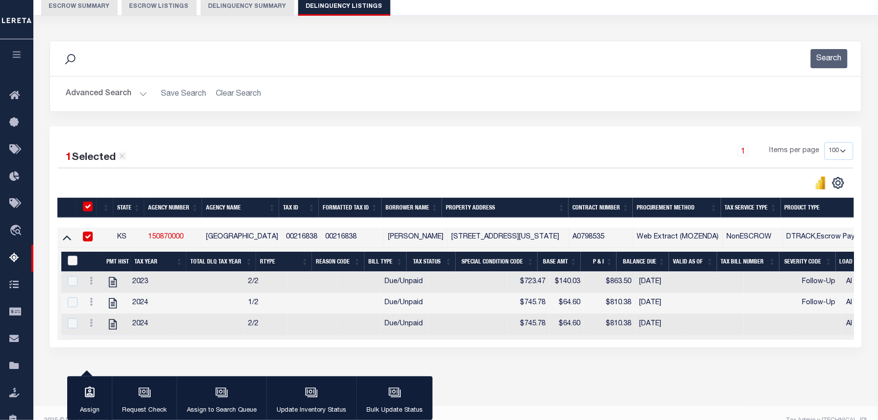
click at [68, 262] on input "&nbsp;" at bounding box center [73, 261] width 10 height 10
checkbox input "true"
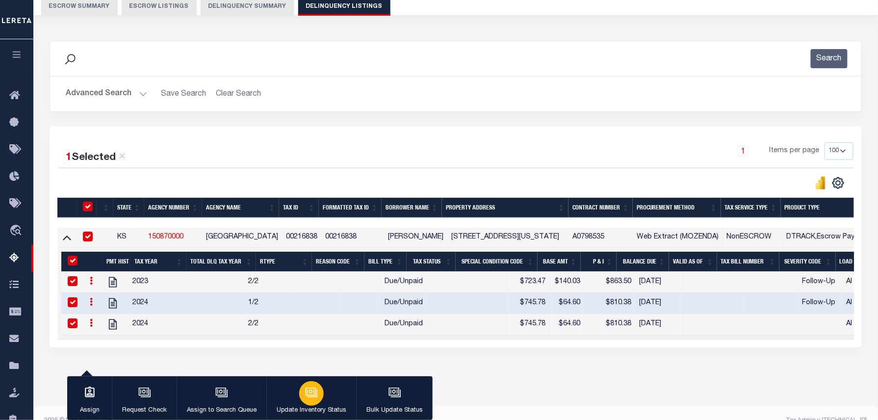
click at [329, 385] on button "Update Inventory Status" at bounding box center [311, 398] width 90 height 44
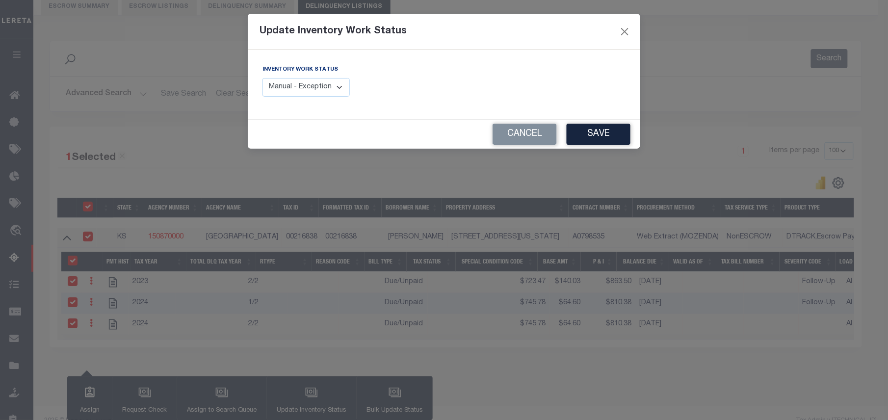
drag, startPoint x: 292, startPoint y: 87, endPoint x: 293, endPoint y: 92, distance: 4.9
click at [292, 87] on select "Manual - Exception Pended - Awaiting Search Late Add Exception Completed" at bounding box center [305, 87] width 87 height 19
click at [262, 78] on select "Manual - Exception Pended - Awaiting Search Late Add Exception Completed" at bounding box center [305, 87] width 87 height 19
click at [301, 93] on select "Manual - Exception Pended - Awaiting Search Late Add Exception Completed" at bounding box center [305, 87] width 87 height 19
select select "4"
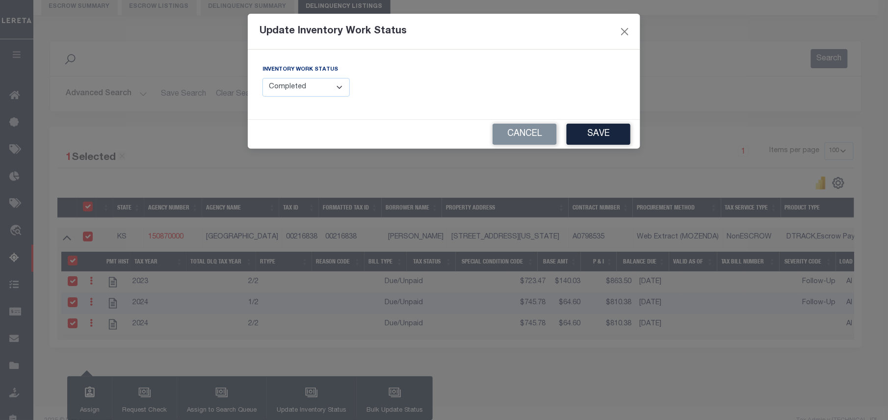
click at [262, 78] on select "Manual - Exception Pended - Awaiting Search Late Add Exception Completed" at bounding box center [305, 87] width 87 height 19
click at [605, 134] on button "Save" at bounding box center [598, 134] width 64 height 21
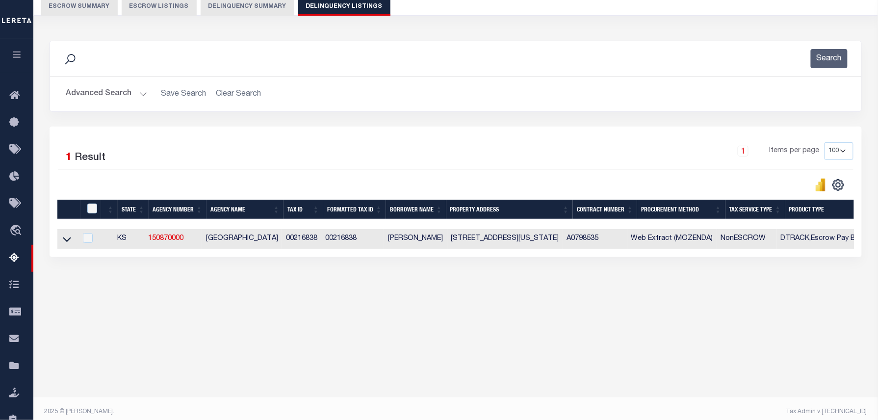
click at [111, 85] on button "Advanced Search" at bounding box center [106, 93] width 81 height 19
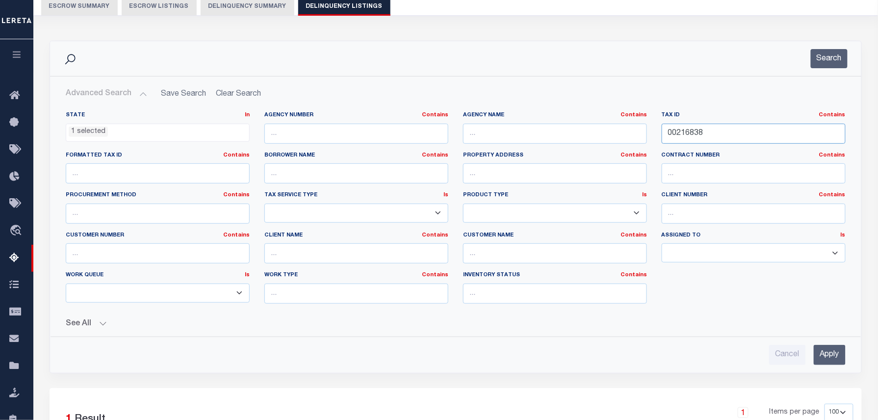
drag, startPoint x: 713, startPoint y: 128, endPoint x: 630, endPoint y: 121, distance: 83.2
click at [641, 124] on div "State In In AK AL AR AZ CA CO CT DC DE FL GA GU HI IA ID IL IN KS KY LA MA MD M…" at bounding box center [455, 211] width 795 height 200
paste input "937"
type input "00216937"
click at [830, 59] on button "Search" at bounding box center [829, 58] width 37 height 19
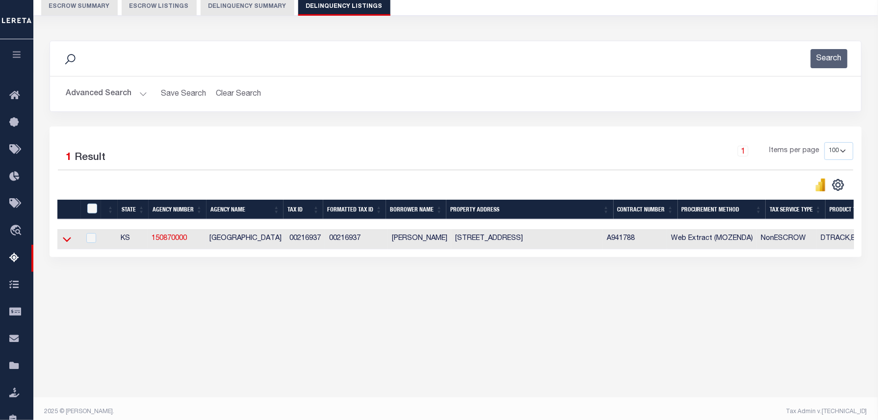
click at [65, 239] on icon at bounding box center [67, 239] width 8 height 10
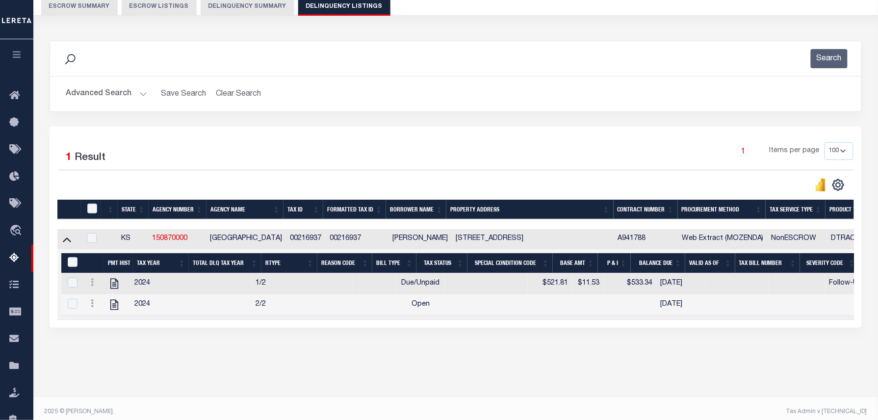
scroll to position [100, 0]
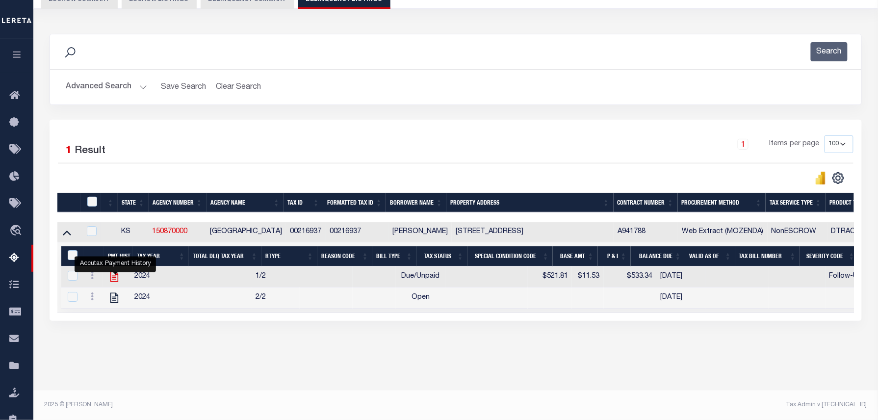
click at [118, 282] on icon "" at bounding box center [114, 277] width 8 height 10
checkbox input "false"
checkbox input "true"
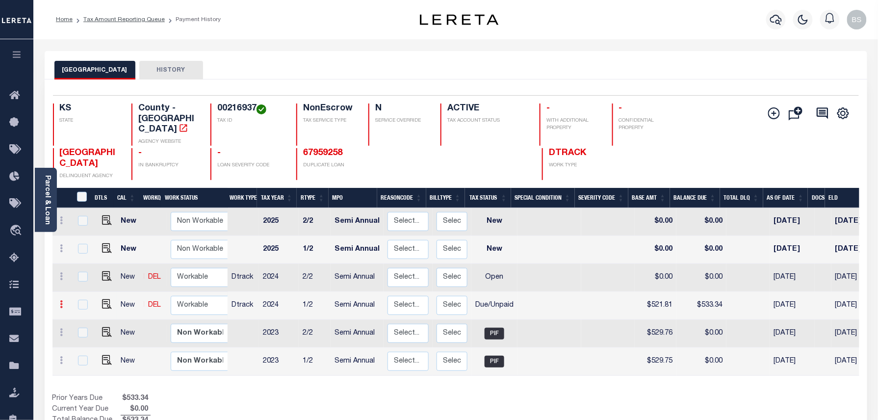
click at [61, 300] on icon at bounding box center [61, 304] width 3 height 8
click at [80, 333] on img at bounding box center [85, 338] width 10 height 10
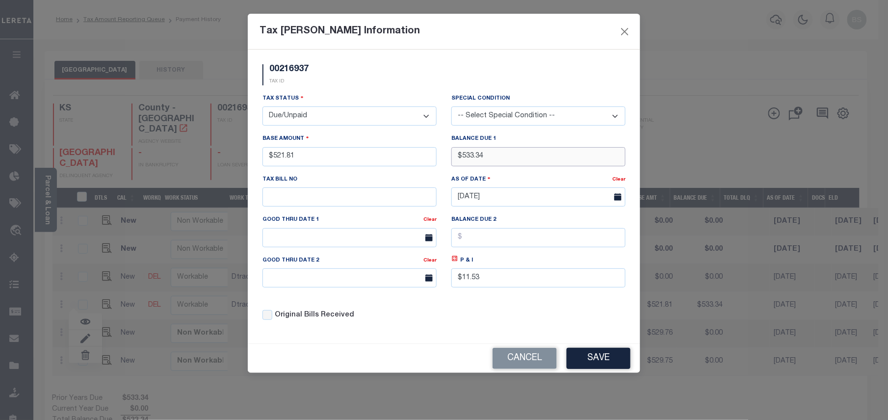
drag, startPoint x: 495, startPoint y: 153, endPoint x: 429, endPoint y: 153, distance: 66.2
click at [429, 153] on div "Tax Status - Select Status - Open Due/Unpaid Paid Incomplete No Tax Due Interna…" at bounding box center [444, 210] width 378 height 235
type input "$556.90"
click at [455, 262] on icon at bounding box center [454, 258] width 7 height 7
type input "$35.09"
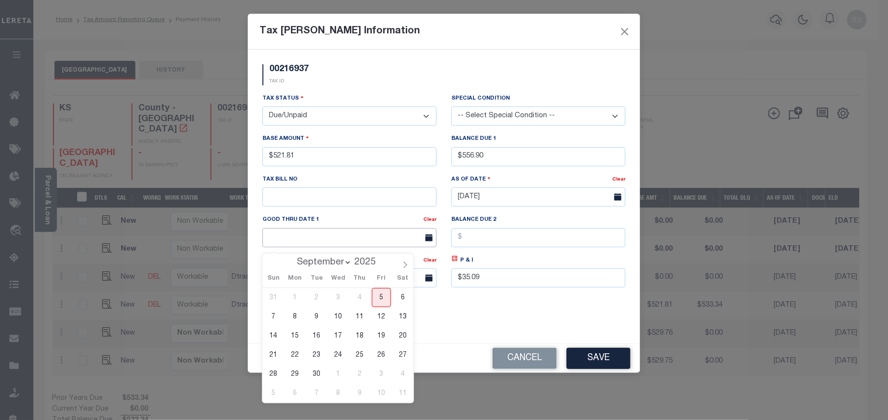
click at [397, 249] on body "Home Tax Amount Reporting Queue Payment History" at bounding box center [444, 307] width 888 height 615
click at [316, 373] on span "30" at bounding box center [316, 373] width 19 height 19
type input "[DATE]"
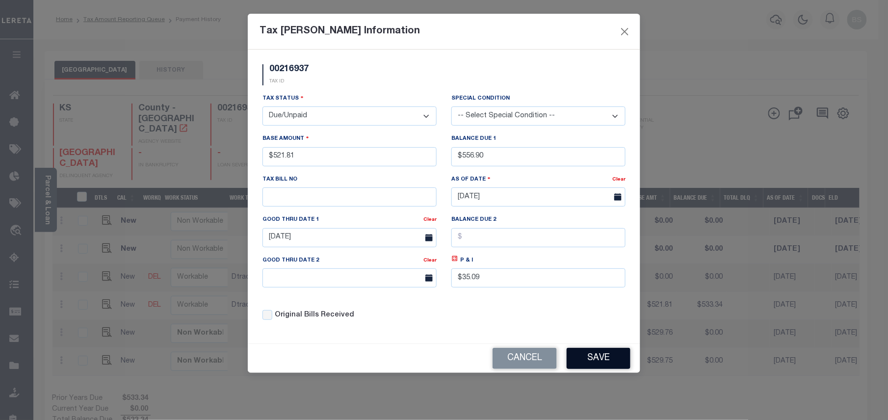
click at [601, 369] on button "Save" at bounding box center [598, 358] width 64 height 21
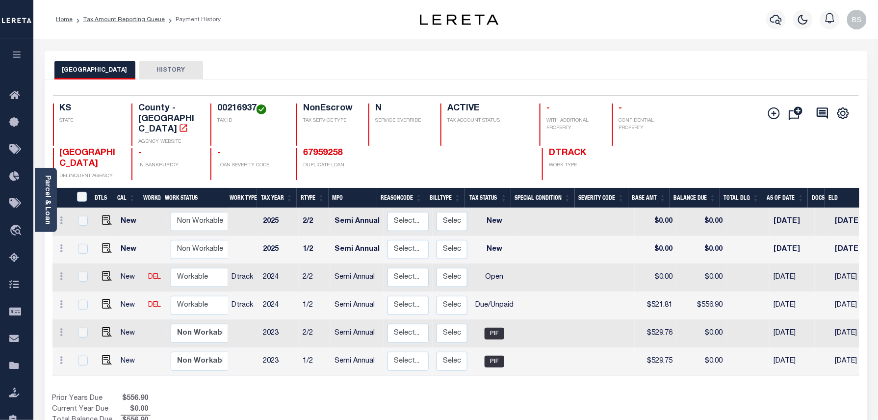
click at [98, 274] on link at bounding box center [104, 277] width 15 height 7
checkbox input "true"
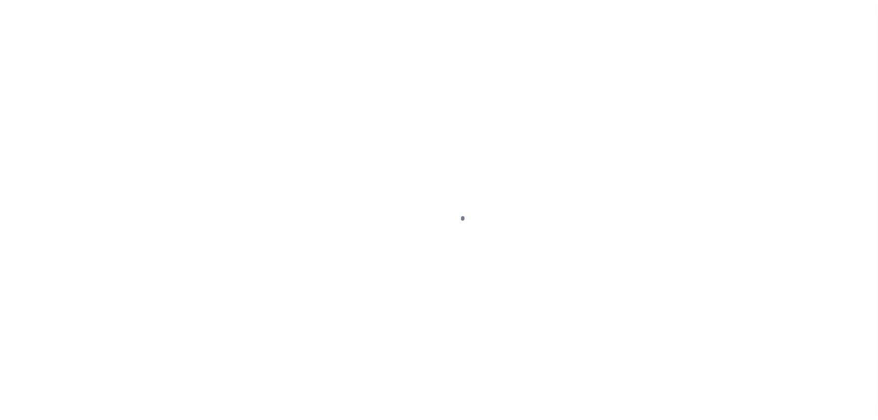
select select "OP2"
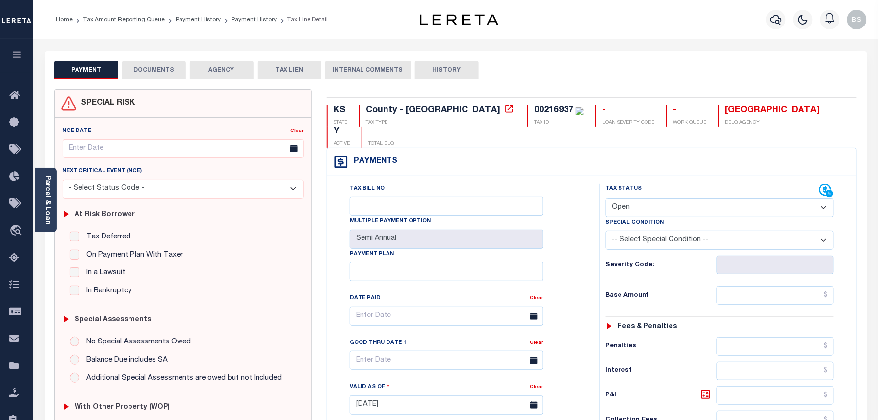
click at [146, 69] on button "DOCUMENTS" at bounding box center [154, 70] width 64 height 19
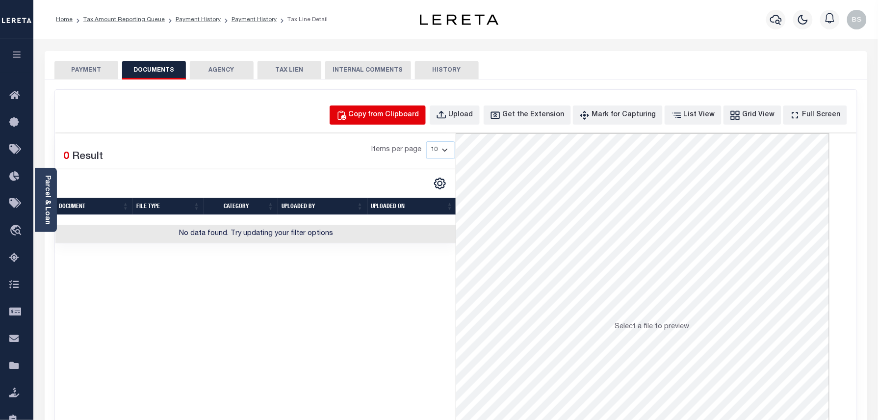
click at [403, 125] on button "Copy from Clipboard" at bounding box center [378, 114] width 96 height 19
select select "POP"
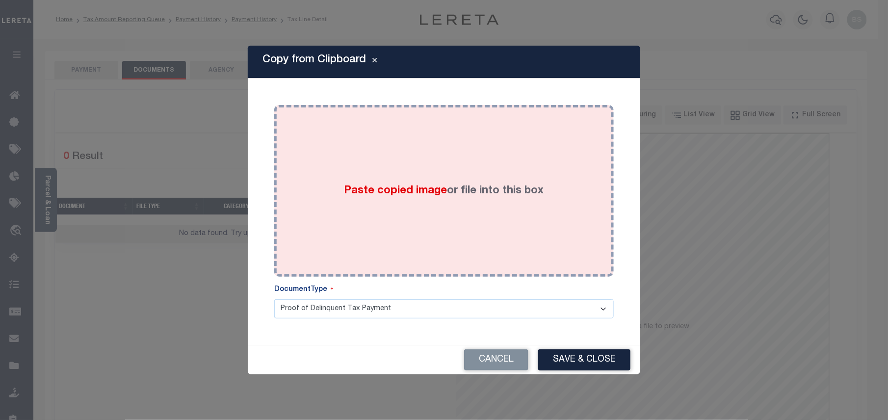
click at [435, 192] on span "Paste copied image" at bounding box center [395, 190] width 103 height 11
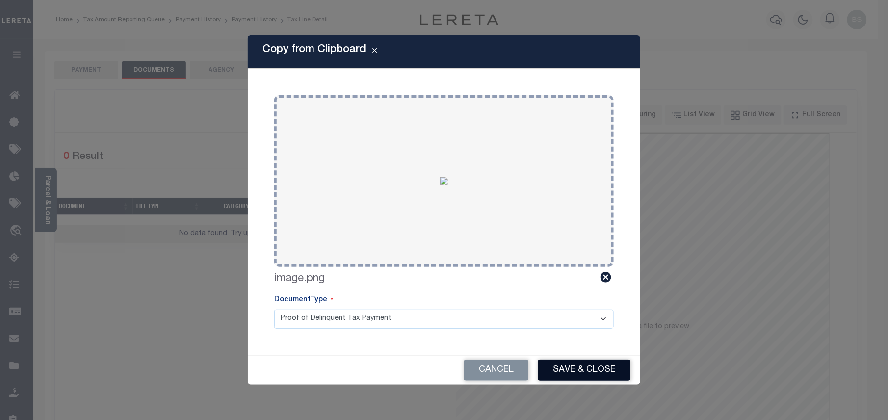
click at [581, 363] on button "Save & Close" at bounding box center [584, 369] width 92 height 21
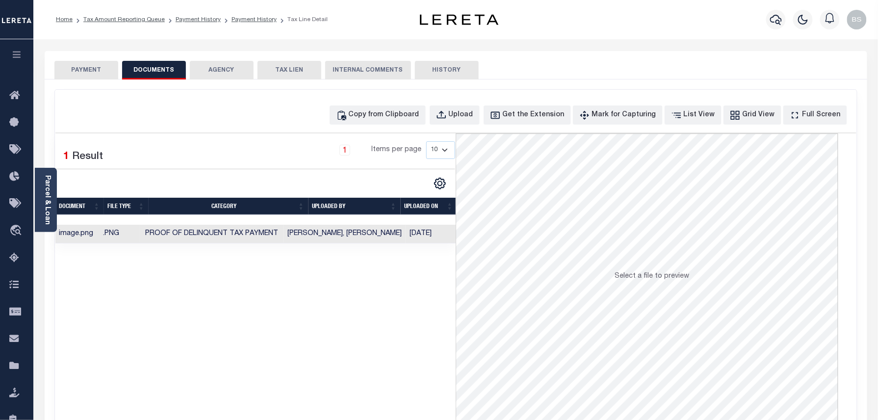
click at [239, 21] on link "Payment History" at bounding box center [253, 20] width 45 height 6
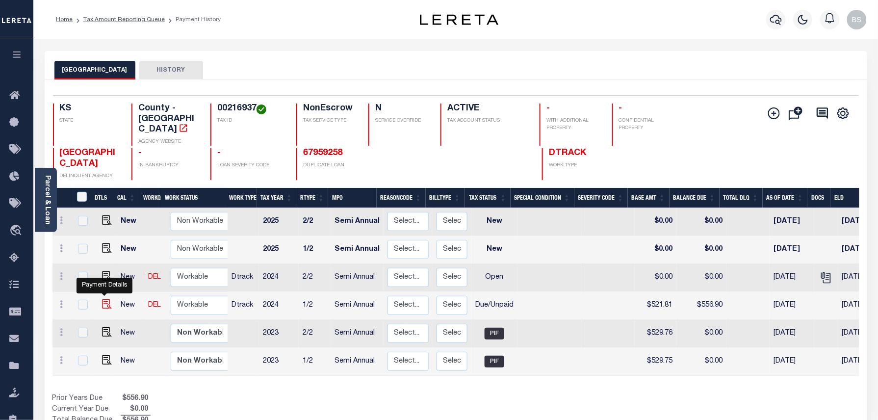
click at [102, 299] on img "" at bounding box center [107, 304] width 10 height 10
checkbox input "true"
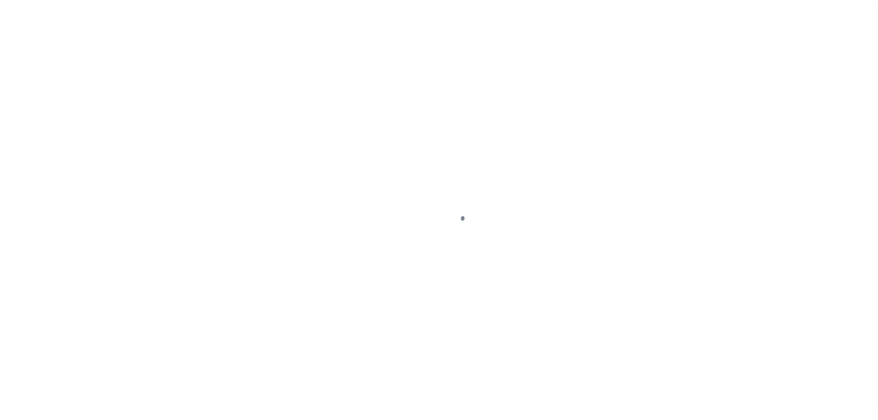
select select "DUE"
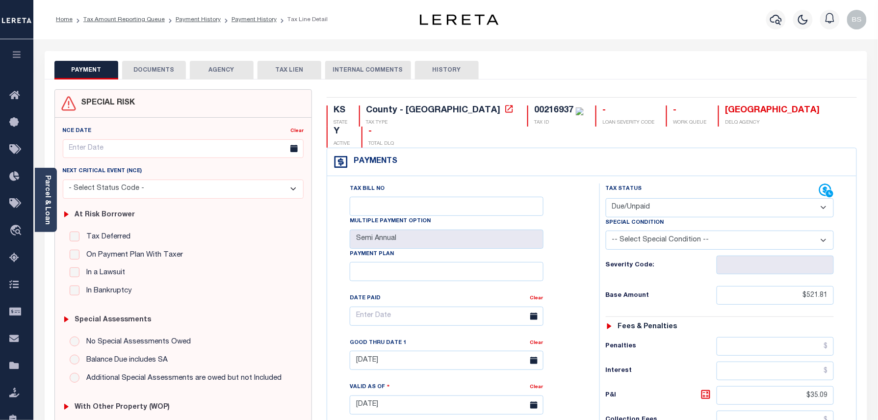
click at [173, 69] on button "DOCUMENTS" at bounding box center [154, 70] width 64 height 19
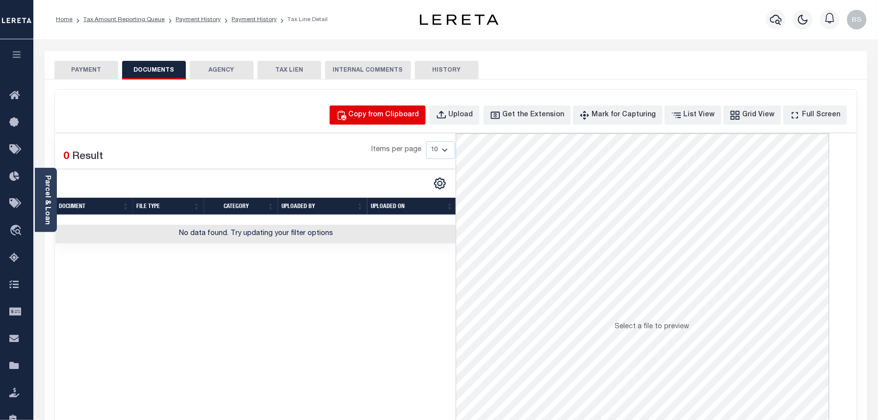
click at [401, 110] on div "Copy from Clipboard" at bounding box center [384, 115] width 71 height 11
select select "POP"
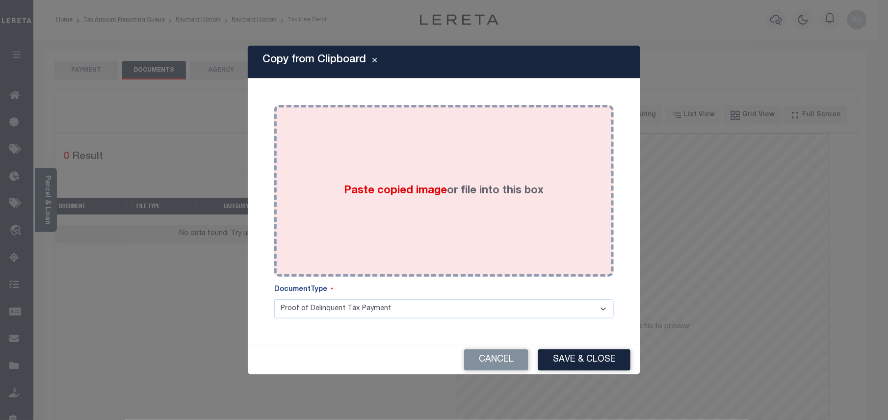
click at [404, 175] on div "Paste copied image or file into this box" at bounding box center [444, 190] width 325 height 157
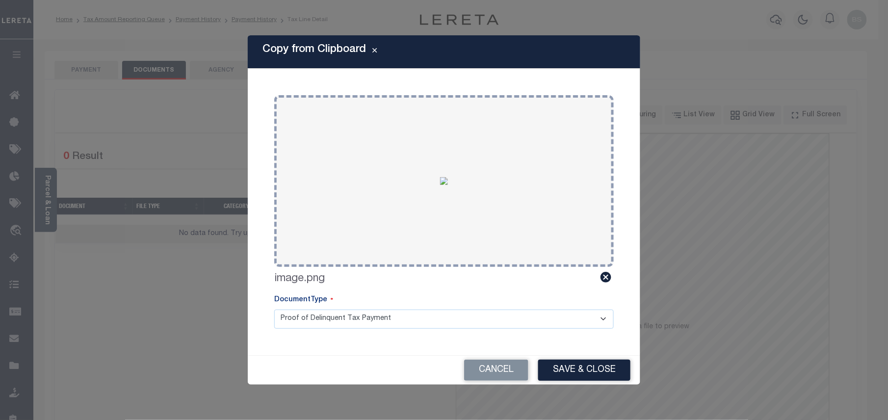
click at [586, 385] on div "Cancel Save & Close" at bounding box center [444, 370] width 392 height 29
click at [584, 369] on button "Save & Close" at bounding box center [584, 369] width 92 height 21
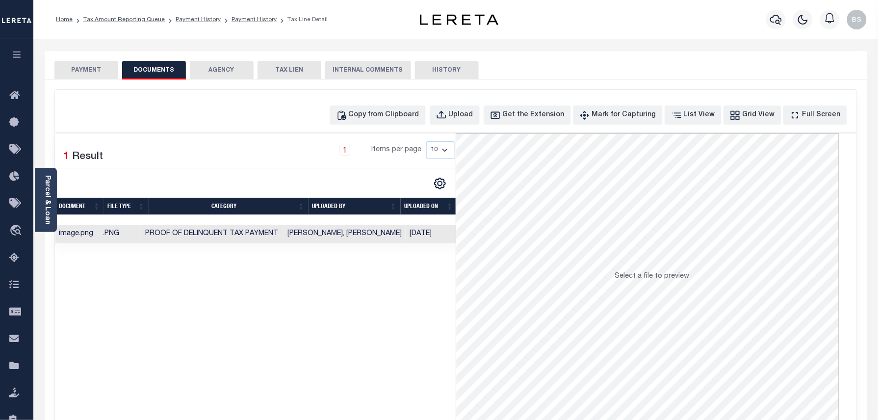
click at [144, 24] on ol "Home Tax Amount Reporting Queue Payment History Payment History Tax Line Detail" at bounding box center [191, 19] width 287 height 21
click at [144, 18] on link "Tax Amount Reporting Queue" at bounding box center [123, 20] width 81 height 6
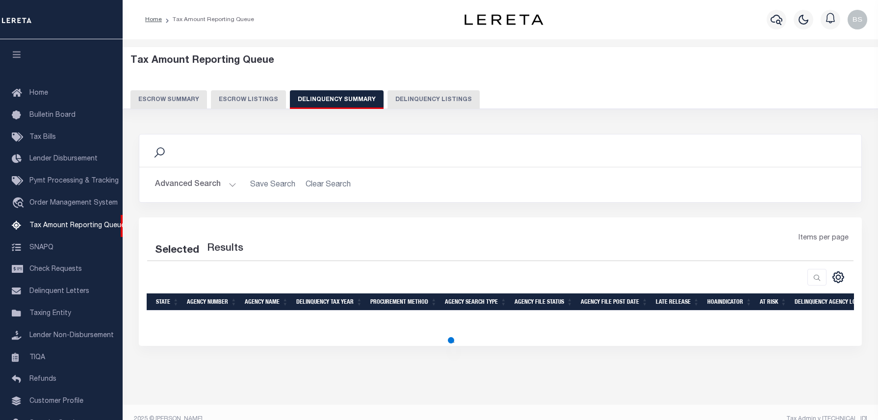
click at [426, 100] on button "Delinquency Listings" at bounding box center [433, 99] width 92 height 19
select select "100"
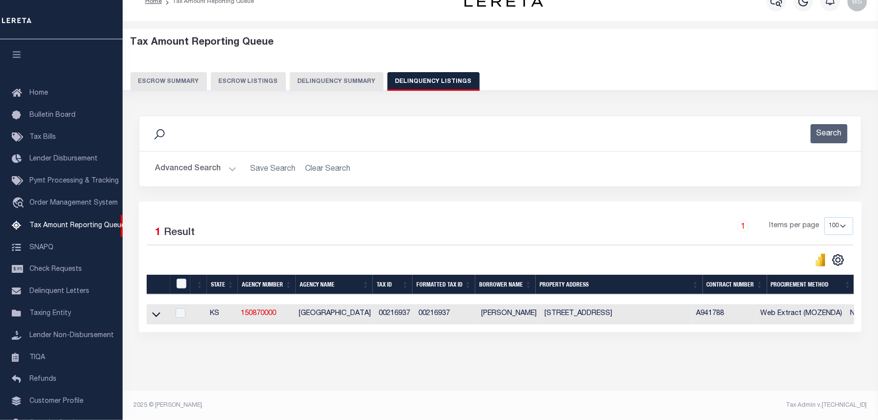
scroll to position [45, 0]
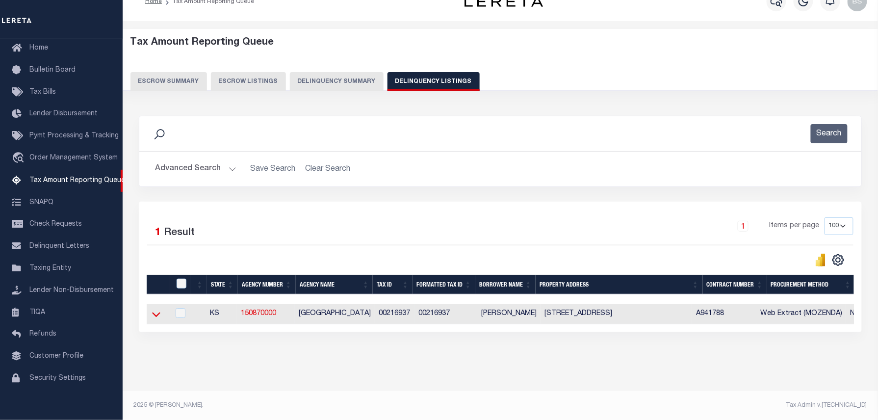
click at [153, 319] on icon at bounding box center [156, 314] width 8 height 10
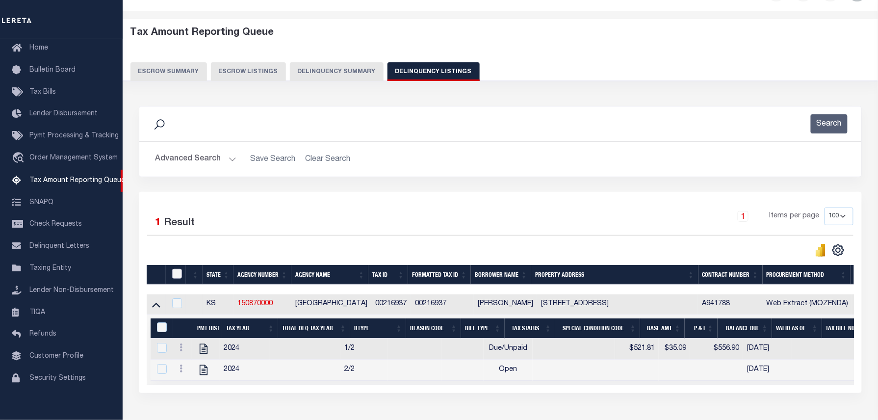
click at [180, 277] on input "checkbox" at bounding box center [177, 274] width 10 height 10
checkbox input "true"
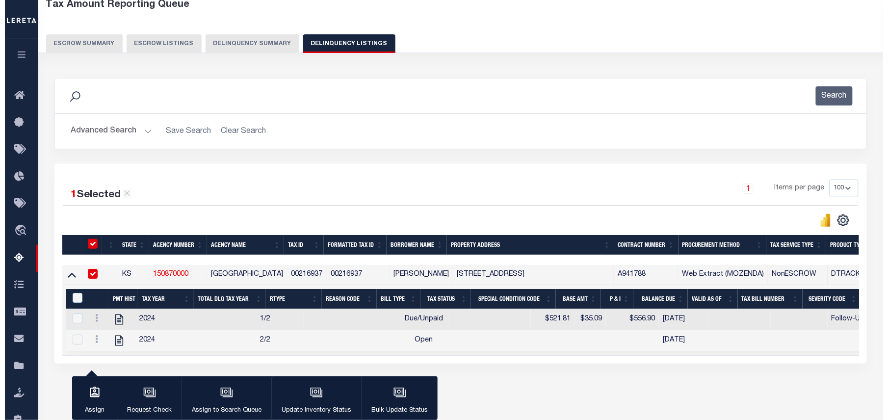
scroll to position [100, 0]
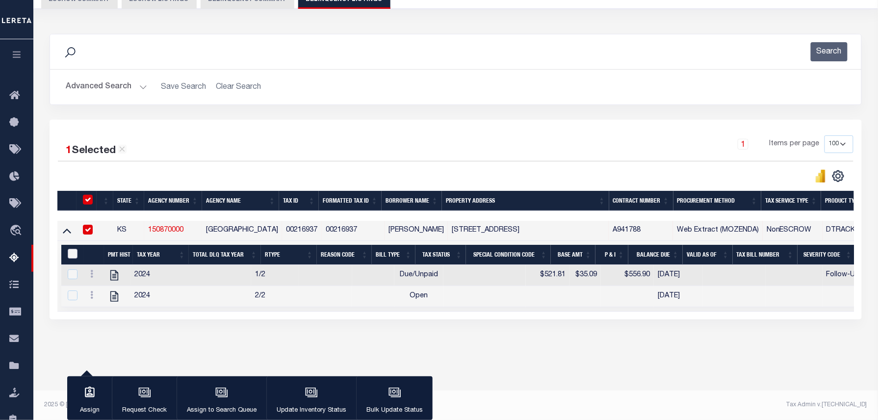
click at [73, 257] on input "&nbsp;" at bounding box center [73, 254] width 10 height 10
checkbox input "true"
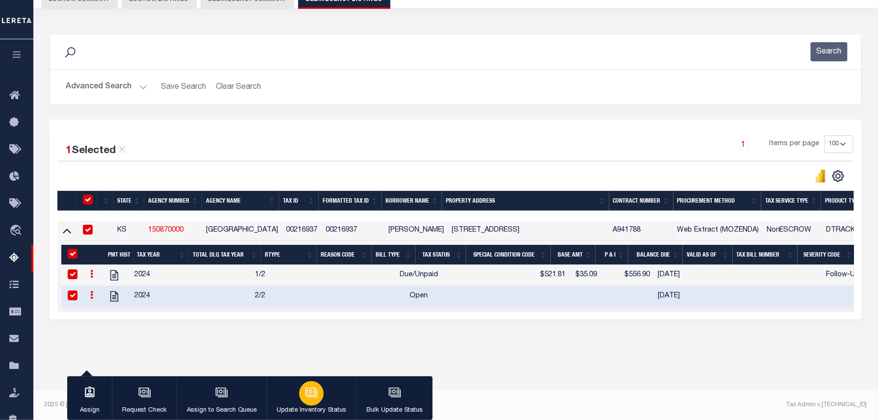
click at [318, 392] on div "button" at bounding box center [311, 393] width 25 height 25
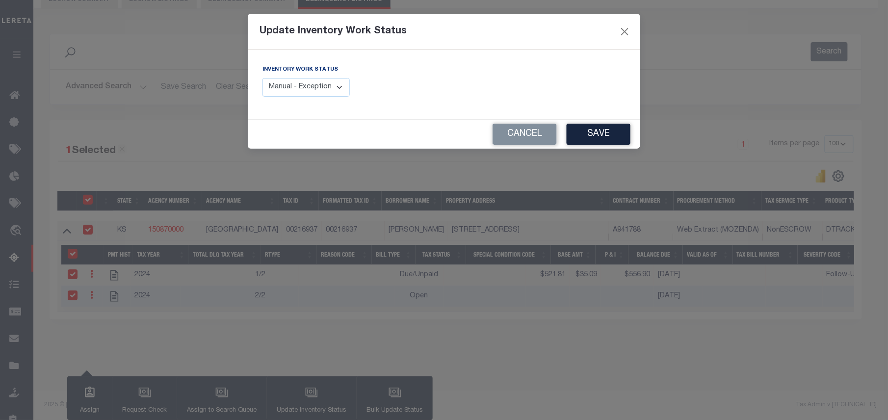
click at [318, 96] on select "Manual - Exception Pended - Awaiting Search Late Add Exception Completed" at bounding box center [305, 87] width 87 height 19
select select "4"
click at [262, 78] on select "Manual - Exception Pended - Awaiting Search Late Add Exception Completed" at bounding box center [305, 87] width 87 height 19
click at [604, 134] on button "Save" at bounding box center [598, 134] width 64 height 21
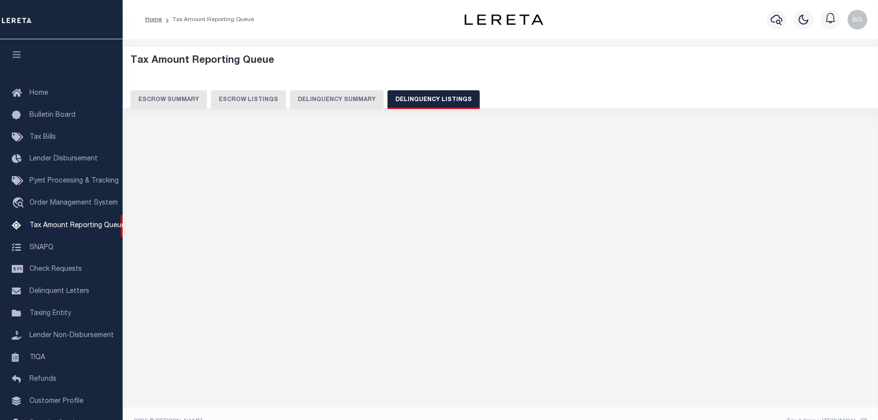
select select "100"
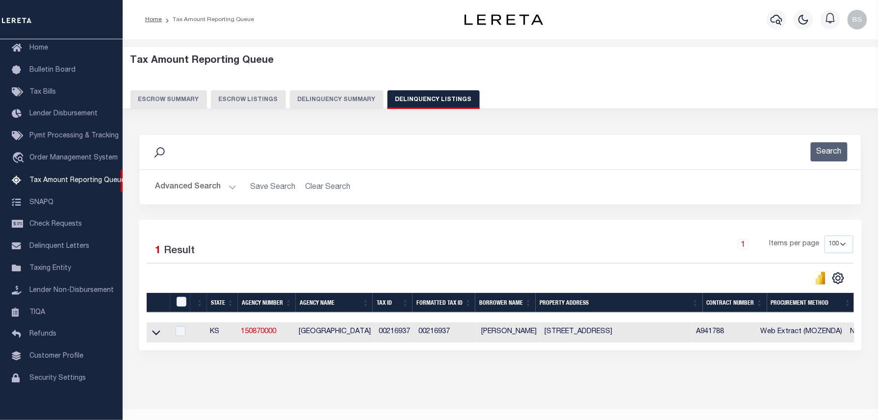
drag, startPoint x: 153, startPoint y: 335, endPoint x: 220, endPoint y: 286, distance: 82.8
click at [153, 335] on icon at bounding box center [156, 333] width 8 height 5
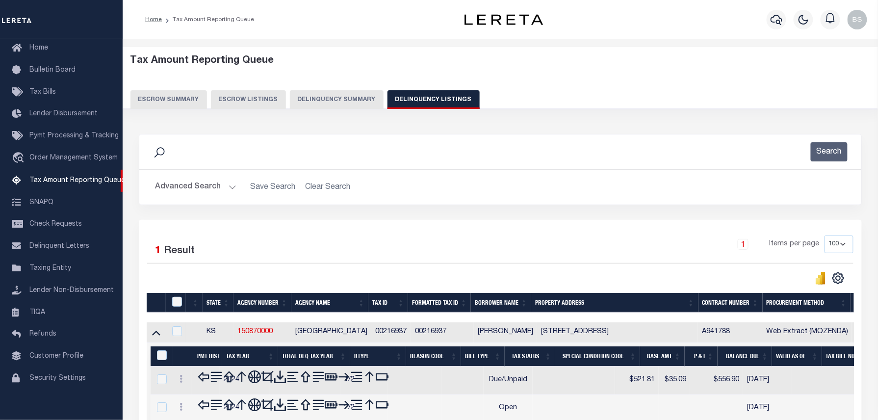
scroll to position [28, 0]
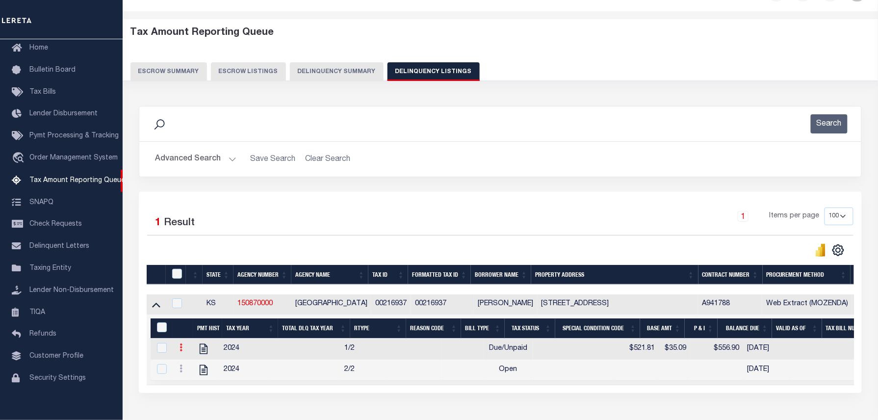
click at [182, 348] on icon at bounding box center [181, 347] width 3 height 8
click at [193, 382] on img "" at bounding box center [193, 380] width 10 height 10
select select "DUE"
type input "$521.81"
type input "$556.90"
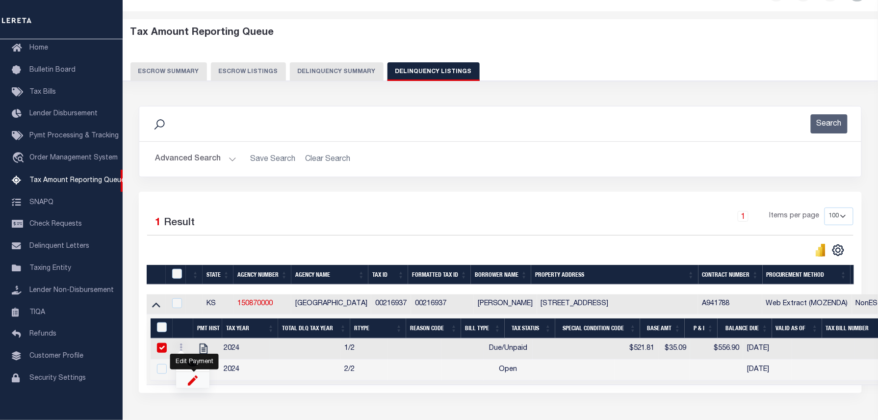
type input "[DATE]"
type input "$35.09"
checkbox input "true"
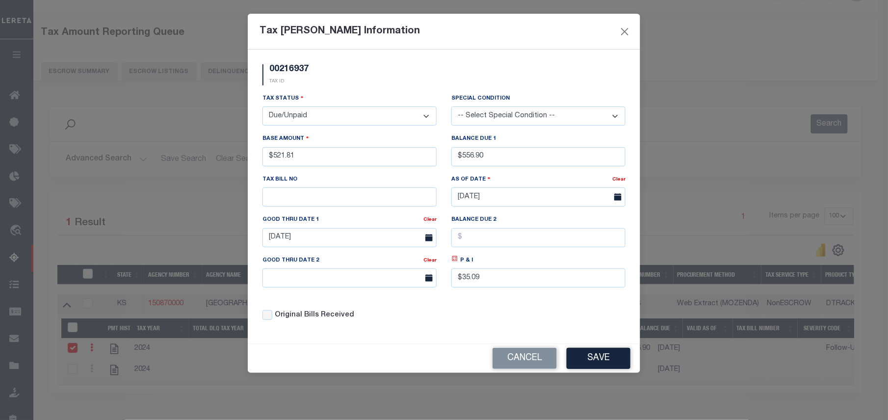
click at [456, 260] on icon at bounding box center [454, 258] width 3 height 3
click at [539, 108] on select "-- Select Special Condition -- 3RD PARTY TAX LIEN AGENCY TAX LIEN (A.K.A Inside…" at bounding box center [538, 115] width 174 height 19
click at [507, 120] on select "-- Select Special Condition -- 3RD PARTY TAX LIEN AGENCY TAX LIEN (A.K.A Inside…" at bounding box center [538, 115] width 174 height 19
select select "15"
click at [456, 76] on div "00216937 TAX ID" at bounding box center [444, 78] width 378 height 29
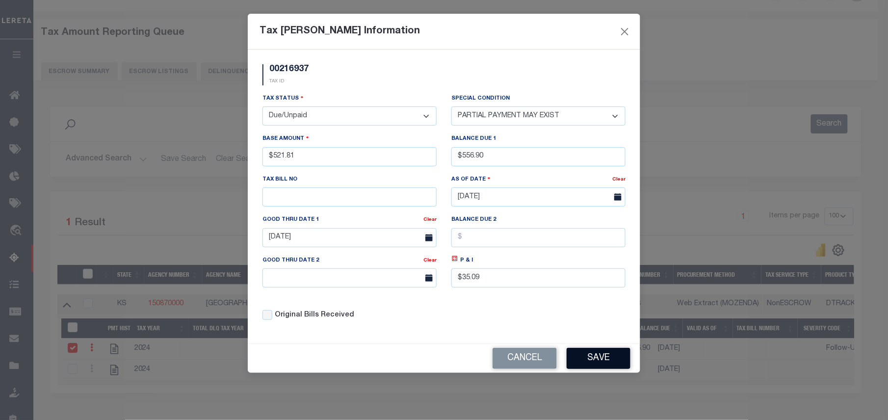
click at [591, 368] on button "Save" at bounding box center [598, 358] width 64 height 21
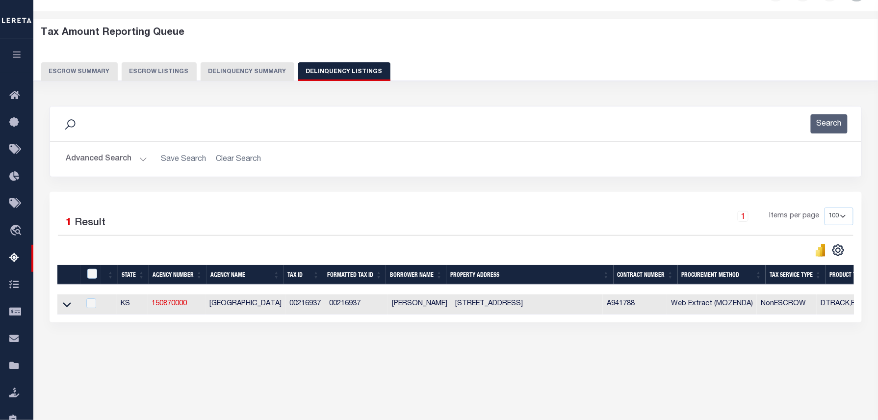
click at [91, 373] on div "Tax Amount Reporting Queue Escrow Summary Escrow Listings In" at bounding box center [455, 201] width 839 height 360
click at [71, 305] on link at bounding box center [66, 303] width 11 height 7
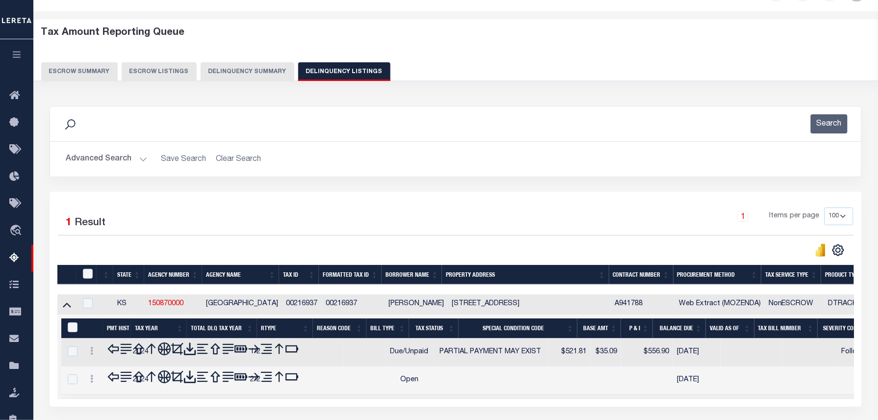
scroll to position [100, 0]
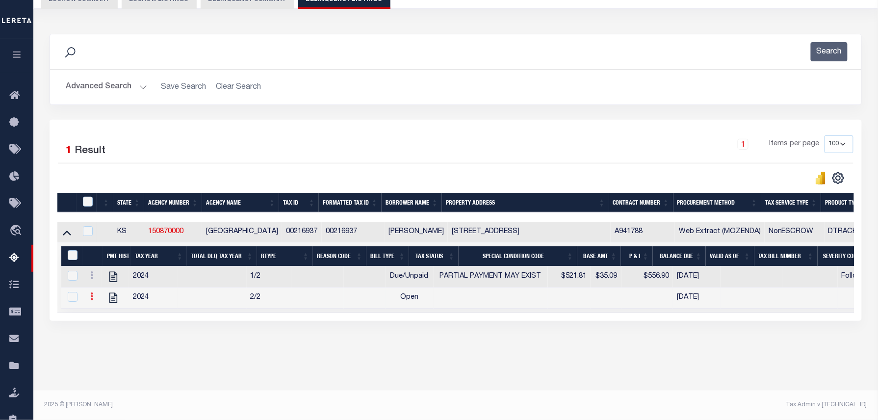
click at [93, 300] on icon at bounding box center [91, 296] width 3 height 8
click at [105, 334] on img "" at bounding box center [104, 329] width 10 height 10
select select "OP2"
select select
checkbox input "true"
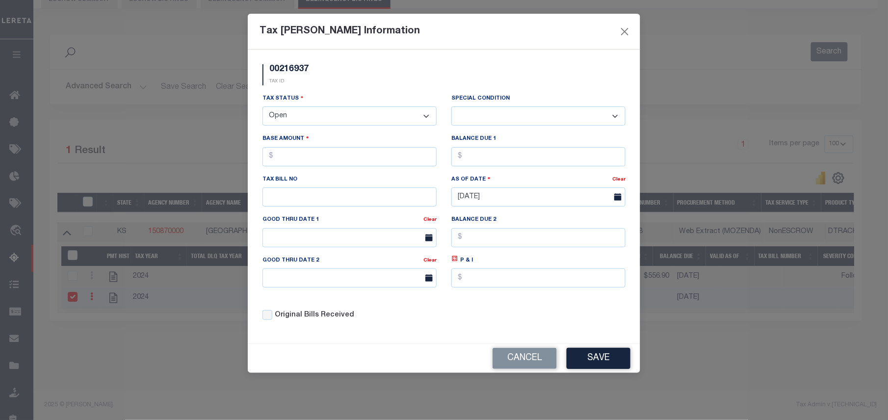
click at [315, 120] on select "- Select Status - Open Due/Unpaid Paid Incomplete No Tax Due Internal Refund Pr…" at bounding box center [349, 115] width 174 height 19
click at [312, 121] on select "- Select Status - Open Due/Unpaid Paid Incomplete No Tax Due Internal Refund Pr…" at bounding box center [349, 115] width 174 height 19
select select "DUE"
click at [262, 108] on select "- Select Status - Open Due/Unpaid Paid Incomplete No Tax Due Internal Refund Pr…" at bounding box center [349, 115] width 174 height 19
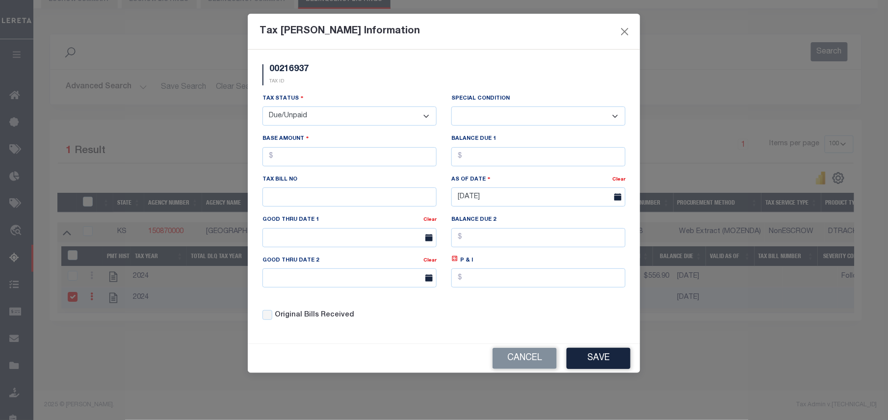
select select "0"
drag, startPoint x: 318, startPoint y: 152, endPoint x: 271, endPoint y: 166, distance: 49.0
click at [271, 166] on input "text" at bounding box center [349, 156] width 174 height 19
type input "$52.00"
click at [533, 362] on button "Cancel" at bounding box center [524, 358] width 64 height 21
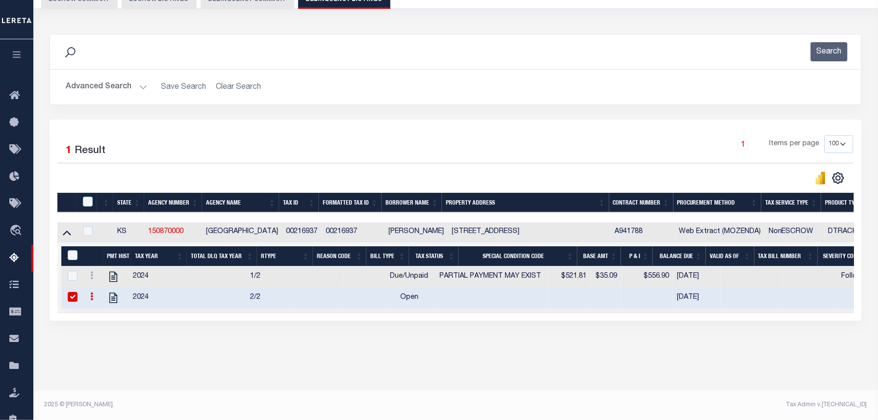
click at [93, 300] on icon at bounding box center [91, 296] width 3 height 8
click at [104, 334] on img "" at bounding box center [104, 329] width 10 height 10
select select
checkbox input "false"
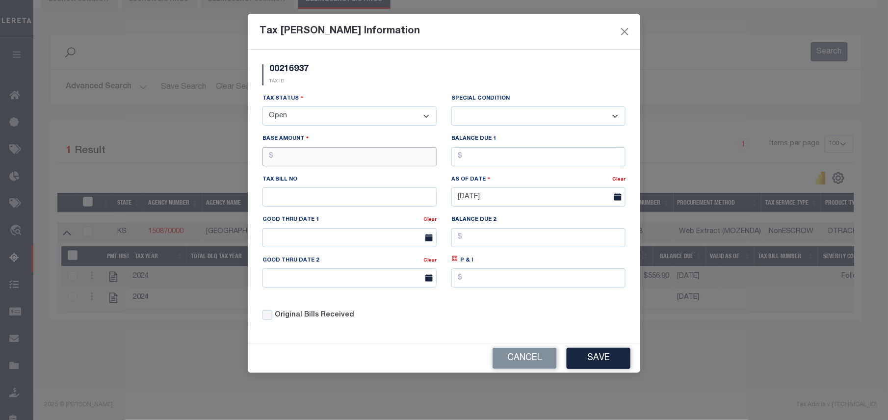
click at [303, 163] on input "text" at bounding box center [349, 156] width 174 height 19
type input "$521.81"
click at [328, 115] on select "- Select Status - Open Due/Unpaid Paid Incomplete No Tax Due Internal Refund Pr…" at bounding box center [349, 115] width 174 height 19
click at [328, 117] on select "- Select Status - Open Due/Unpaid Paid Incomplete No Tax Due Internal Refund Pr…" at bounding box center [349, 115] width 174 height 19
click at [323, 112] on select "- Select Status - Open Due/Unpaid Paid Incomplete No Tax Due Internal Refund Pr…" at bounding box center [349, 115] width 174 height 19
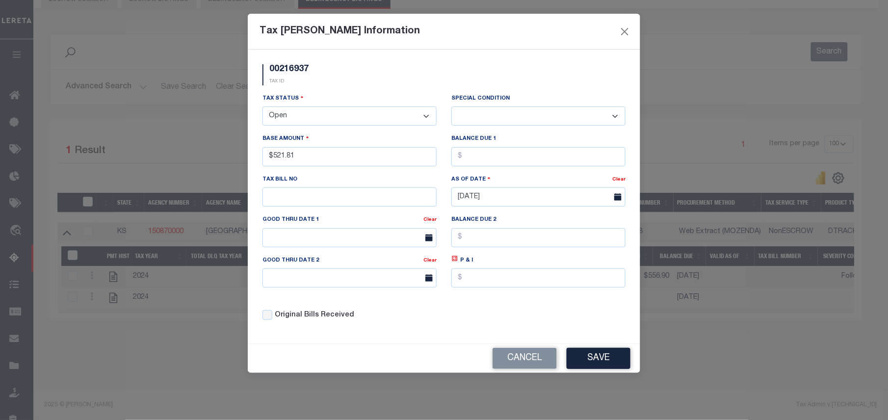
select select "DUE"
click at [262, 108] on select "- Select Status - Open Due/Unpaid Paid Incomplete No Tax Due Internal Refund Pr…" at bounding box center [349, 115] width 174 height 19
click at [481, 122] on select "-- Select Special Condition -- 3RD PARTY TAX LIEN AGENCY TAX LIEN (A.K.A Inside…" at bounding box center [538, 115] width 174 height 19
click at [487, 122] on select "-- Select Special Condition -- 3RD PARTY TAX LIEN AGENCY TAX LIEN (A.K.A Inside…" at bounding box center [538, 115] width 174 height 19
select select "15"
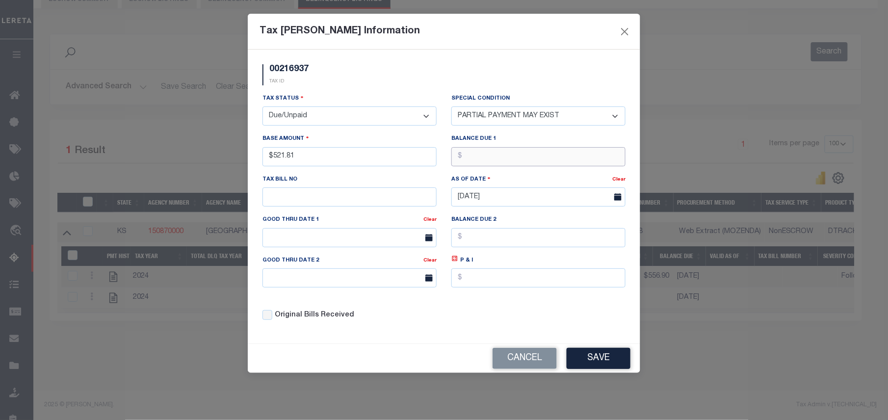
click at [487, 165] on input "text" at bounding box center [538, 156] width 174 height 19
type input "$556.90"
click at [458, 262] on icon at bounding box center [454, 258] width 7 height 7
type input "$35.09"
click at [365, 246] on input "text" at bounding box center [349, 237] width 174 height 19
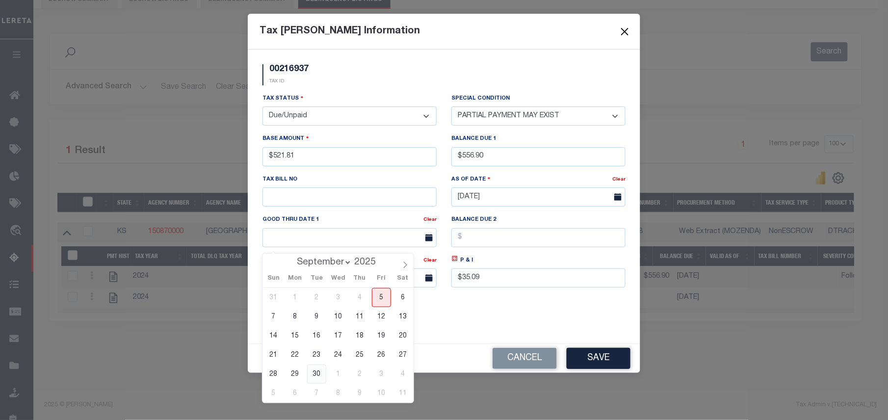
click at [315, 372] on span "30" at bounding box center [316, 373] width 19 height 19
type input "[DATE]"
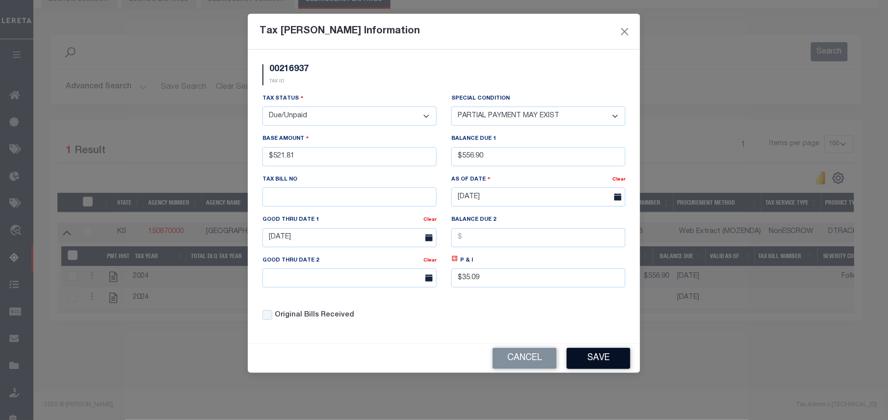
click at [602, 369] on button "Save" at bounding box center [598, 358] width 64 height 21
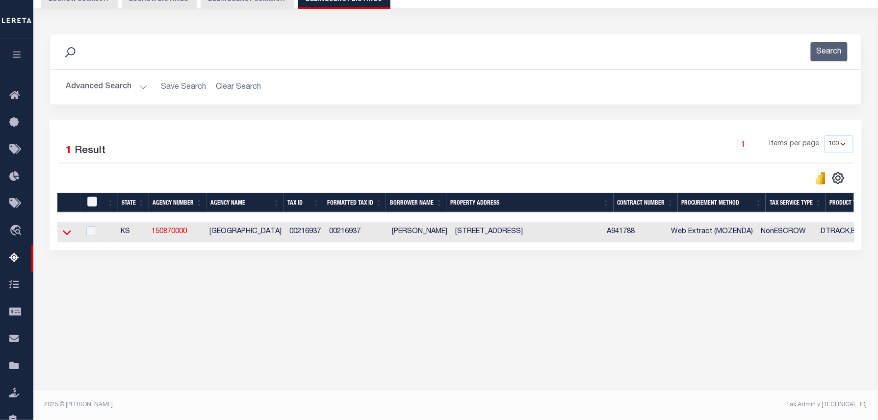
click at [67, 231] on icon at bounding box center [67, 232] width 8 height 10
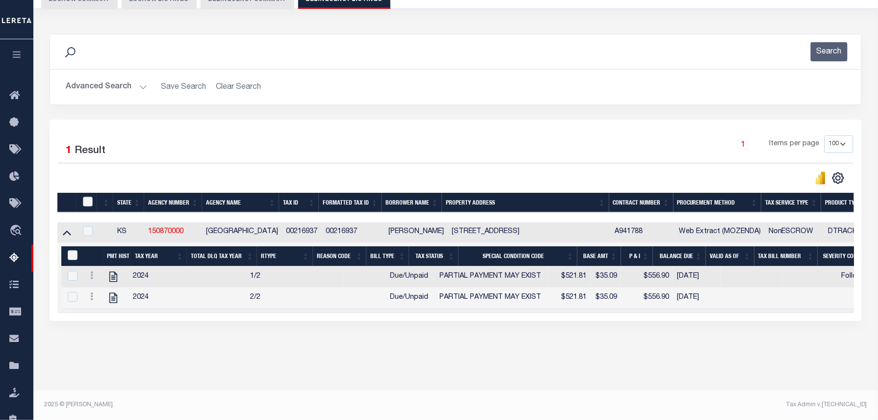
click at [87, 201] on input "checkbox" at bounding box center [88, 202] width 10 height 10
checkbox input "true"
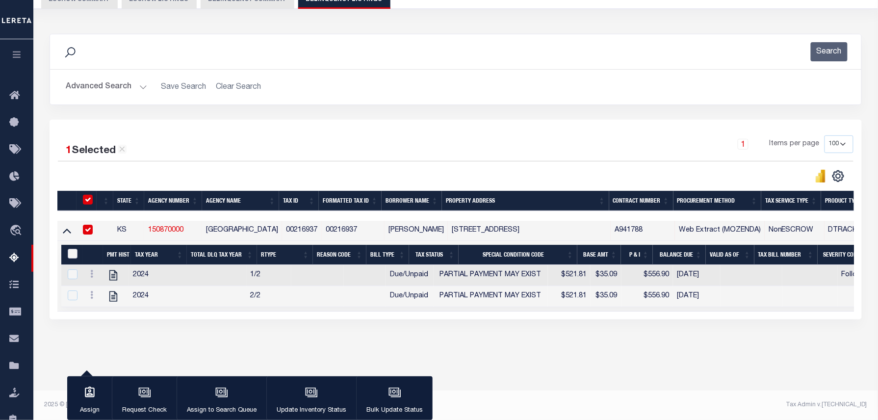
click at [73, 257] on input "&nbsp;" at bounding box center [73, 254] width 10 height 10
checkbox input "true"
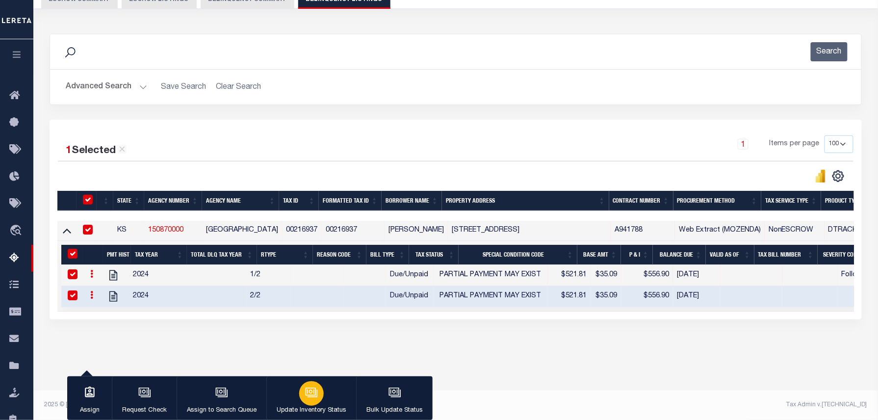
click at [319, 399] on div "button" at bounding box center [311, 393] width 25 height 25
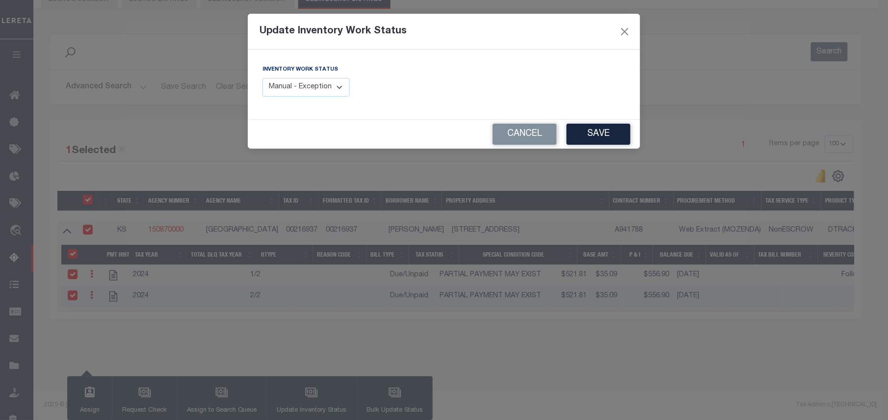
click at [293, 95] on select "Manual - Exception Pended - Awaiting Search Late Add Exception Completed" at bounding box center [305, 87] width 87 height 19
select select "4"
click at [262, 78] on select "Manual - Exception Pended - Awaiting Search Late Add Exception Completed" at bounding box center [305, 87] width 87 height 19
click at [620, 133] on button "Save" at bounding box center [598, 134] width 64 height 21
